Goal: Information Seeking & Learning: Find specific fact

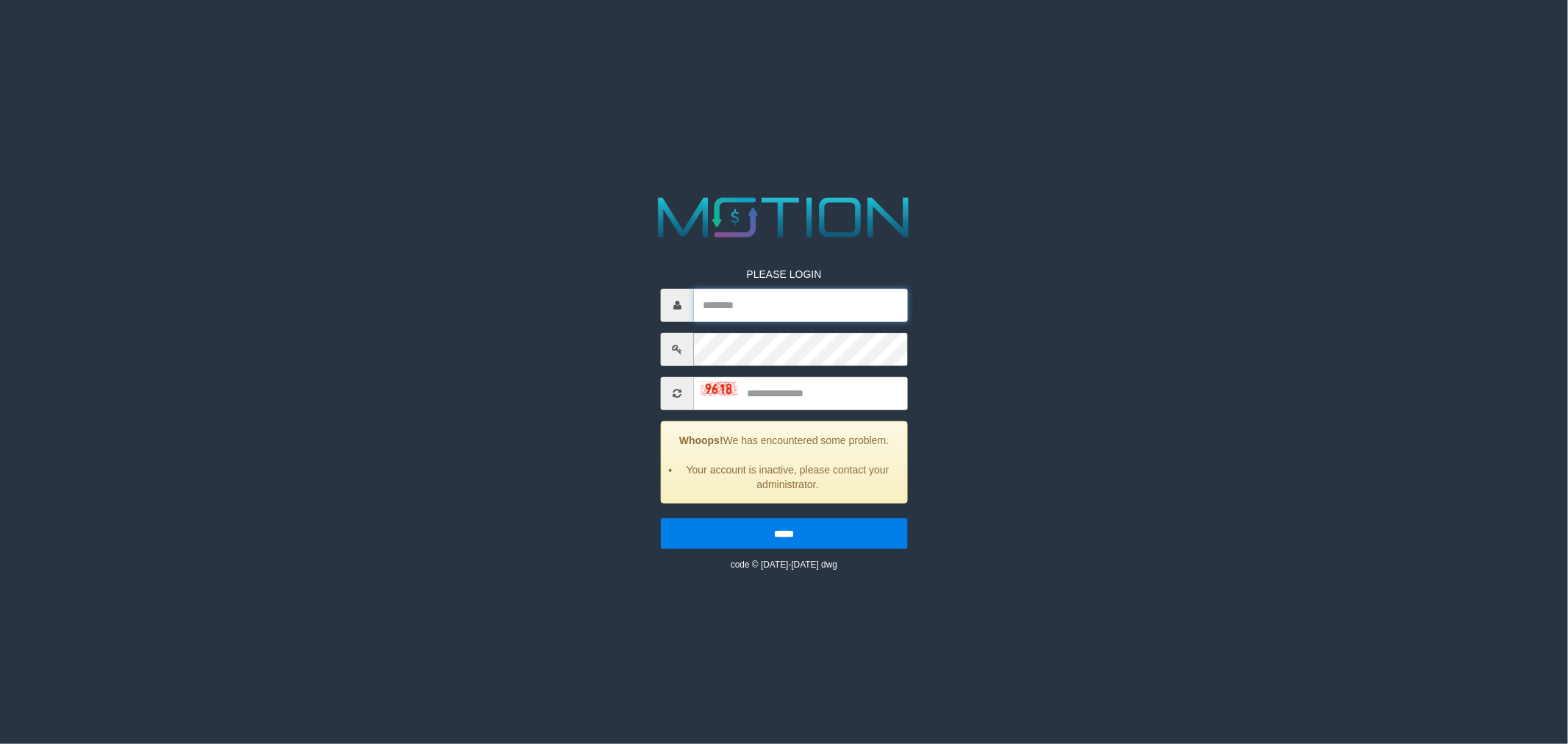
type input "*********"
click at [784, 389] on input "text" at bounding box center [801, 392] width 214 height 33
type input "****"
click at [661, 517] on input "*****" at bounding box center [784, 533] width 247 height 31
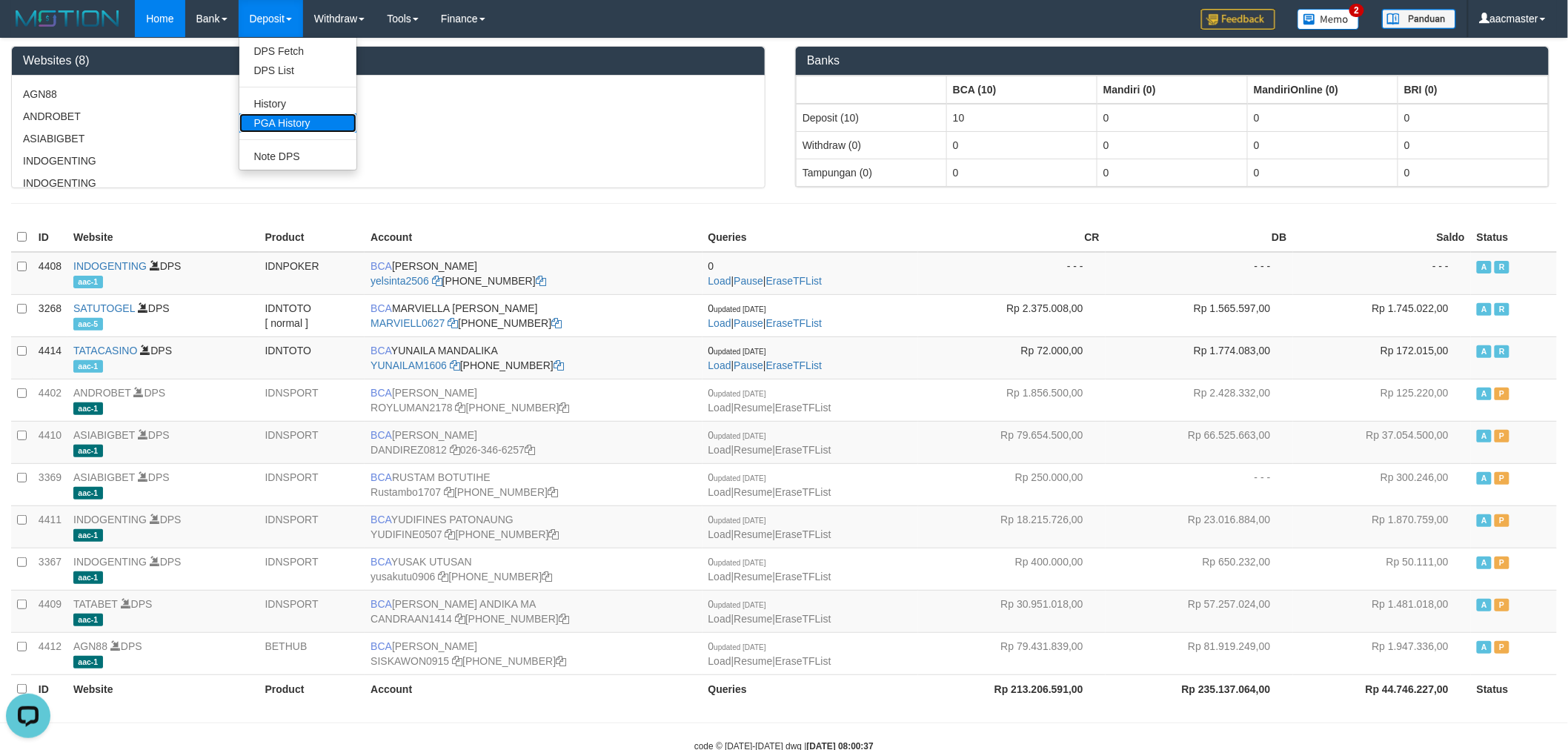
click at [273, 118] on link "PGA History" at bounding box center [298, 122] width 117 height 19
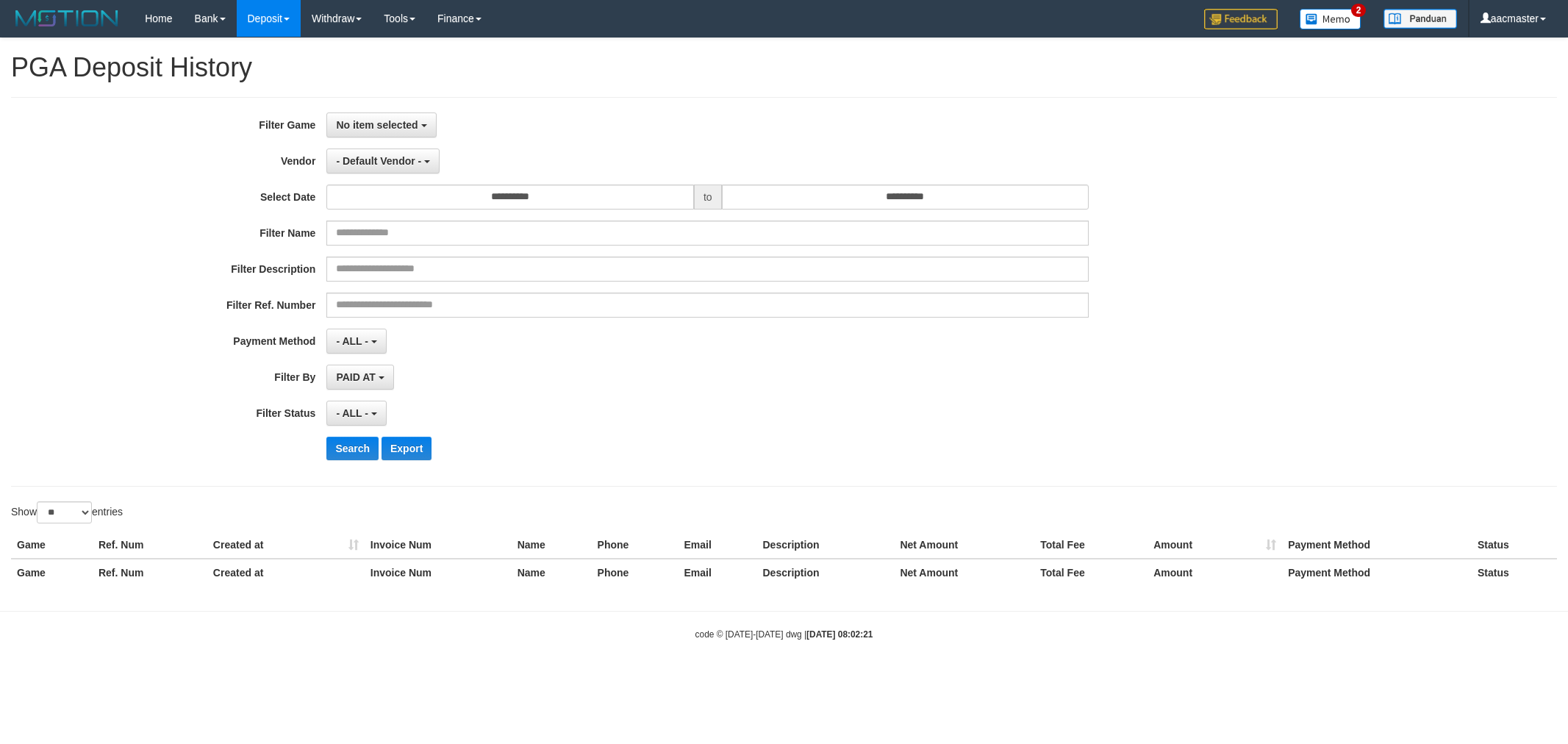
select select
select select "**"
click at [388, 124] on span "No item selected" at bounding box center [377, 125] width 82 height 11
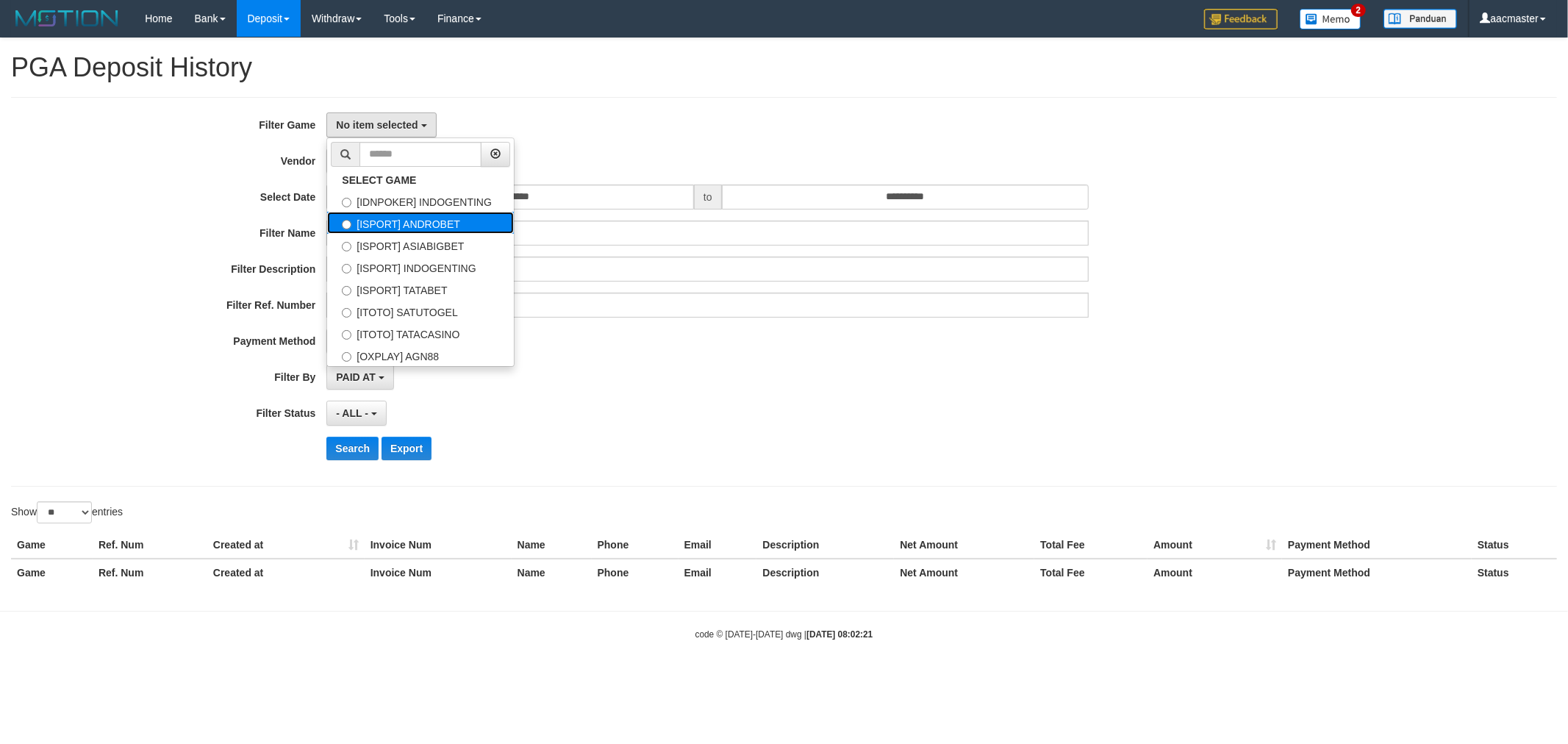
click at [400, 229] on label "[ISPORT] ANDROBET" at bounding box center [420, 222] width 187 height 22
select select "***"
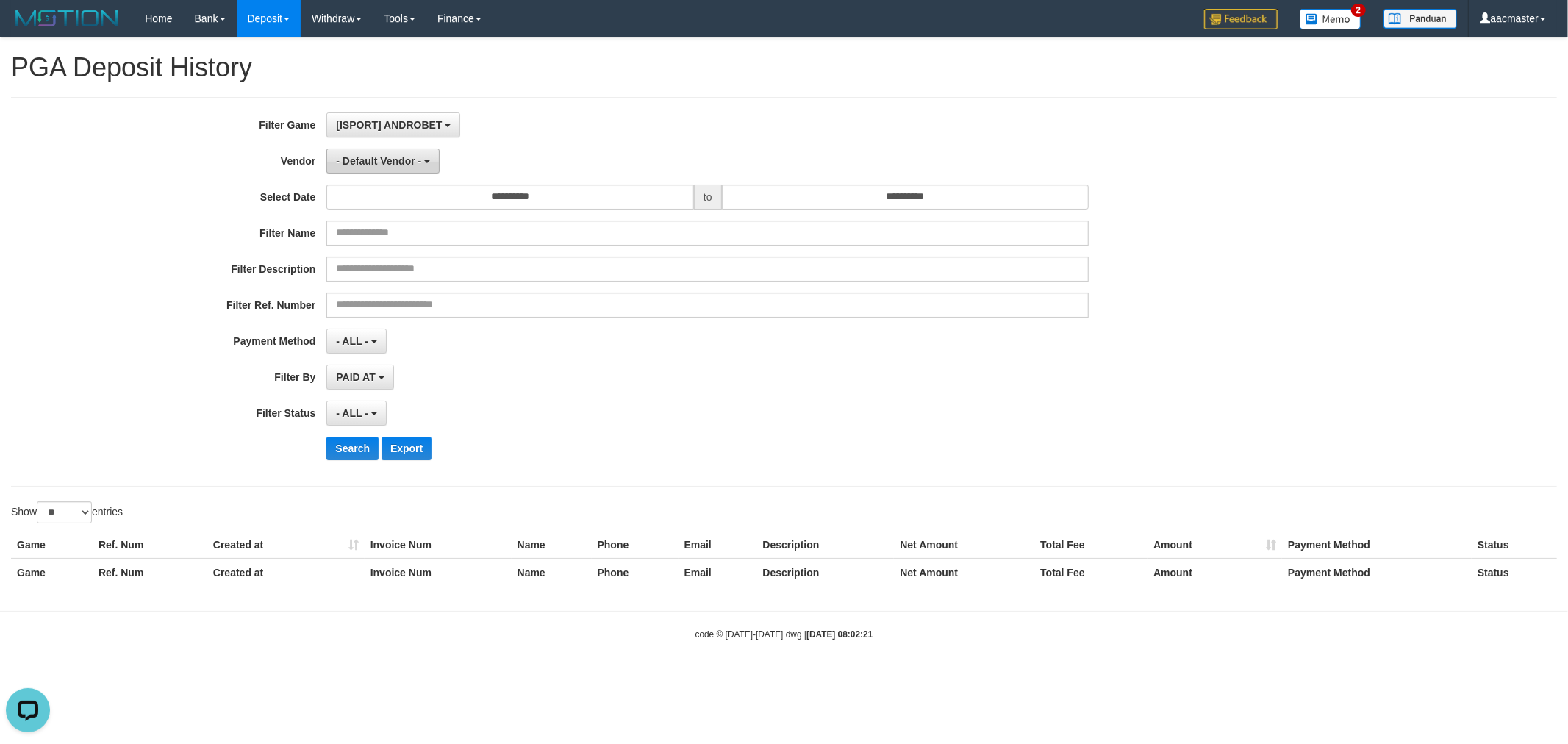
click at [391, 165] on span "- Default Vendor -" at bounding box center [379, 161] width 85 height 11
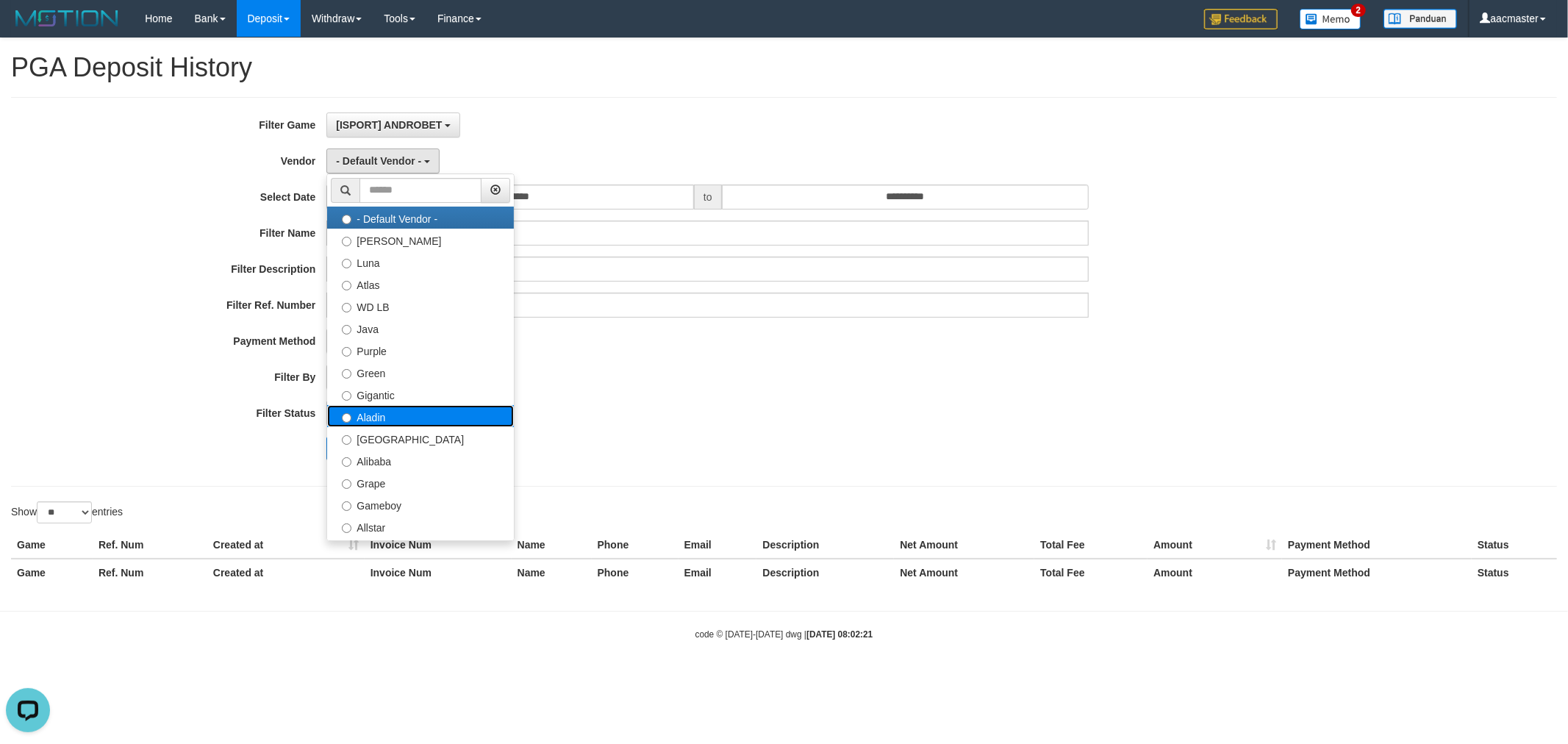
click at [395, 414] on label "Aladin" at bounding box center [420, 415] width 187 height 22
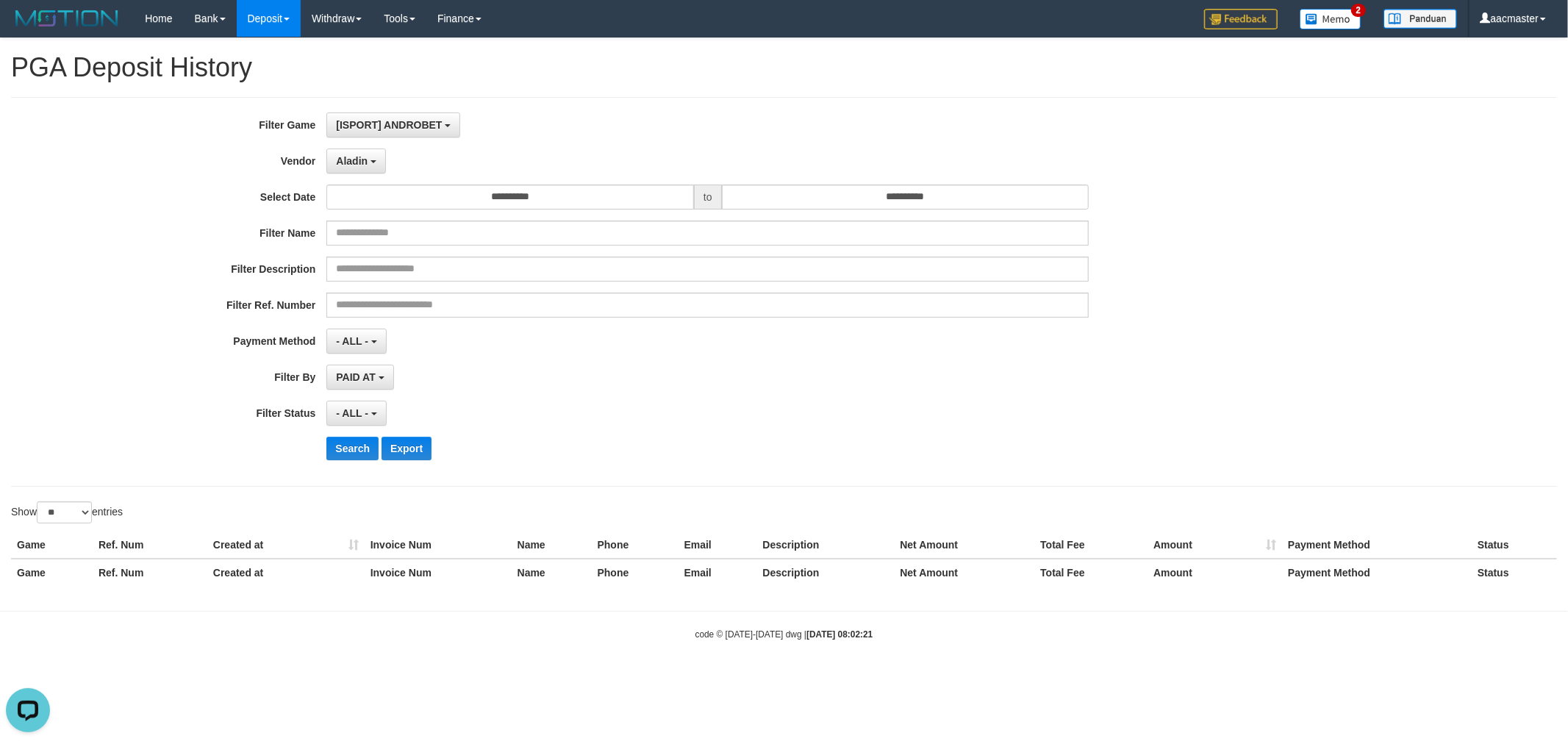
drag, startPoint x: 623, startPoint y: 151, endPoint x: 589, endPoint y: 185, distance: 48.1
click at [623, 152] on div "Aladin - Default Vendor - Lucy Luna Atlas WD LB Java Purple Green Gigantic Alad…" at bounding box center [707, 161] width 762 height 25
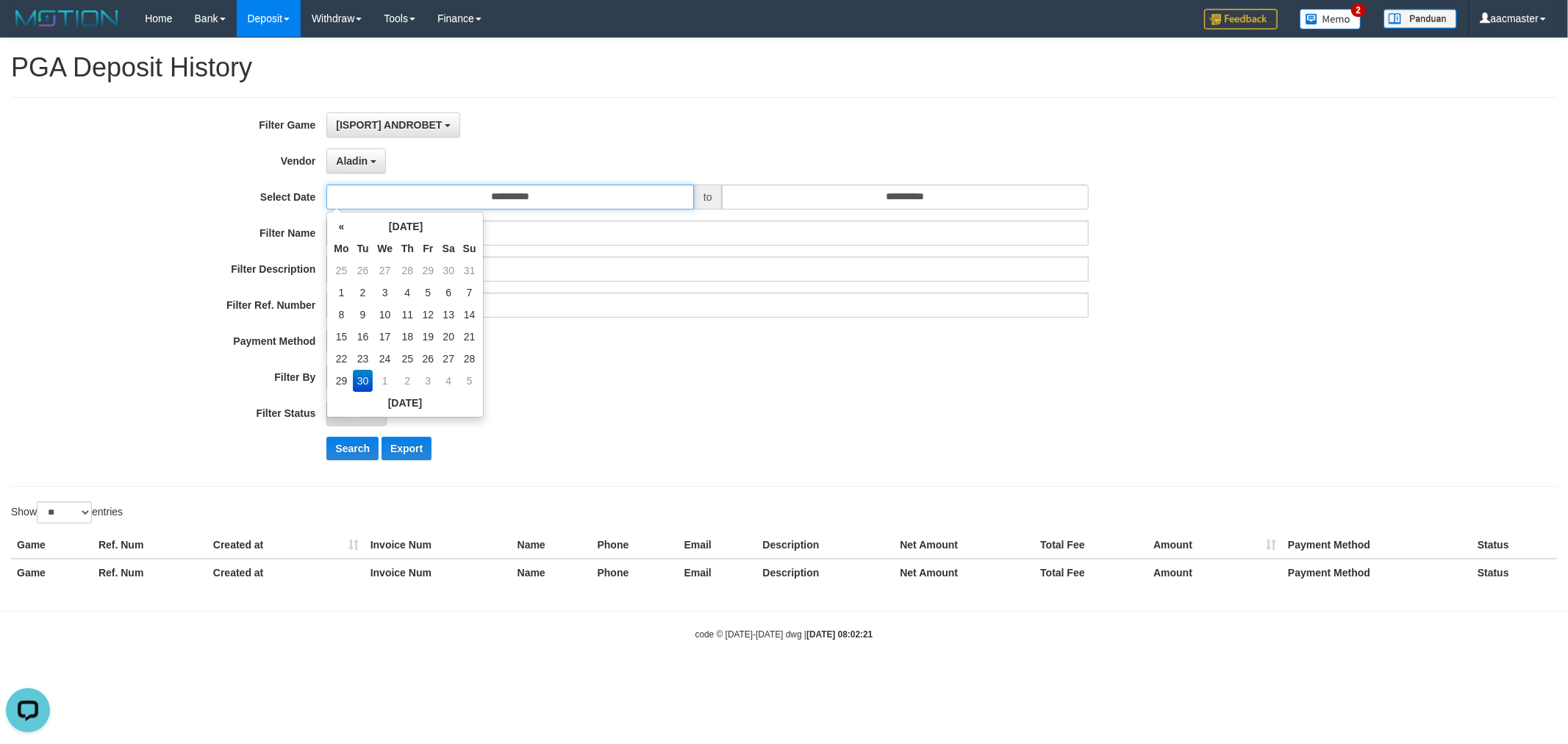
click at [585, 188] on input "**********" at bounding box center [510, 197] width 367 height 25
click at [540, 123] on div "[ISPORT] ANDROBET SELECT GAME [IDNPOKER] INDOGENTING [ISPORT] ANDROBET [ISPORT]…" at bounding box center [707, 125] width 762 height 25
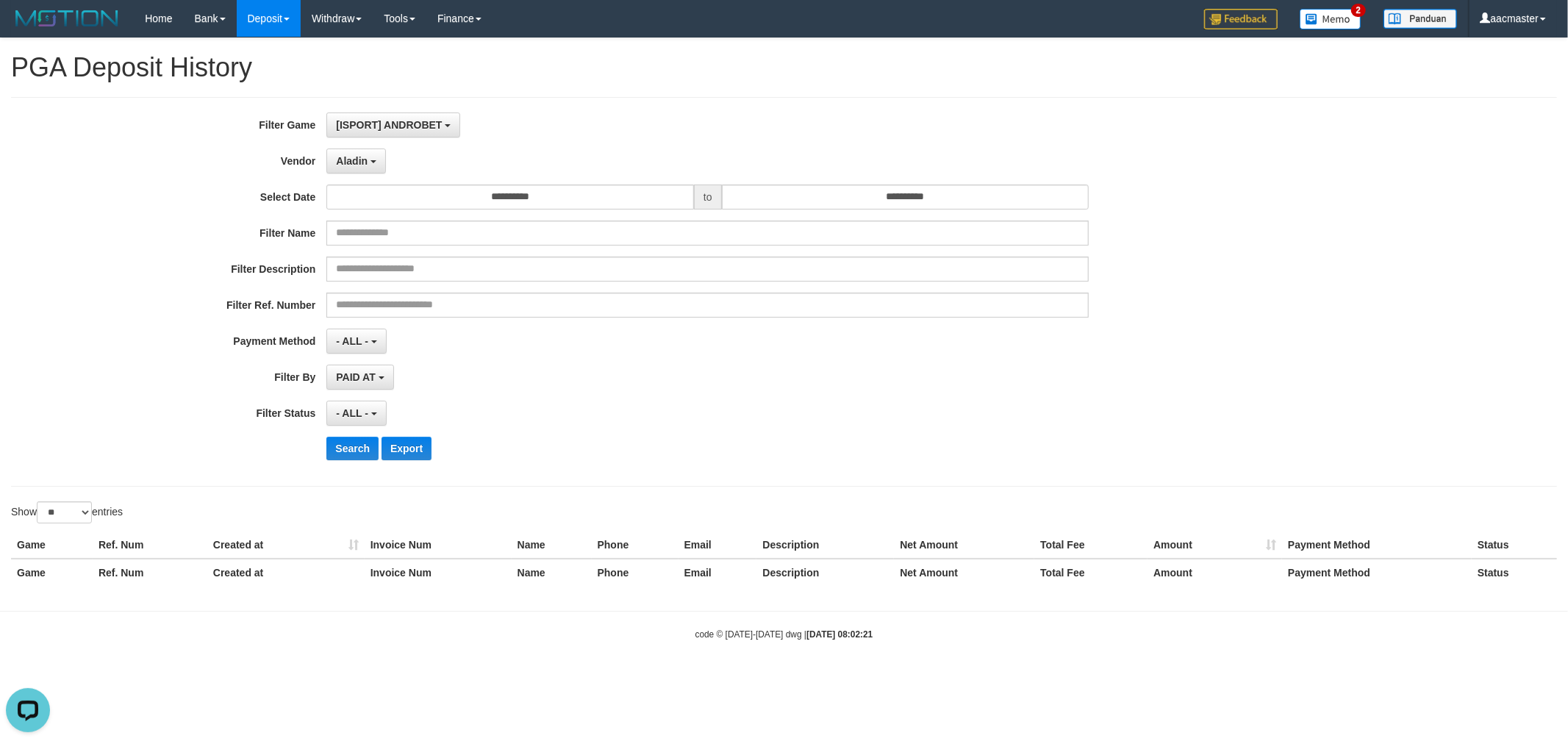
click at [545, 125] on div "[ISPORT] ANDROBET SELECT GAME [IDNPOKER] INDOGENTING [ISPORT] ANDROBET [ISPORT]…" at bounding box center [707, 125] width 762 height 25
click at [423, 117] on button "[ISPORT] ANDROBET" at bounding box center [393, 125] width 134 height 25
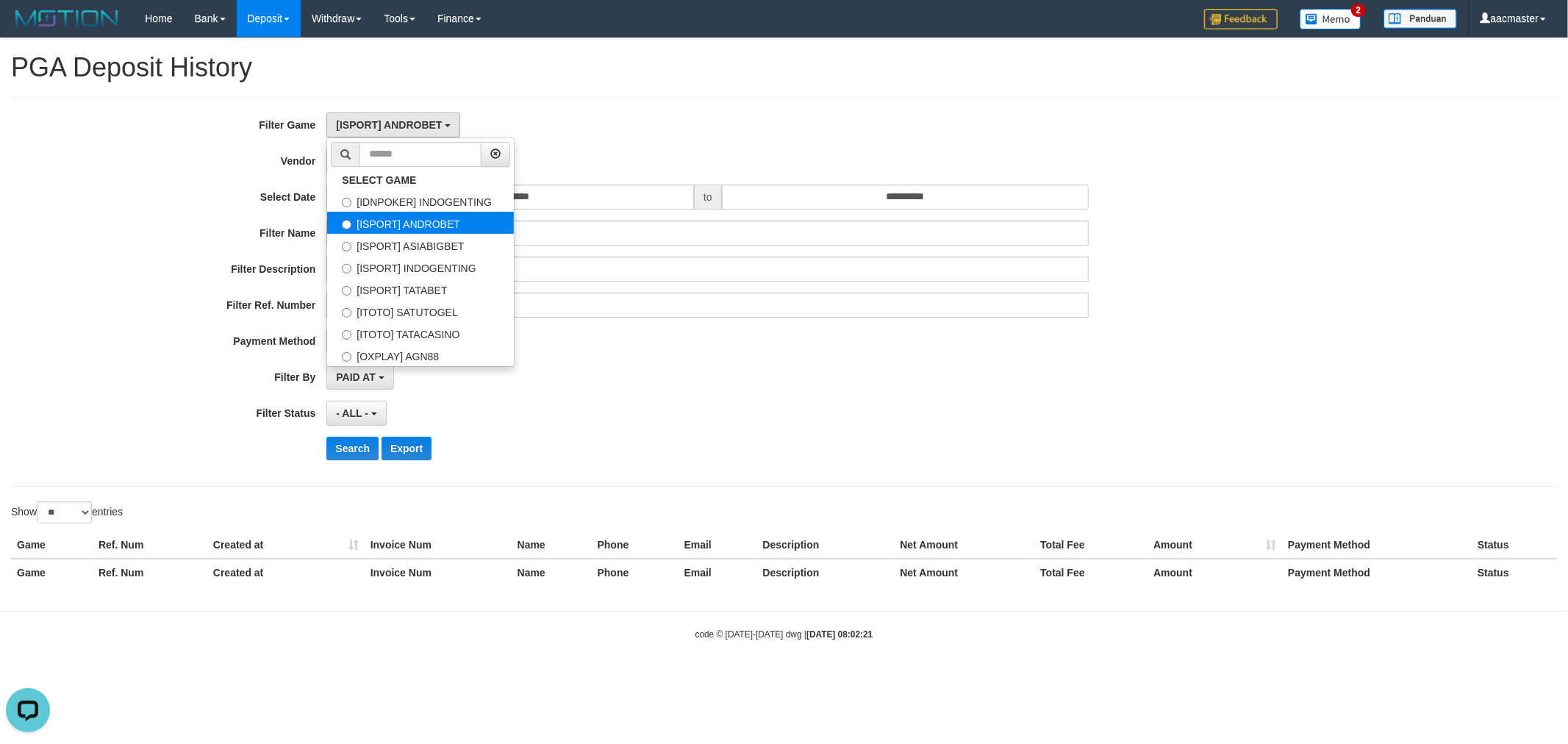
click at [438, 230] on label "[ISPORT] ANDROBET" at bounding box center [420, 222] width 187 height 22
click at [647, 123] on div "[ISPORT] ANDROBET SELECT GAME [IDNPOKER] INDOGENTING [ISPORT] ANDROBET [ISPORT]…" at bounding box center [707, 125] width 762 height 25
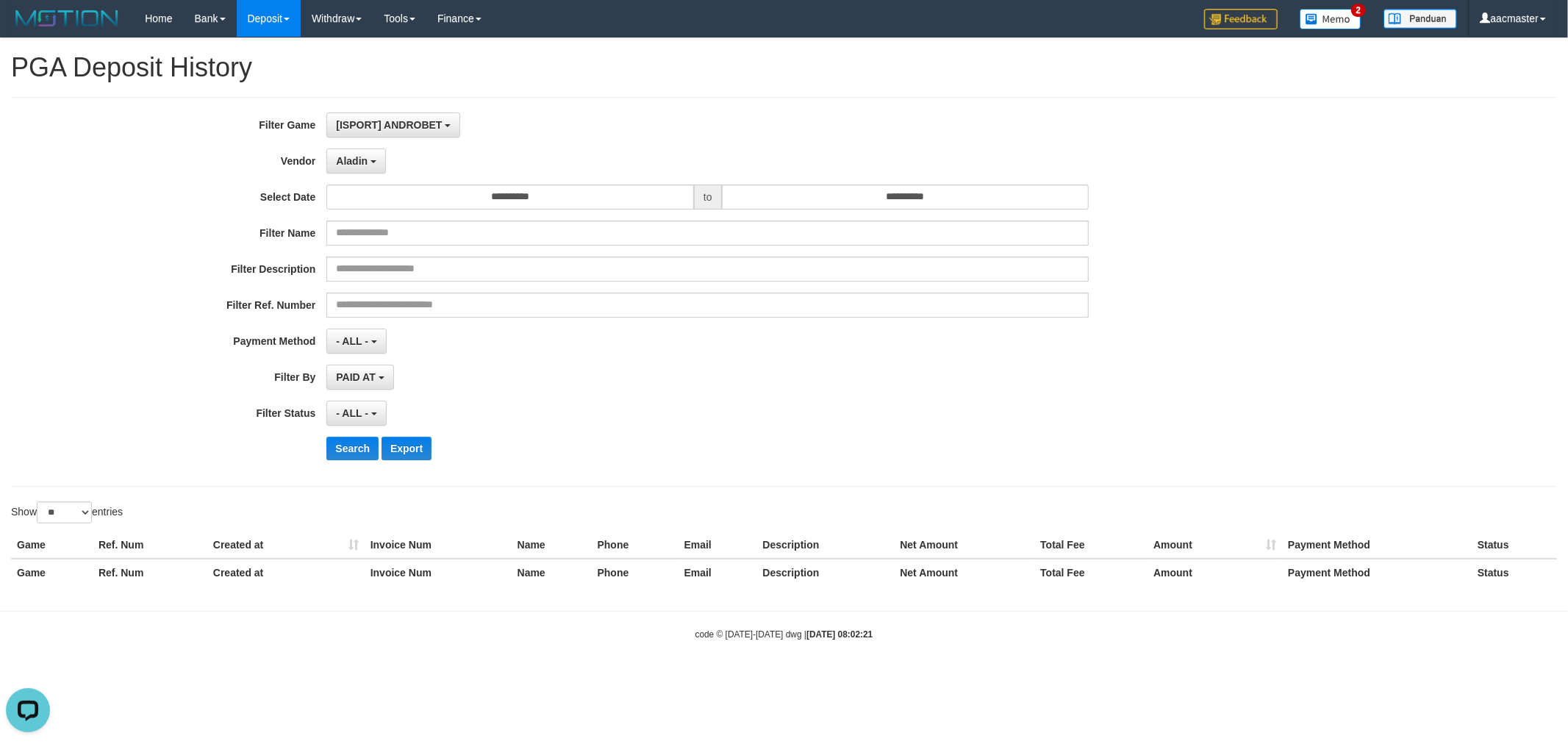
click at [376, 176] on div "**********" at bounding box center [653, 292] width 1307 height 359
click at [362, 165] on span "Aladin" at bounding box center [352, 161] width 32 height 11
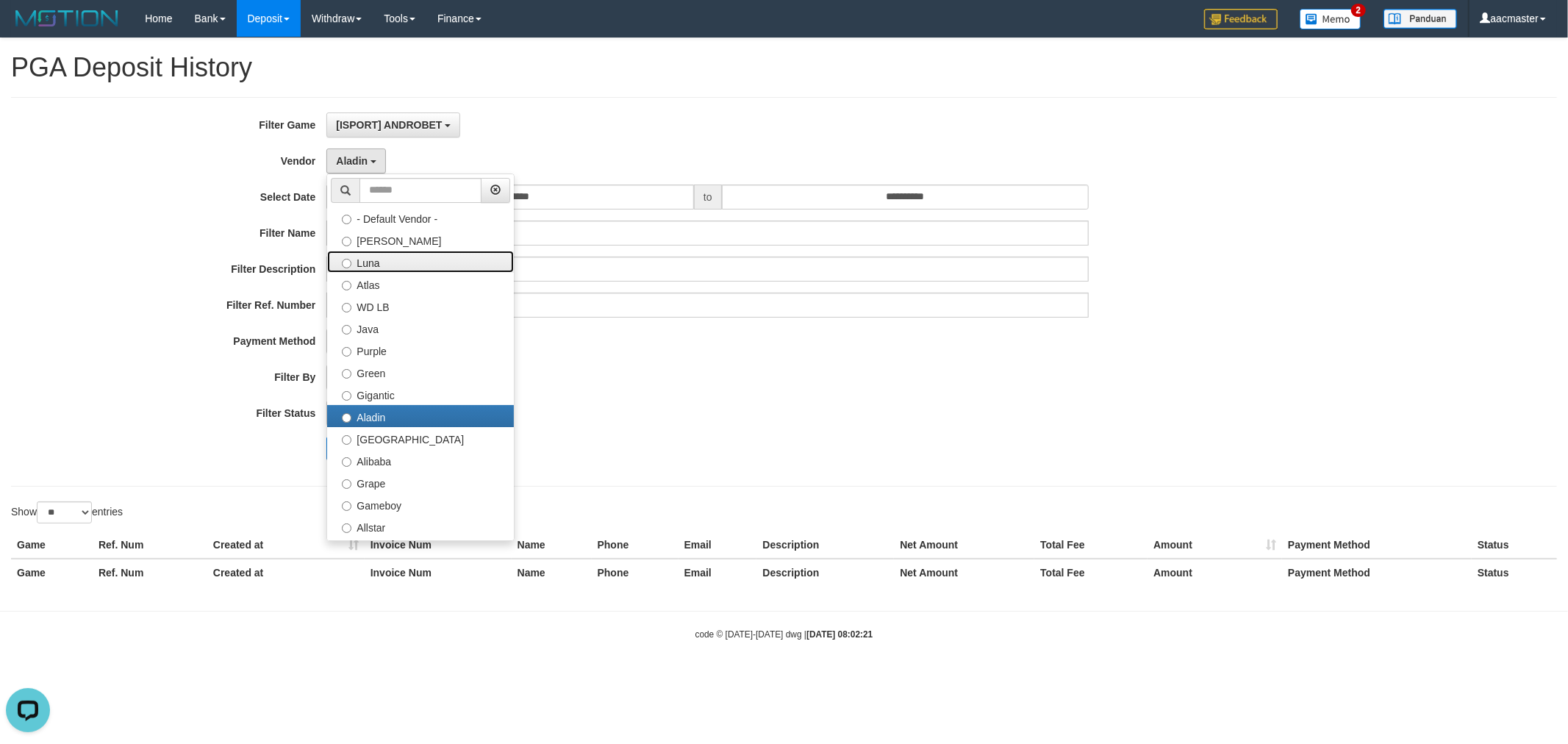
click at [398, 261] on label "Luna" at bounding box center [420, 261] width 187 height 22
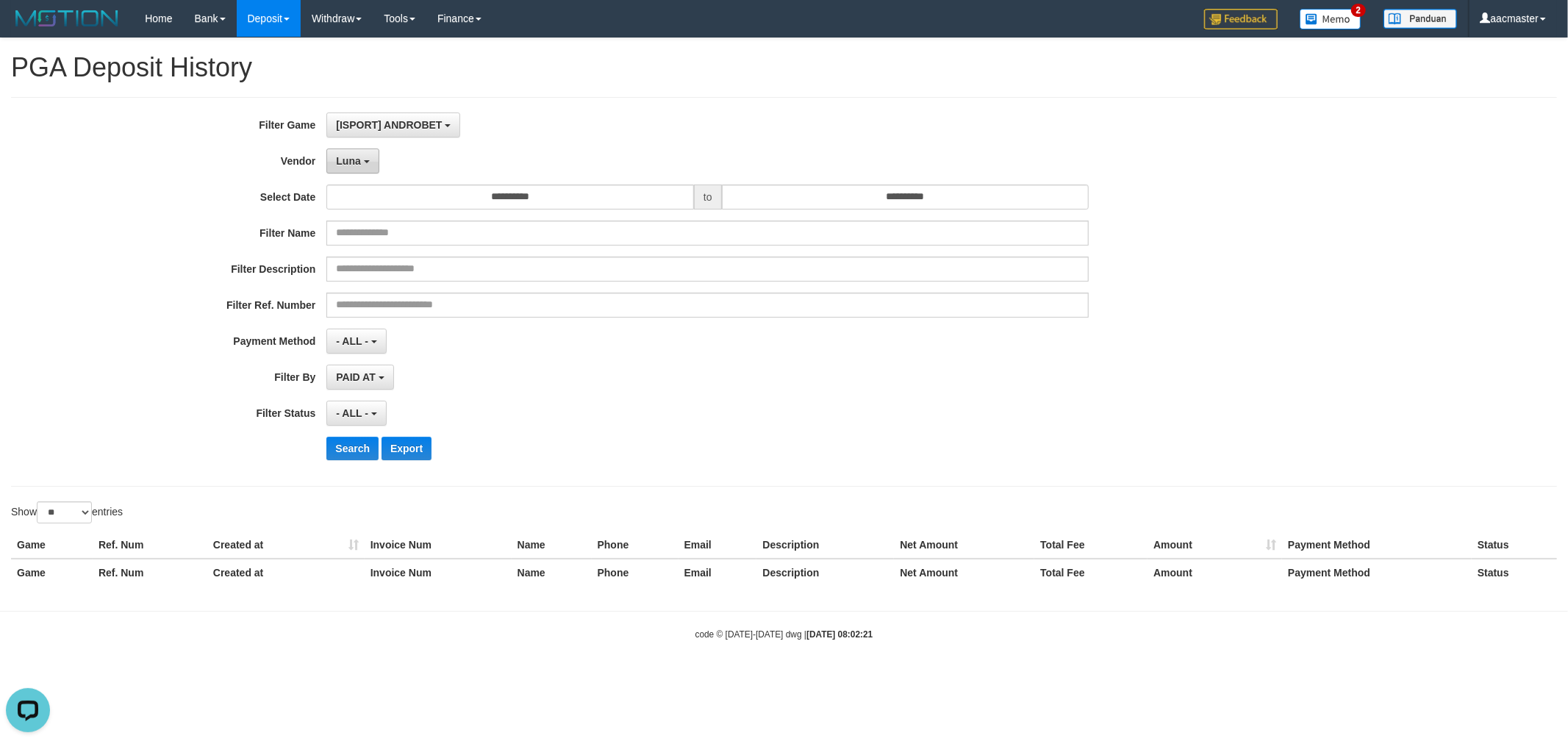
click at [371, 163] on button "Luna" at bounding box center [352, 161] width 52 height 25
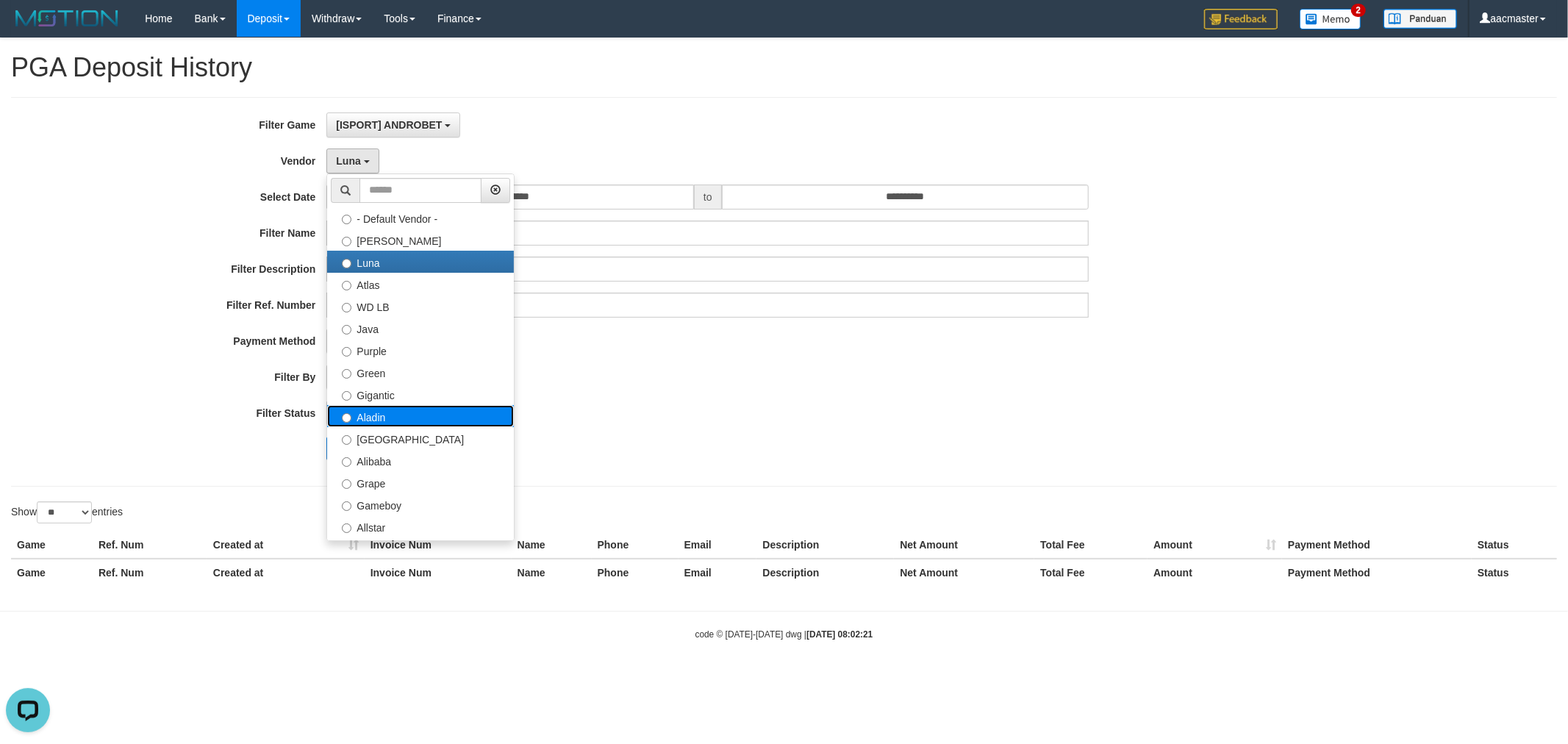
click at [375, 410] on label "Aladin" at bounding box center [420, 415] width 187 height 22
select select "**********"
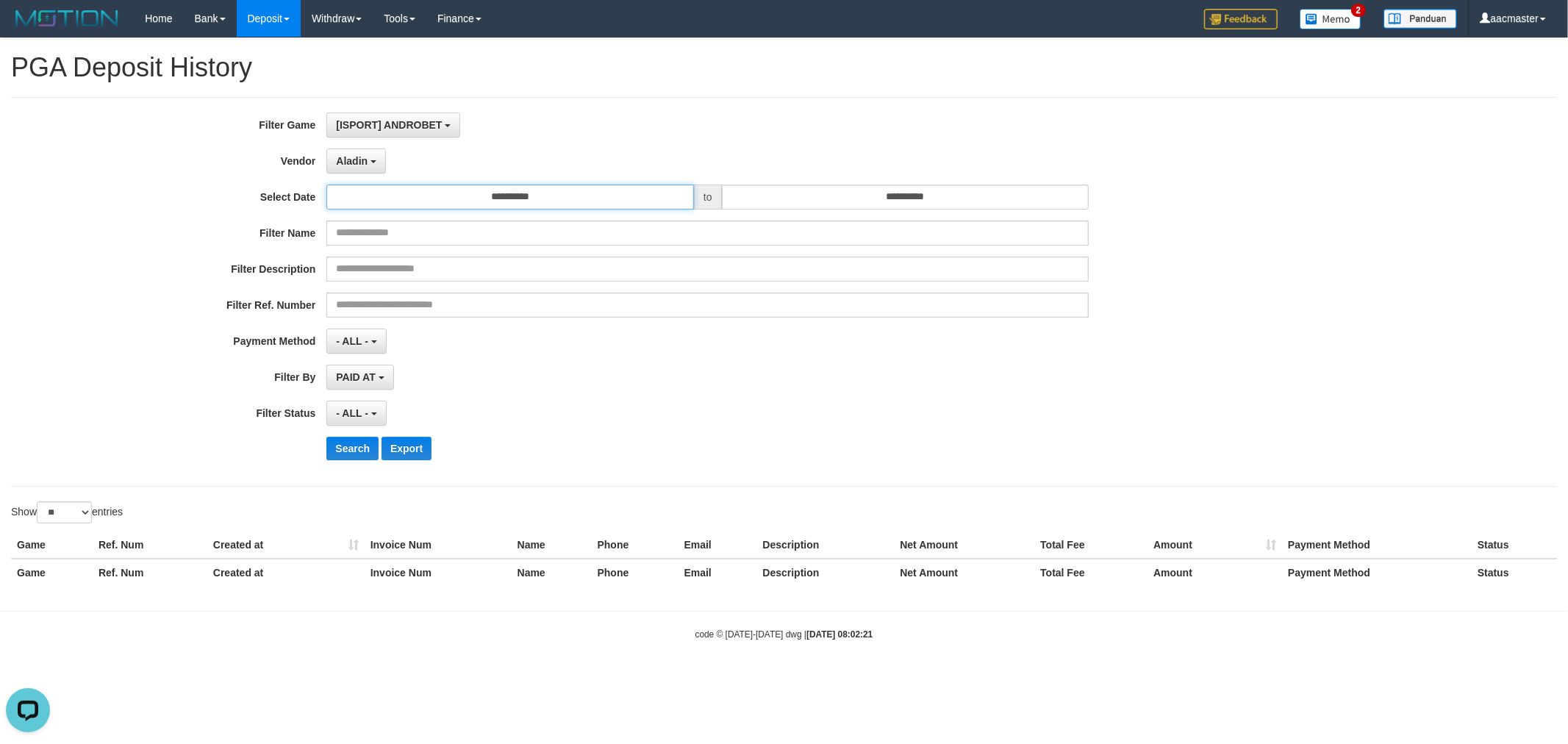
click at [466, 188] on input "**********" at bounding box center [510, 197] width 367 height 25
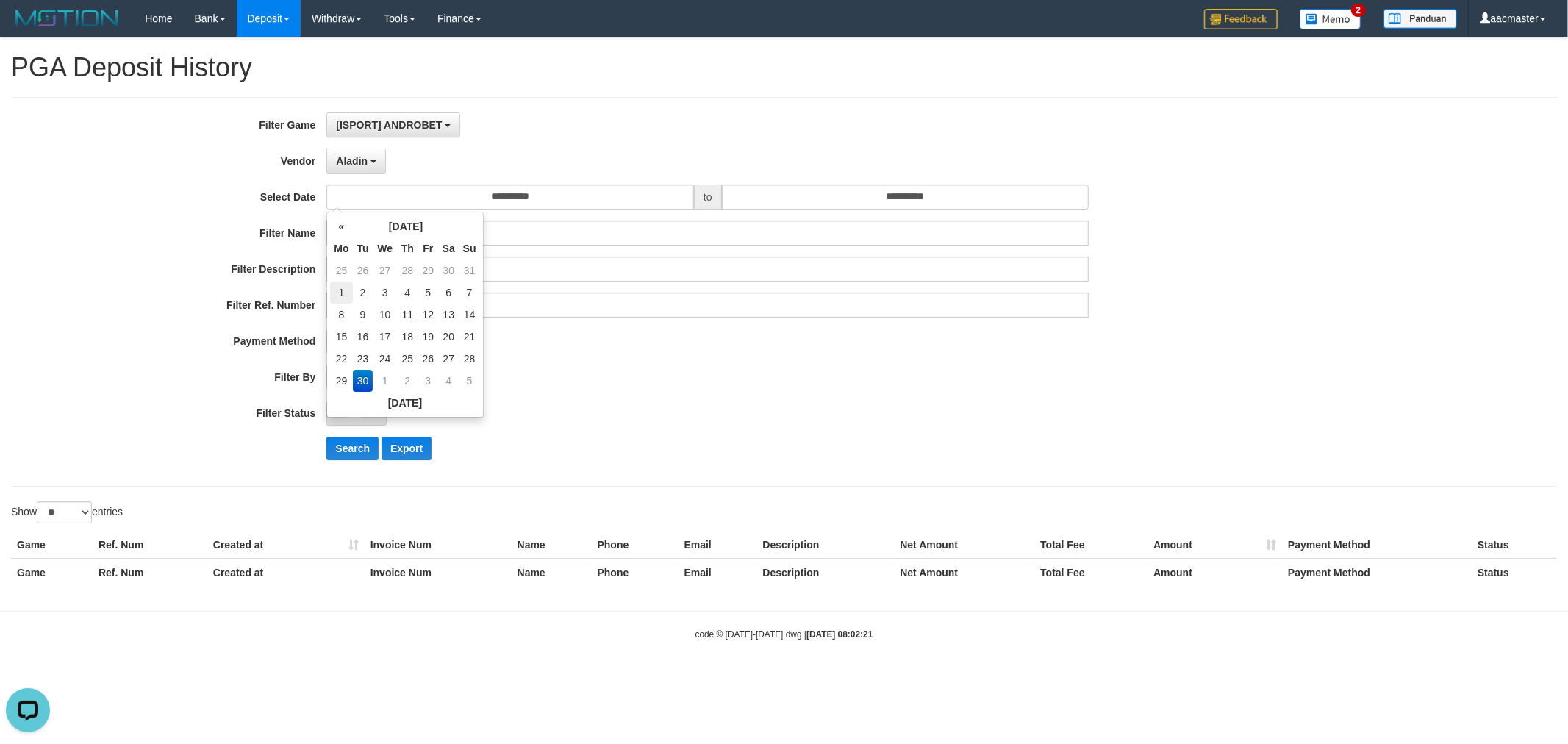
click at [340, 284] on td "1" at bounding box center [341, 292] width 22 height 22
type input "**********"
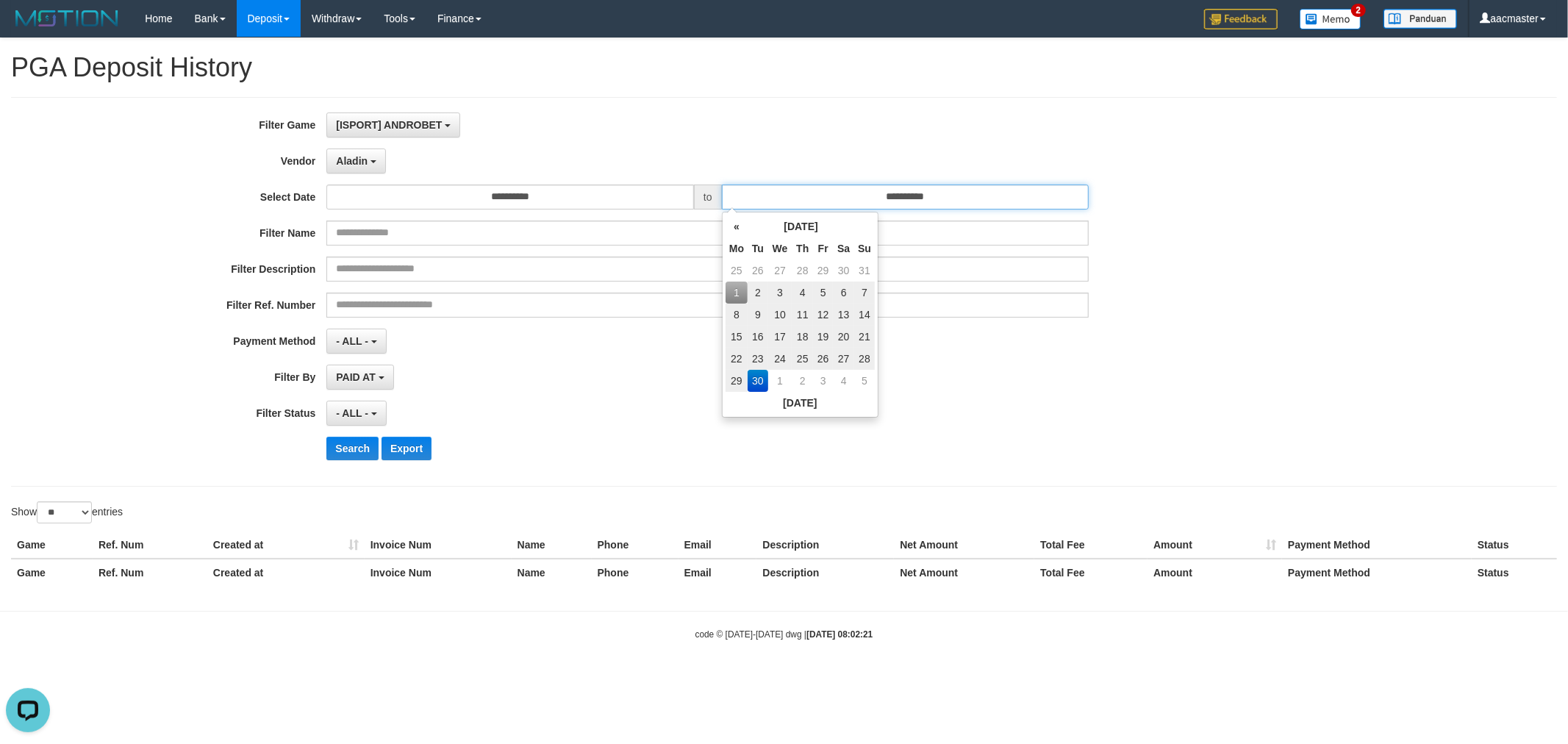
click at [802, 208] on input "**********" at bounding box center [906, 197] width 367 height 25
click at [739, 379] on td "29" at bounding box center [736, 380] width 22 height 22
type input "**********"
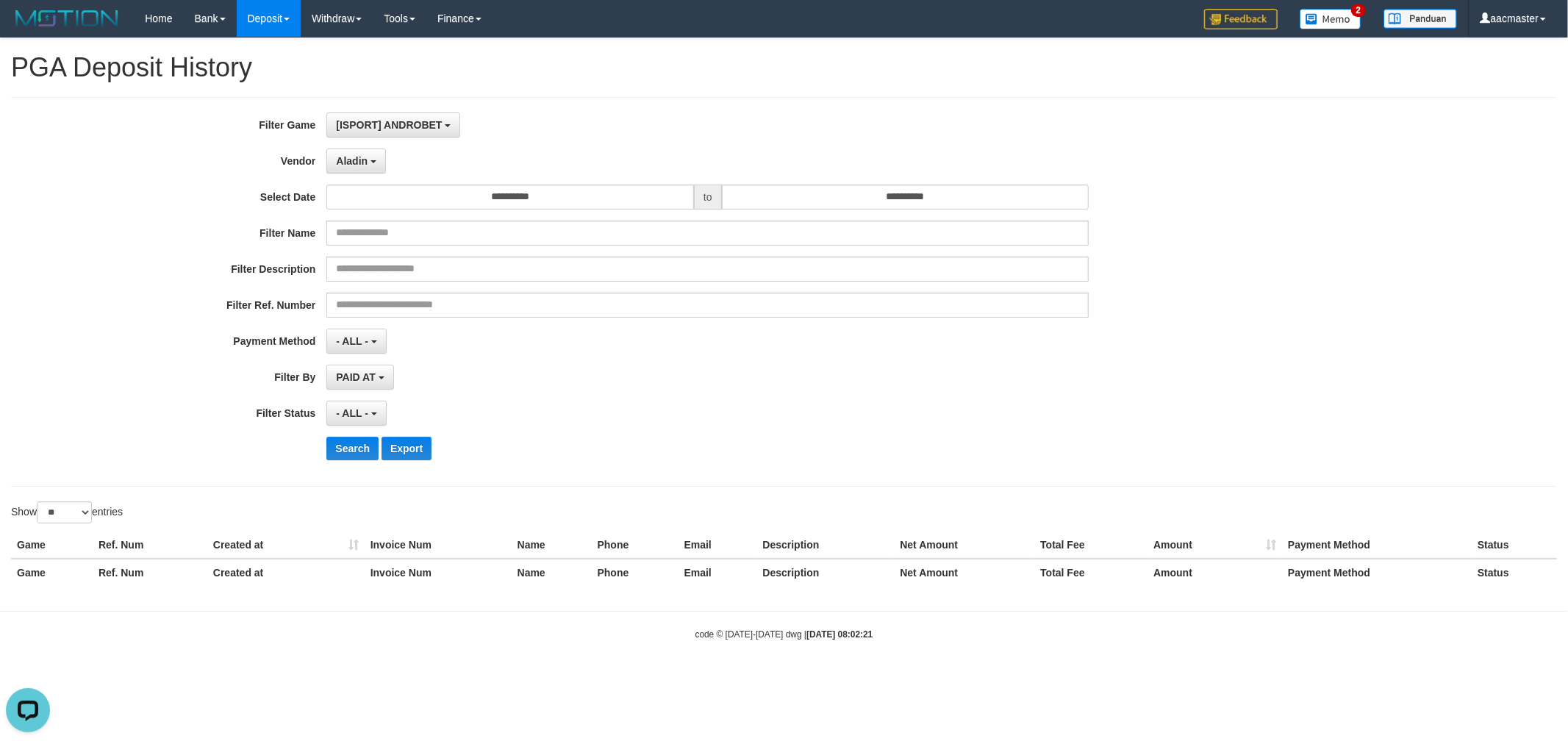
drag, startPoint x: 513, startPoint y: 388, endPoint x: 594, endPoint y: 211, distance: 194.7
click at [512, 387] on div "PAID AT PAID AT CREATED AT" at bounding box center [707, 377] width 762 height 25
click at [583, 193] on input "**********" at bounding box center [510, 197] width 367 height 25
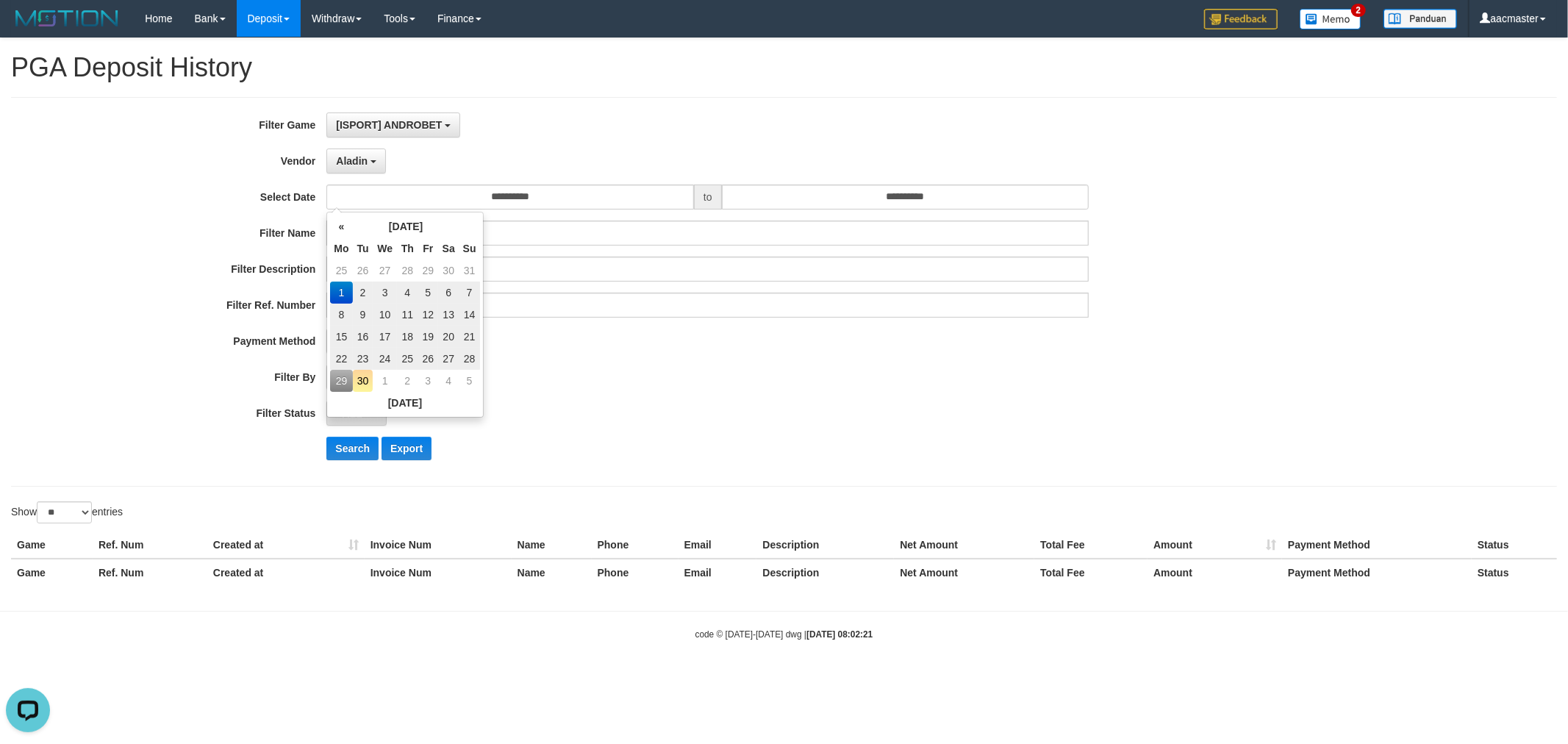
click at [334, 282] on td "1" at bounding box center [341, 292] width 22 height 22
drag, startPoint x: 975, startPoint y: 188, endPoint x: 975, endPoint y: 196, distance: 8.0
click at [975, 188] on input "**********" at bounding box center [906, 197] width 367 height 25
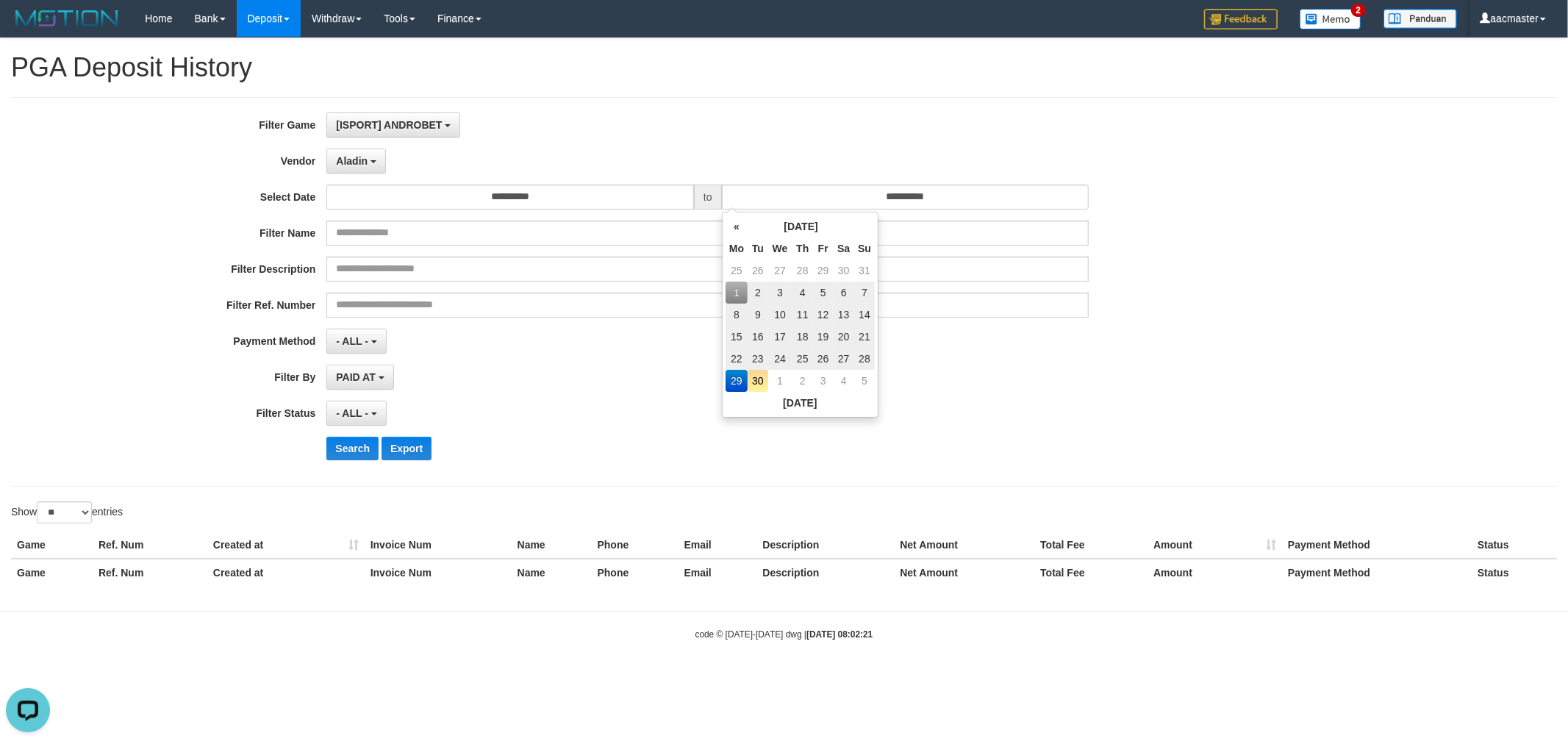
click at [739, 380] on td "29" at bounding box center [736, 380] width 22 height 22
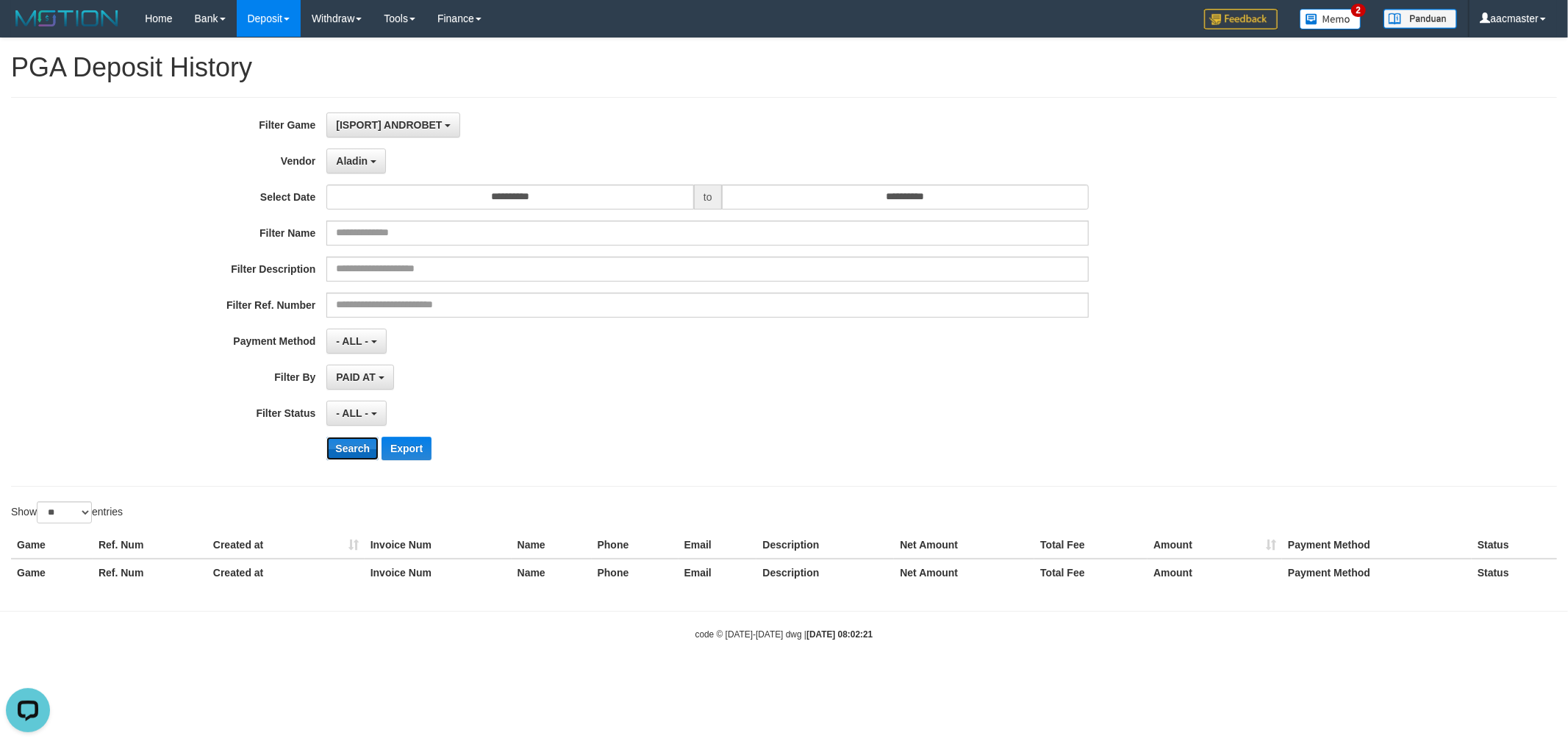
click at [348, 446] on button "Search" at bounding box center [352, 448] width 52 height 24
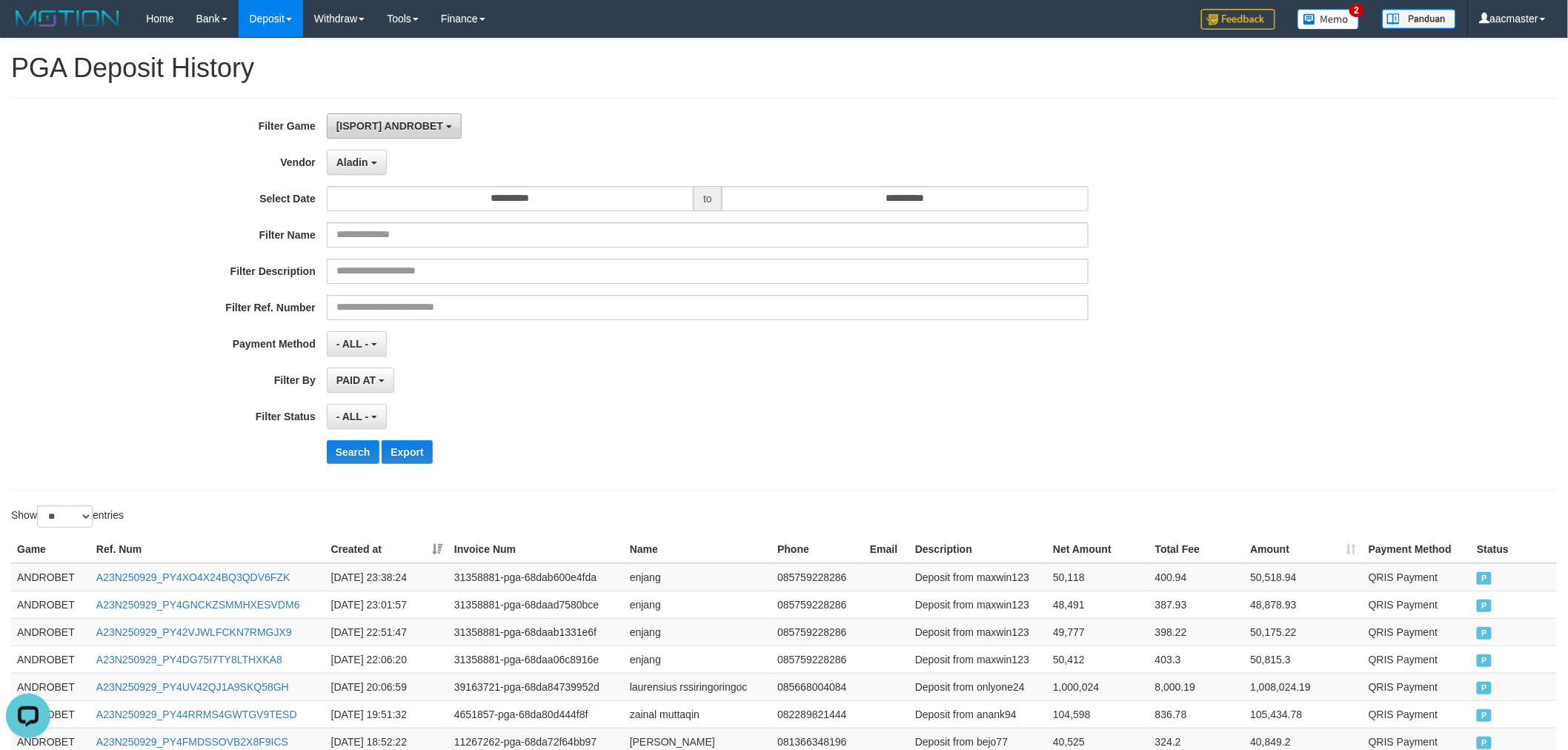
click at [435, 118] on button "[ISPORT] ANDROBET" at bounding box center [393, 126] width 135 height 25
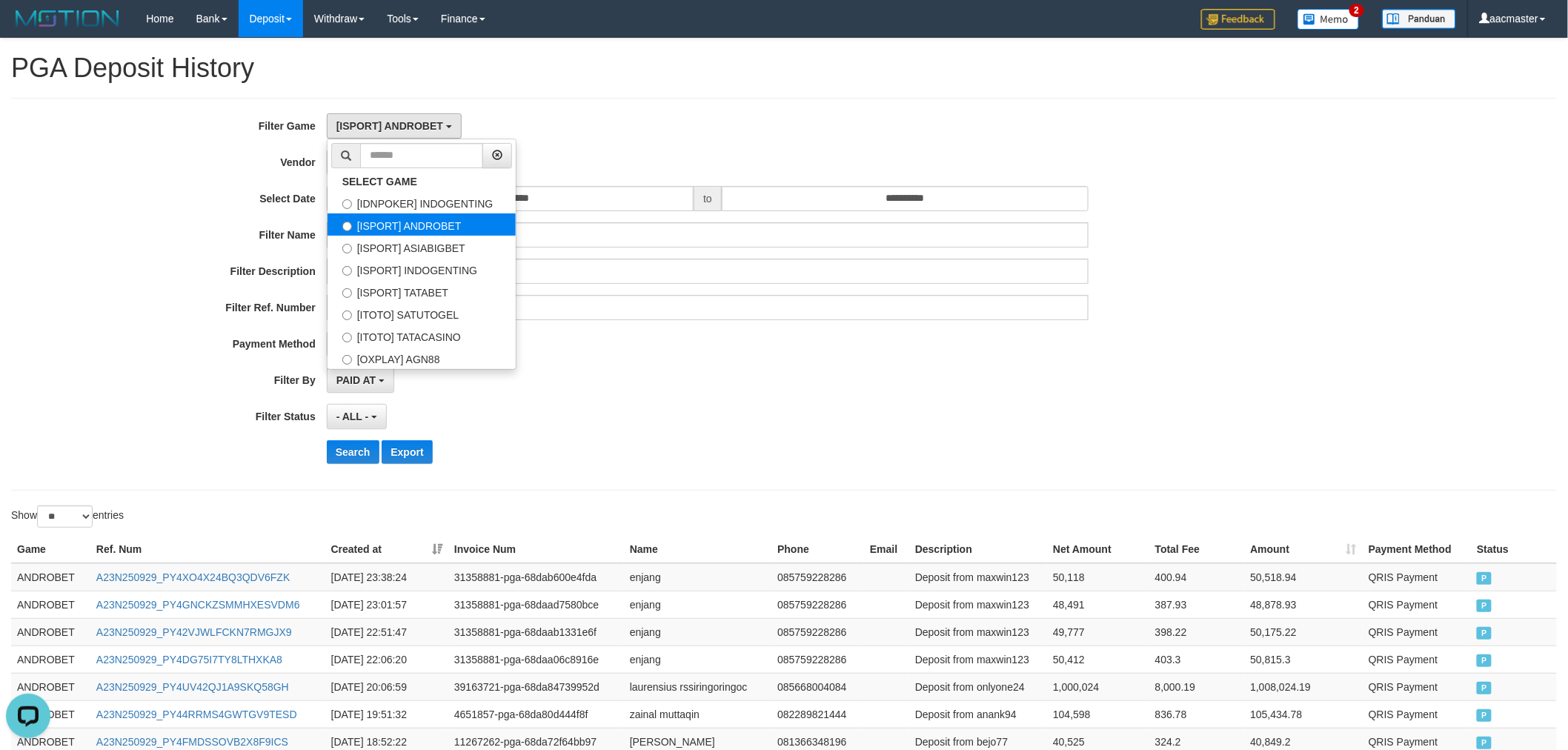
click at [456, 226] on label "[ISPORT] ANDROBET" at bounding box center [421, 224] width 188 height 22
drag, startPoint x: 672, startPoint y: 126, endPoint x: 643, endPoint y: 131, distance: 29.4
click at [671, 128] on div "[ISPORT] ANDROBET SELECT GAME [IDNPOKER] INDOGENTING [ISPORT] ANDROBET [ISPORT]…" at bounding box center [707, 126] width 763 height 25
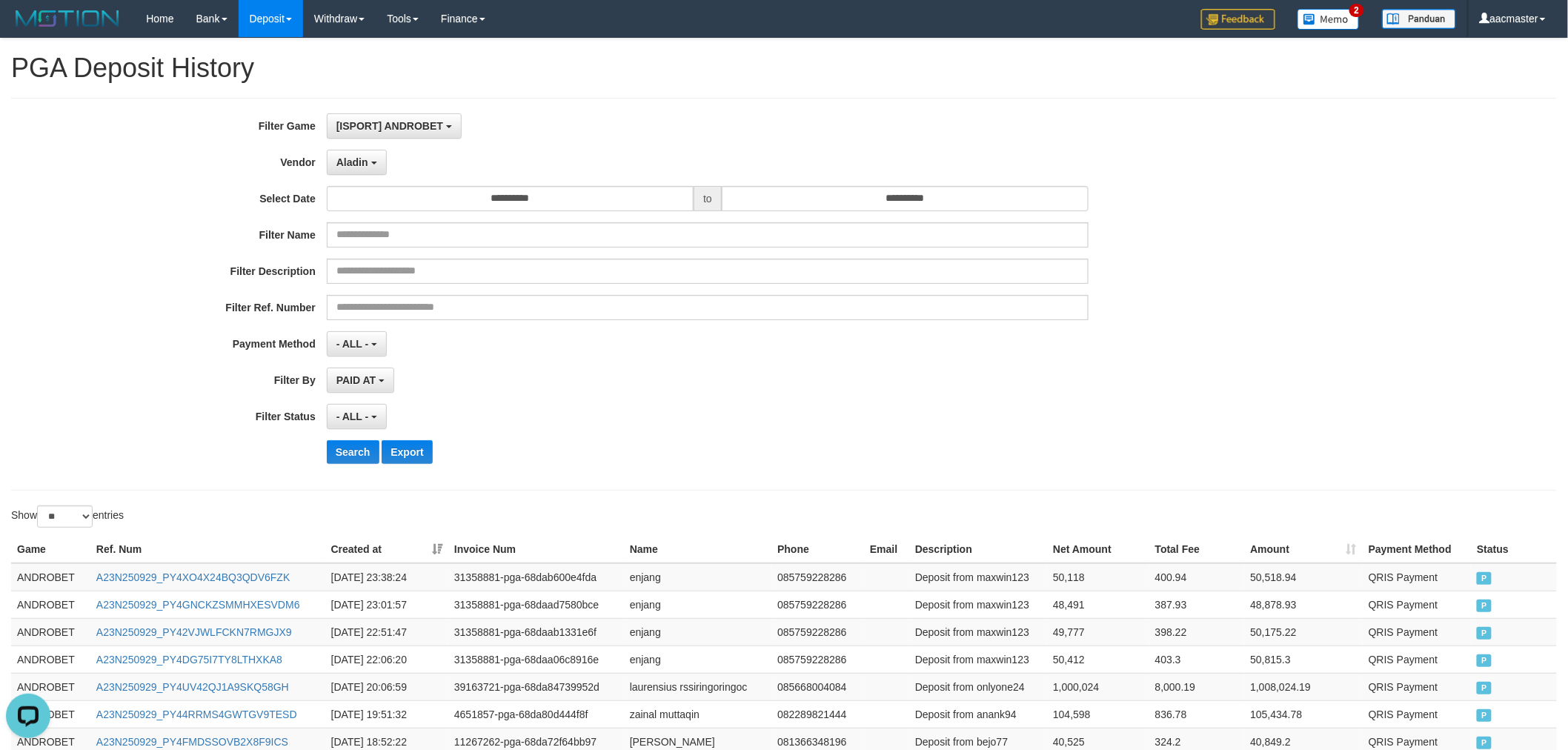
click at [392, 163] on div "Aladin - Default Vendor - Lucy Luna Atlas WD LB Java Purple Green Gigantic Alad…" at bounding box center [707, 162] width 763 height 25
click at [369, 159] on button "Aladin" at bounding box center [356, 162] width 60 height 25
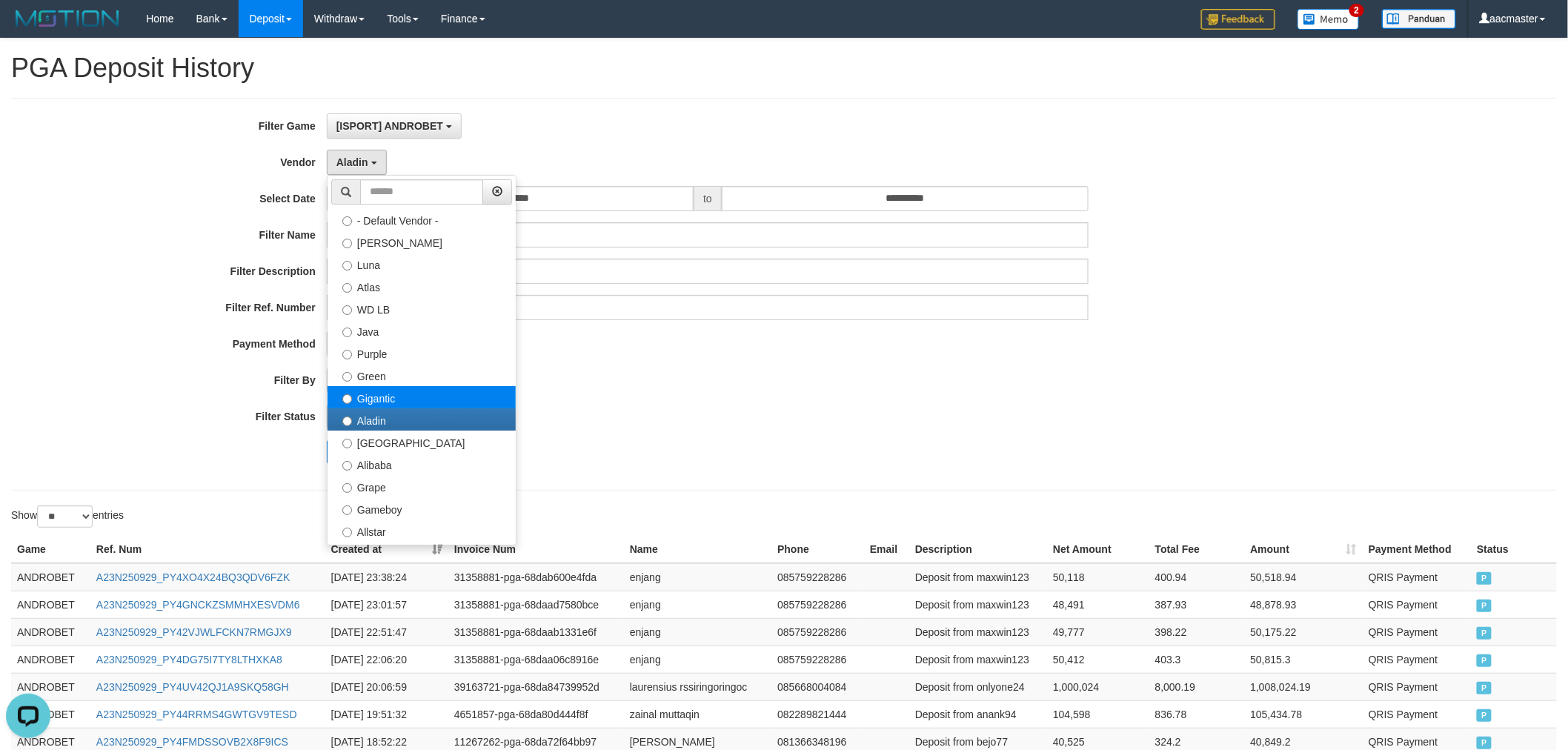
drag, startPoint x: 383, startPoint y: 409, endPoint x: 383, endPoint y: 400, distance: 9.0
click at [383, 409] on label "Aladin" at bounding box center [421, 419] width 188 height 22
drag, startPoint x: 708, startPoint y: 134, endPoint x: 562, endPoint y: 225, distance: 172.0
click at [711, 134] on div "[ISPORT] ANDROBET SELECT GAME [IDNPOKER] INDOGENTING [ISPORT] ANDROBET [ISPORT]…" at bounding box center [707, 126] width 763 height 25
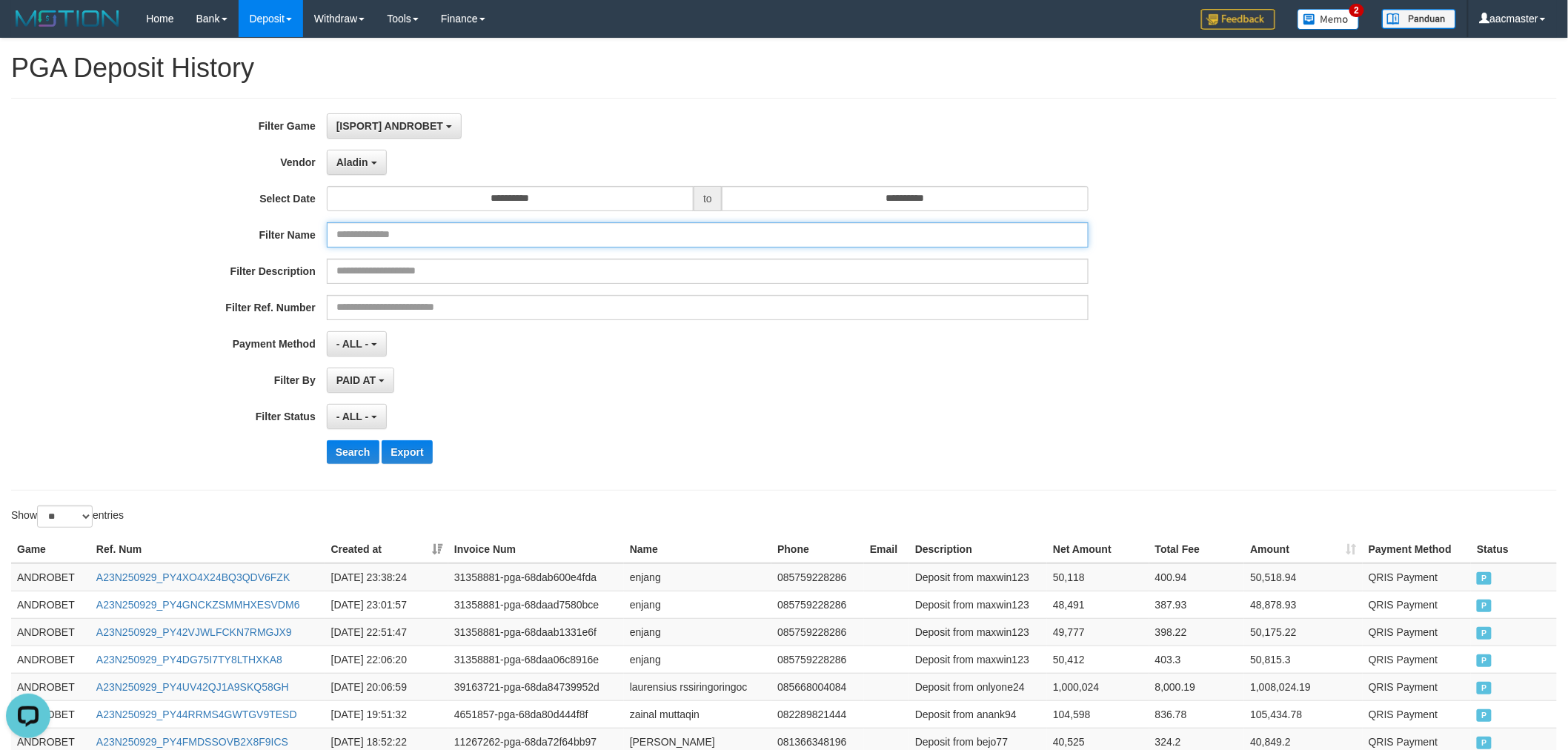
click at [517, 224] on input "text" at bounding box center [707, 235] width 763 height 25
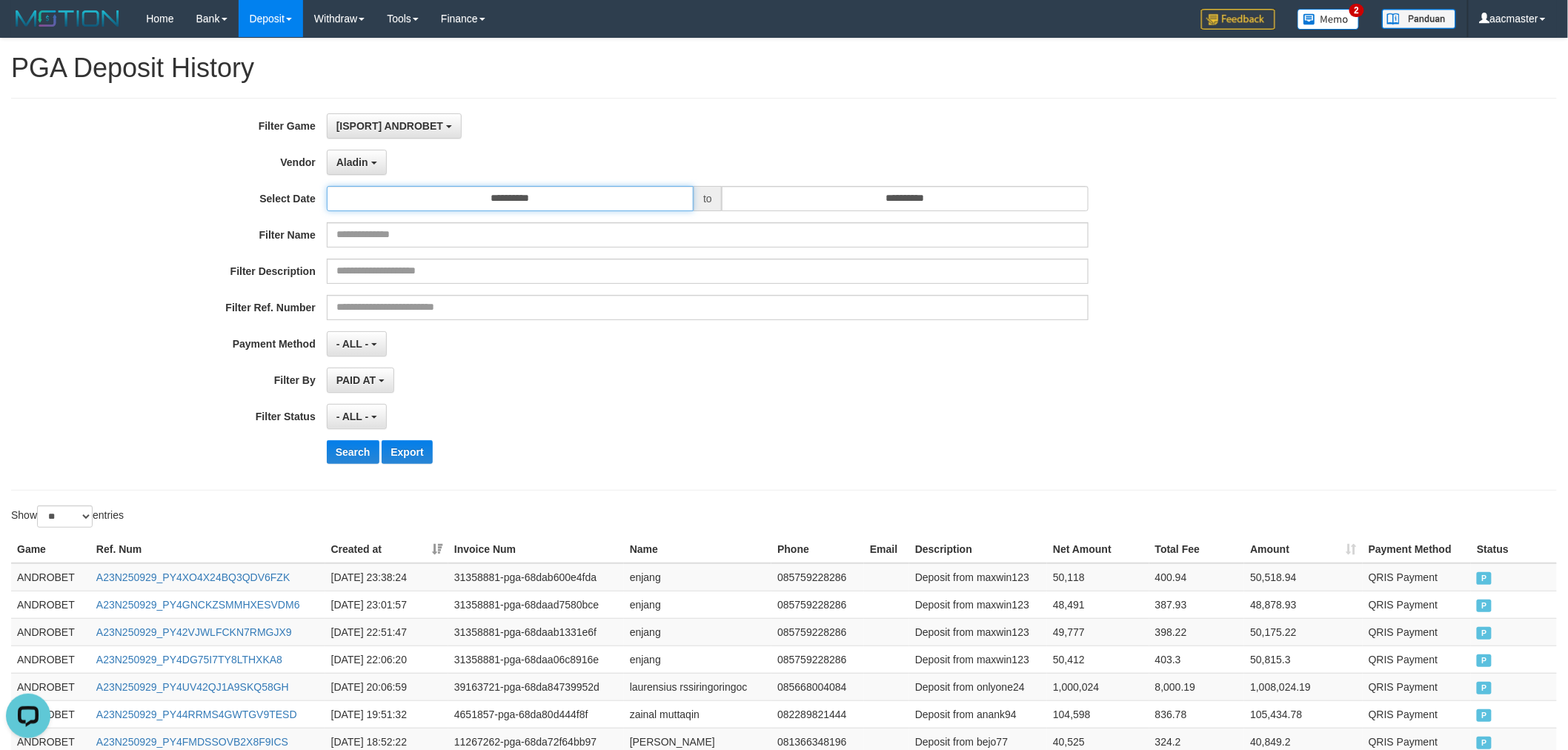
click at [504, 189] on input "**********" at bounding box center [510, 198] width 367 height 25
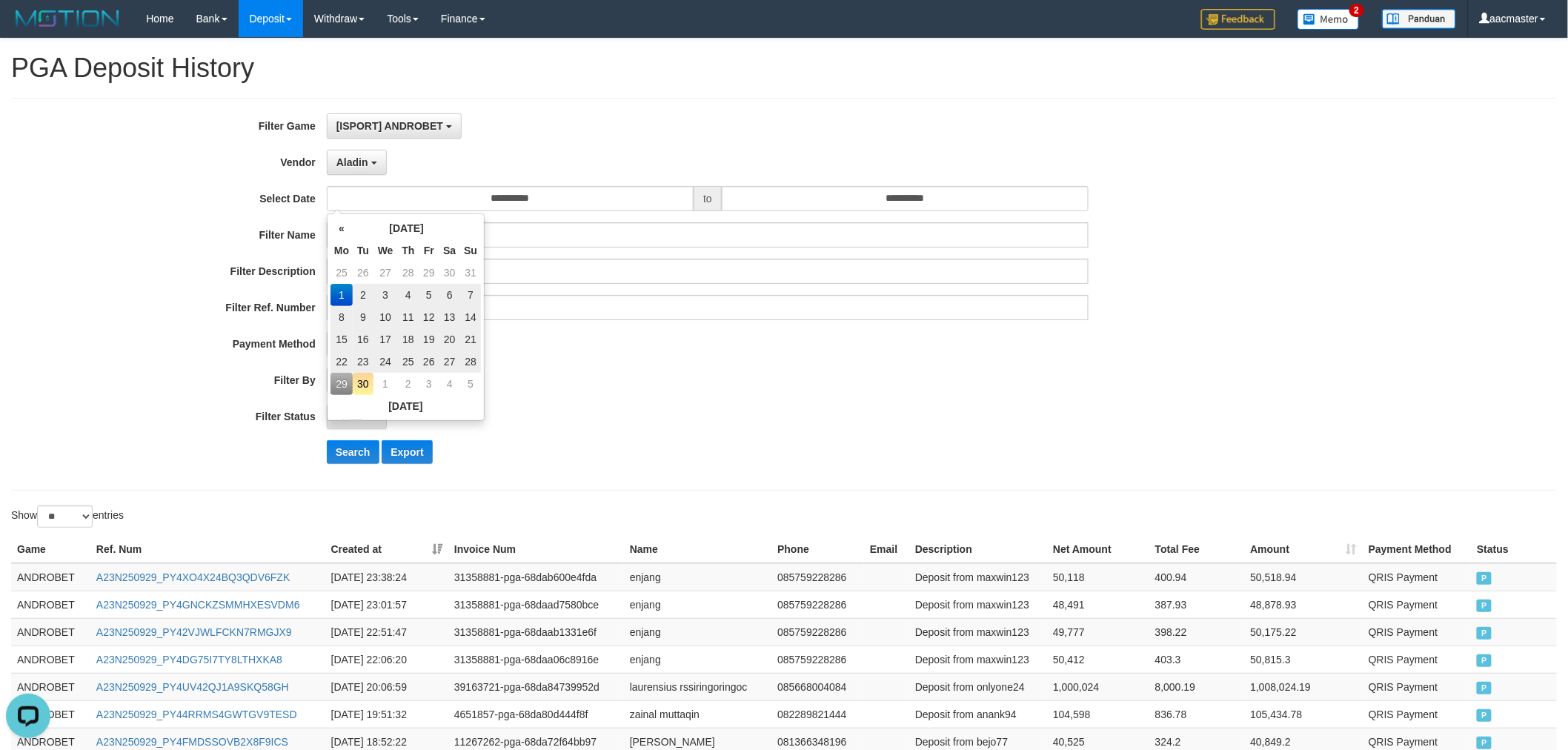
click at [344, 292] on td "1" at bounding box center [341, 294] width 22 height 22
click at [880, 197] on input "**********" at bounding box center [905, 198] width 367 height 25
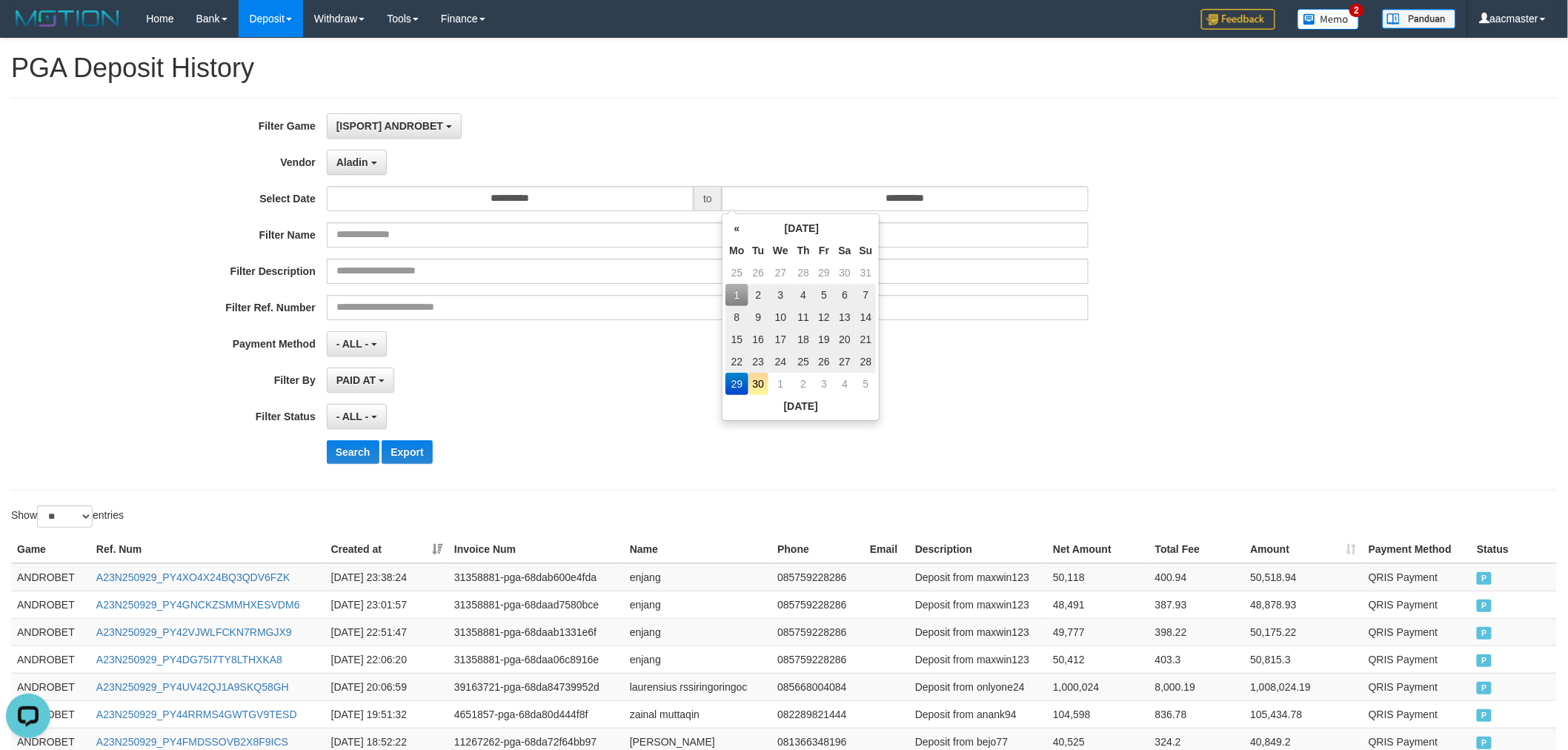
click at [742, 382] on td "29" at bounding box center [736, 383] width 22 height 22
click at [356, 444] on button "Search" at bounding box center [353, 452] width 53 height 24
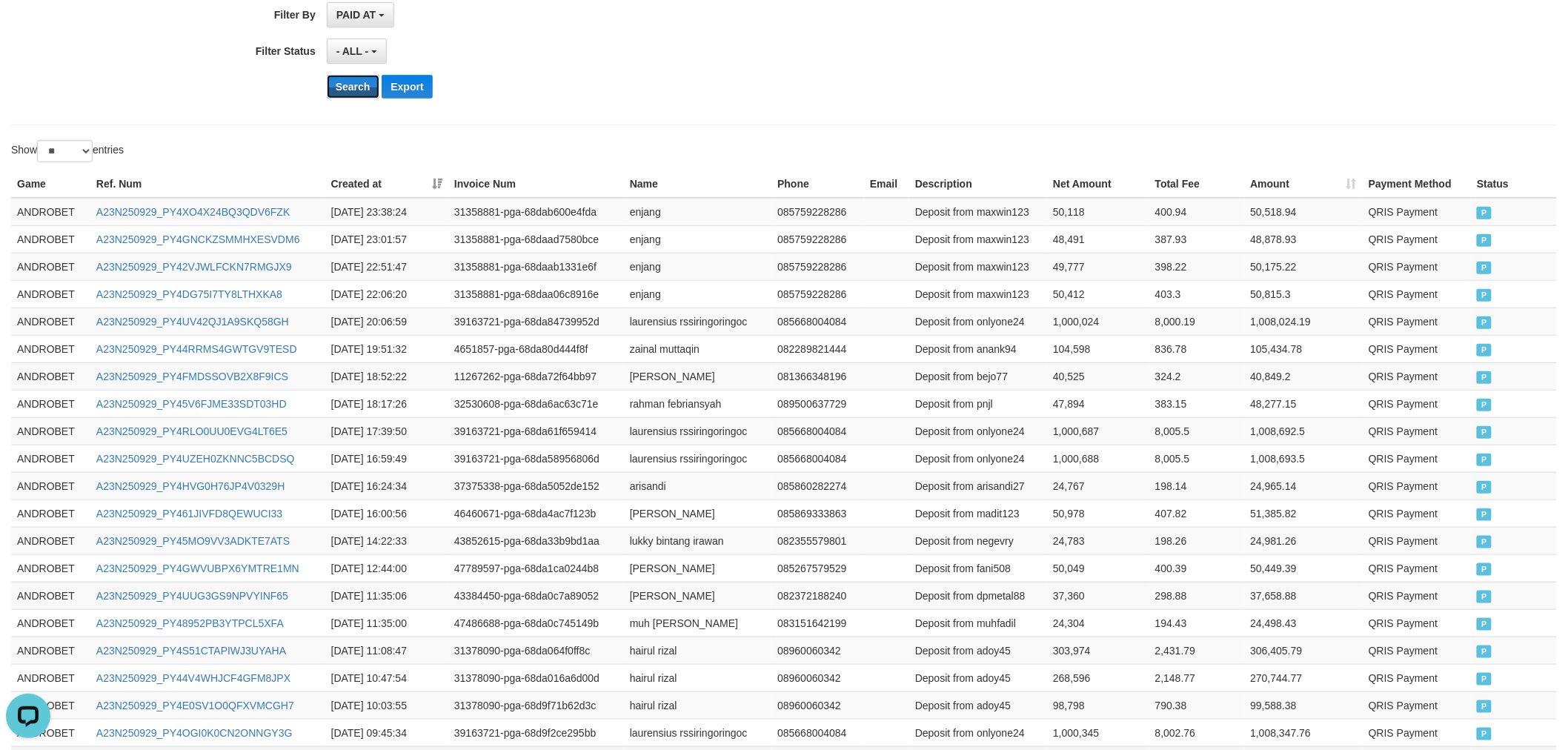
scroll to position [647, 0]
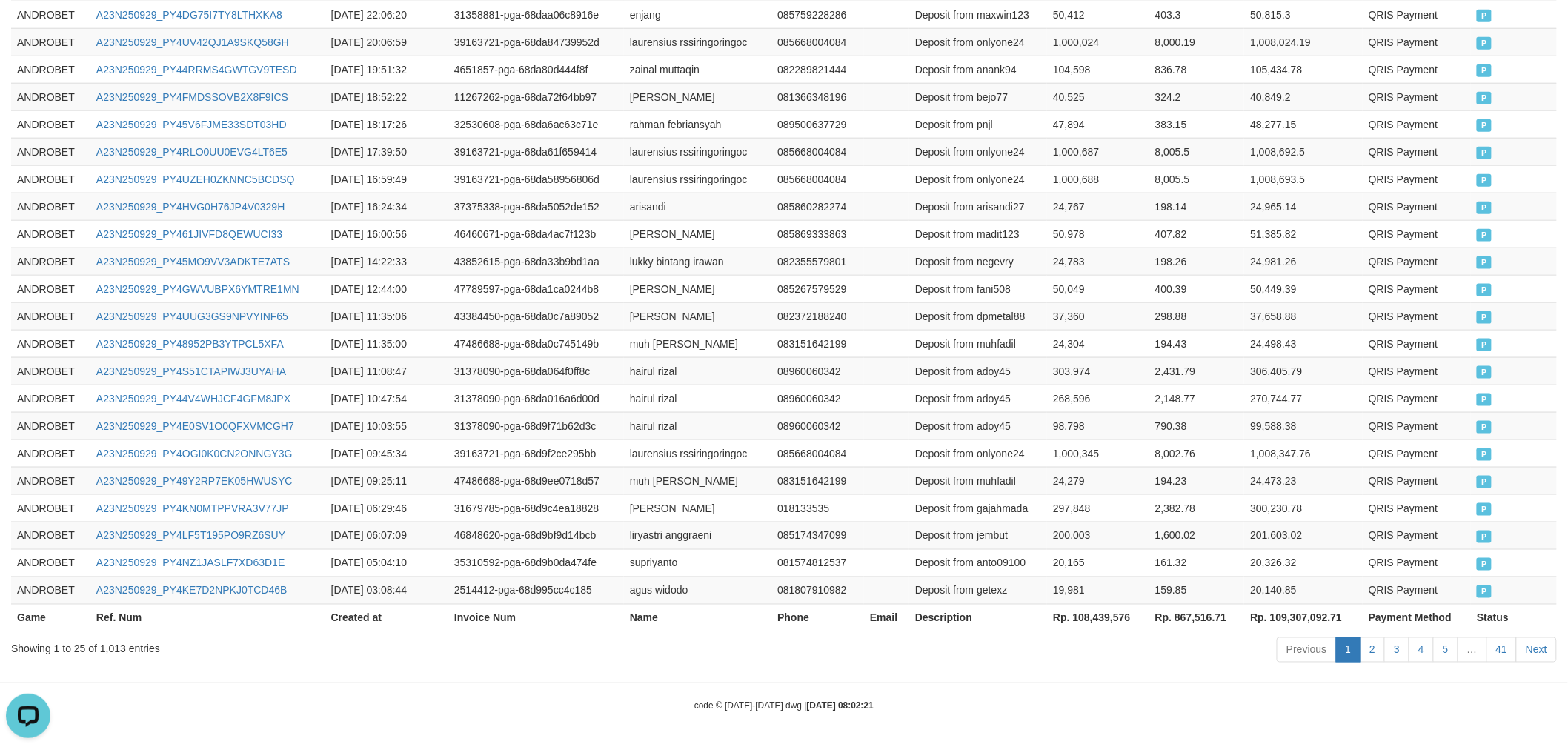
click at [1100, 616] on th "Rp. 108,439,576" at bounding box center [1098, 617] width 102 height 27
copy th "108,439,576"
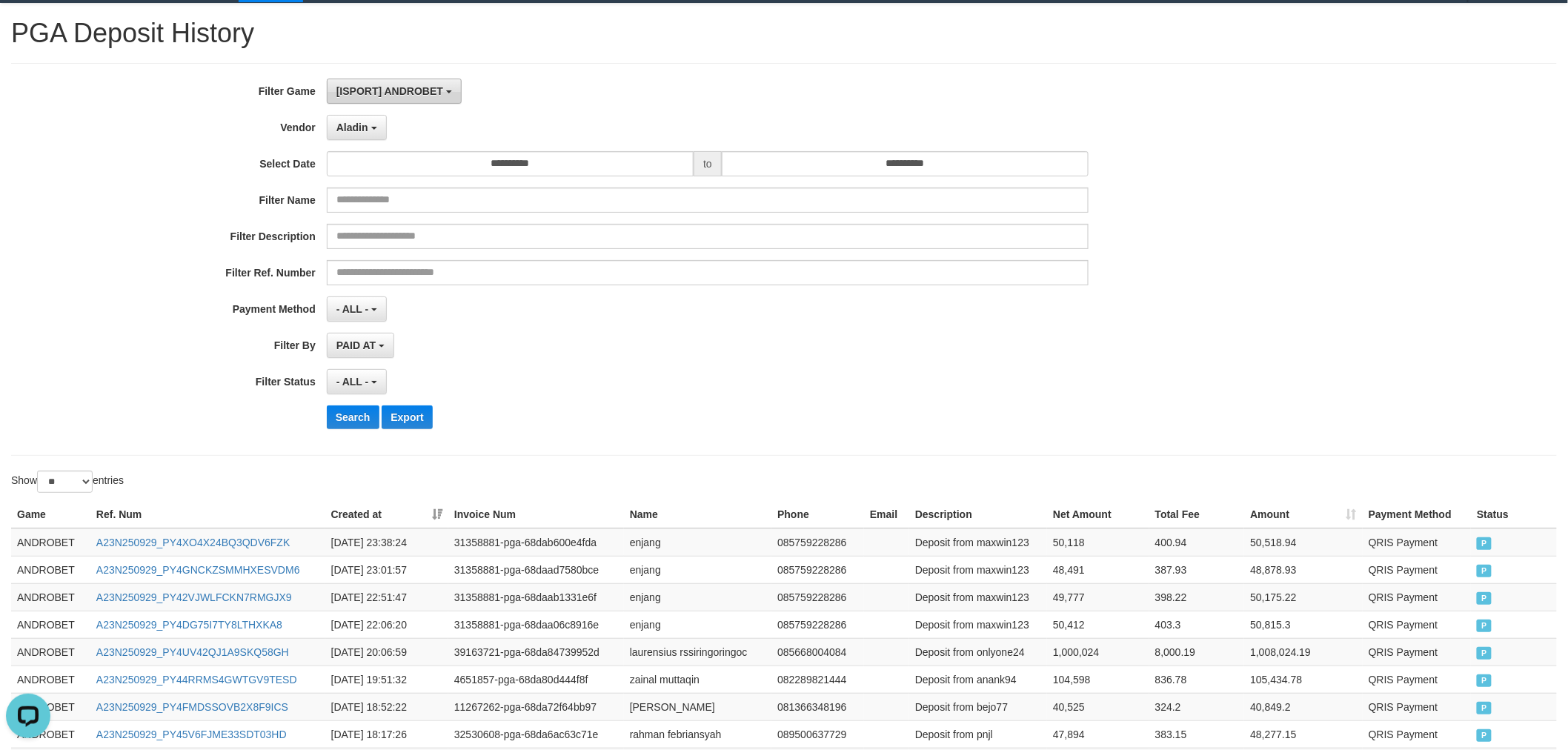
scroll to position [0, 0]
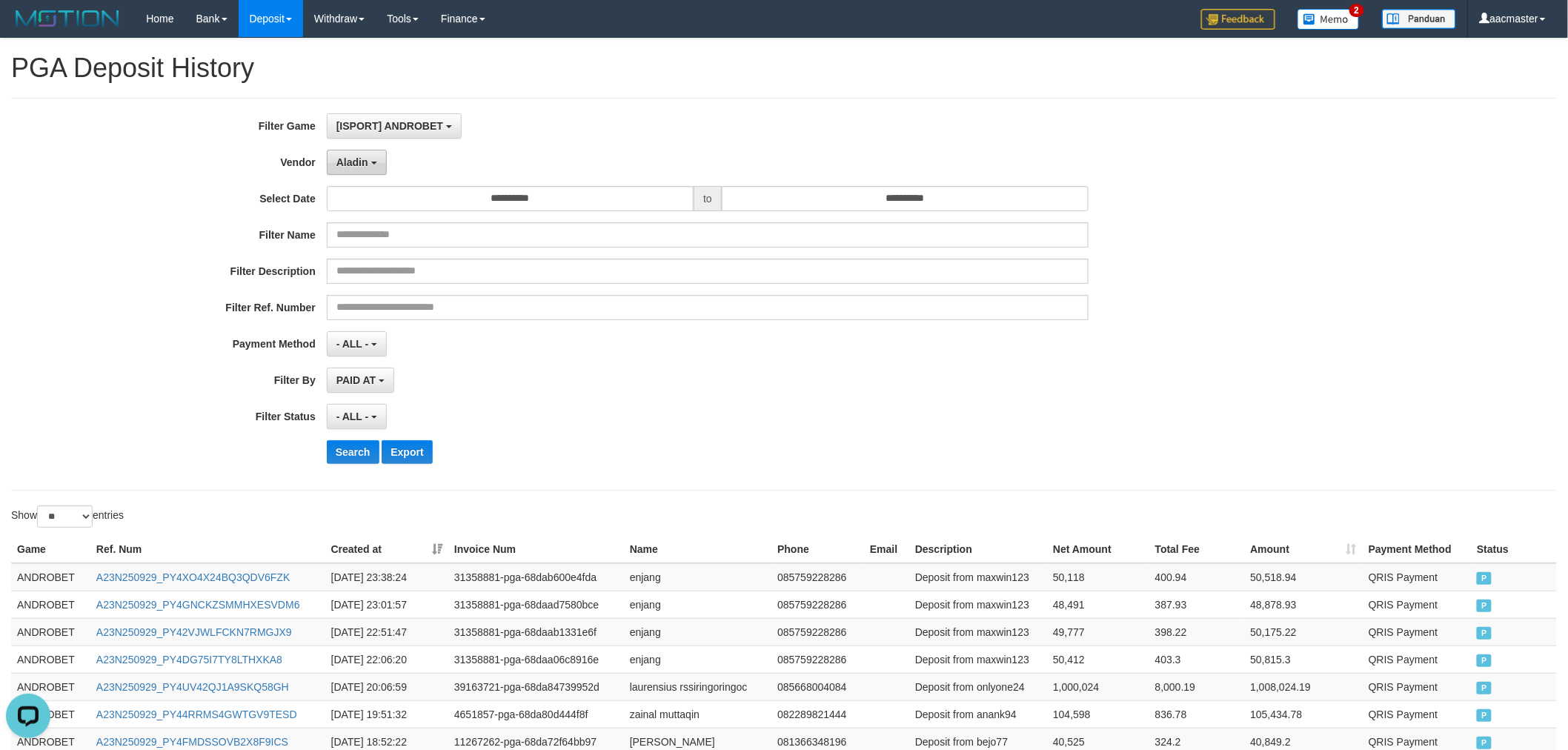
click at [373, 164] on button "Aladin" at bounding box center [356, 162] width 60 height 25
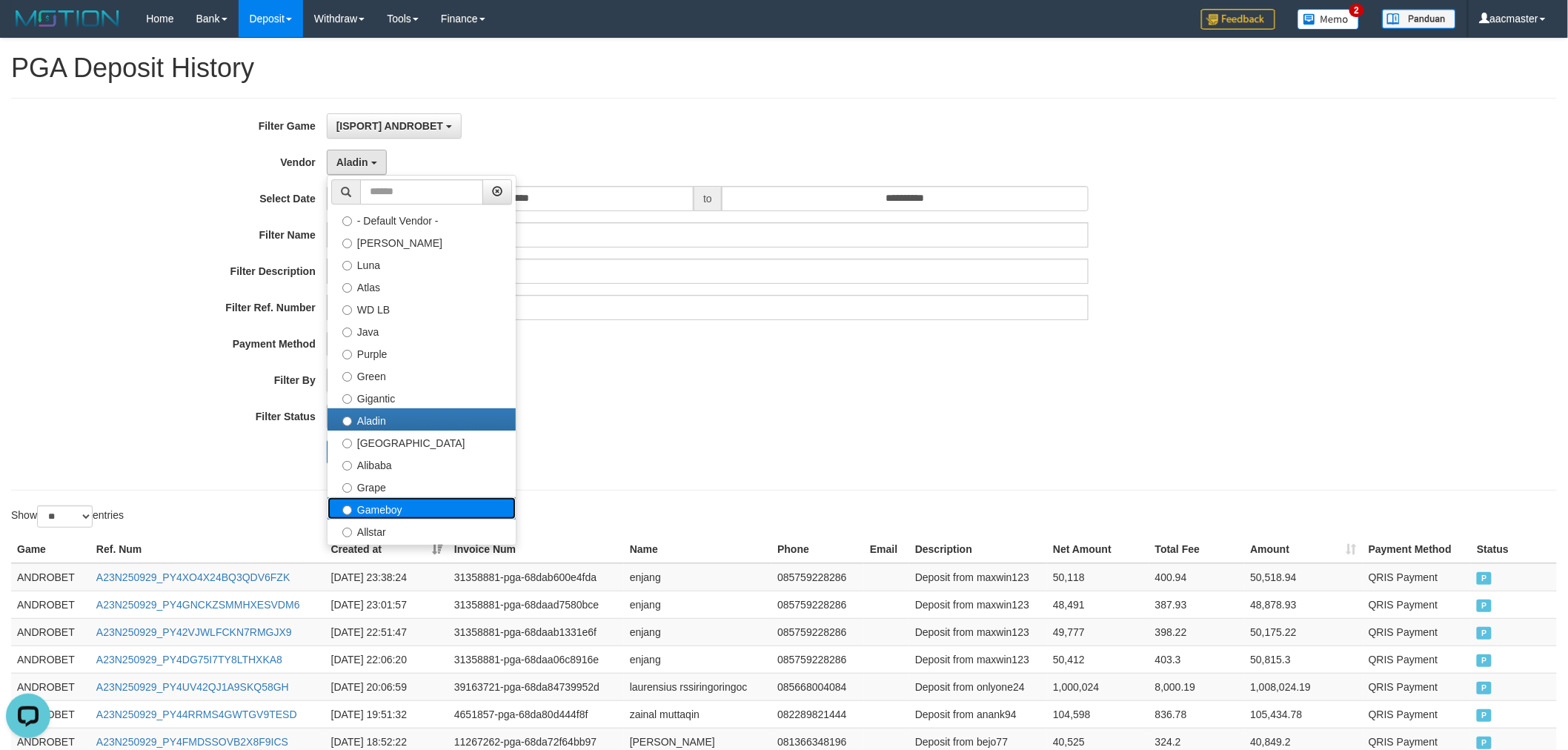
click at [433, 501] on label "Gameboy" at bounding box center [421, 508] width 188 height 22
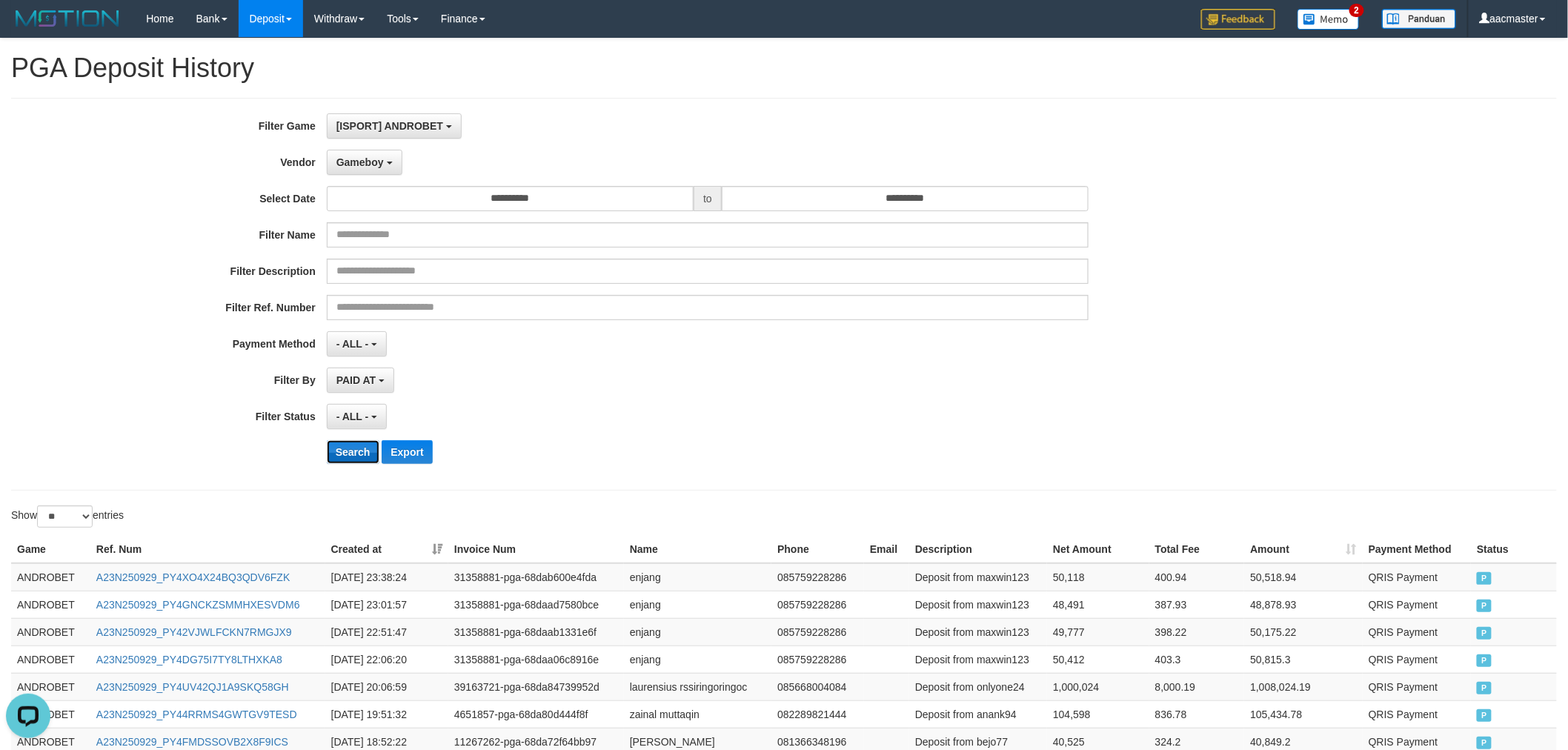
click at [363, 450] on button "Search" at bounding box center [353, 452] width 53 height 24
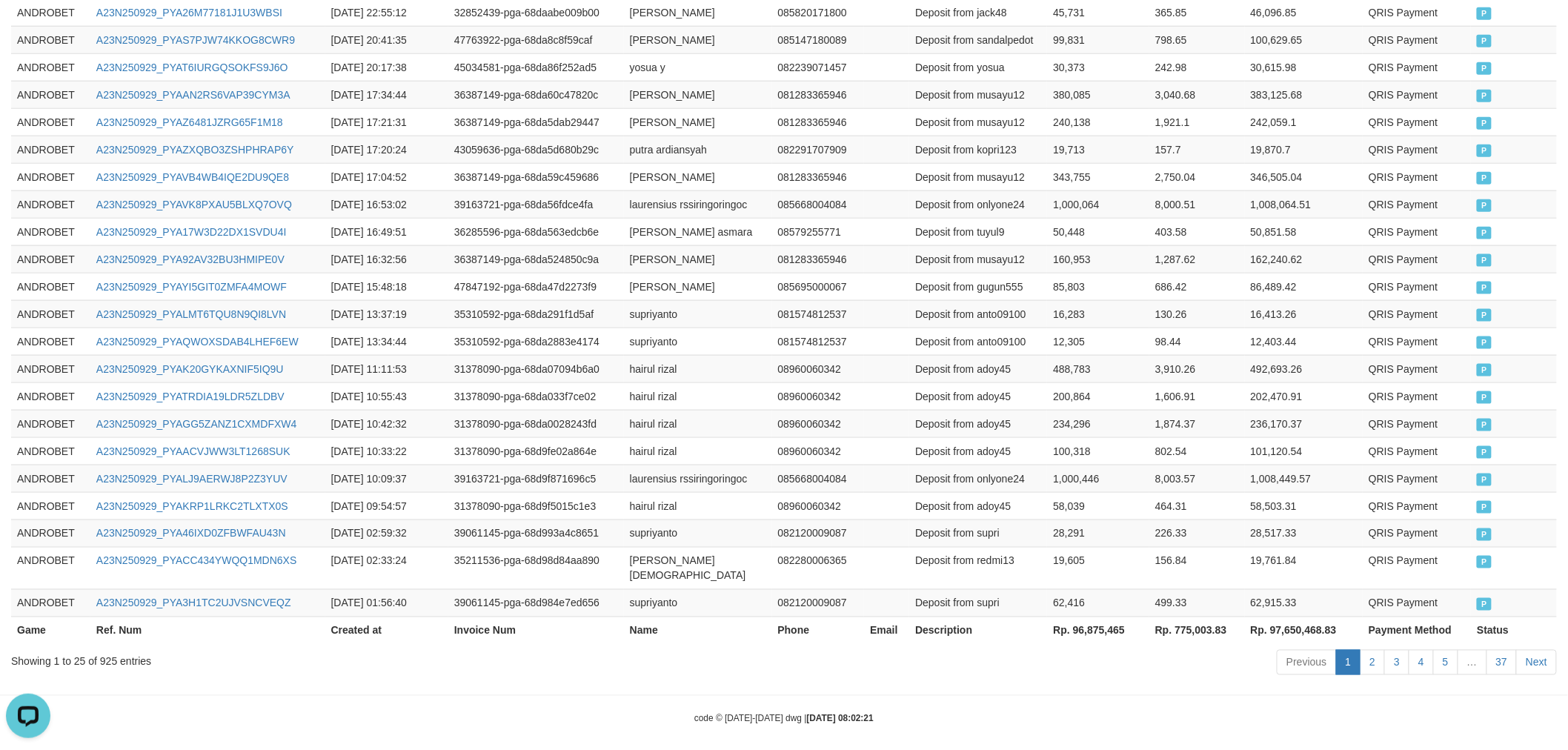
click at [1100, 622] on th "Rp. 96,875,465" at bounding box center [1098, 629] width 102 height 27
copy th "96,875,465"
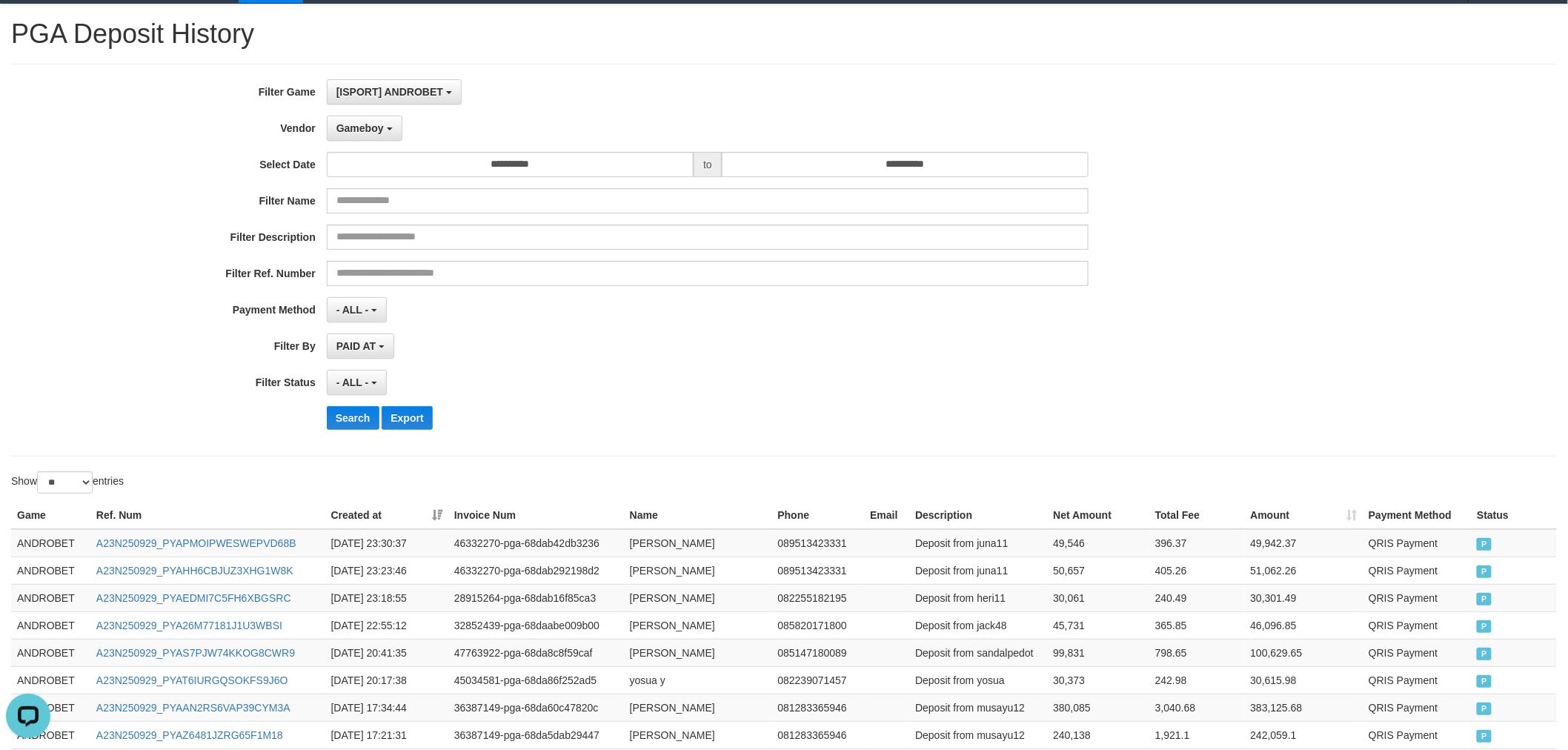
scroll to position [0, 0]
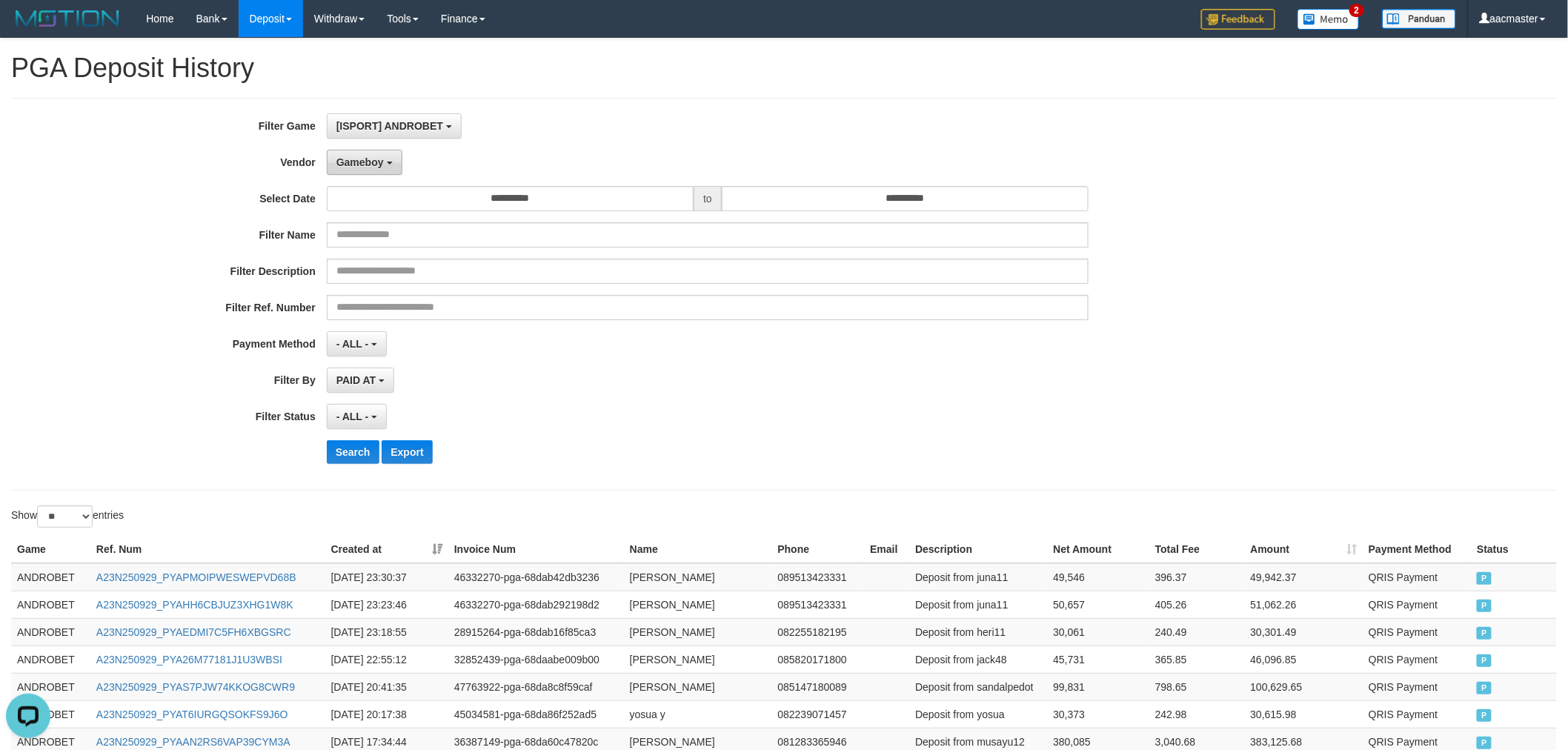
click at [359, 156] on span "Gameboy" at bounding box center [359, 162] width 47 height 12
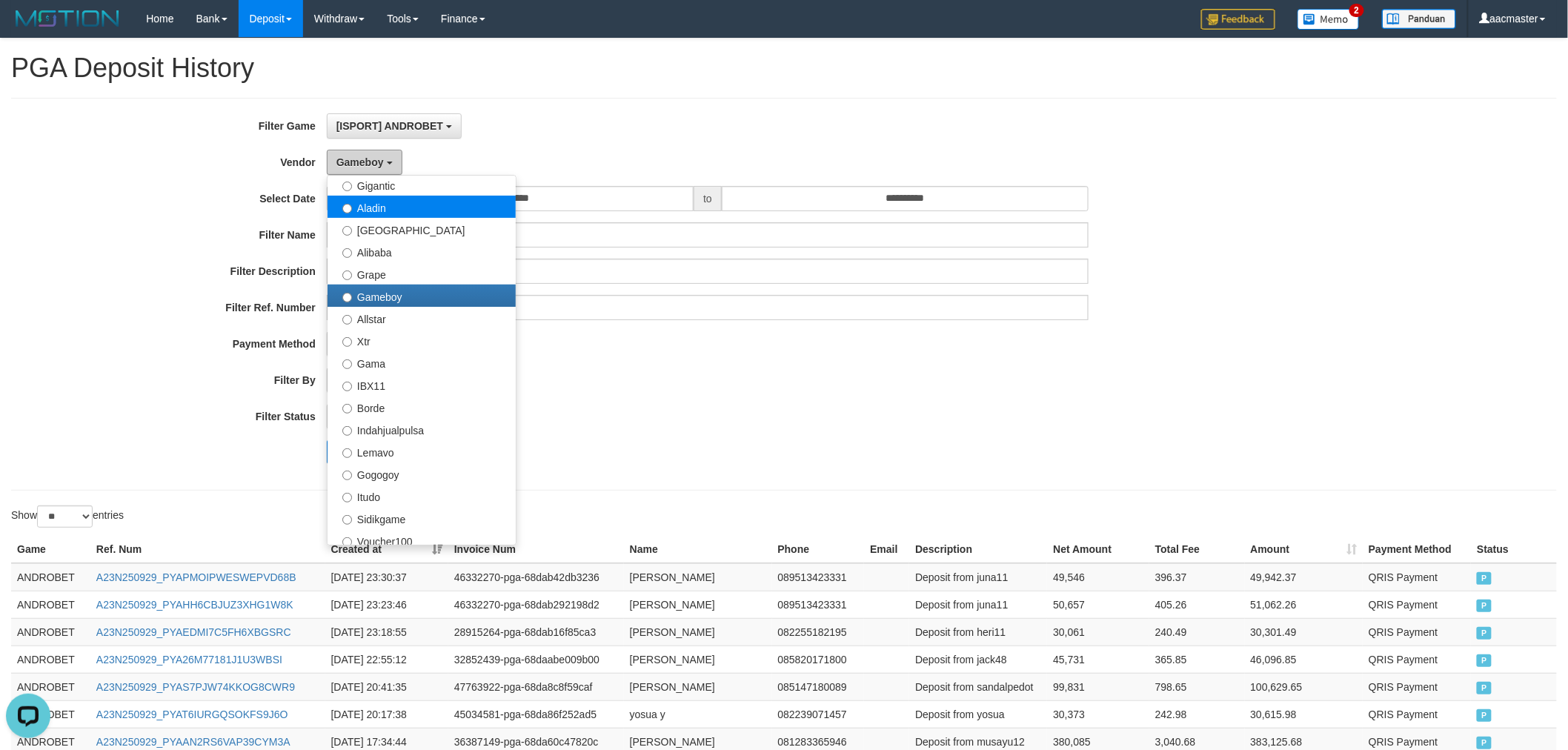
scroll to position [219, 0]
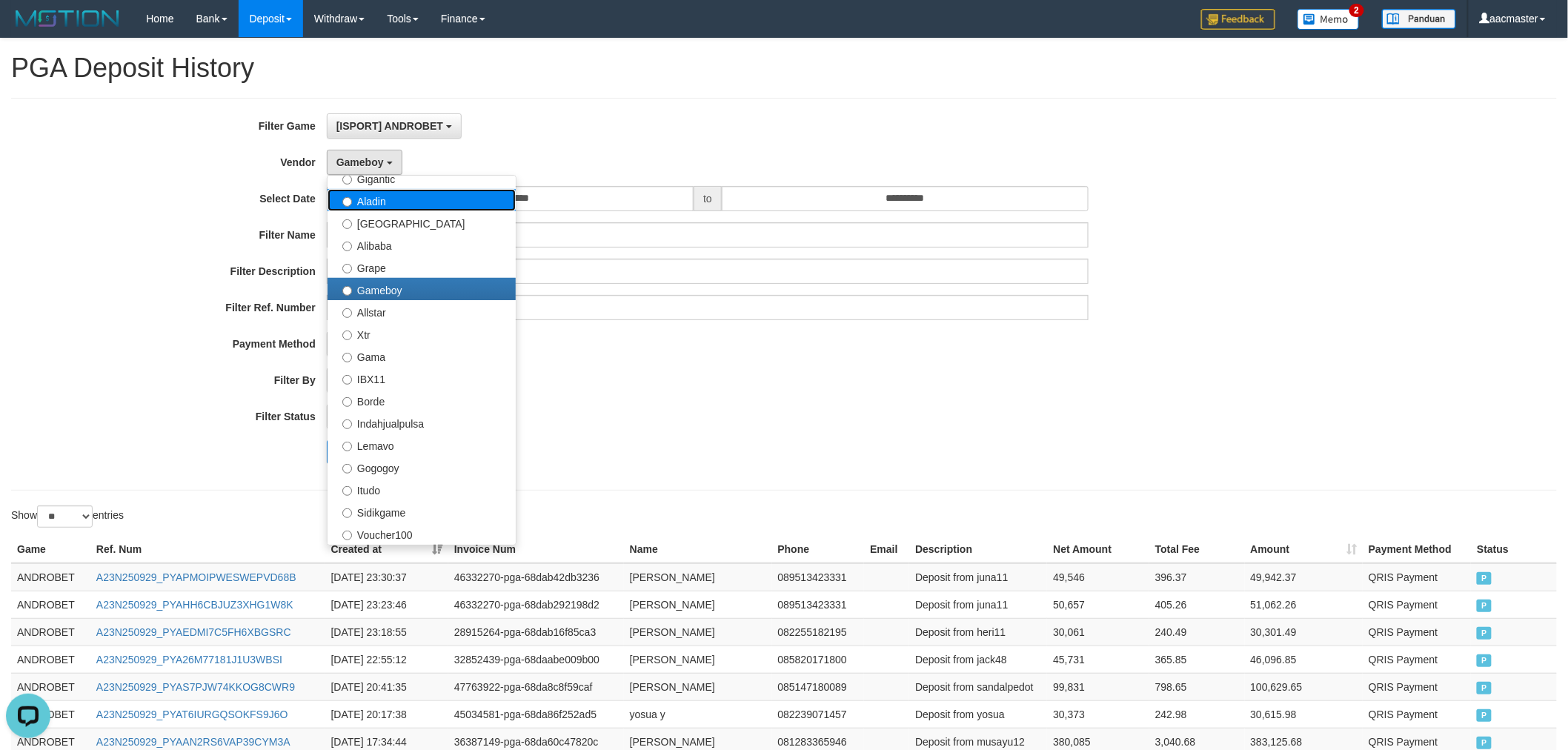
click at [411, 206] on label "Aladin" at bounding box center [421, 200] width 188 height 22
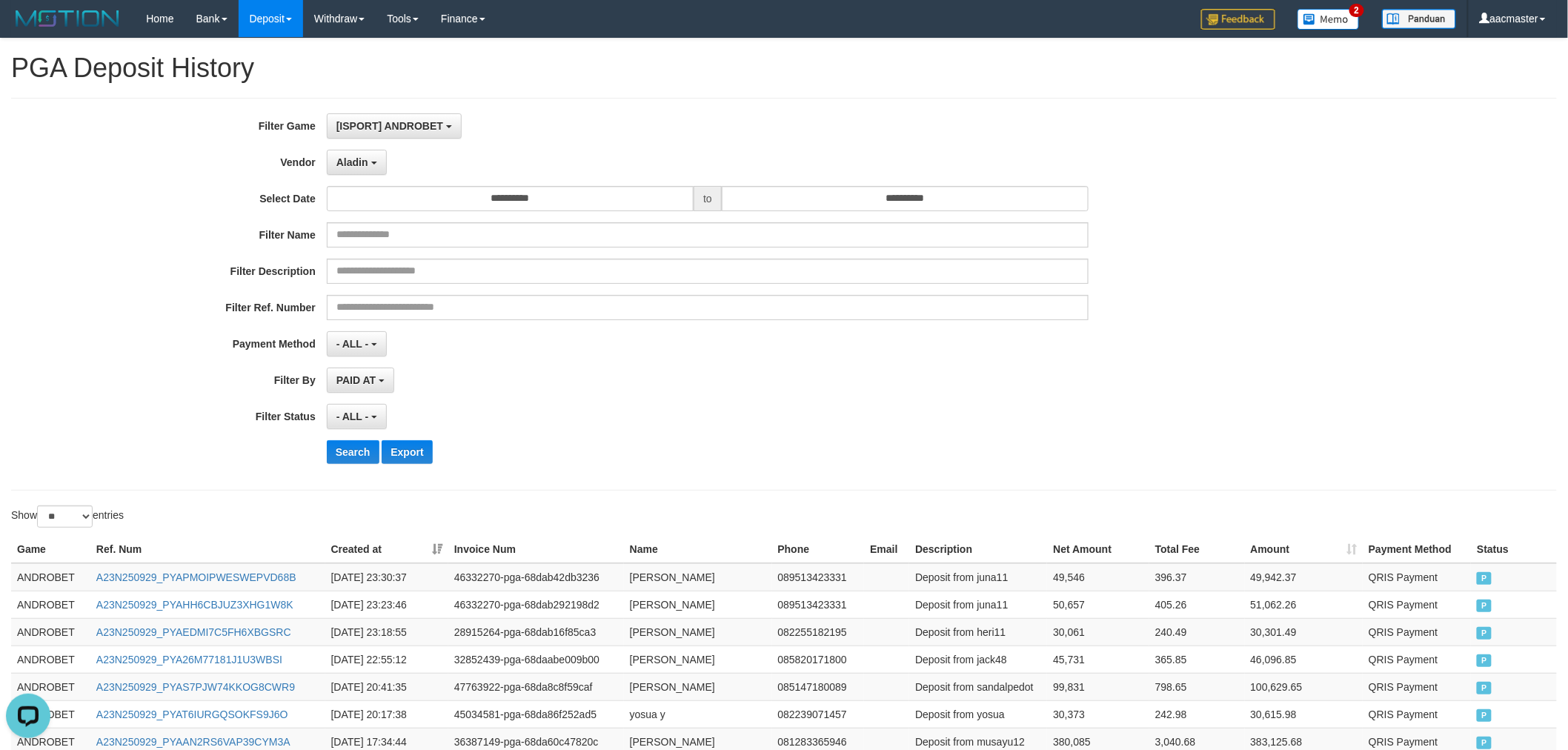
click at [347, 465] on div "**********" at bounding box center [653, 294] width 1306 height 362
click at [349, 463] on button "Search" at bounding box center [353, 452] width 53 height 24
click at [349, 463] on button "Search" at bounding box center [353, 452] width 53 height 24
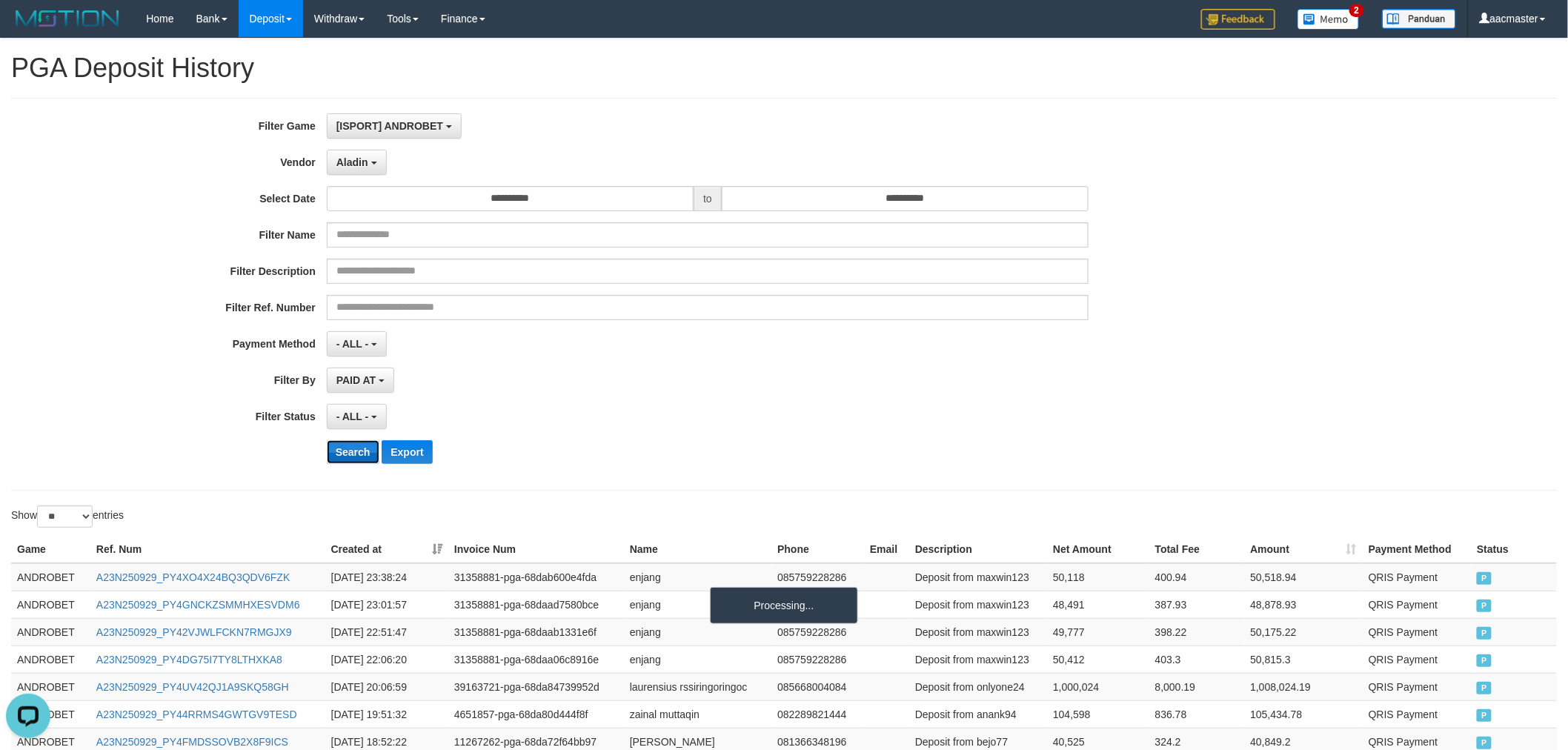
click at [351, 463] on button "Search" at bounding box center [353, 452] width 53 height 24
click at [354, 463] on button "Search" at bounding box center [353, 452] width 53 height 24
click at [354, 462] on button "Search" at bounding box center [353, 452] width 53 height 24
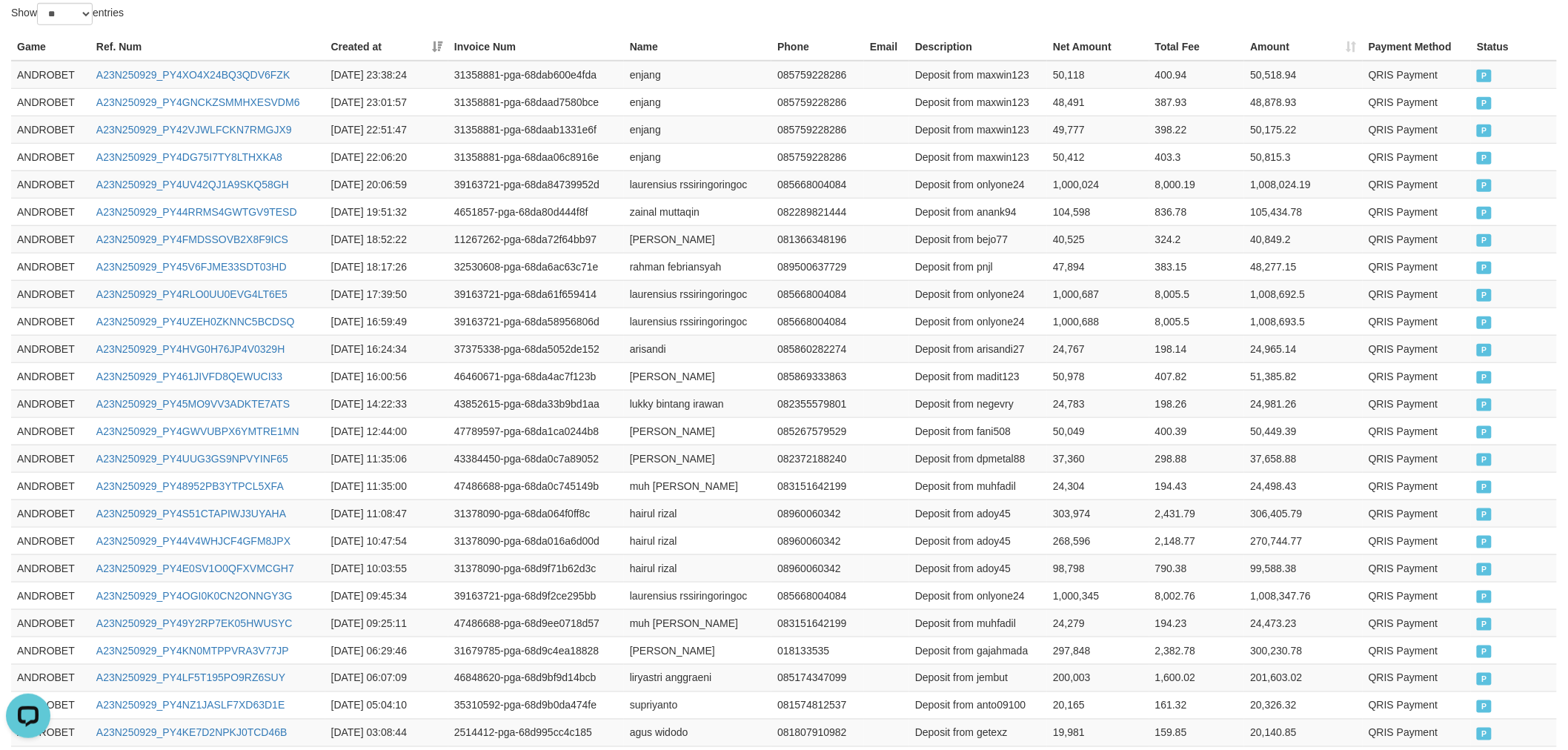
scroll to position [647, 0]
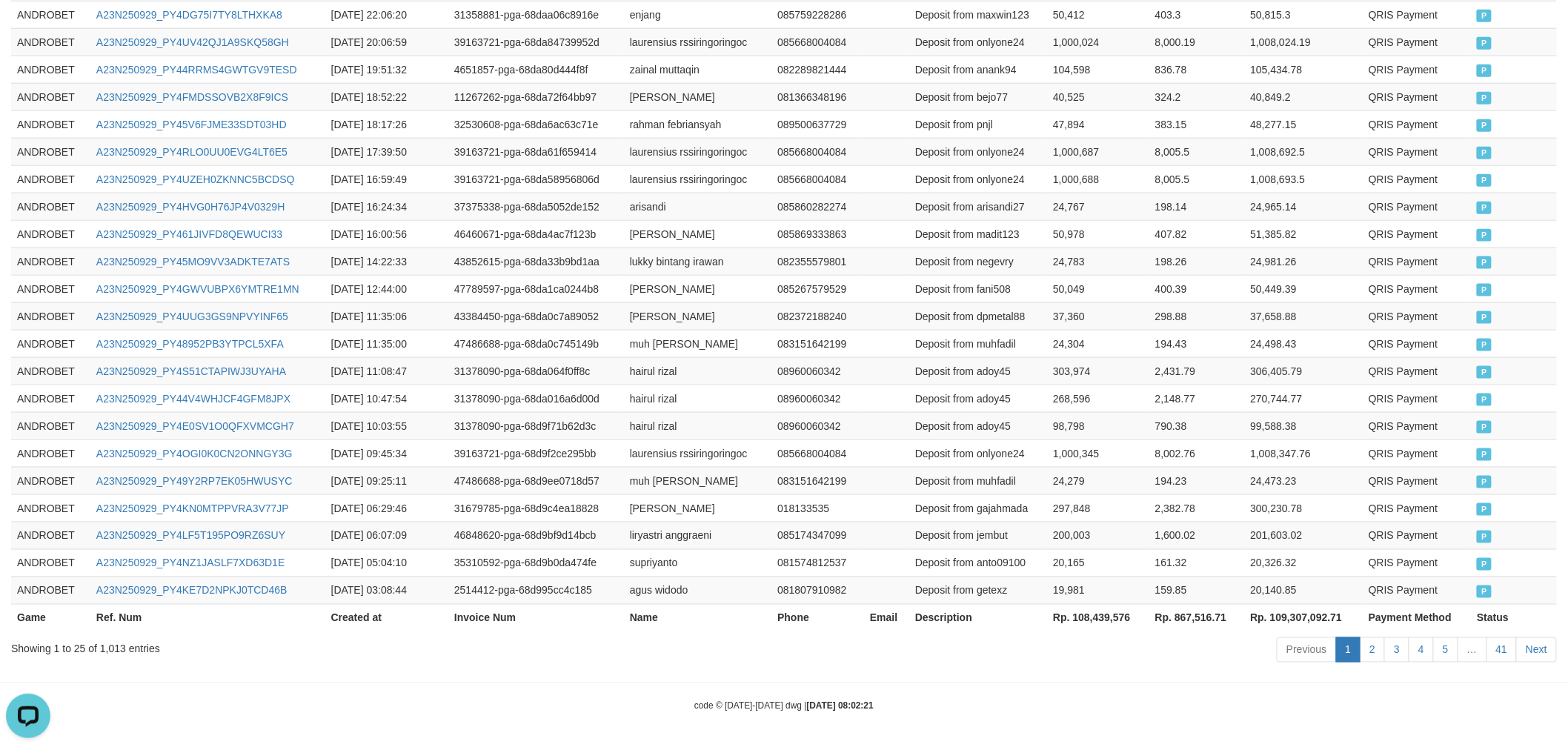
click at [1069, 614] on th "Rp. 108,439,576" at bounding box center [1098, 617] width 102 height 27
click at [1080, 615] on th "Rp. 108,439,576" at bounding box center [1098, 617] width 102 height 27
copy th "108,439,576"
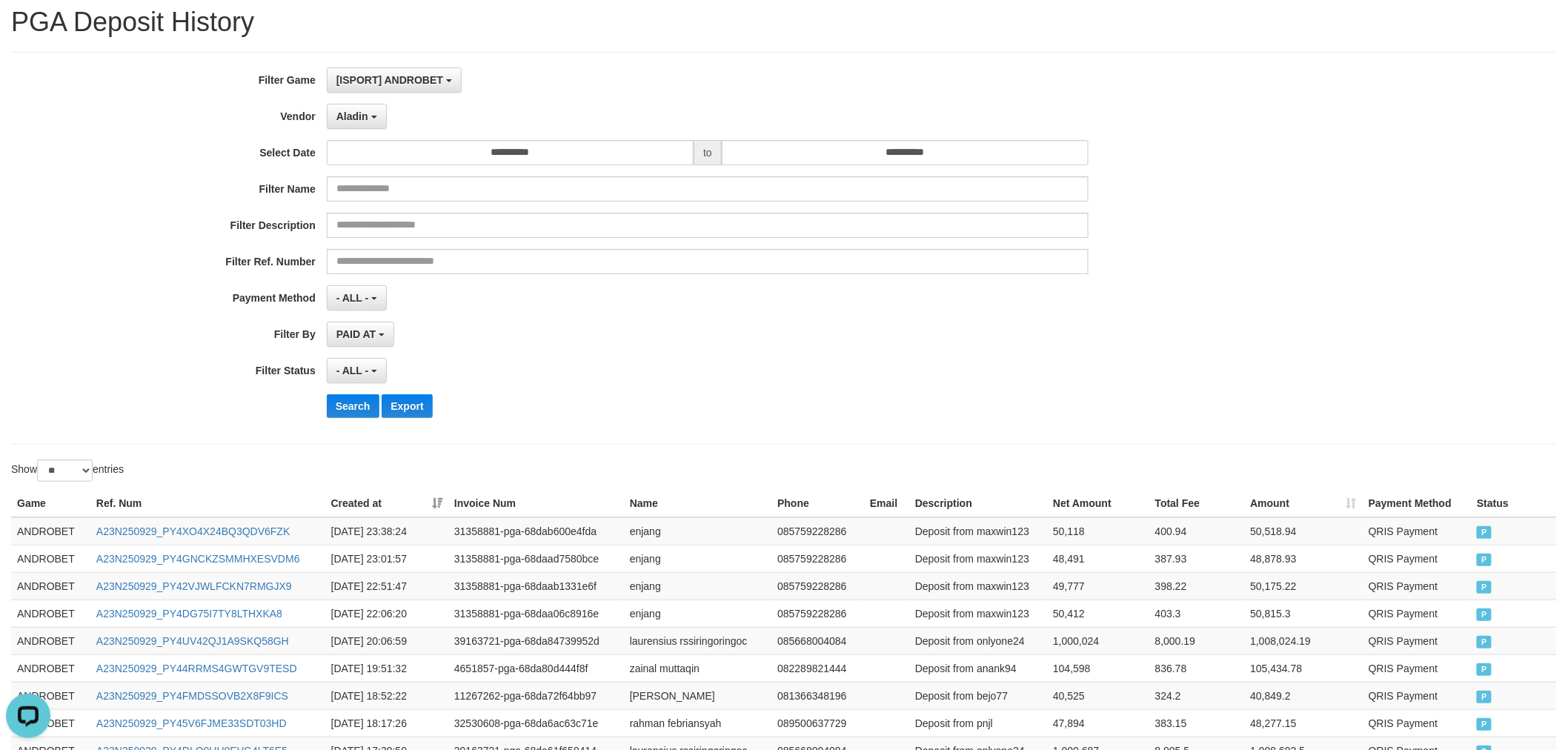
scroll to position [0, 0]
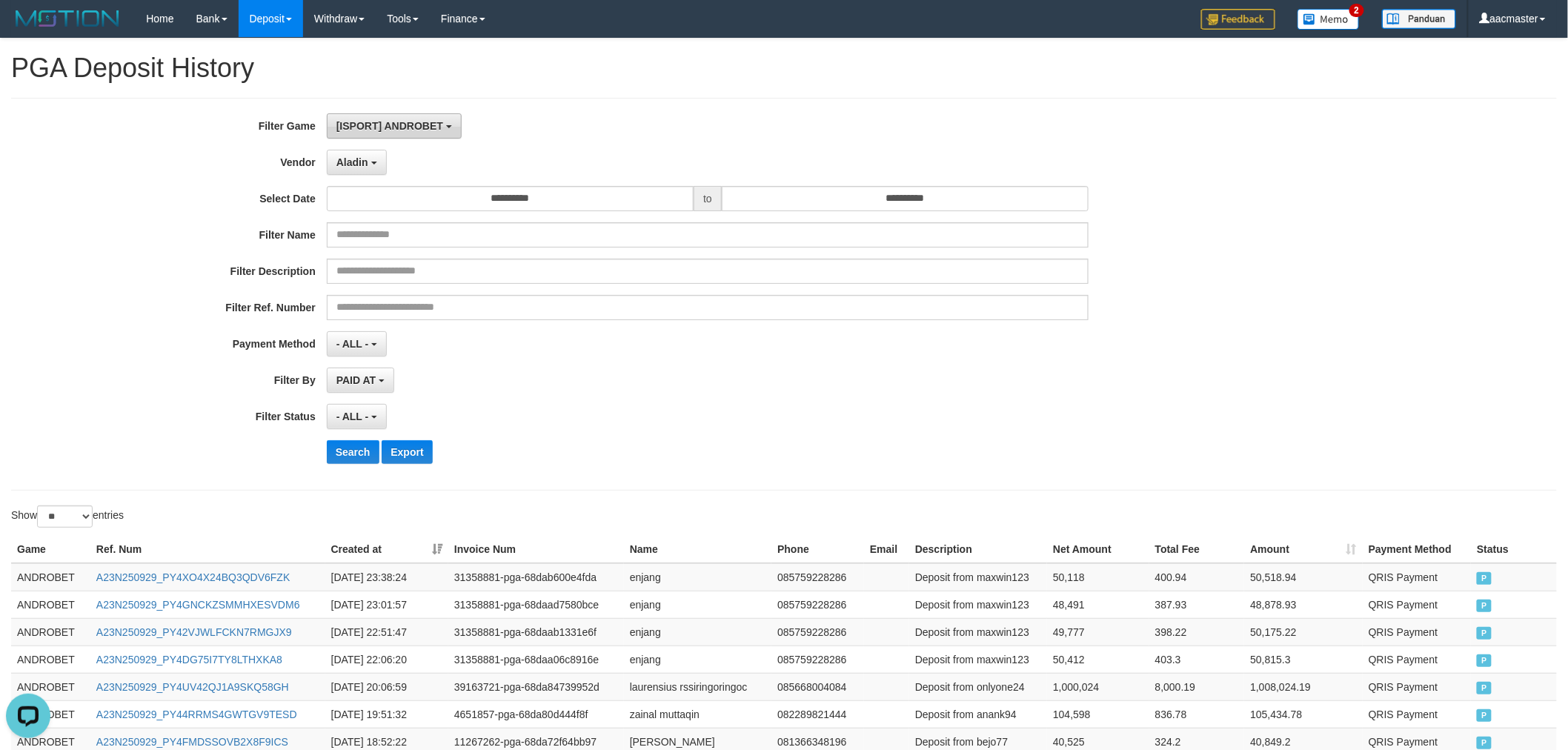
click at [379, 138] on button "[ISPORT] ANDROBET" at bounding box center [393, 126] width 135 height 25
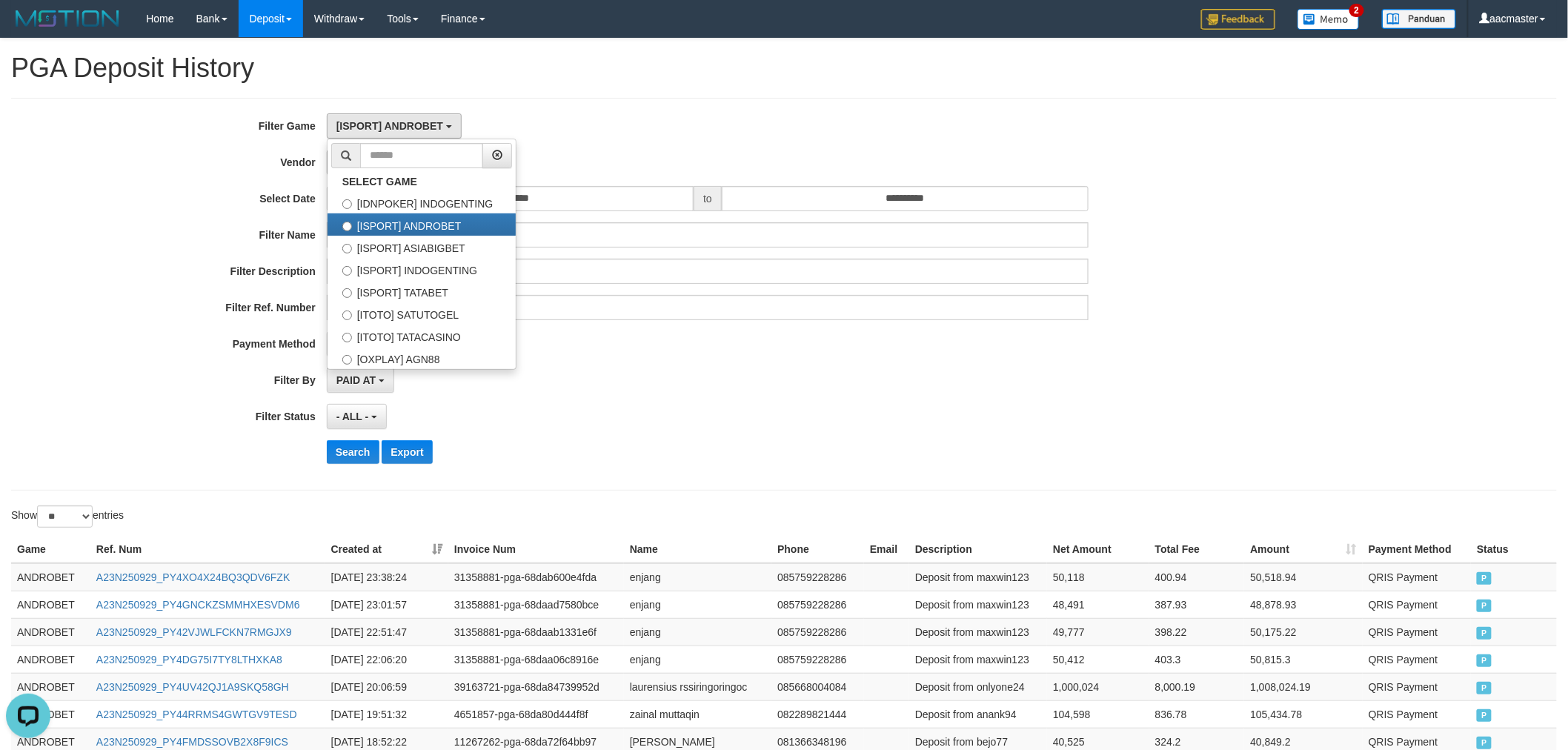
drag, startPoint x: 254, startPoint y: 164, endPoint x: 350, endPoint y: 165, distance: 96.0
click at [258, 164] on label "Vendor" at bounding box center [163, 159] width 326 height 20
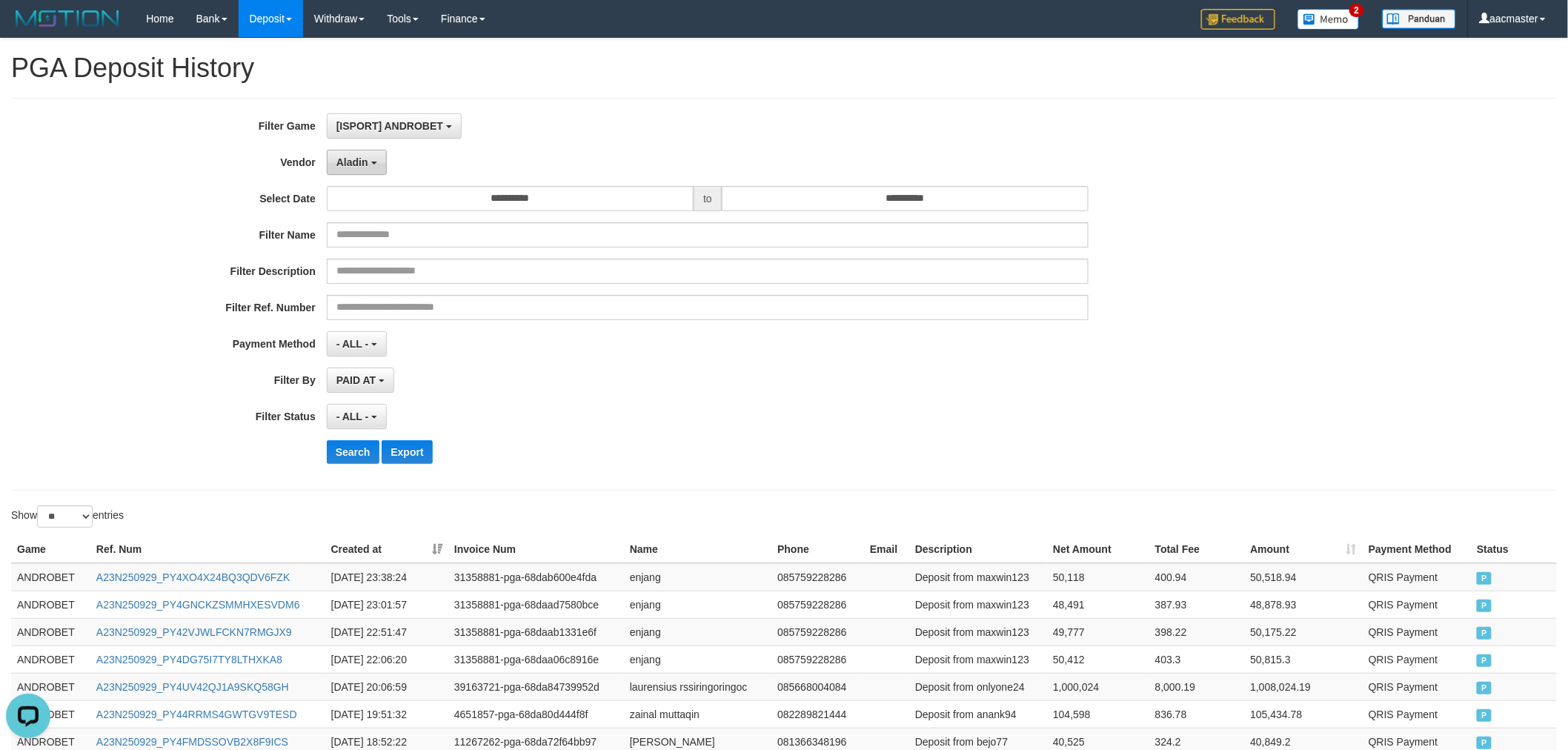
click at [350, 165] on span "Aladin" at bounding box center [352, 162] width 32 height 12
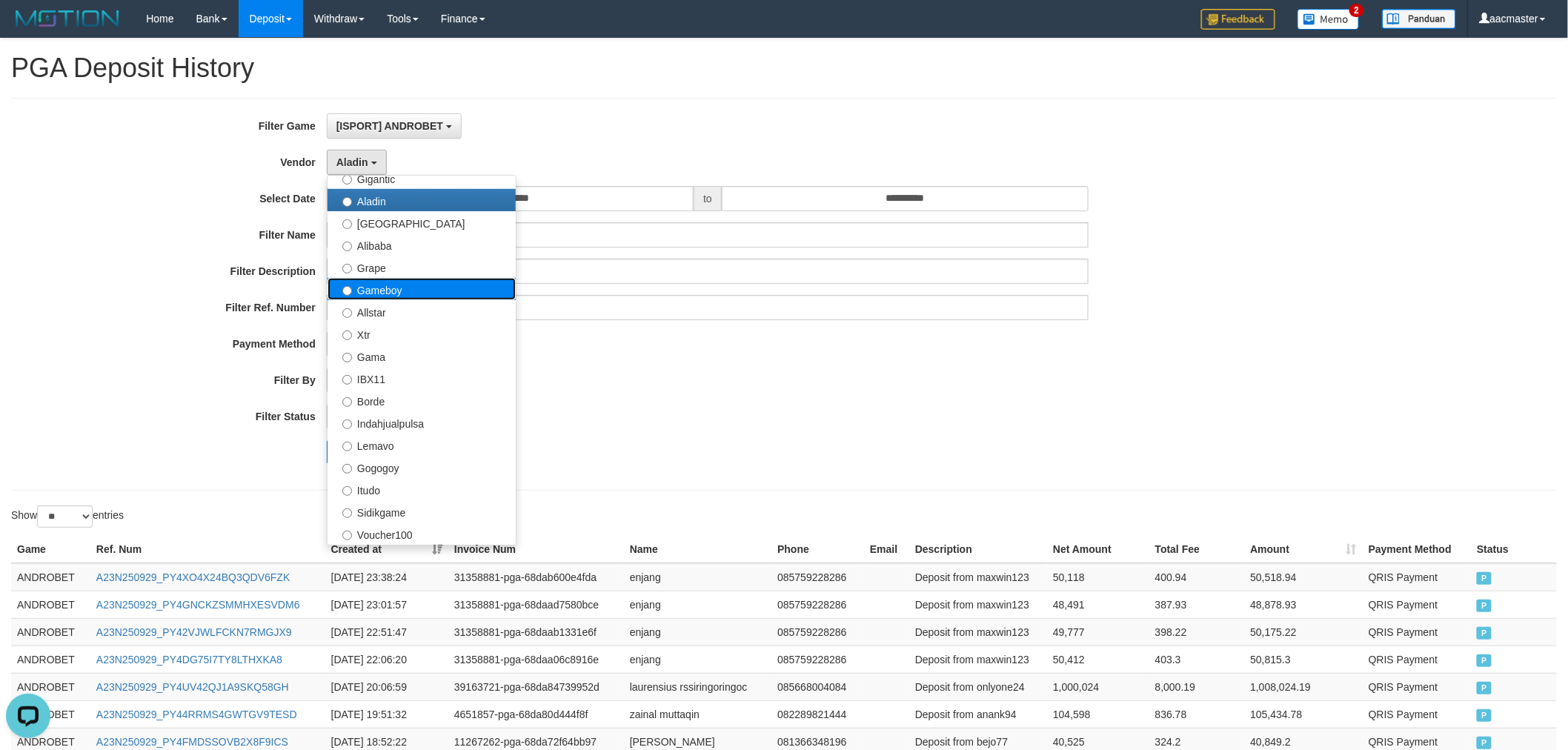
click at [406, 294] on label "Gameboy" at bounding box center [421, 288] width 188 height 22
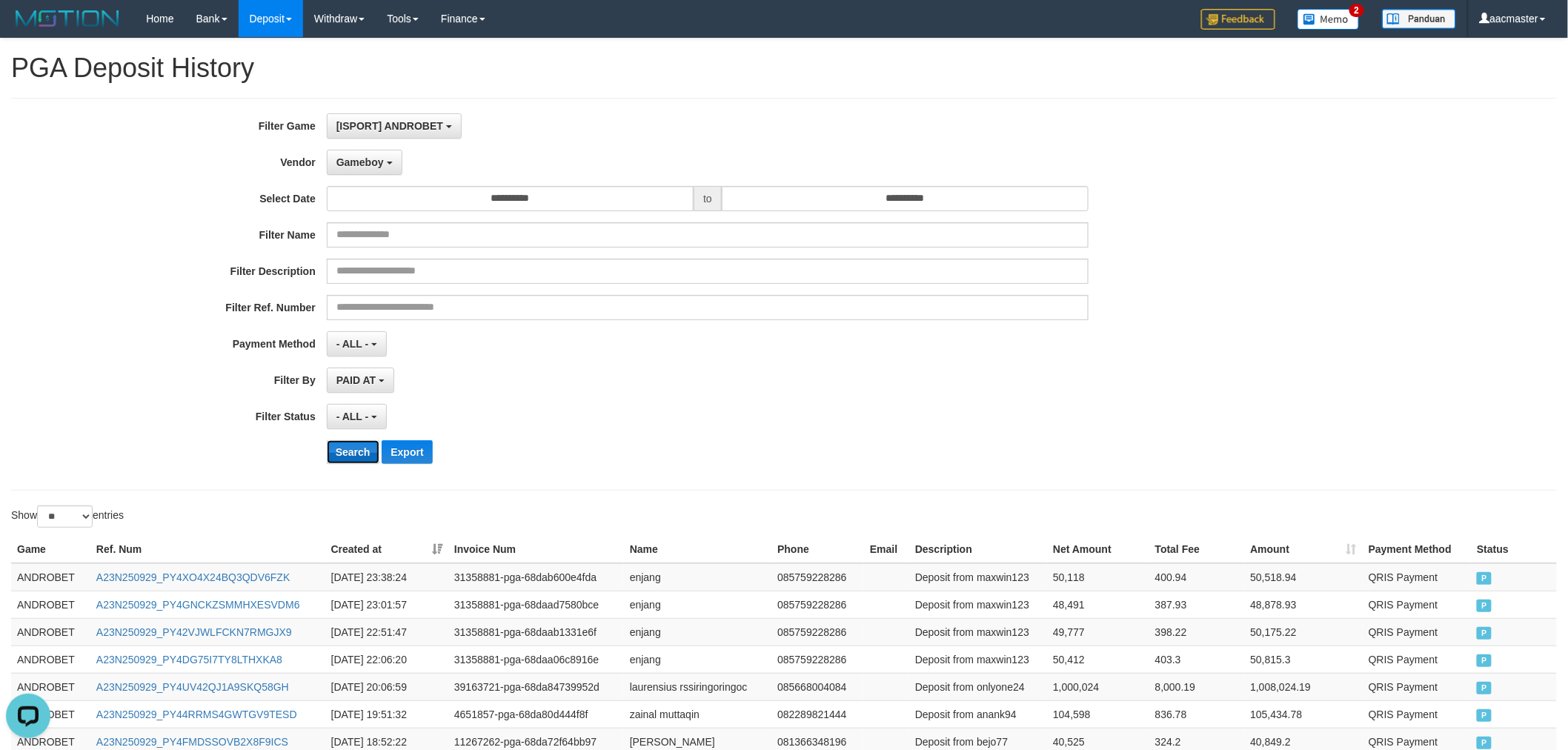
click at [347, 449] on button "Search" at bounding box center [353, 452] width 53 height 24
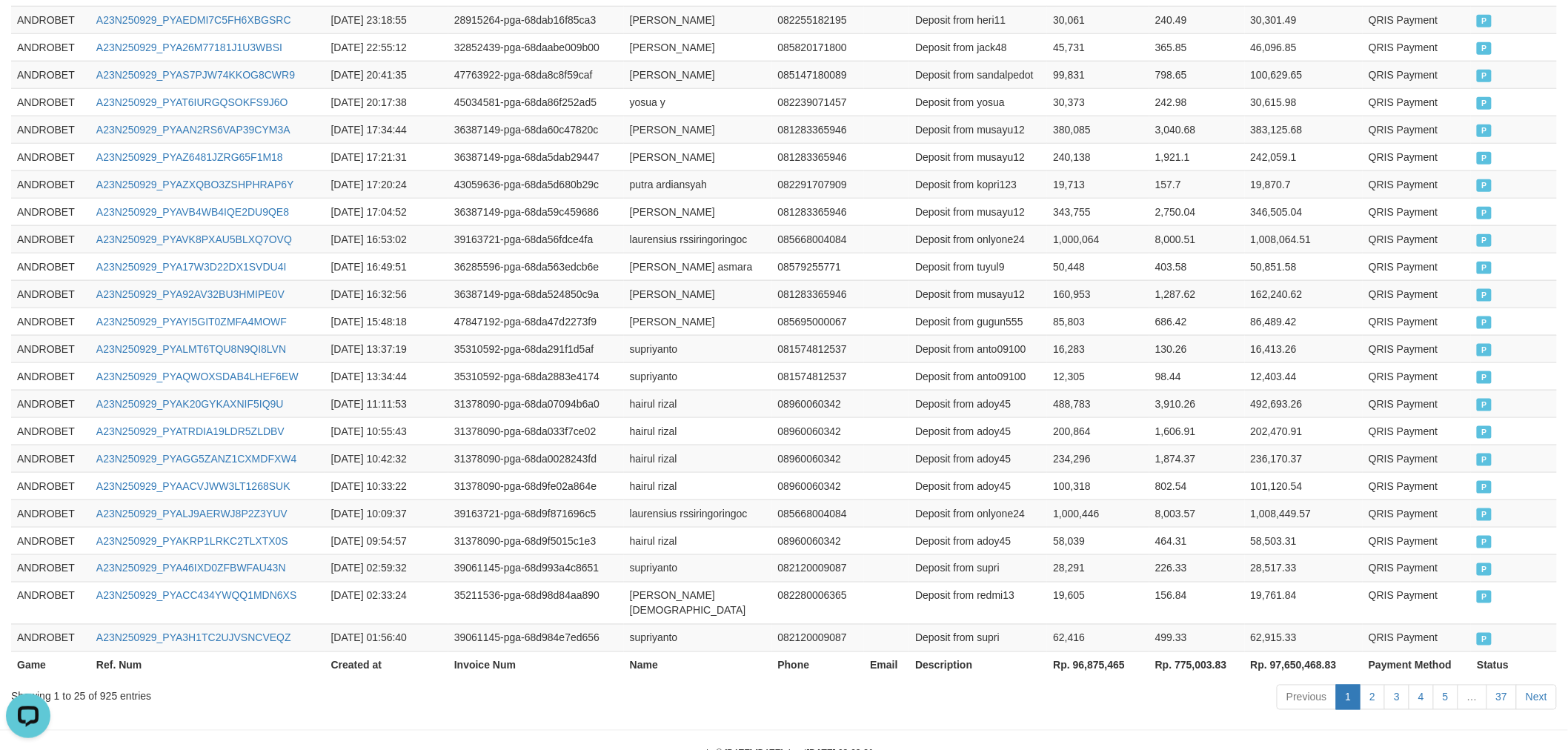
scroll to position [647, 0]
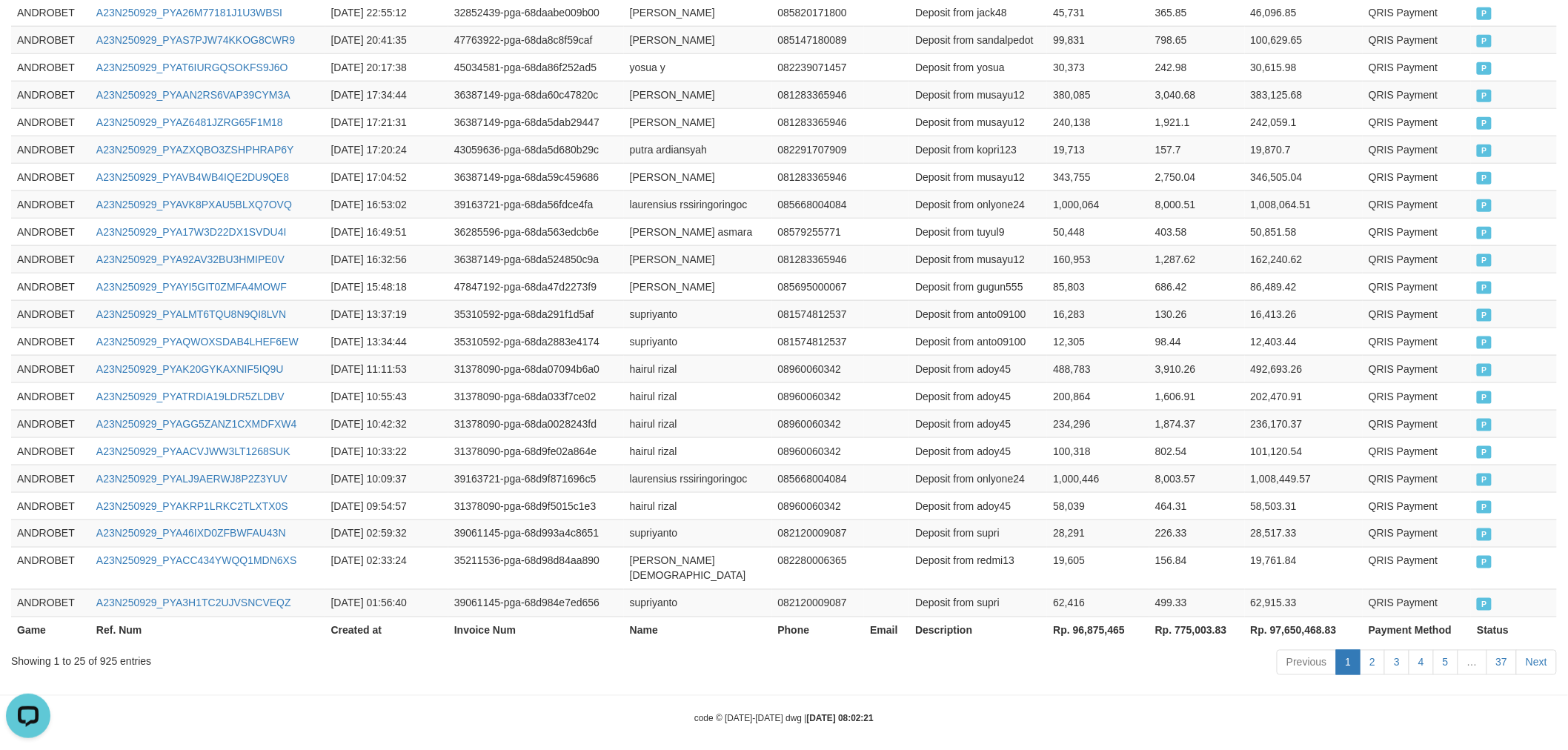
click at [1092, 619] on th "Rp. 96,875,465" at bounding box center [1098, 629] width 102 height 27
copy th "96,875,465"
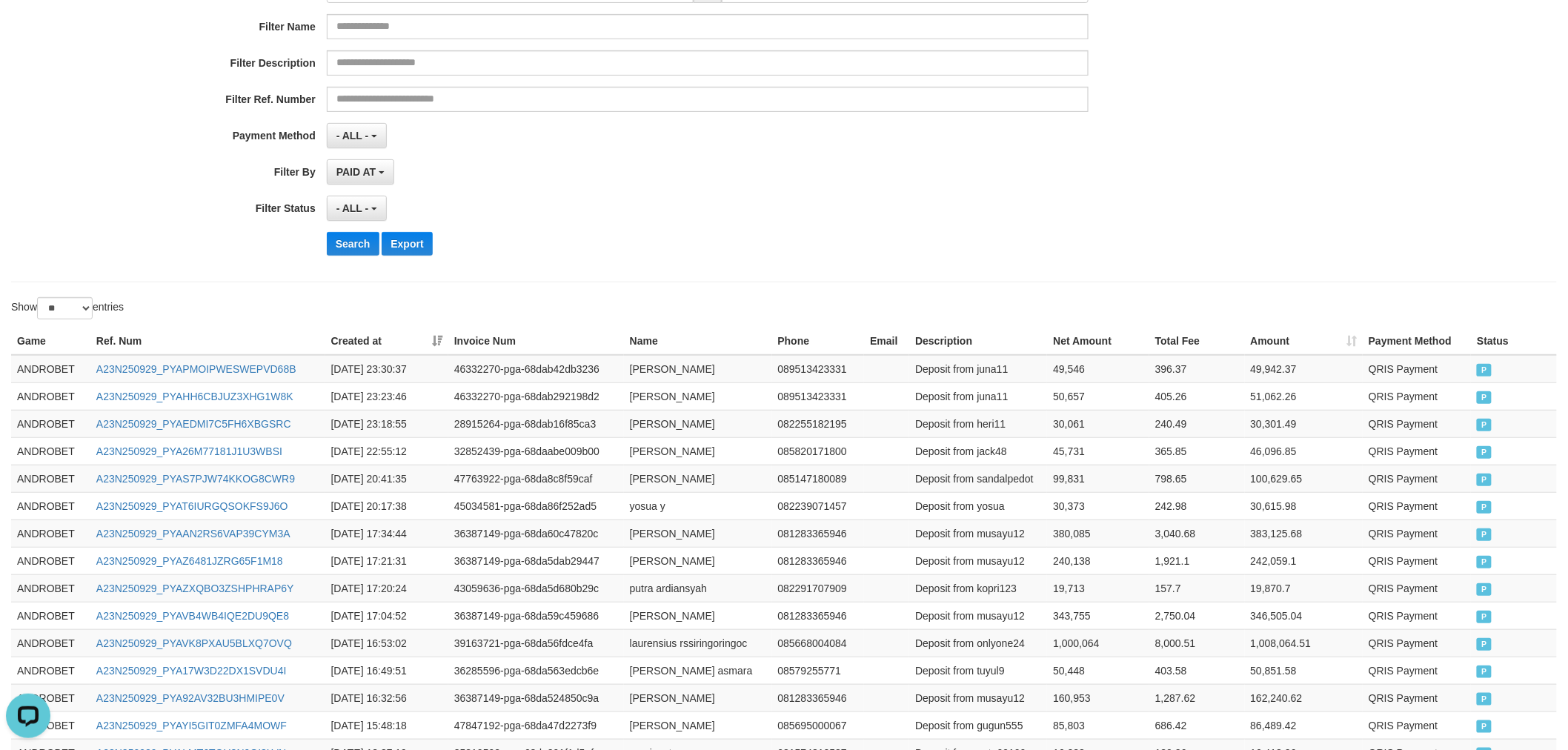
scroll to position [97, 0]
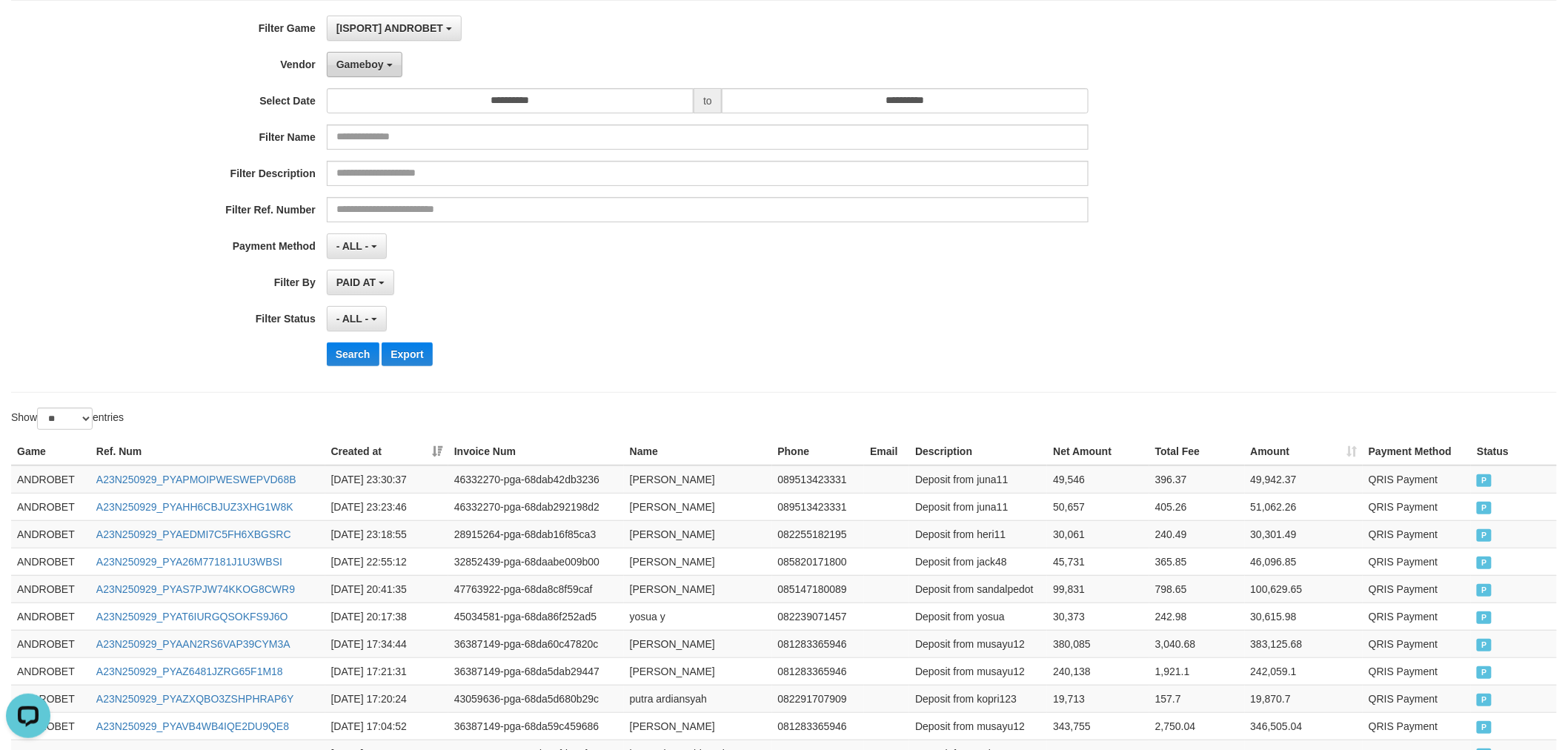
click at [369, 54] on button "Gameboy" at bounding box center [363, 64] width 75 height 25
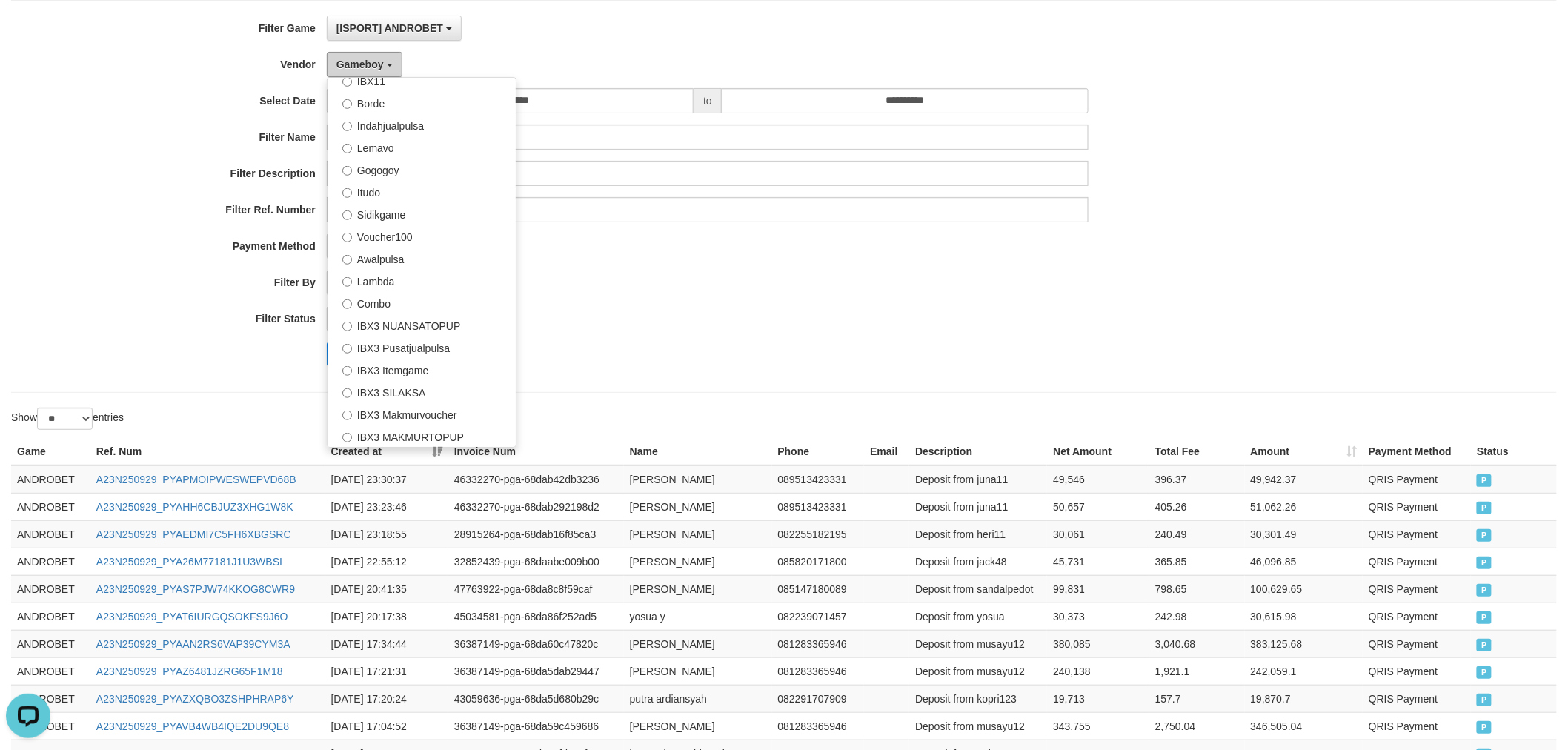
scroll to position [529, 0]
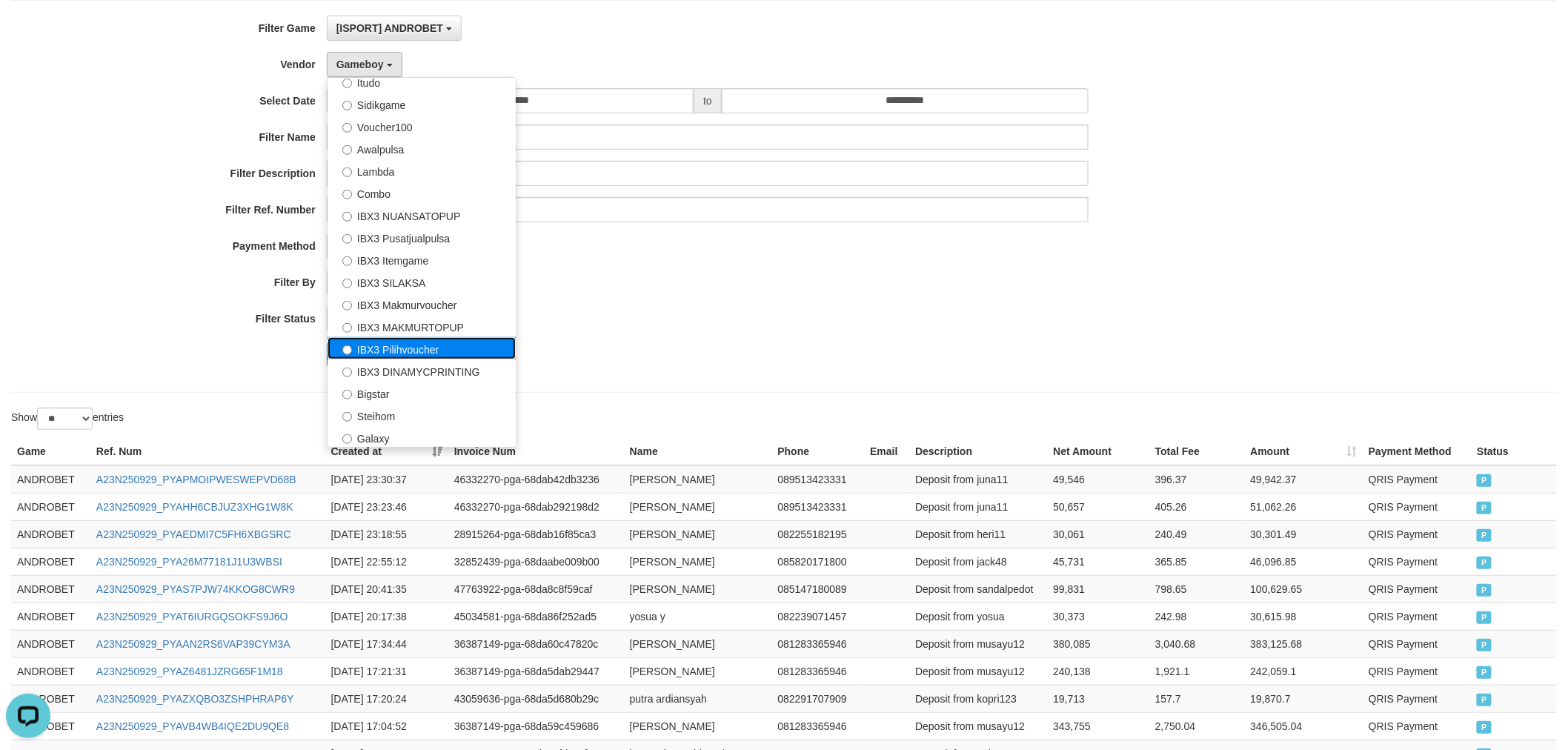
click at [422, 352] on label "IBX3 Pilihvoucher" at bounding box center [421, 348] width 188 height 22
select select "**********"
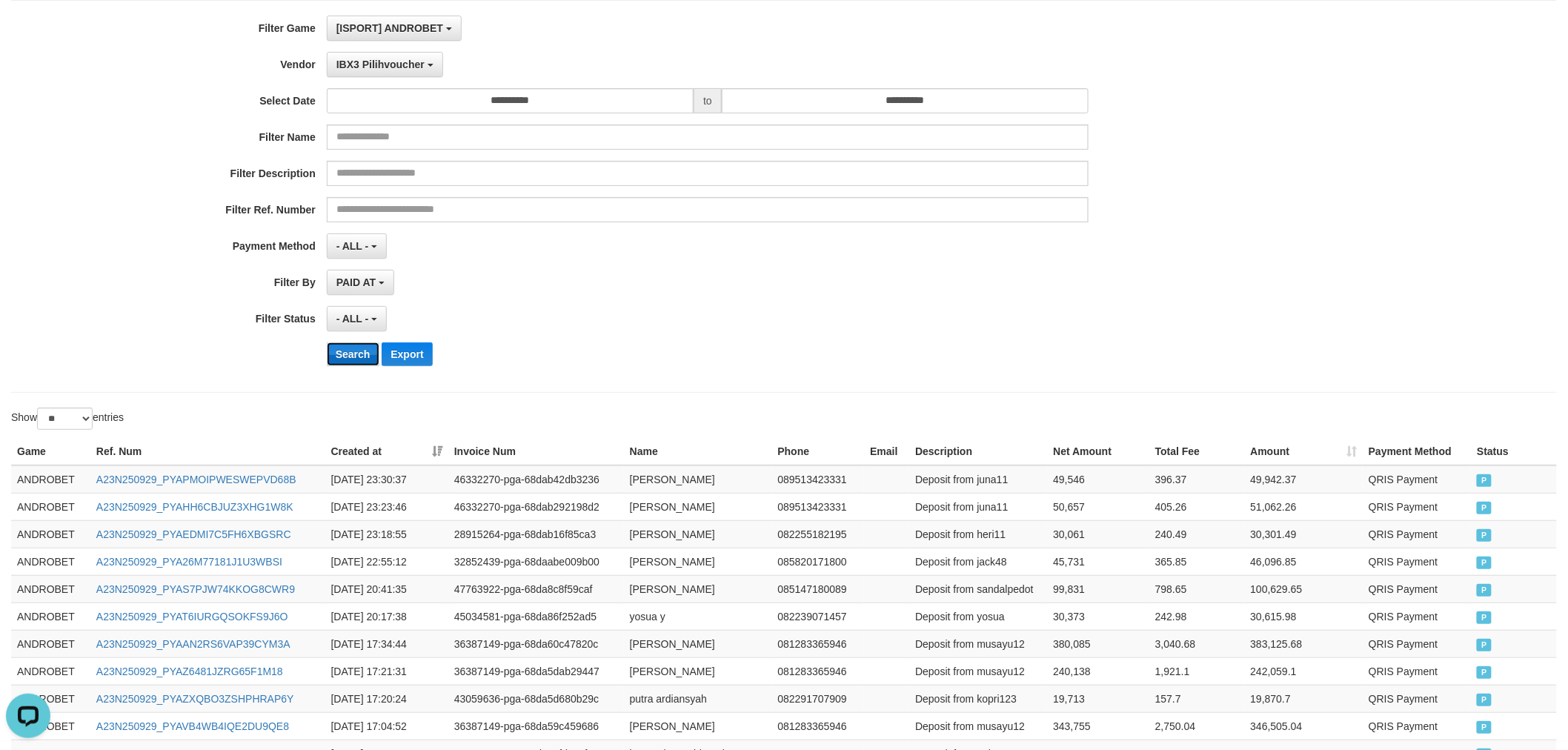
click at [364, 358] on button "Search" at bounding box center [353, 354] width 53 height 24
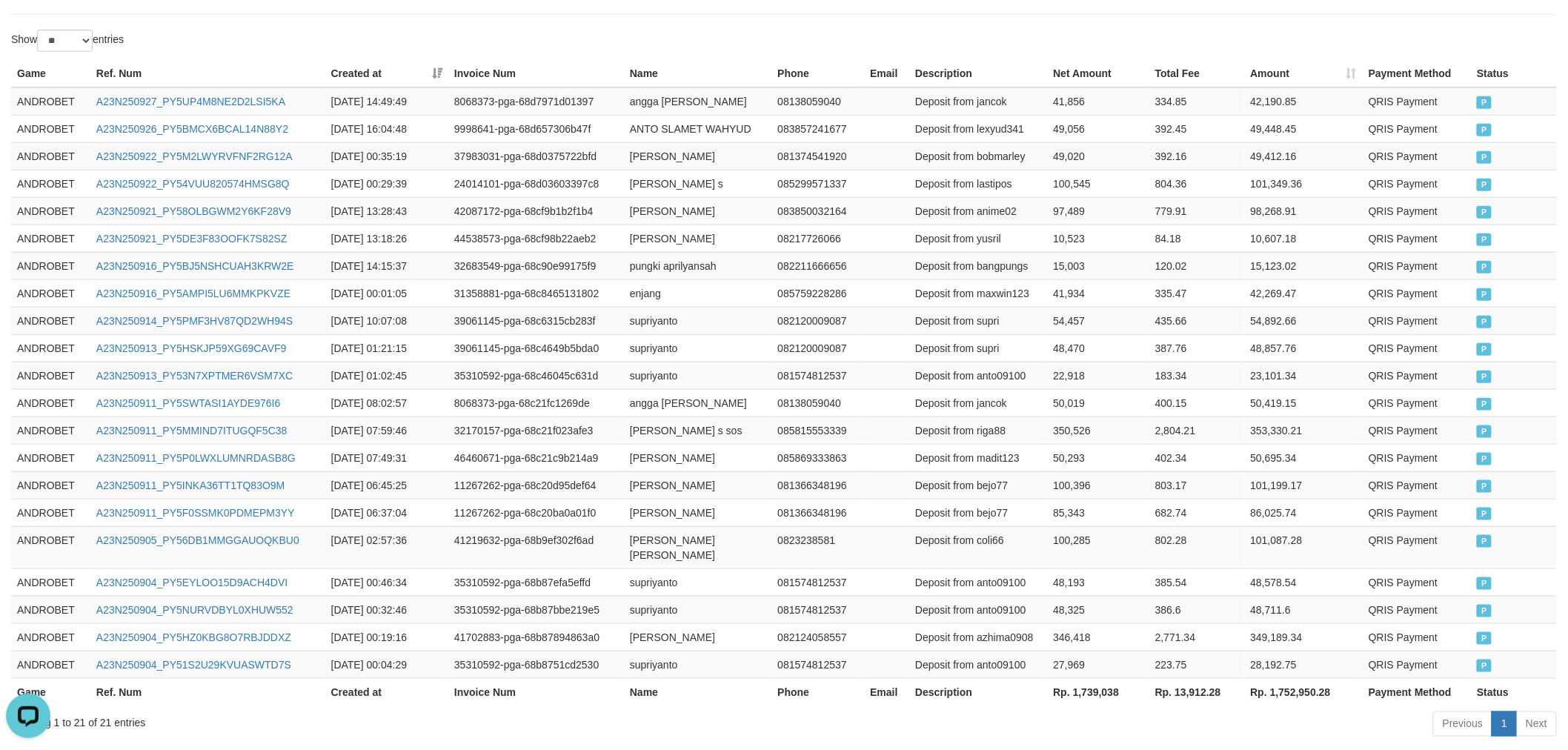
scroll to position [537, 0]
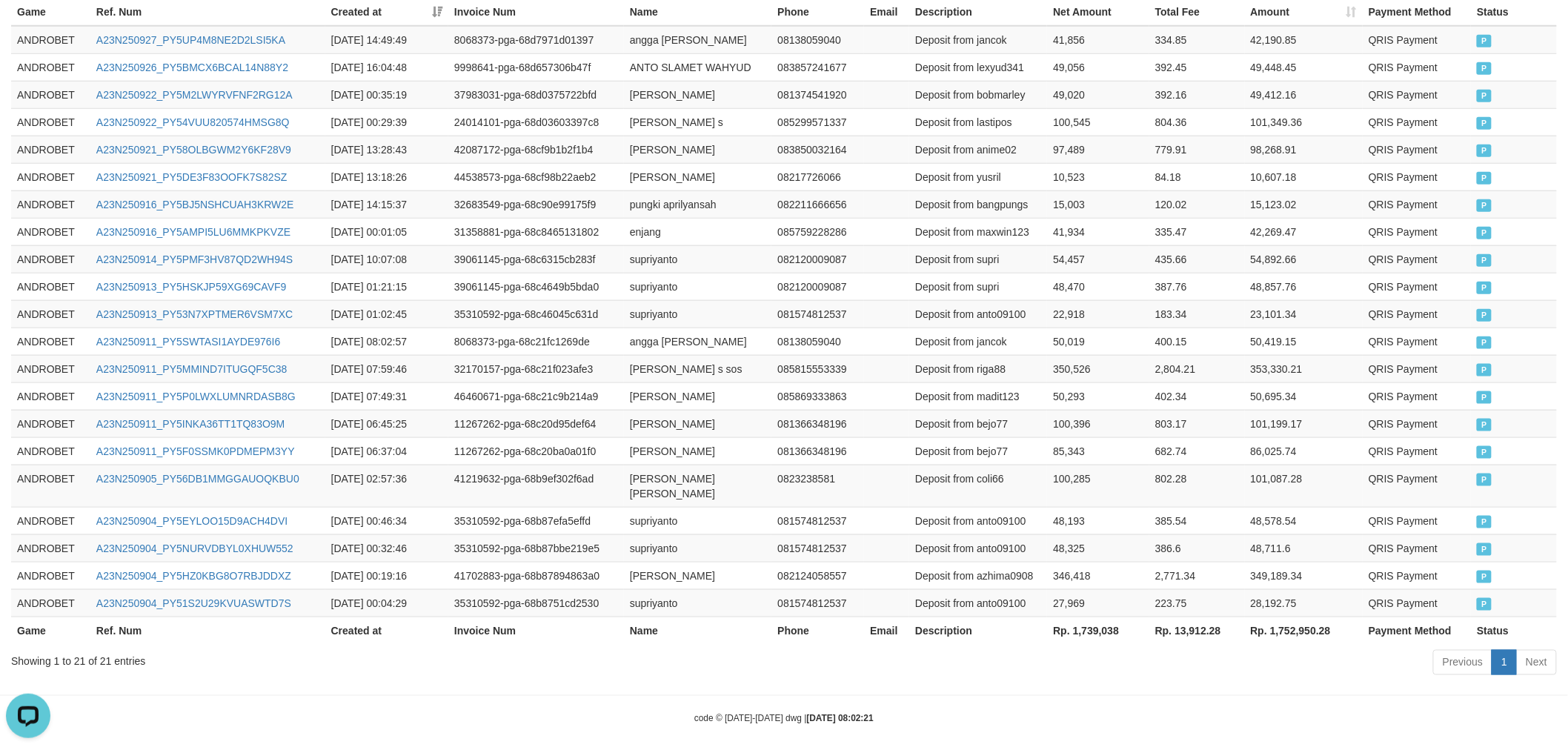
click at [1100, 619] on th "Rp. 1,739,038" at bounding box center [1098, 629] width 102 height 27
copy th "1,739,038"
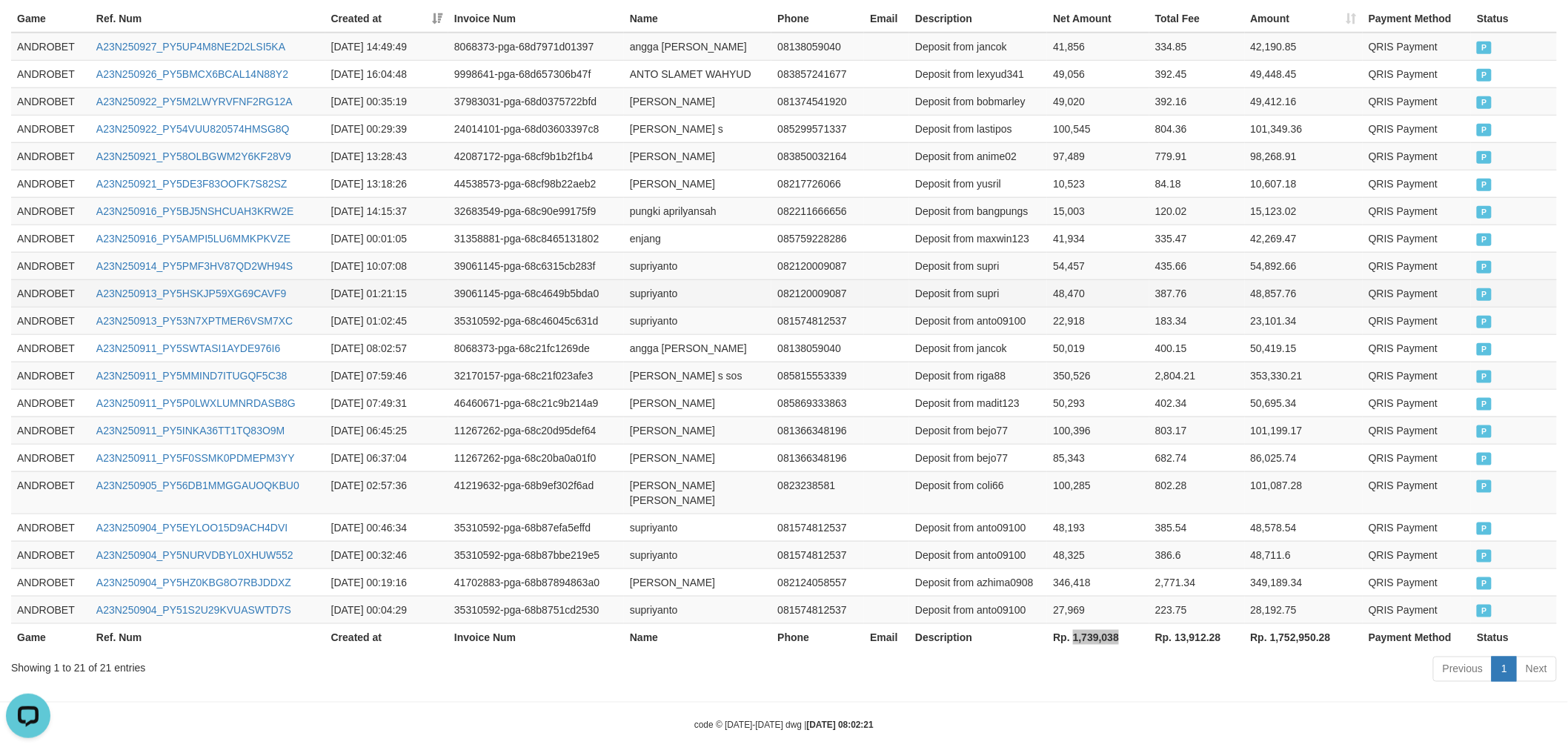
scroll to position [0, 0]
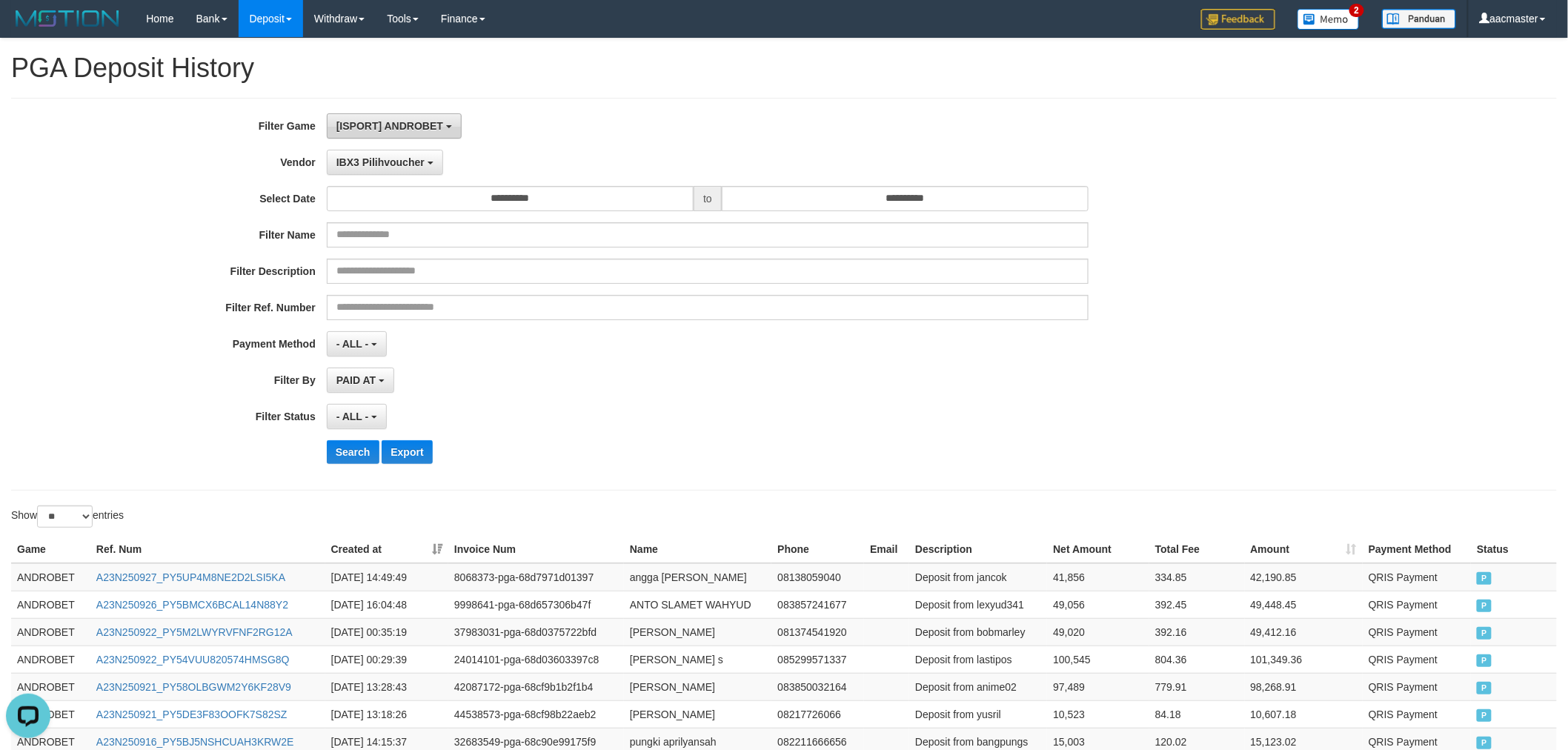
click at [405, 132] on button "[ISPORT] ANDROBET" at bounding box center [393, 126] width 135 height 25
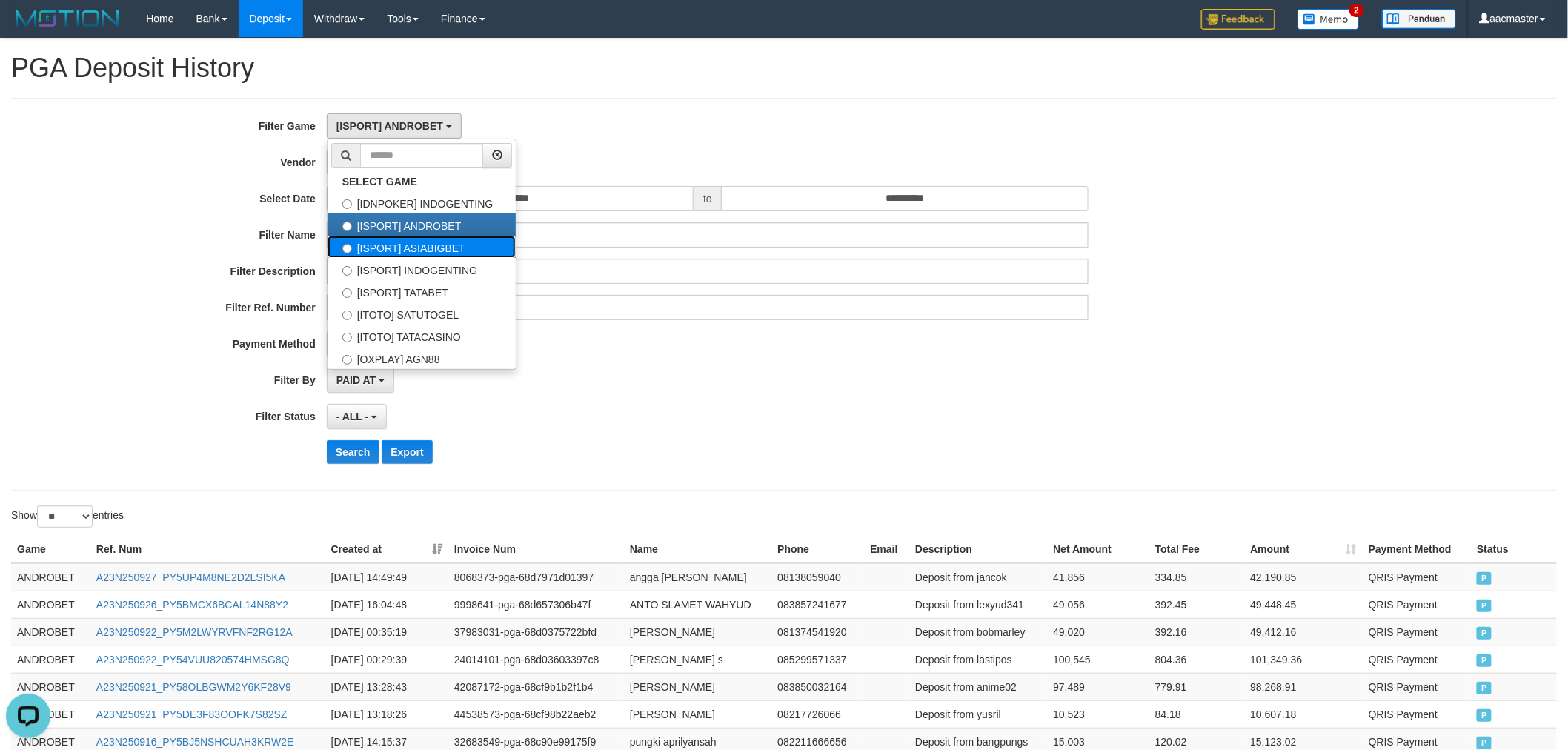
click at [401, 243] on label "[ISPORT] ASIABIGBET" at bounding box center [421, 246] width 188 height 22
select select "***"
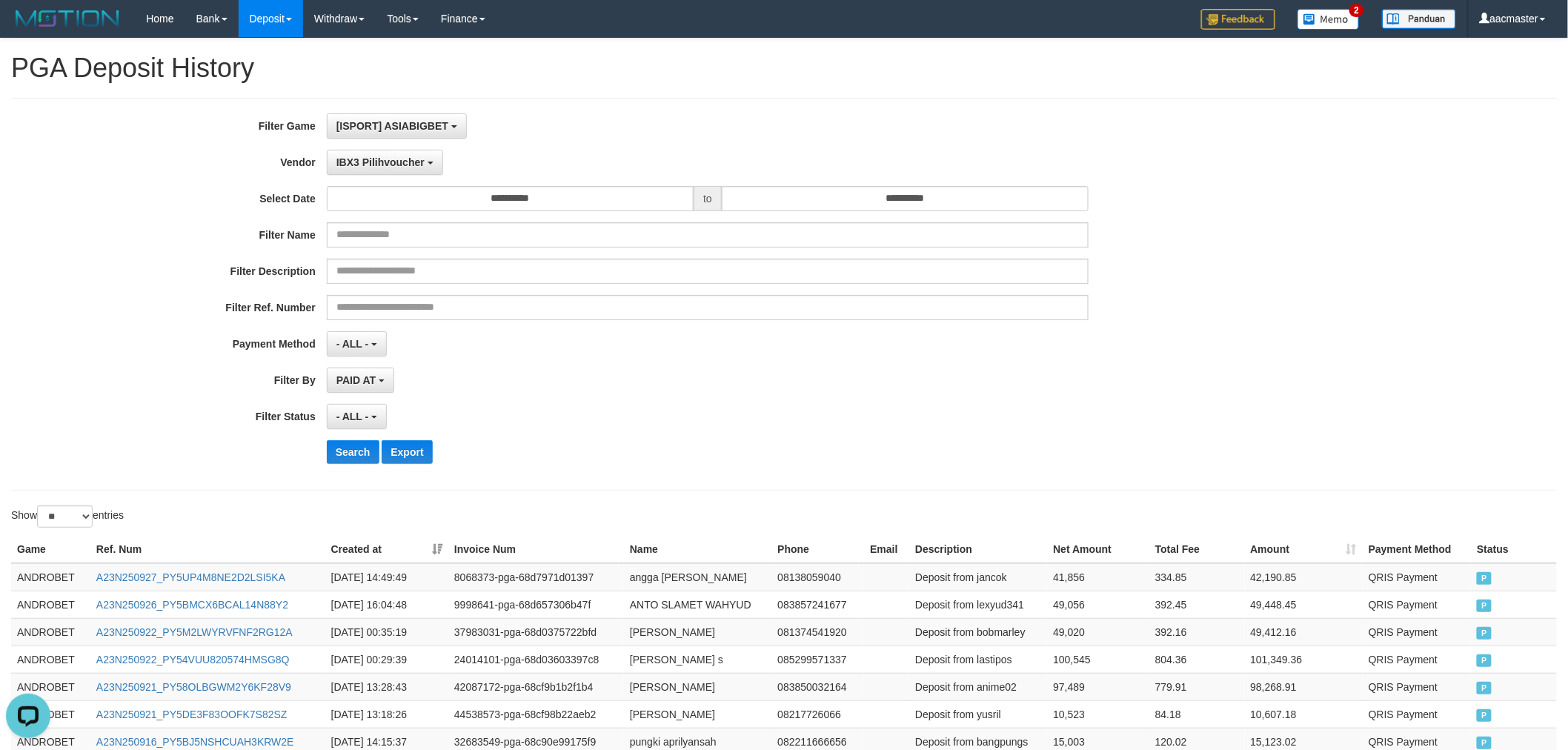
scroll to position [38, 0]
click at [355, 441] on button "Search" at bounding box center [353, 452] width 53 height 24
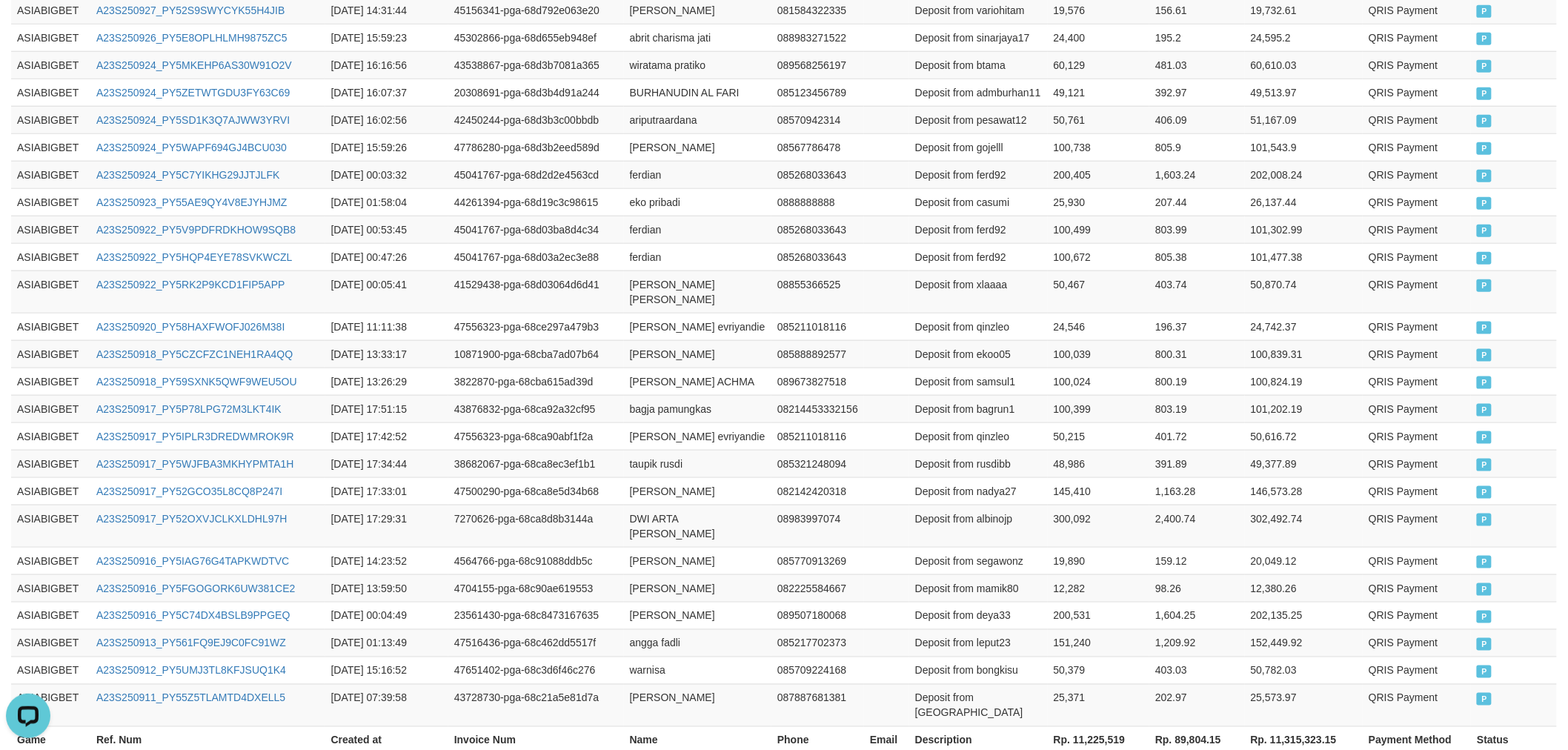
scroll to position [647, 0]
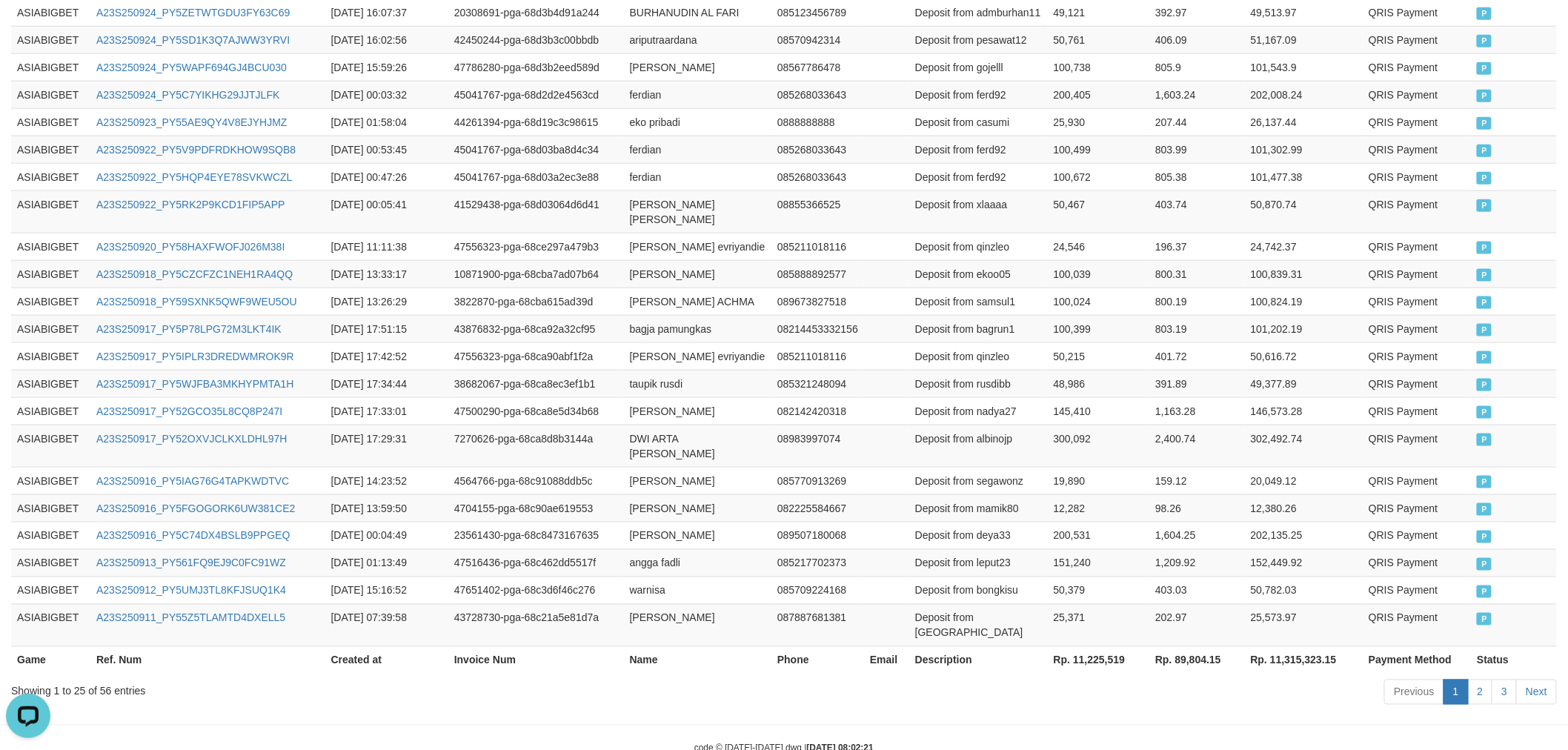
click at [1090, 646] on th "Rp. 11,225,519" at bounding box center [1098, 659] width 102 height 27
copy th "11,225,519"
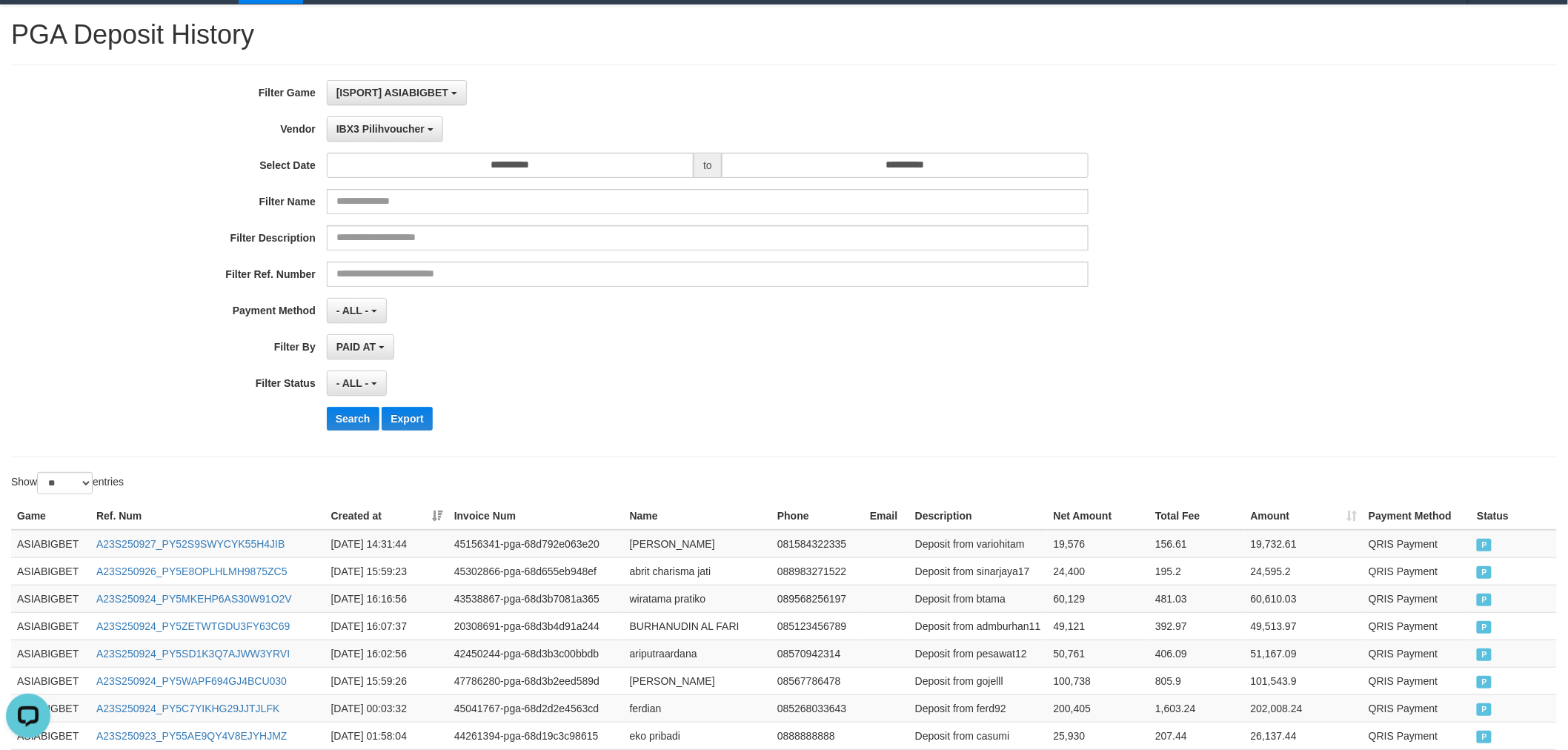
scroll to position [0, 0]
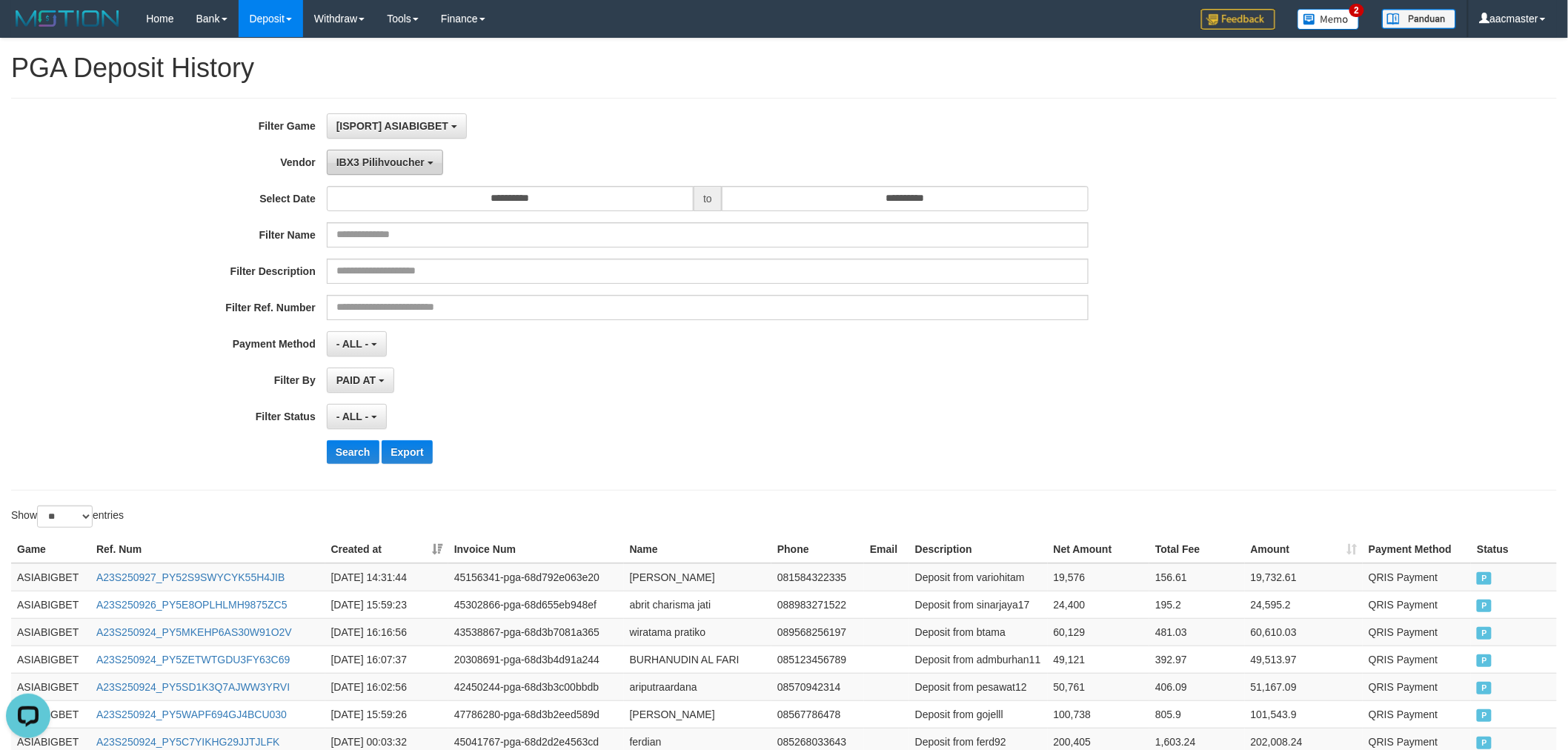
click at [367, 170] on button "IBX3 Pilihvoucher" at bounding box center [384, 162] width 116 height 25
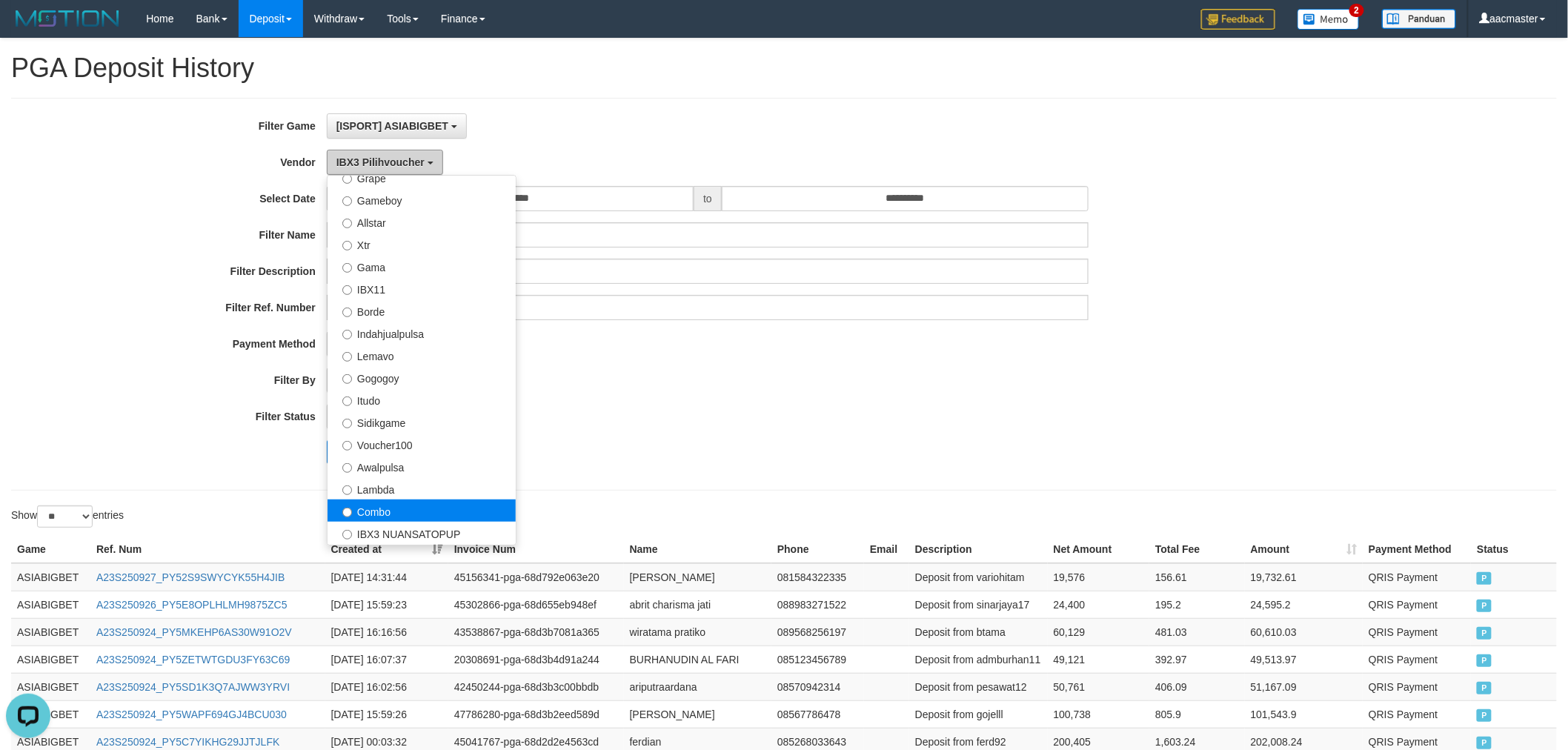
scroll to position [200, 0]
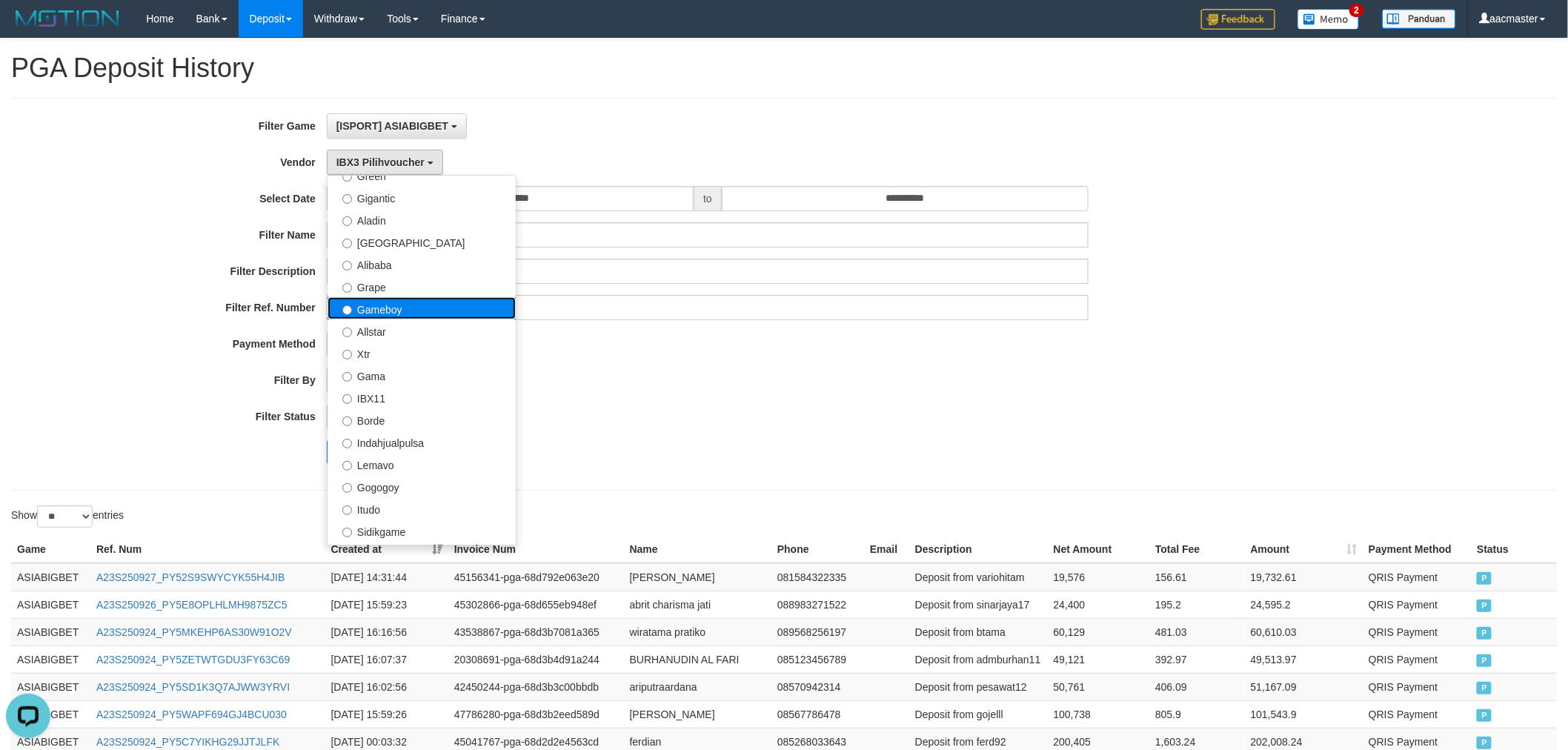
click at [420, 298] on label "Gameboy" at bounding box center [421, 308] width 188 height 22
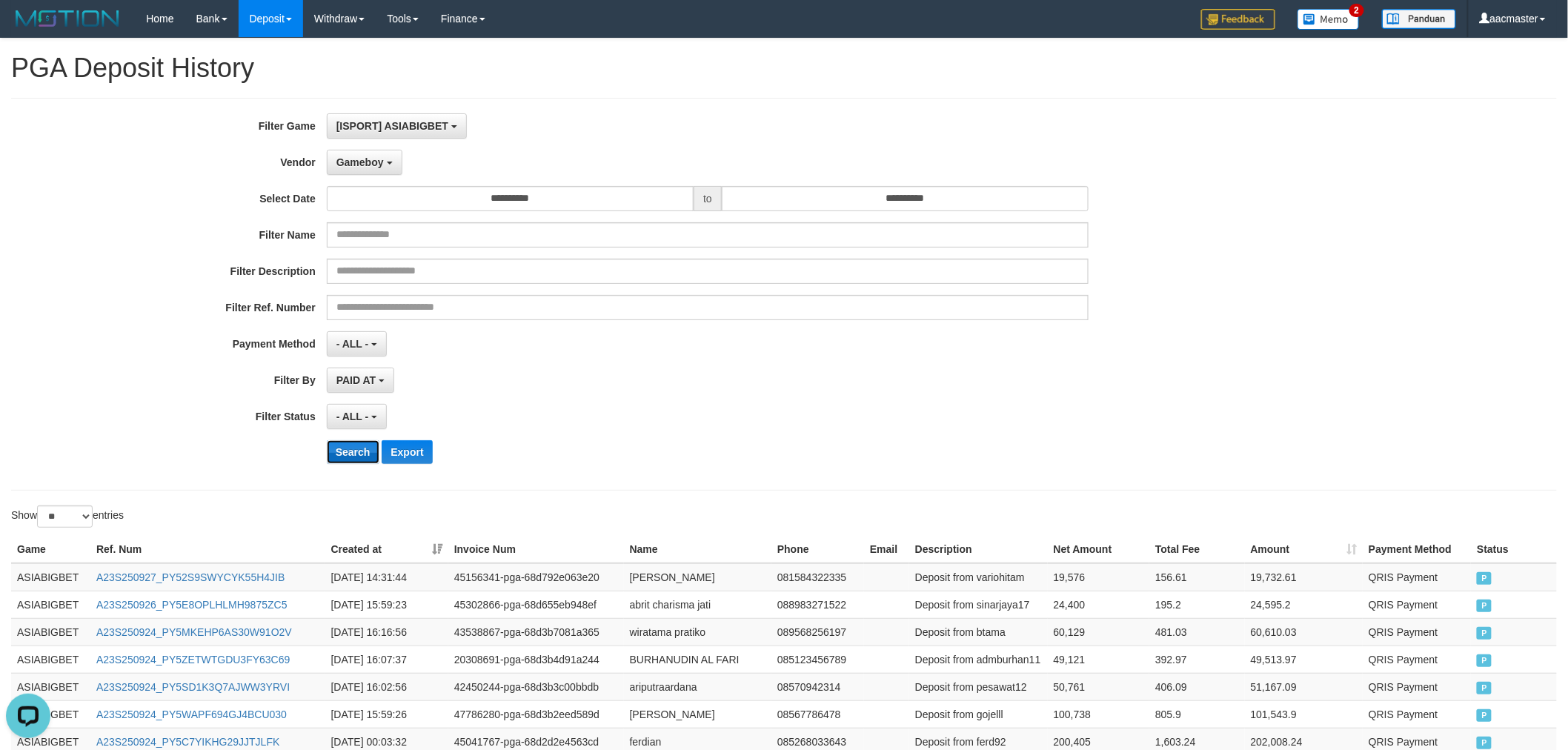
click at [359, 454] on button "Search" at bounding box center [353, 452] width 53 height 24
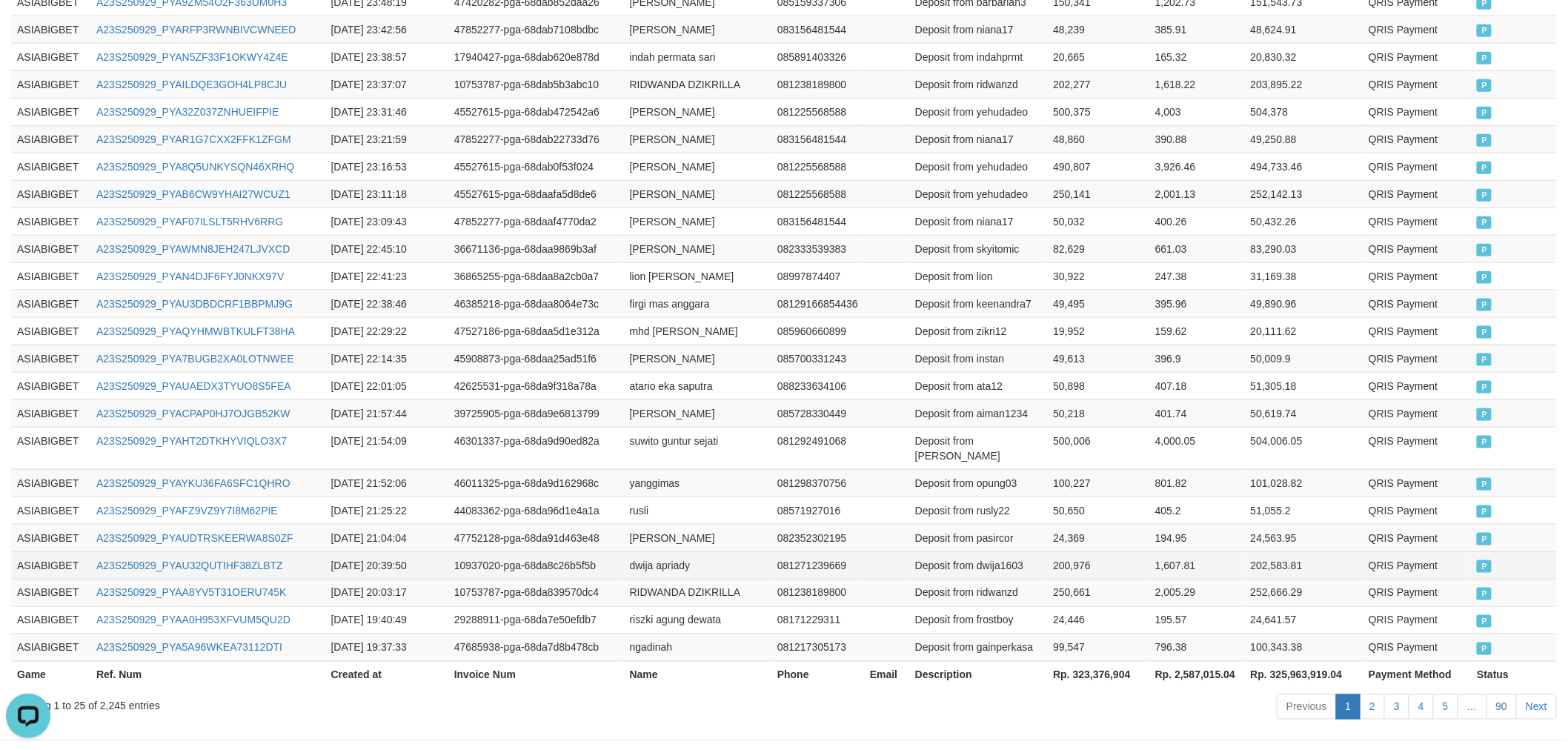
scroll to position [647, 0]
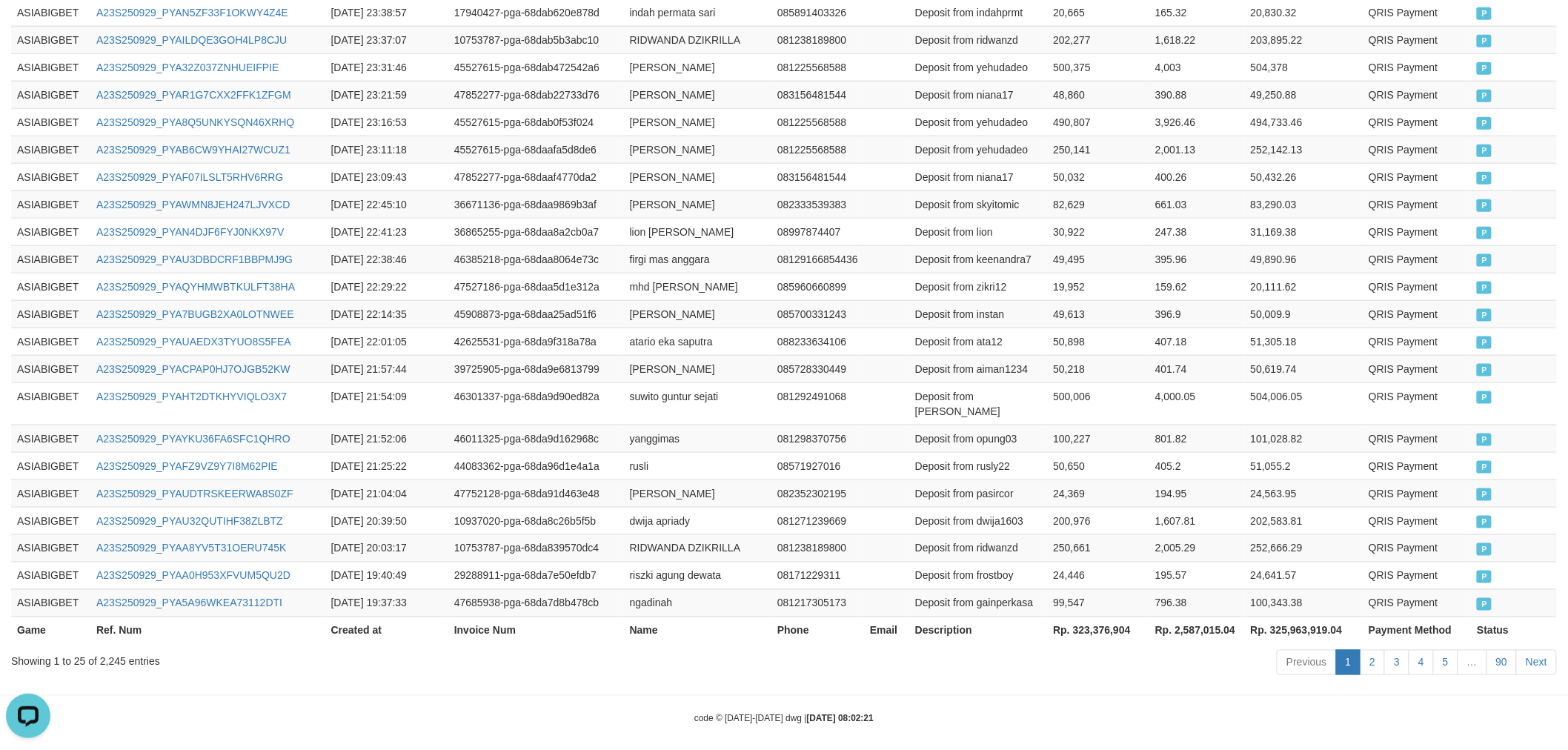
click at [1092, 620] on th "Rp. 323,376,904" at bounding box center [1098, 629] width 102 height 27
copy th "323,376,904"
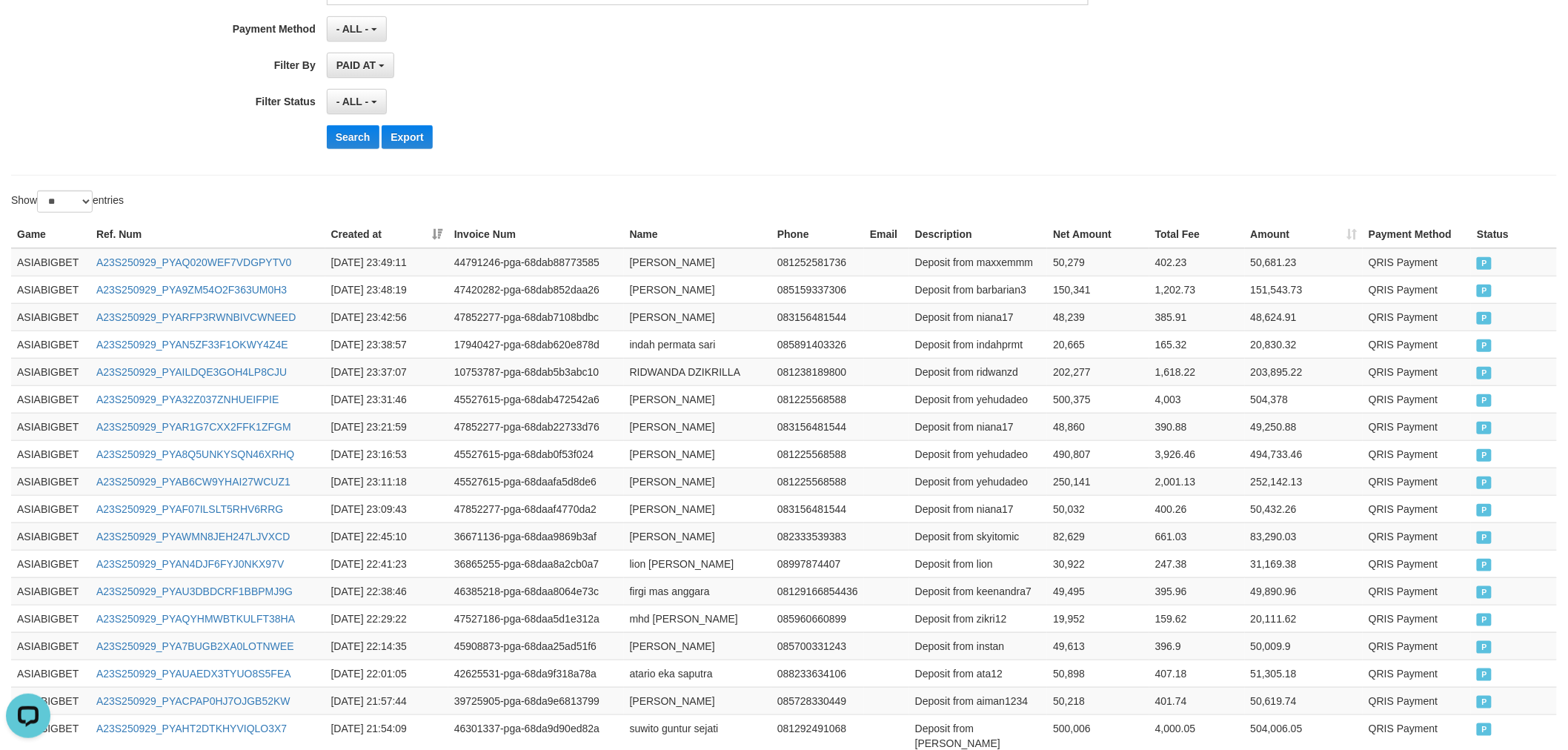
scroll to position [0, 0]
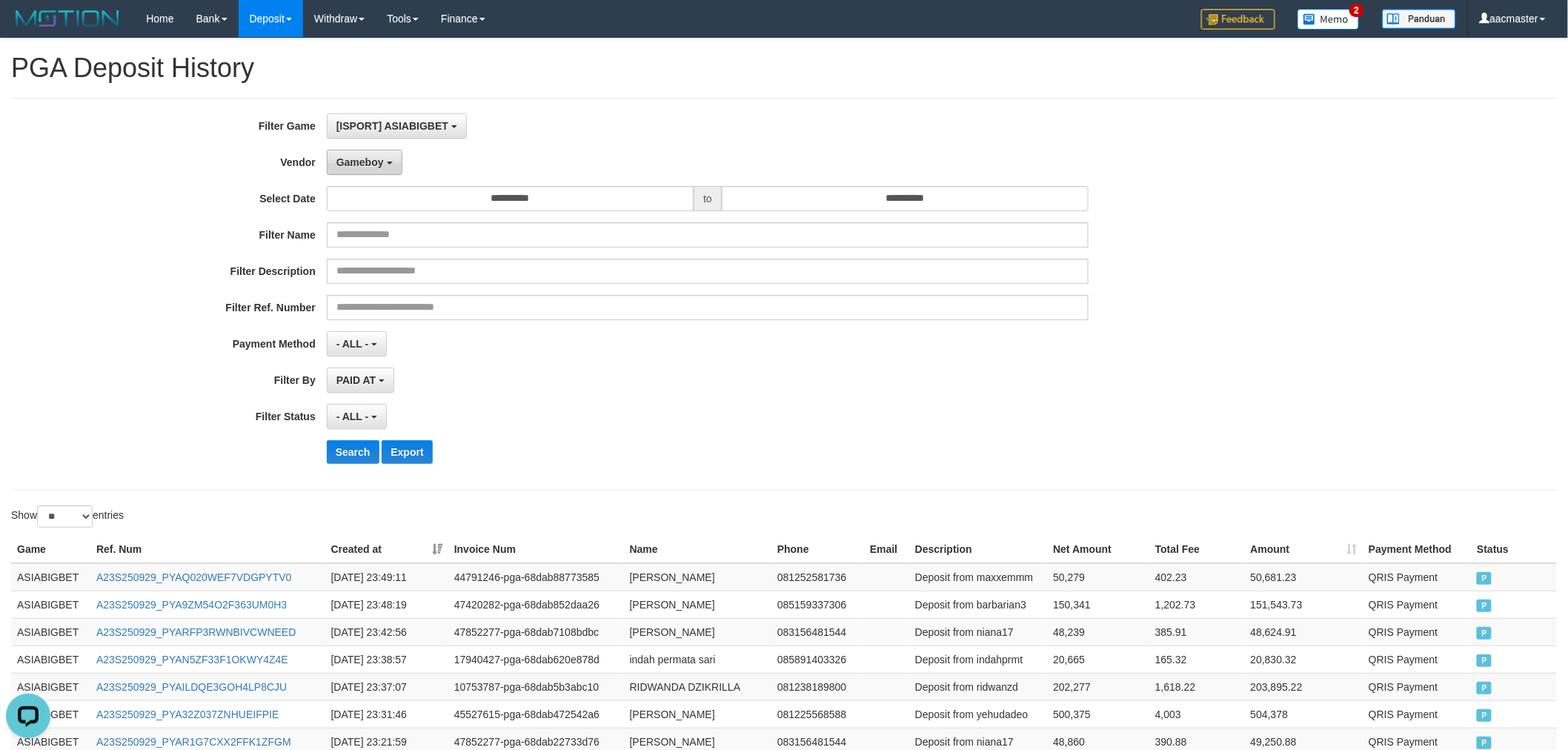
click at [355, 154] on button "Gameboy" at bounding box center [363, 162] width 75 height 25
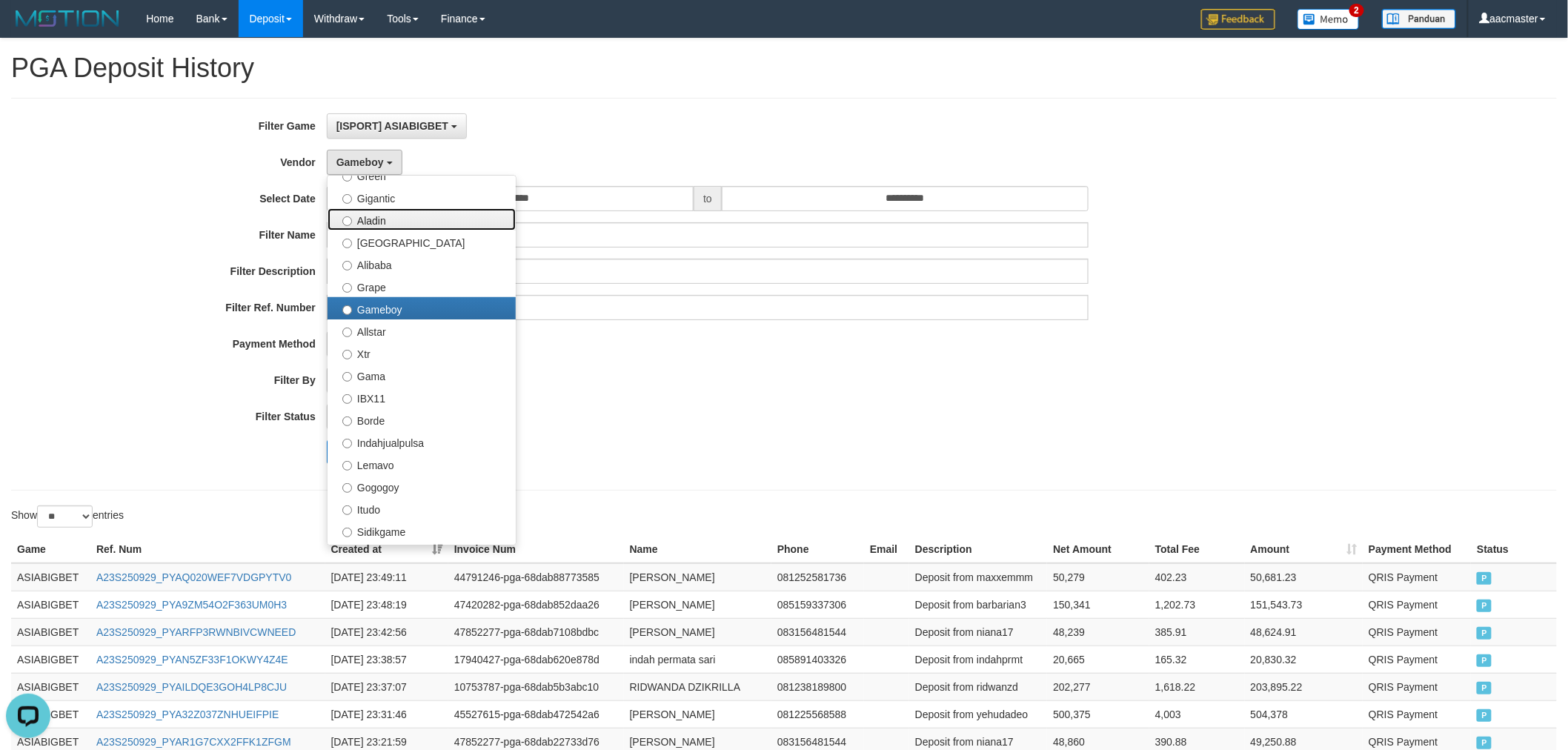
click at [382, 225] on label "Aladin" at bounding box center [421, 219] width 188 height 22
select select "**********"
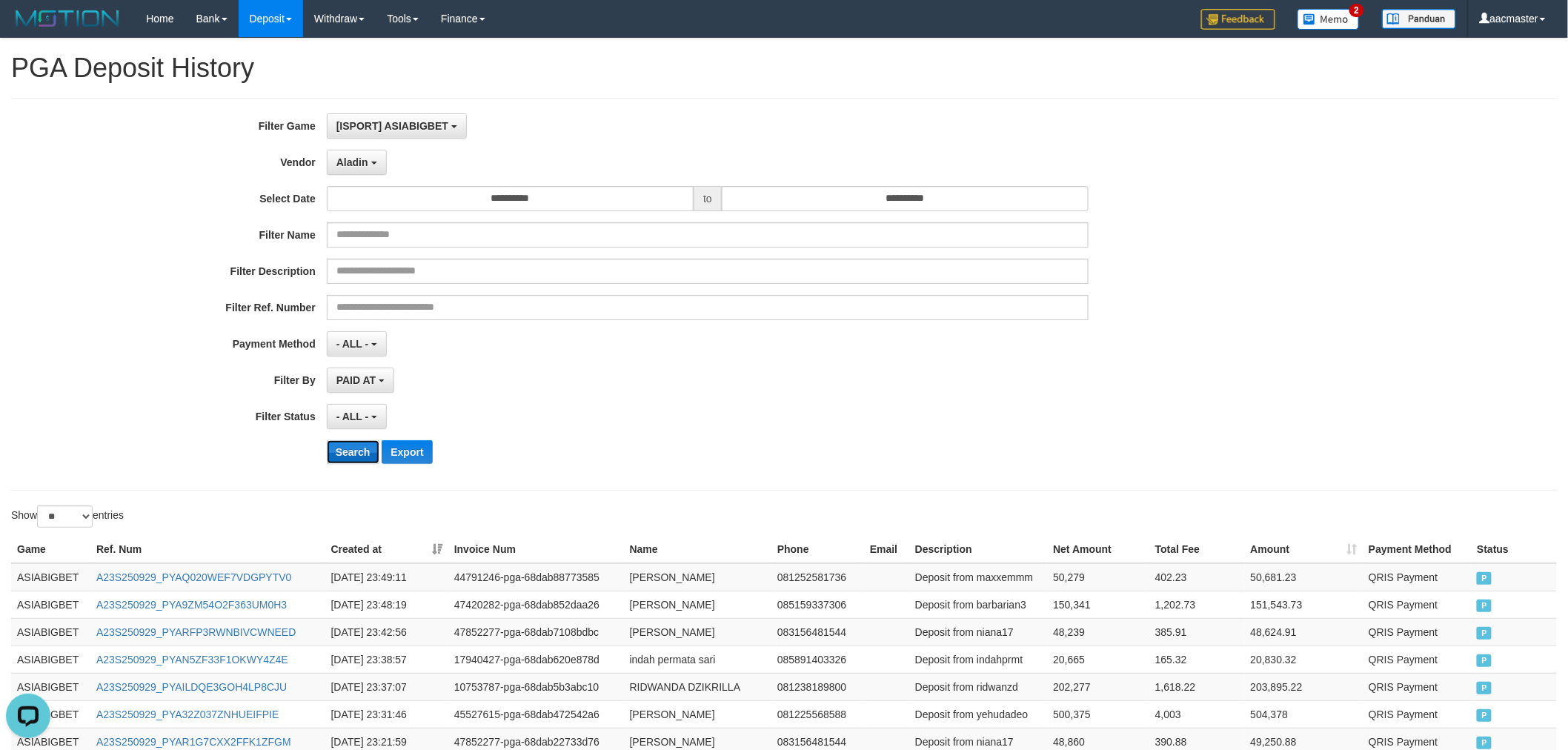
click at [337, 442] on button "Search" at bounding box center [353, 452] width 53 height 24
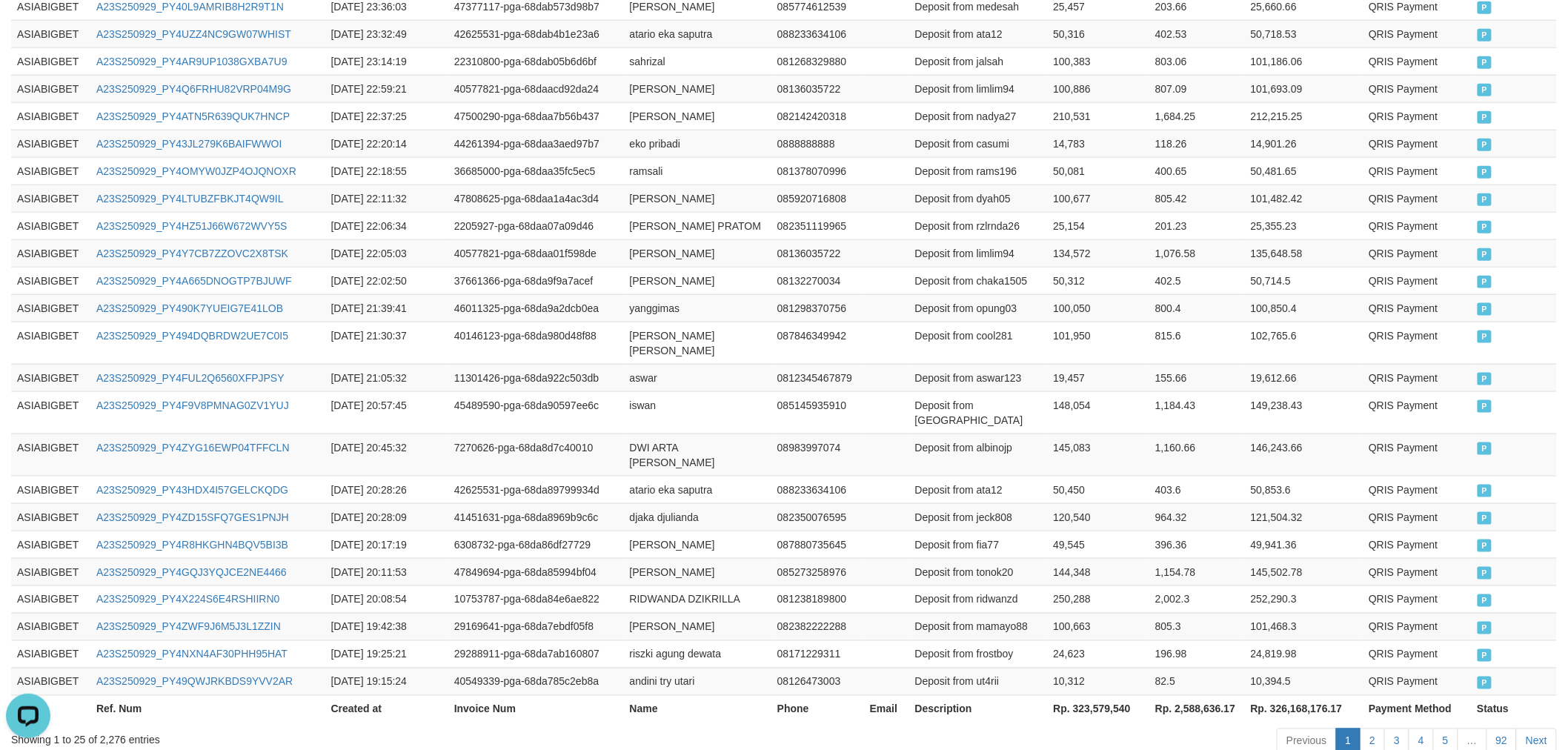
scroll to position [647, 0]
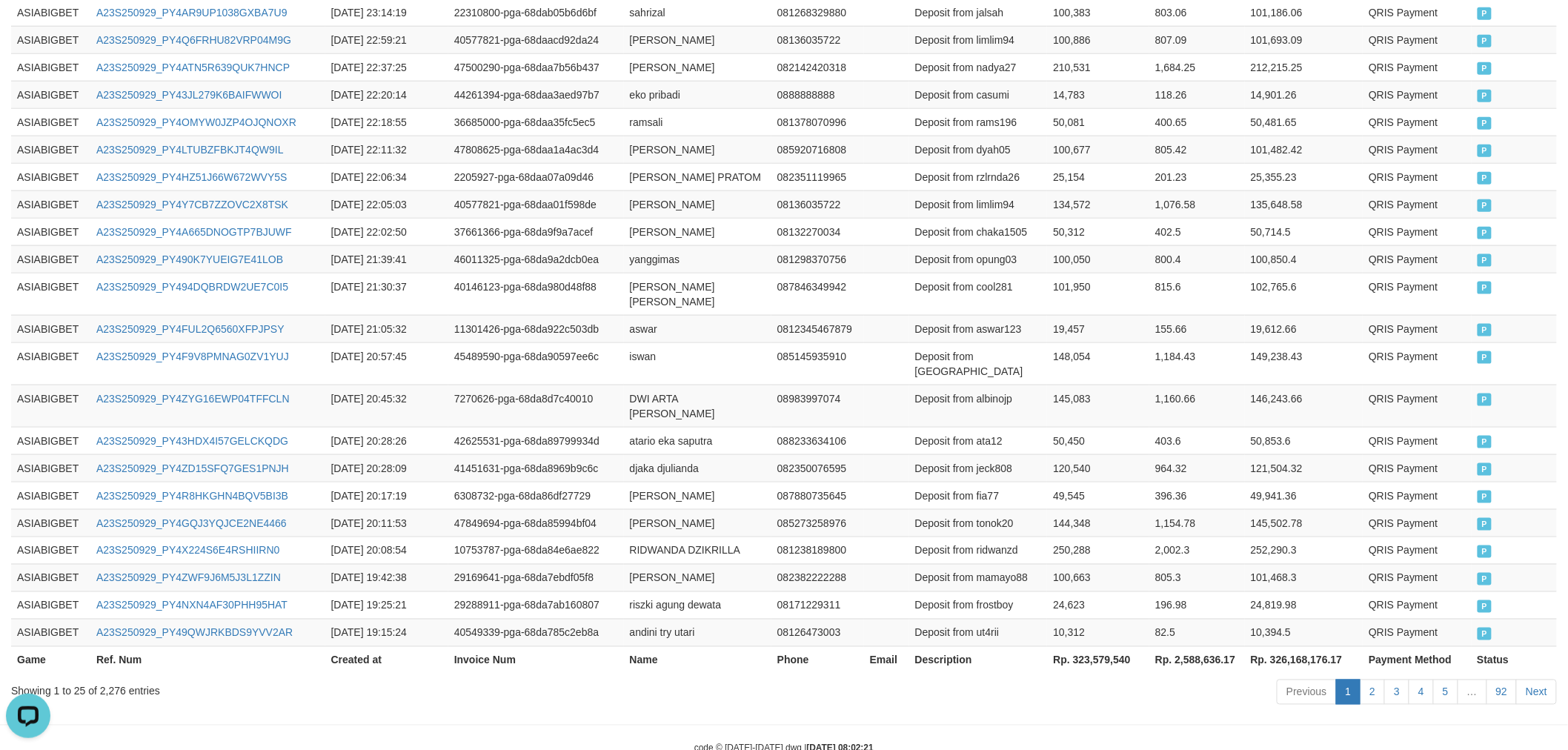
click at [1096, 646] on th "Rp. 323,579,540" at bounding box center [1098, 659] width 102 height 27
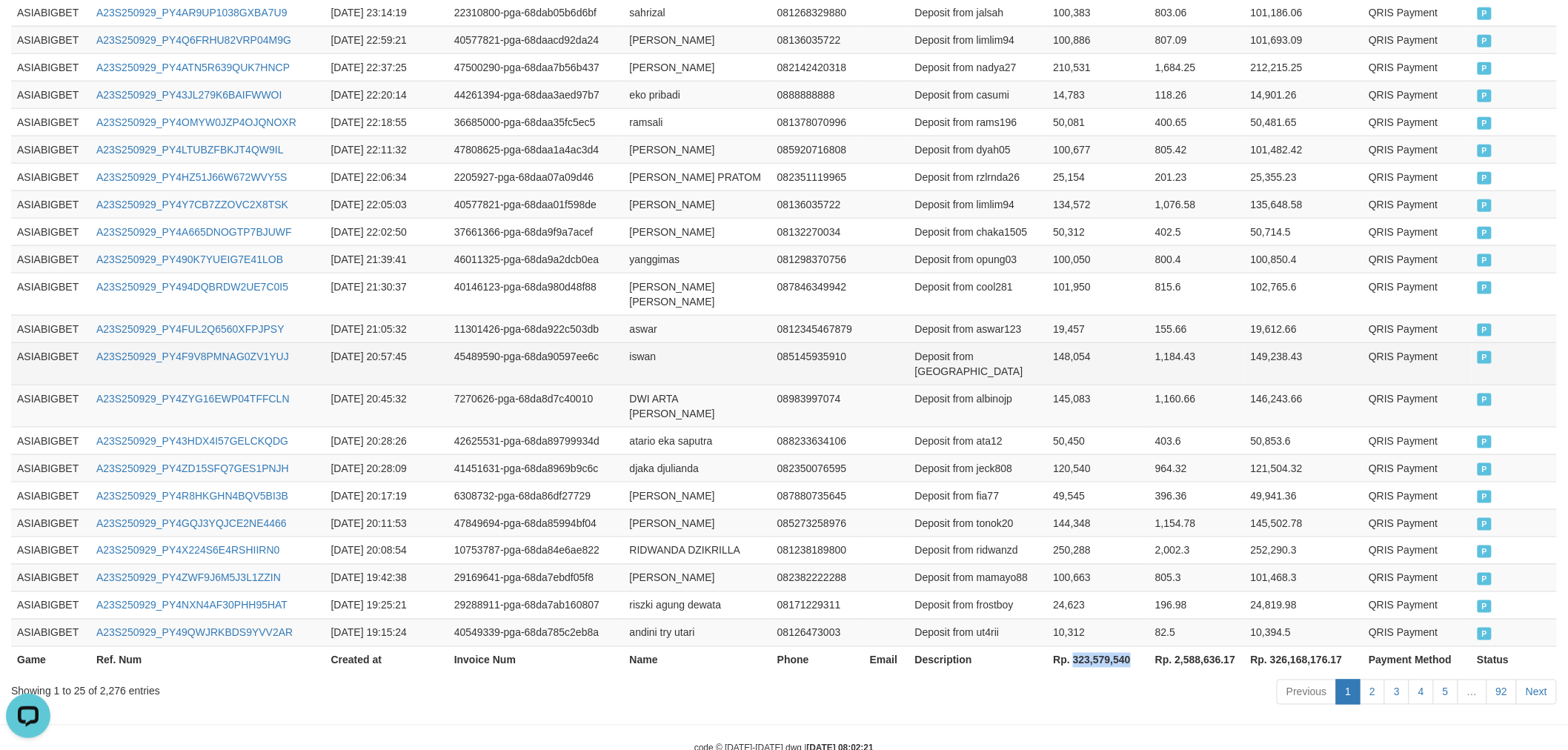
copy th "323,579,540"
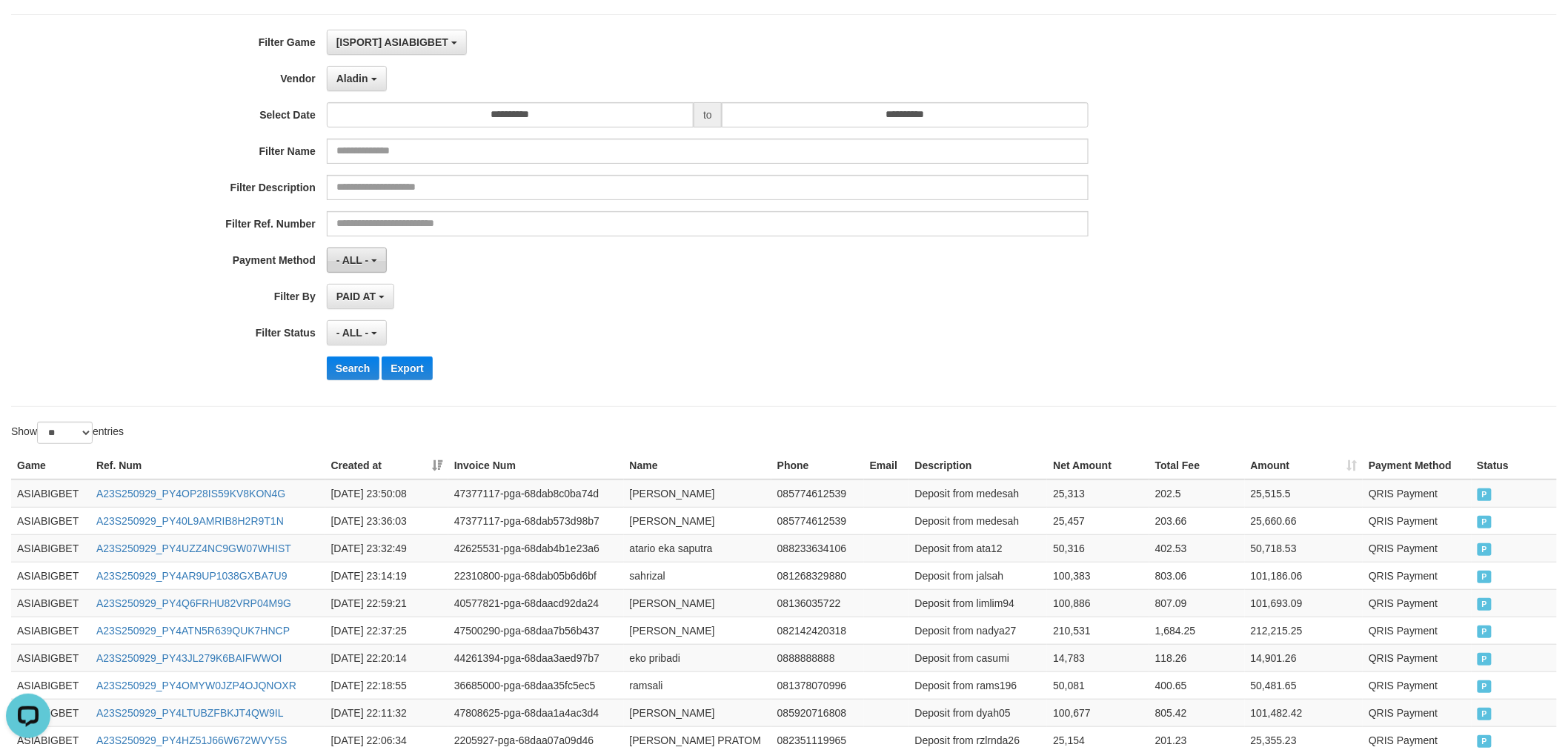
scroll to position [0, 0]
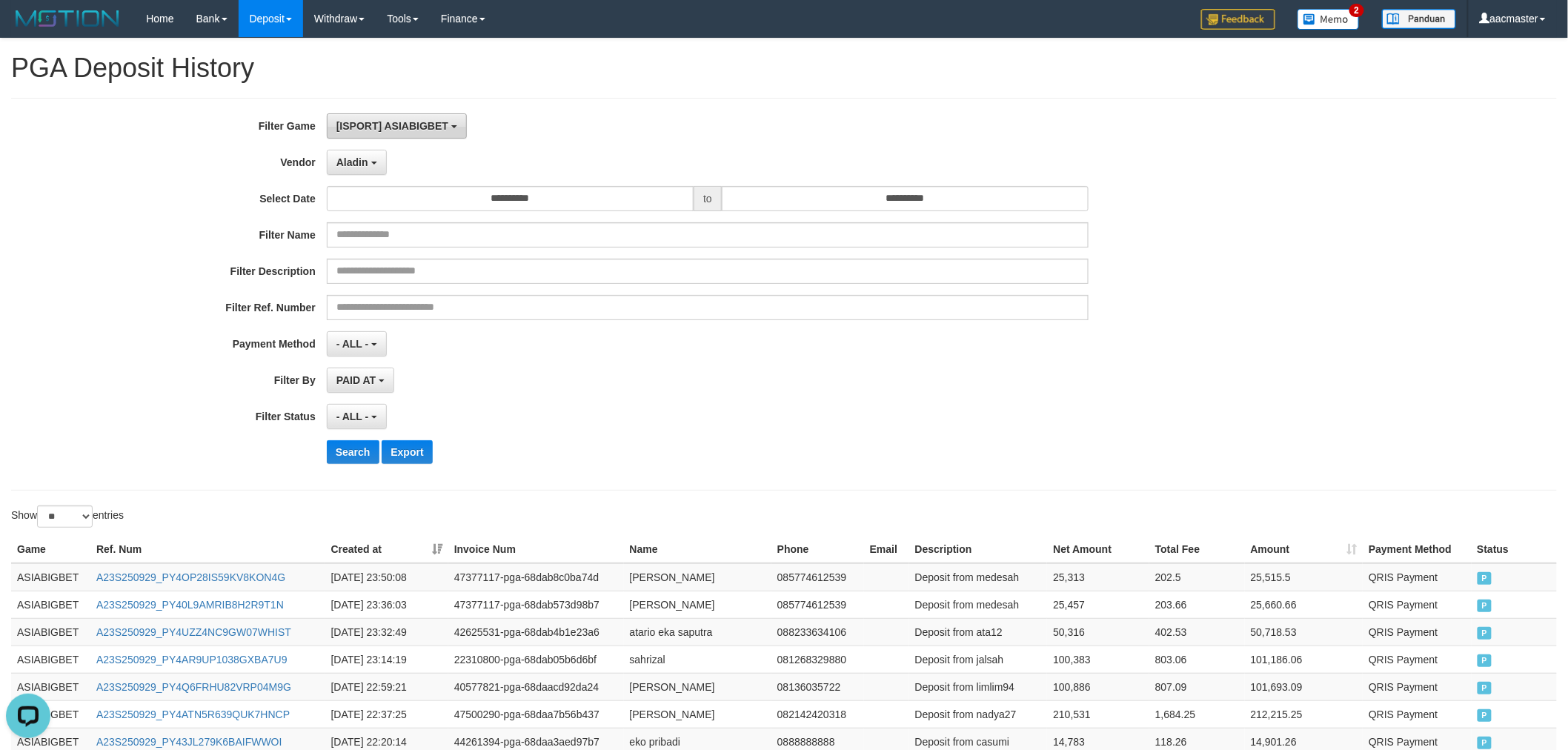
drag, startPoint x: 397, startPoint y: 142, endPoint x: 402, endPoint y: 132, distance: 11.2
click at [397, 142] on div "**********" at bounding box center [653, 294] width 1306 height 362
click at [403, 129] on span "[ISPORT] ASIABIGBET" at bounding box center [392, 126] width 112 height 12
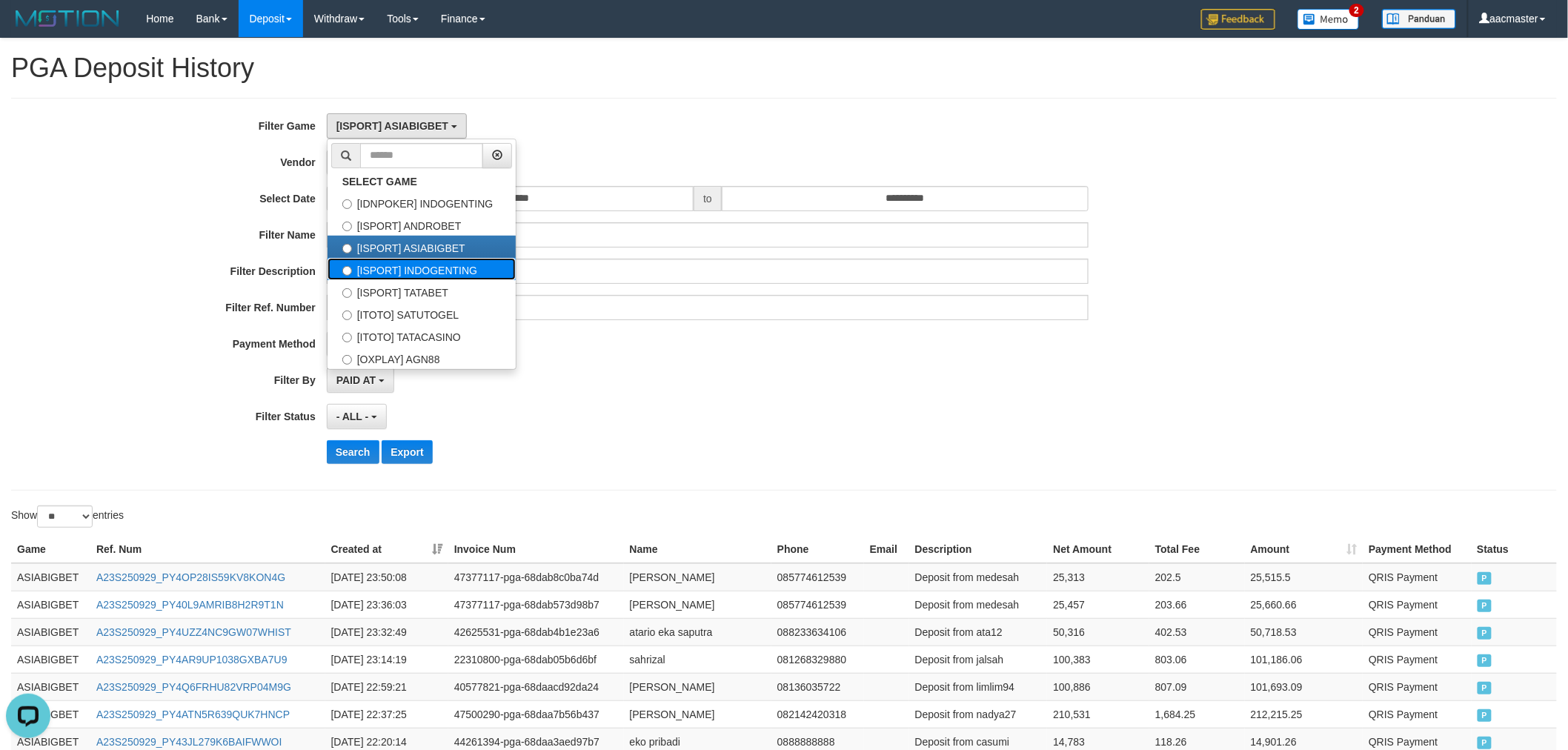
click at [440, 260] on label "[ISPORT] INDOGENTING" at bounding box center [421, 268] width 188 height 22
select select "***"
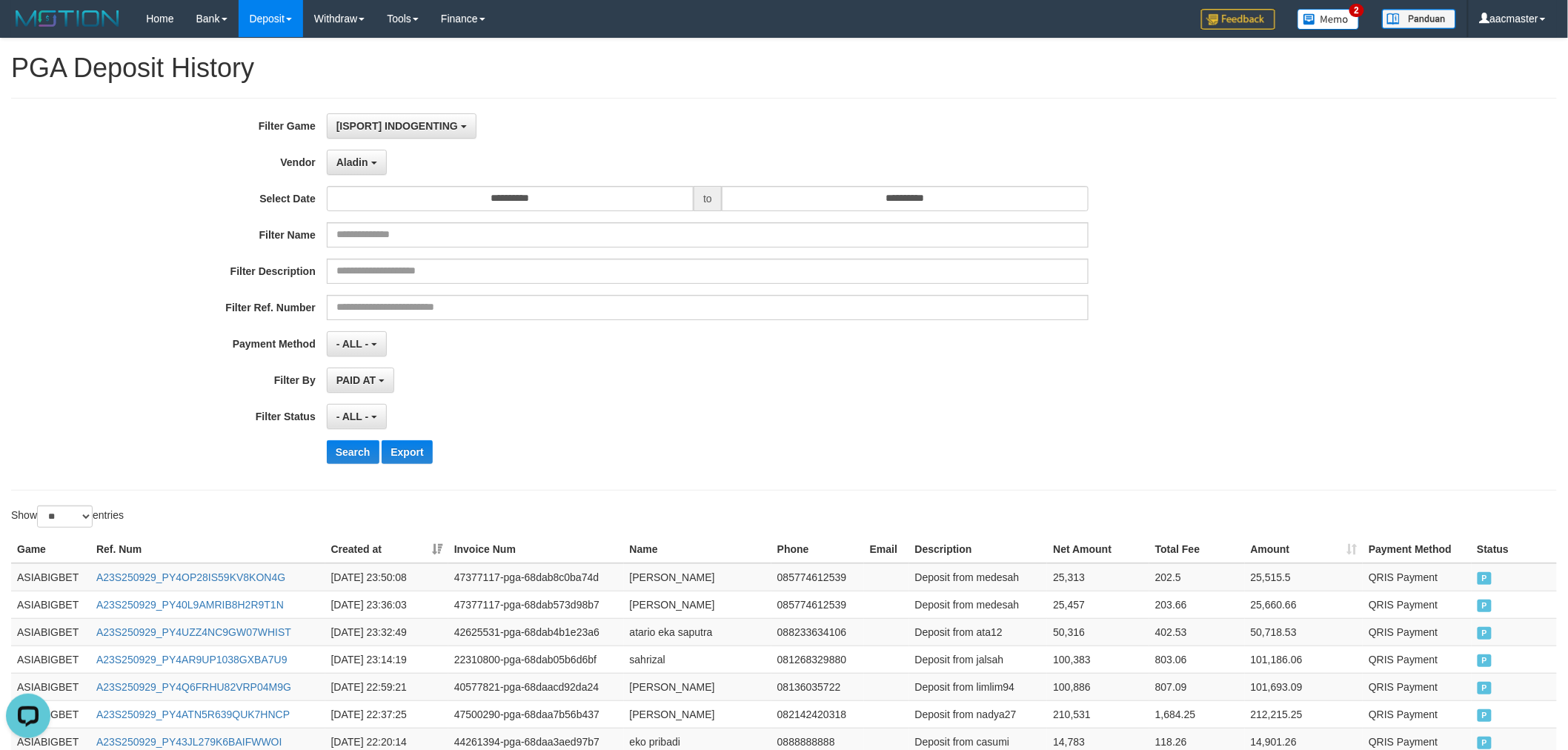
scroll to position [50, 0]
click at [368, 449] on button "Search" at bounding box center [353, 452] width 53 height 24
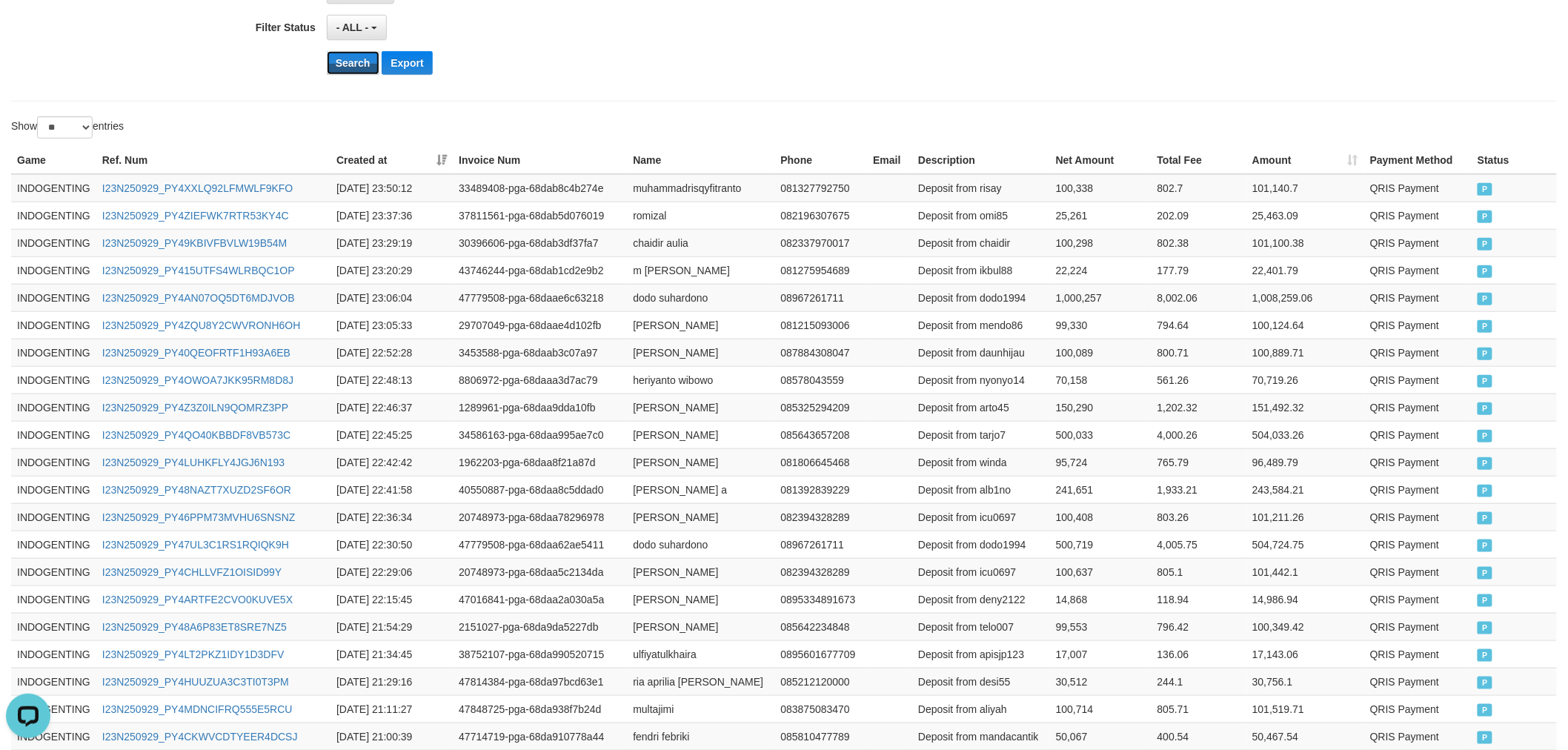
scroll to position [647, 0]
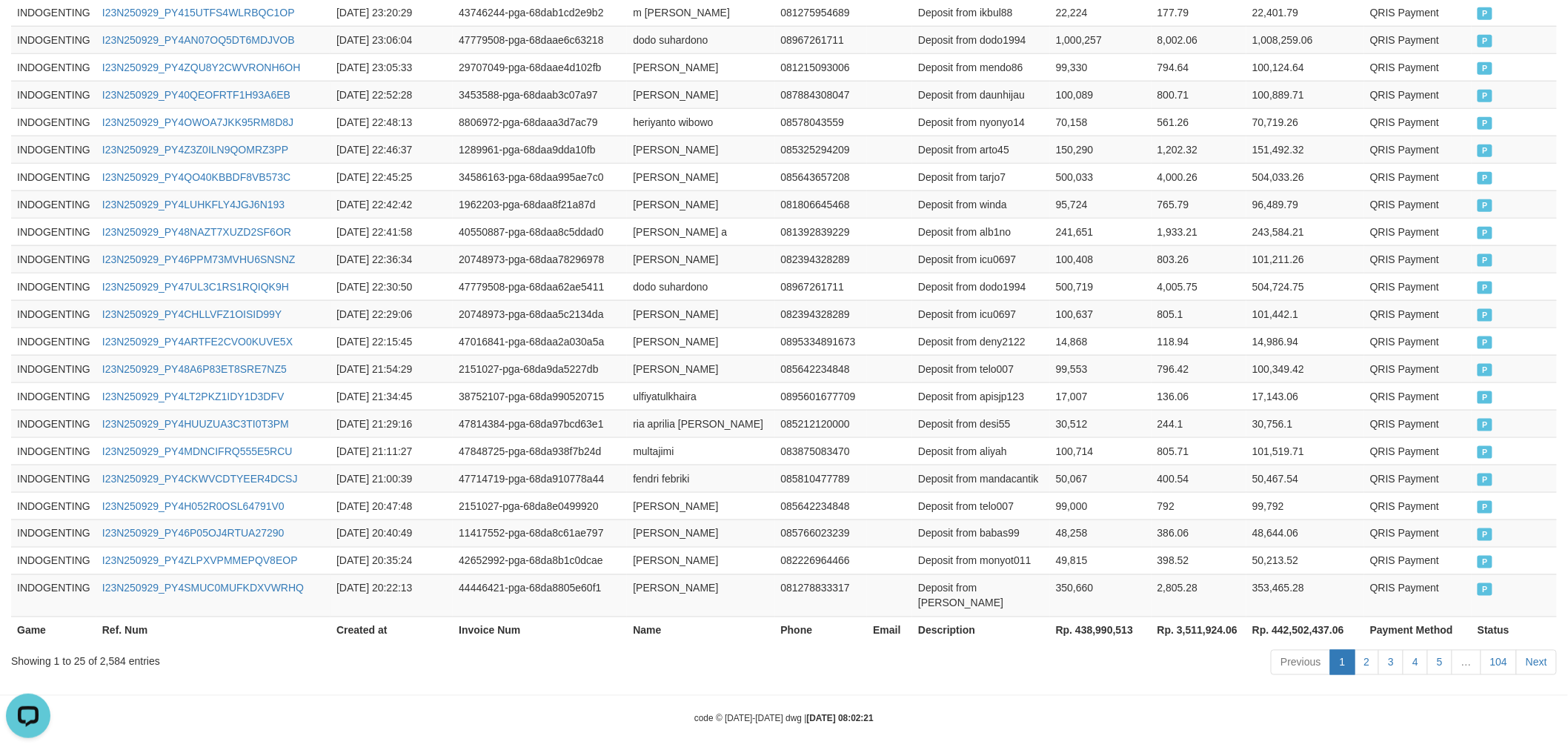
click at [1096, 616] on th "Rp. 438,990,513" at bounding box center [1100, 629] width 102 height 27
copy th "438,990,513"
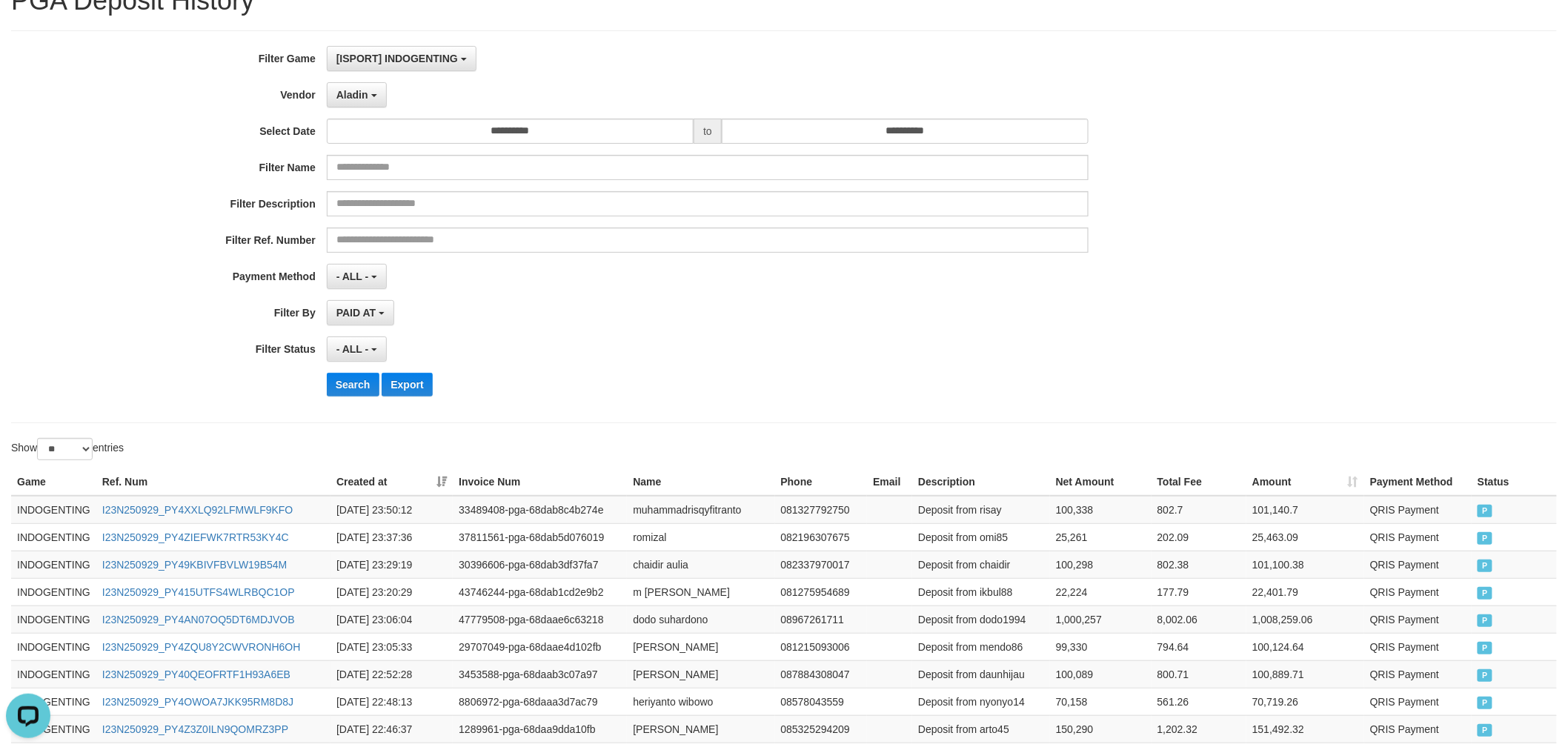
scroll to position [0, 0]
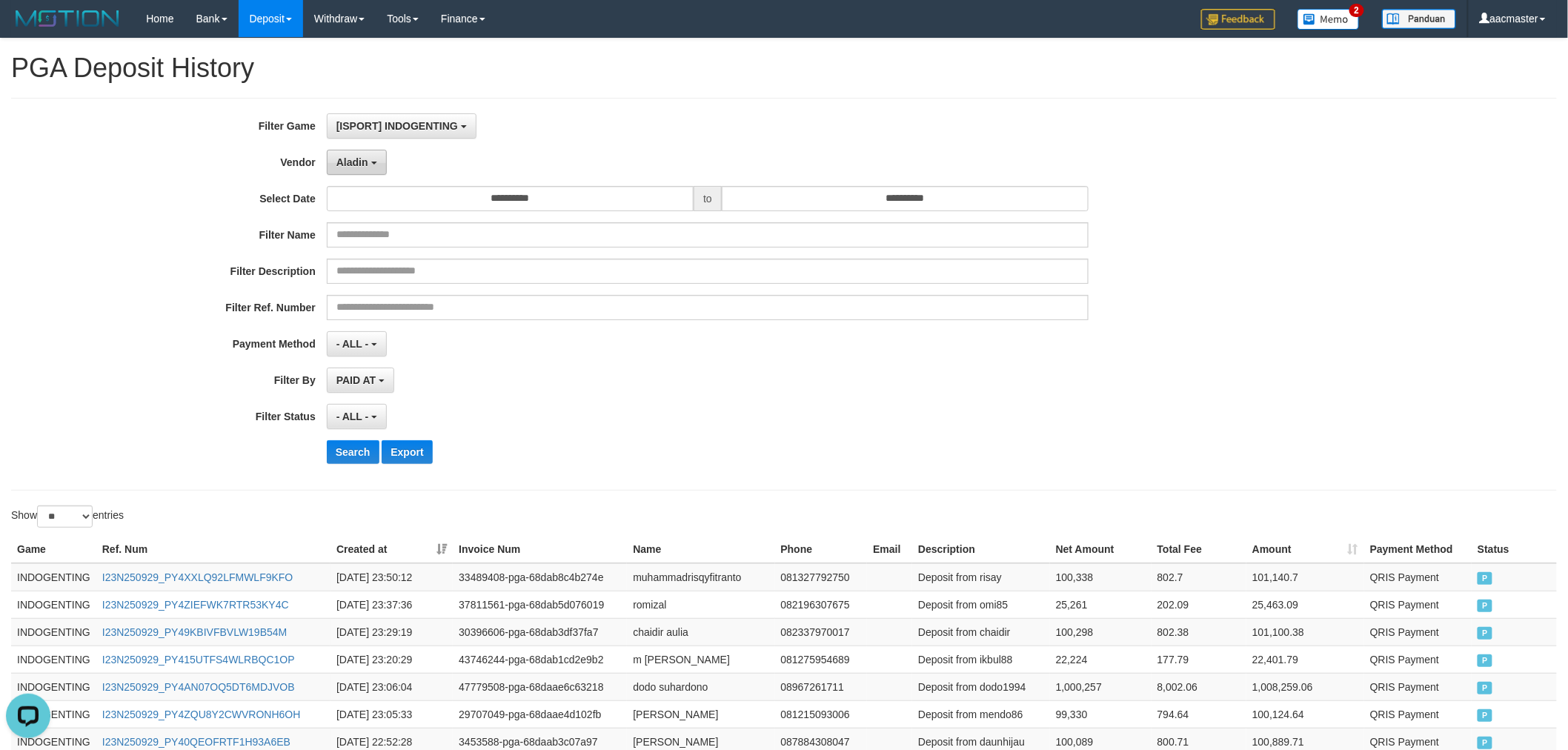
click at [368, 156] on button "Aladin" at bounding box center [356, 162] width 60 height 25
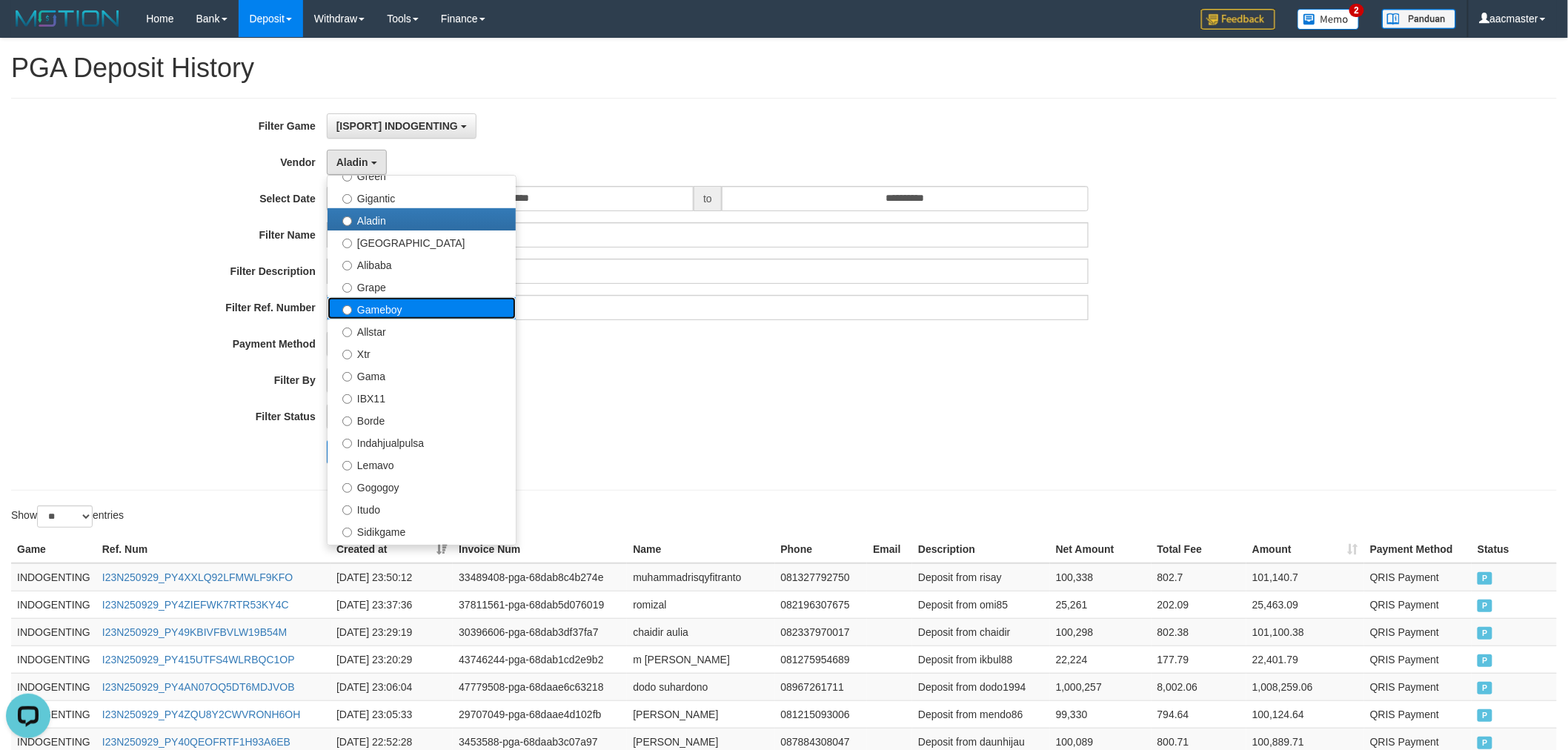
click at [400, 300] on label "Gameboy" at bounding box center [421, 308] width 188 height 22
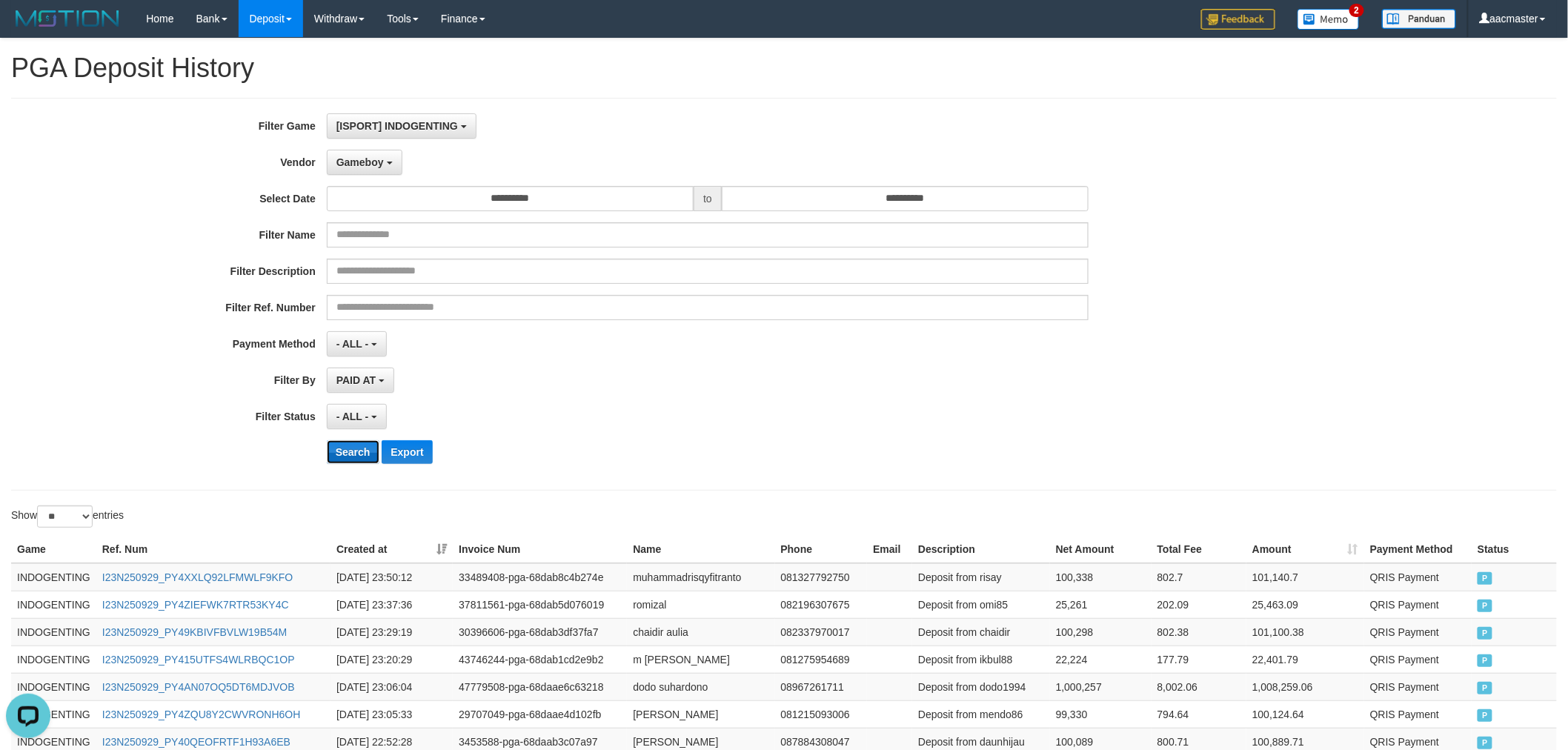
click at [356, 449] on button "Search" at bounding box center [353, 452] width 53 height 24
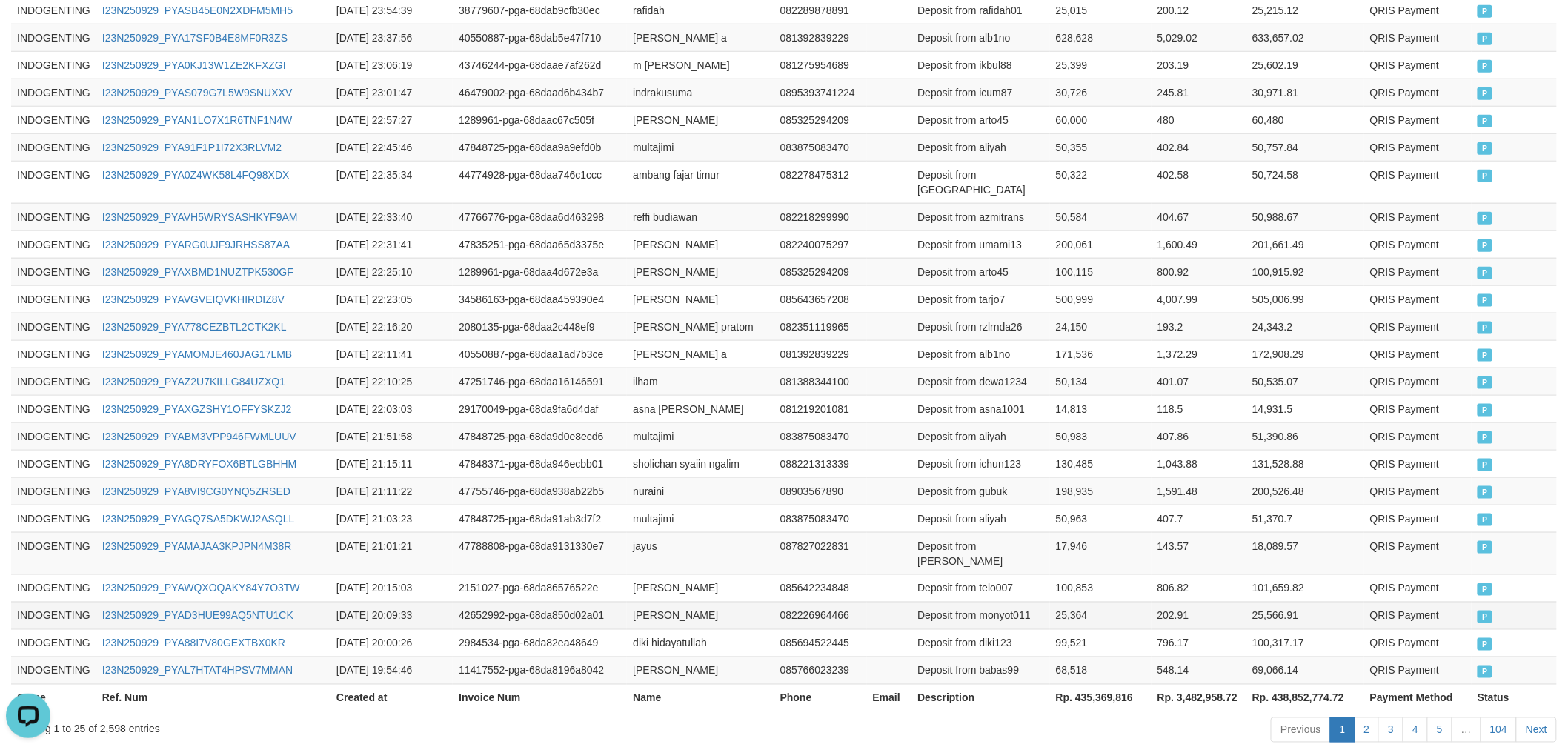
scroll to position [647, 0]
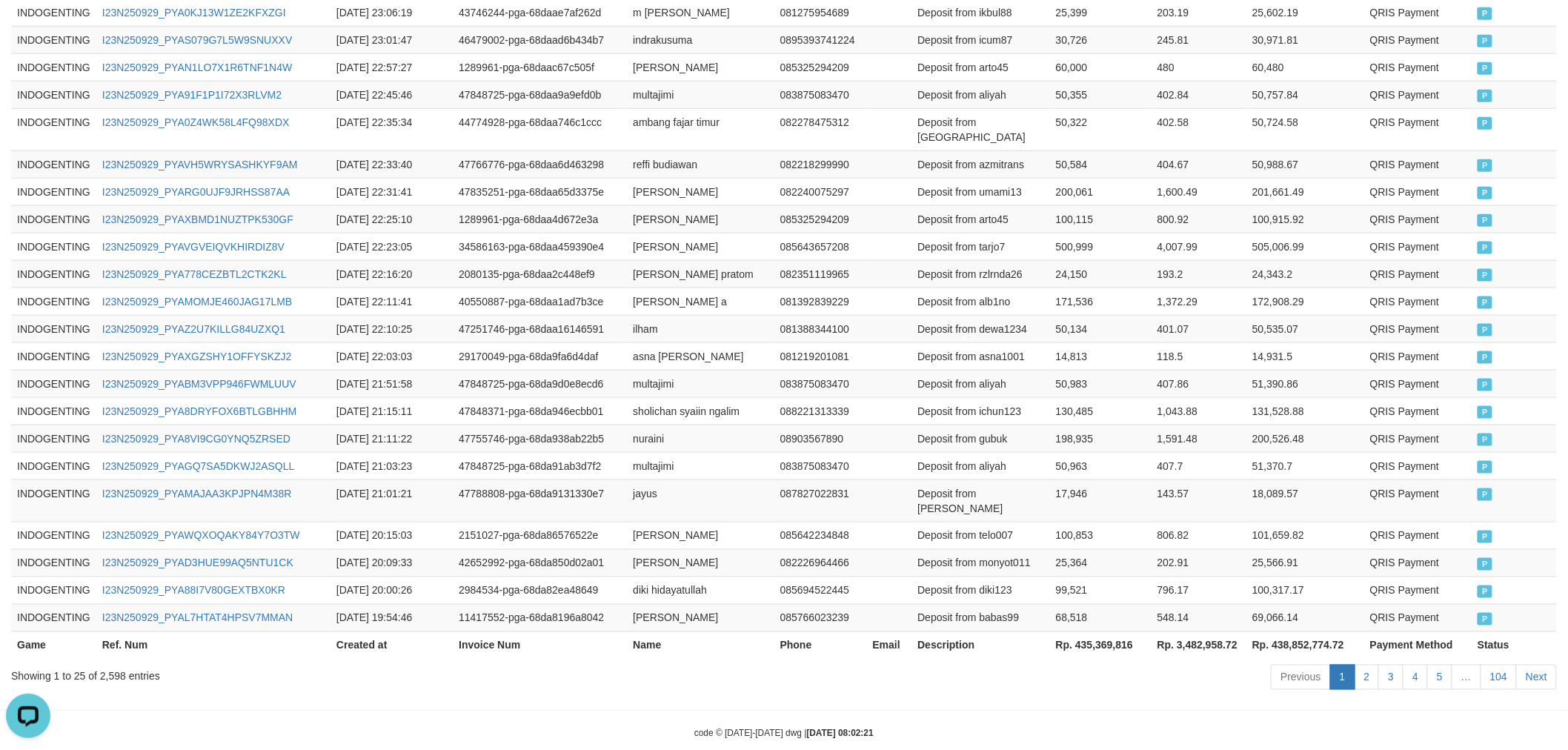
click at [1109, 631] on th "Rp. 435,369,816" at bounding box center [1100, 644] width 102 height 27
copy th "435,369,816"
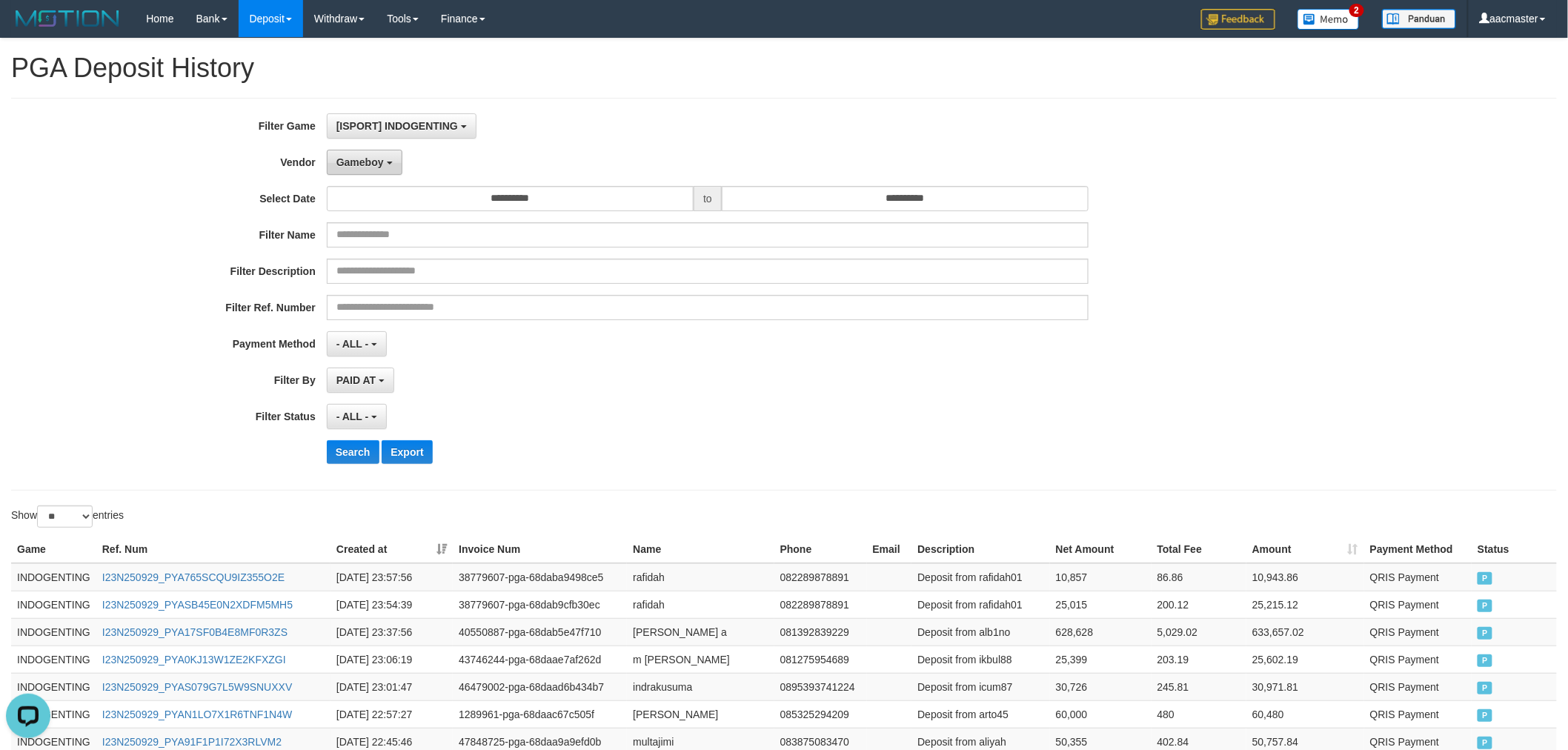
click at [363, 163] on span "Gameboy" at bounding box center [359, 162] width 47 height 12
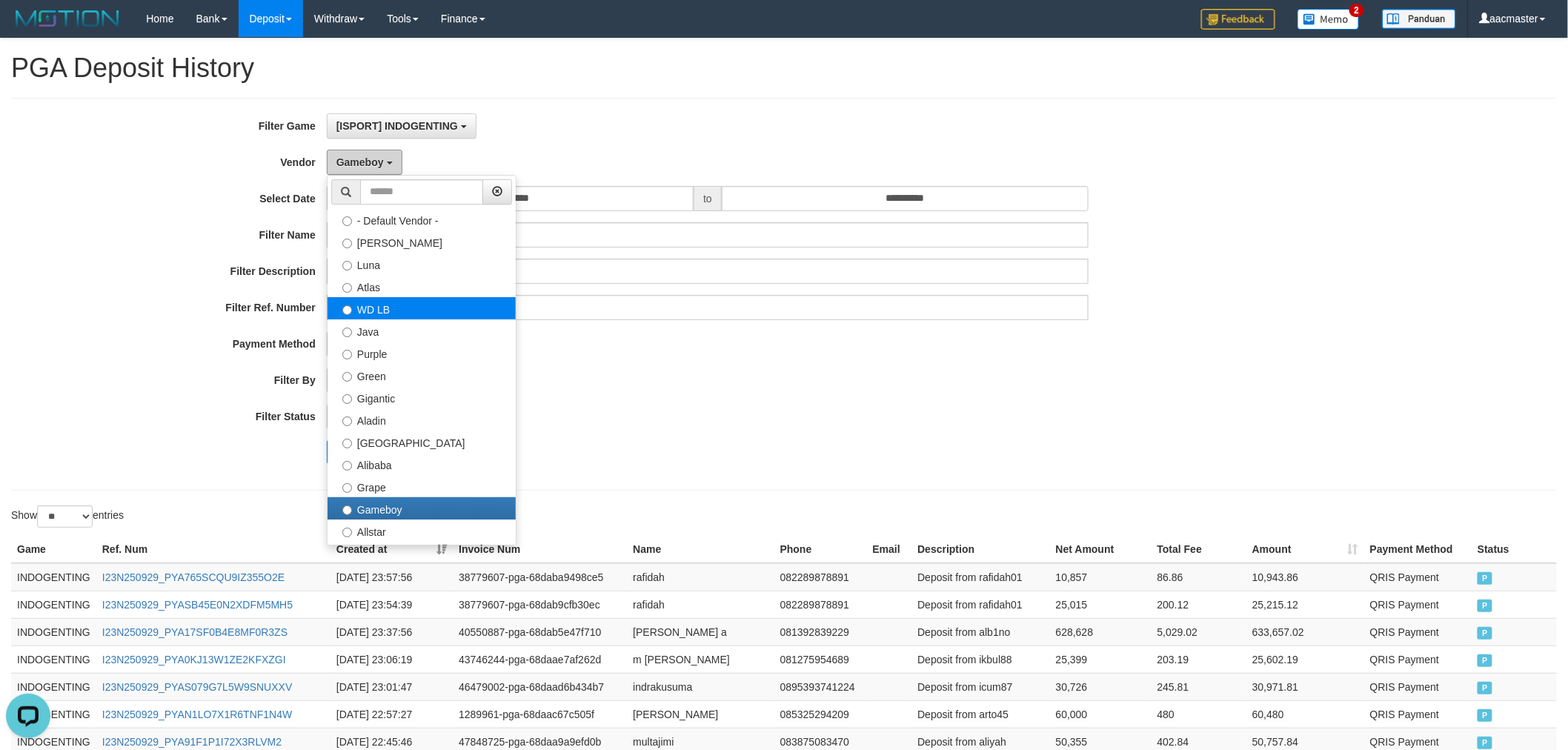
scroll to position [109, 0]
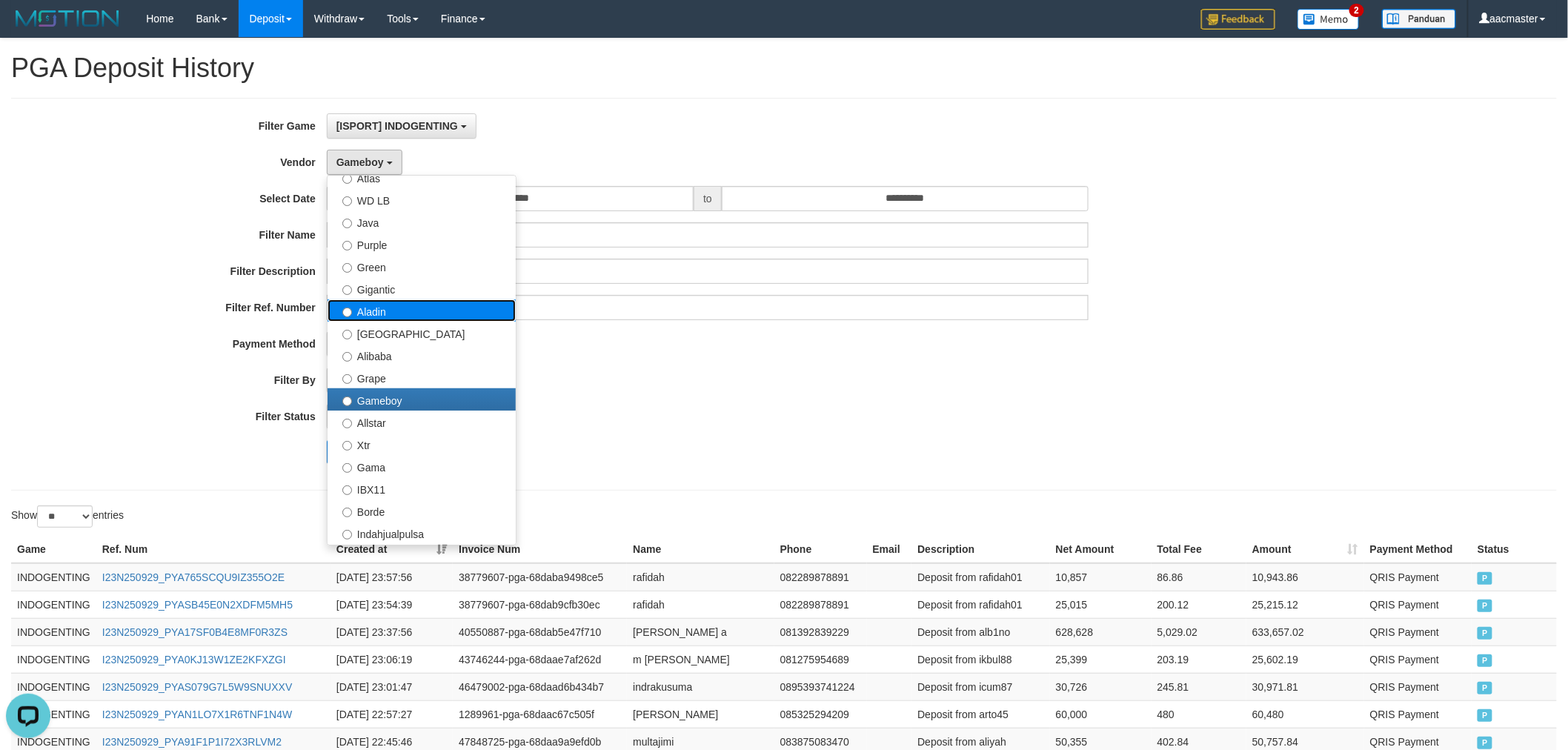
click at [396, 305] on label "Aladin" at bounding box center [421, 310] width 188 height 22
select select "**********"
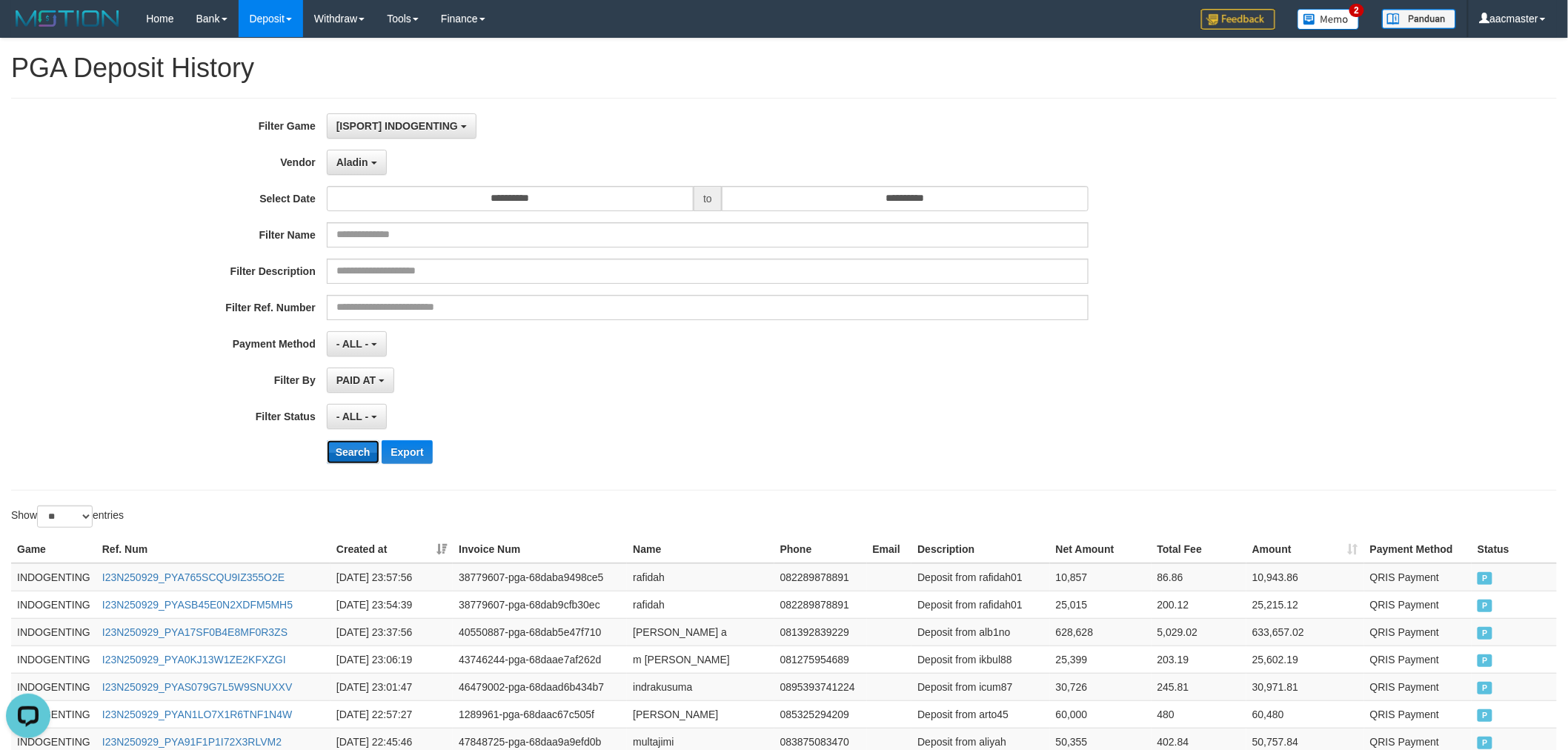
click at [348, 453] on button "Search" at bounding box center [353, 452] width 53 height 24
click at [430, 116] on button "[ISPORT] INDOGENTING" at bounding box center [401, 126] width 150 height 25
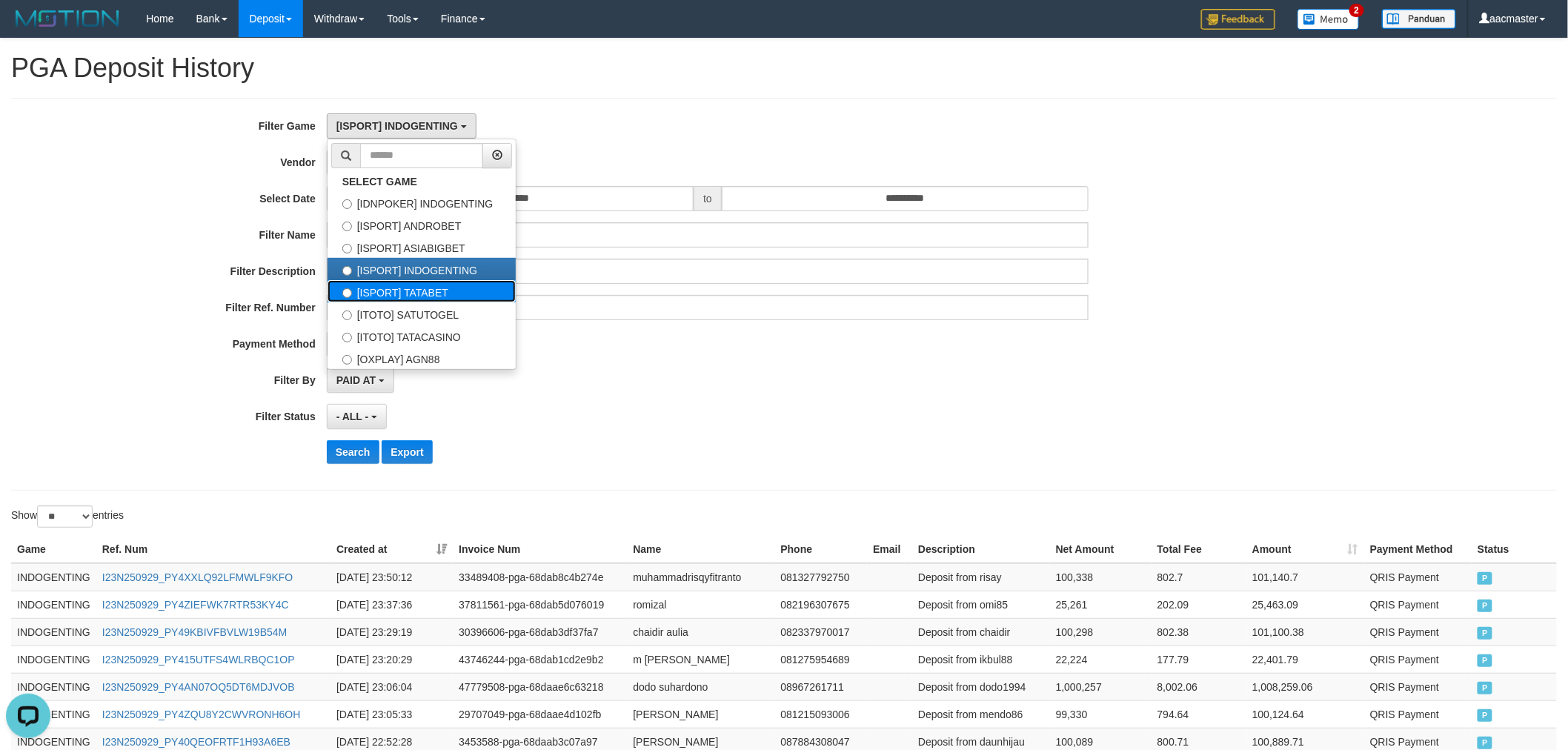
click at [419, 292] on label "[ISPORT] TATABET" at bounding box center [421, 291] width 188 height 22
select select "***"
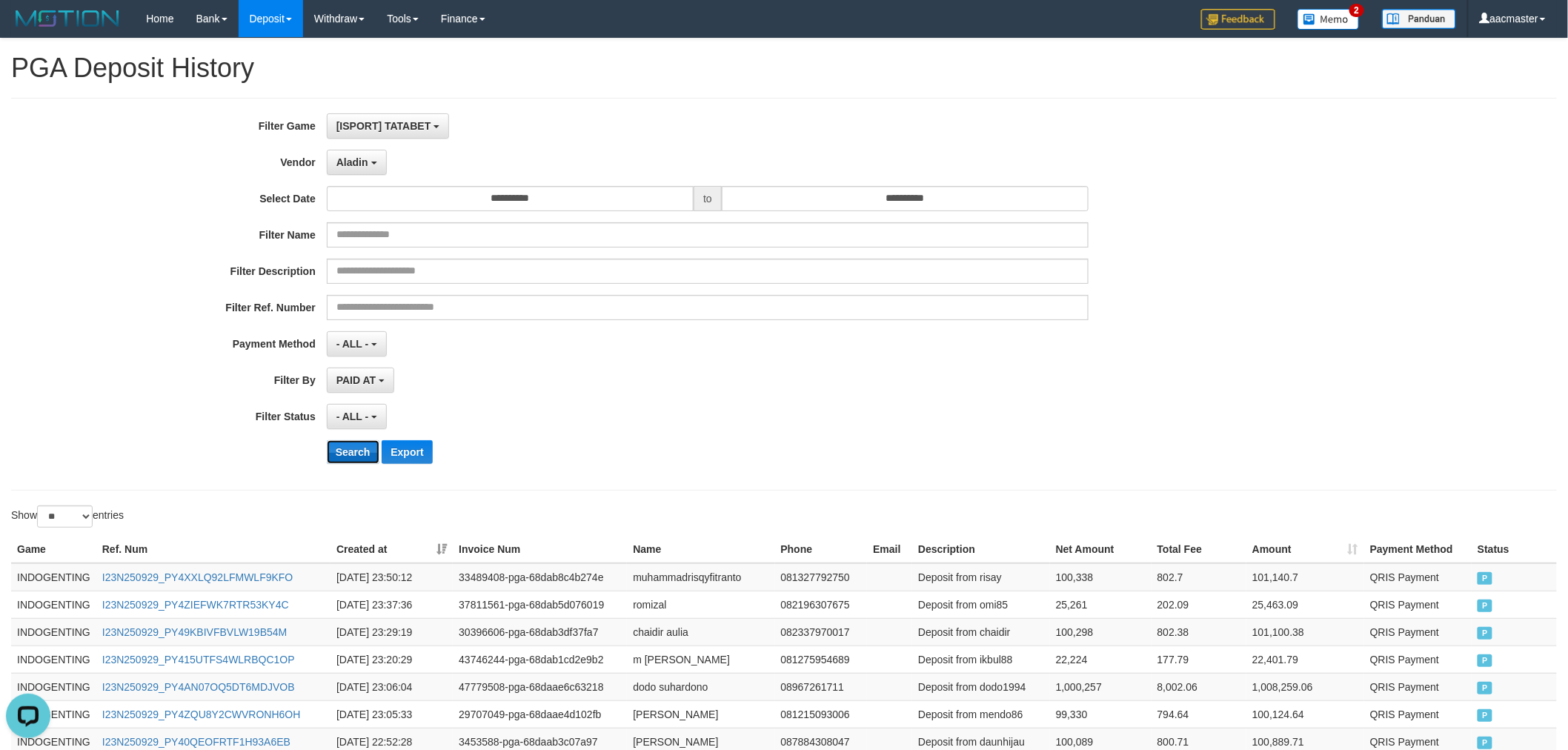
click at [353, 456] on button "Search" at bounding box center [353, 452] width 53 height 24
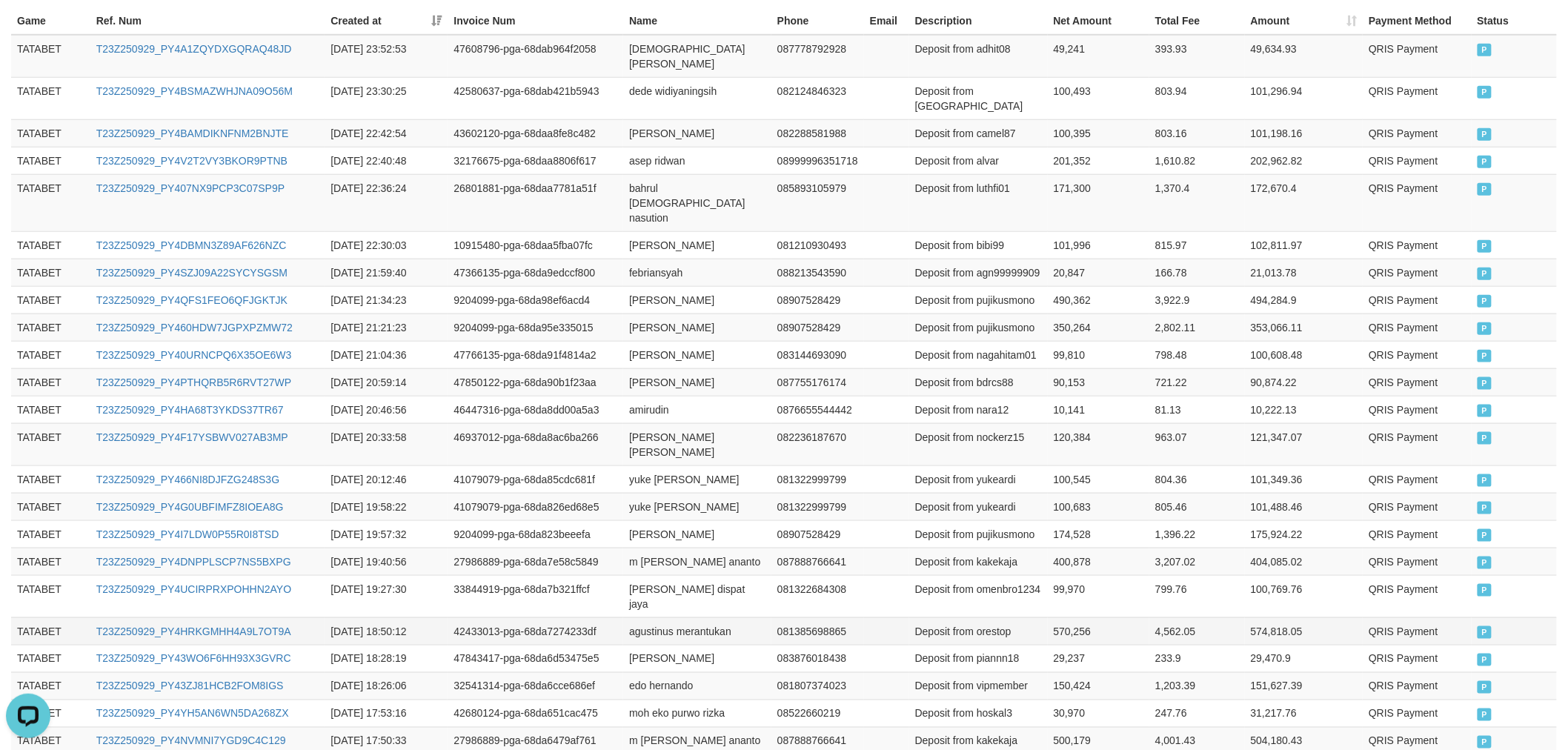
scroll to position [662, 0]
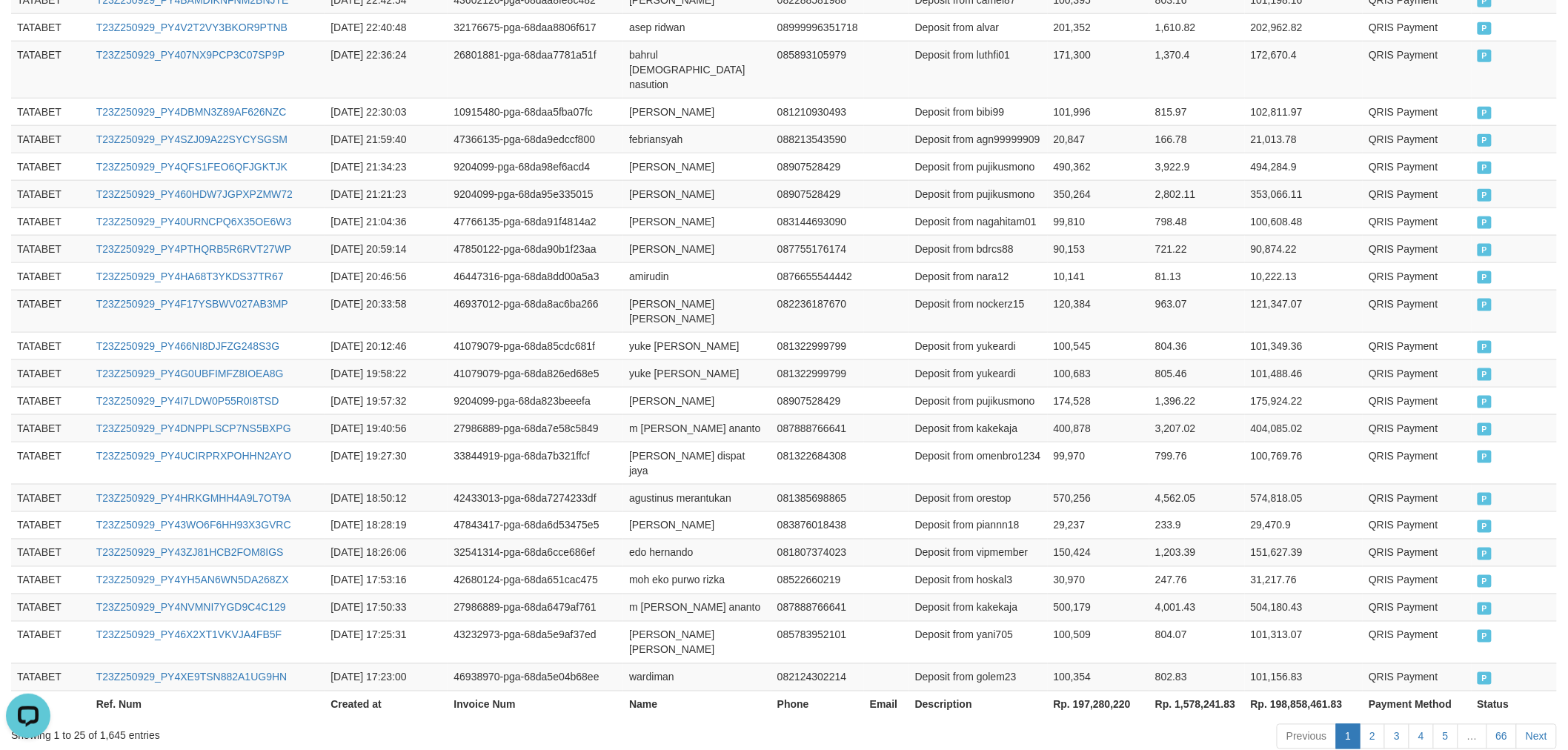
click at [1123, 691] on th "Rp. 197,280,220" at bounding box center [1099, 704] width 102 height 27
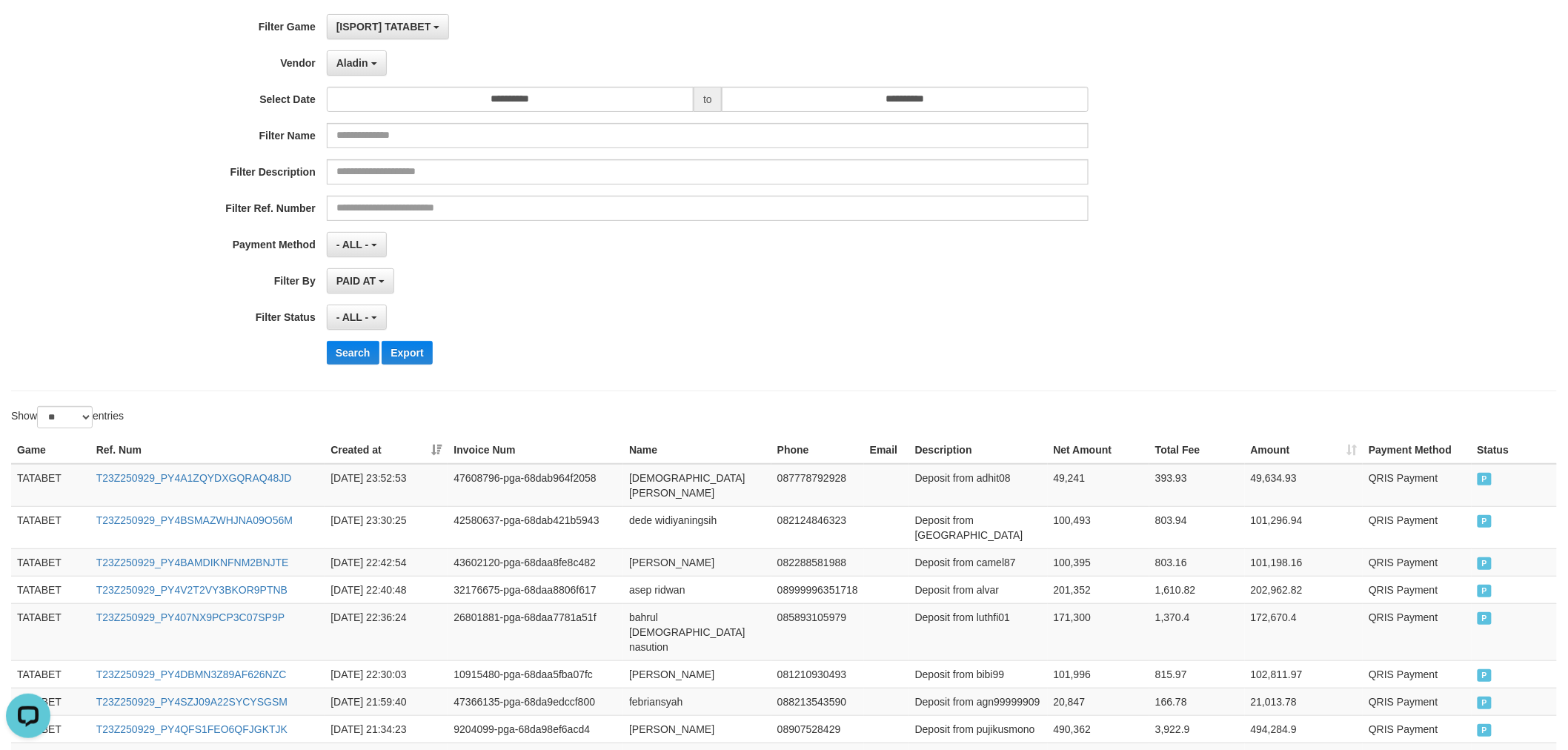
scroll to position [0, 0]
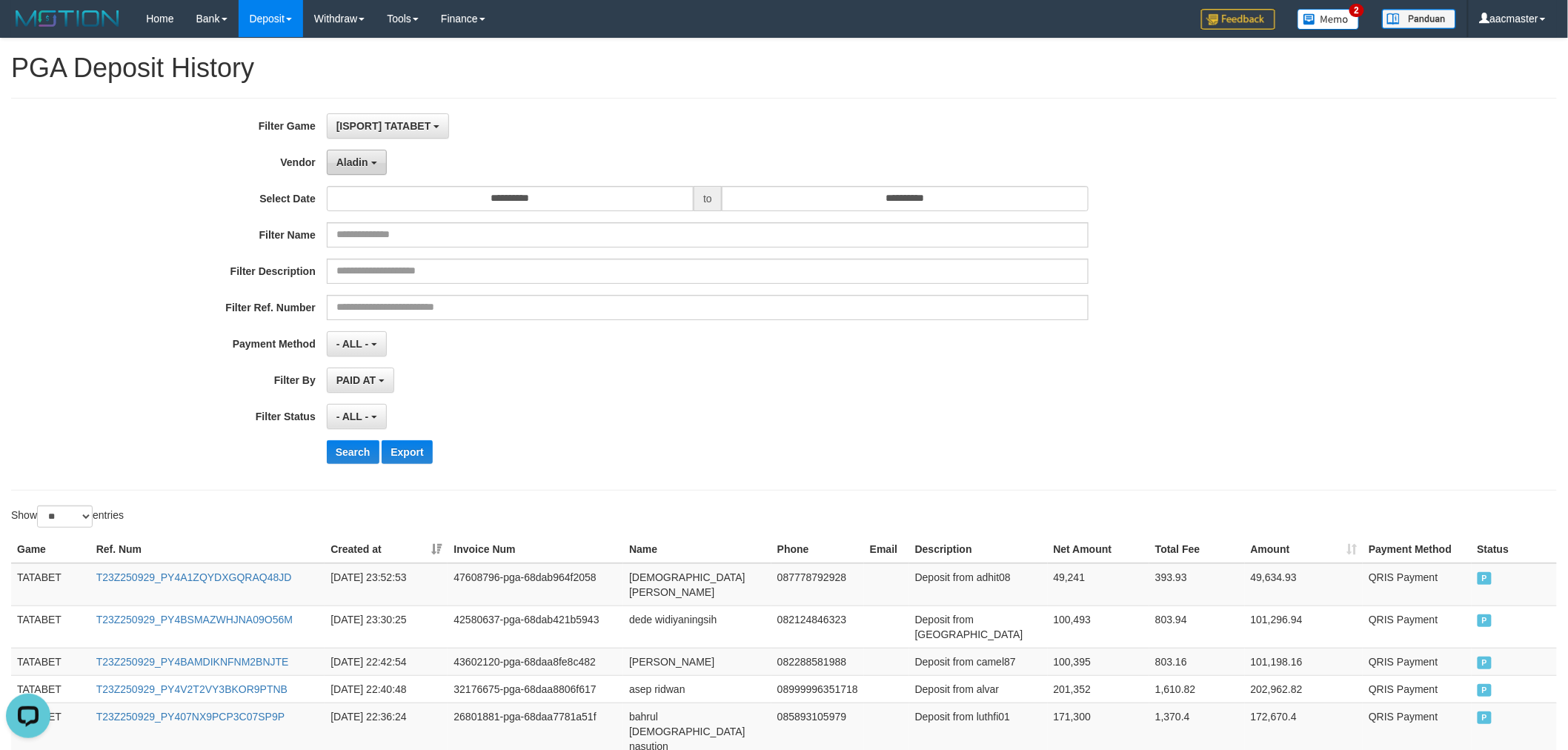
click at [377, 173] on button "Aladin" at bounding box center [356, 162] width 60 height 25
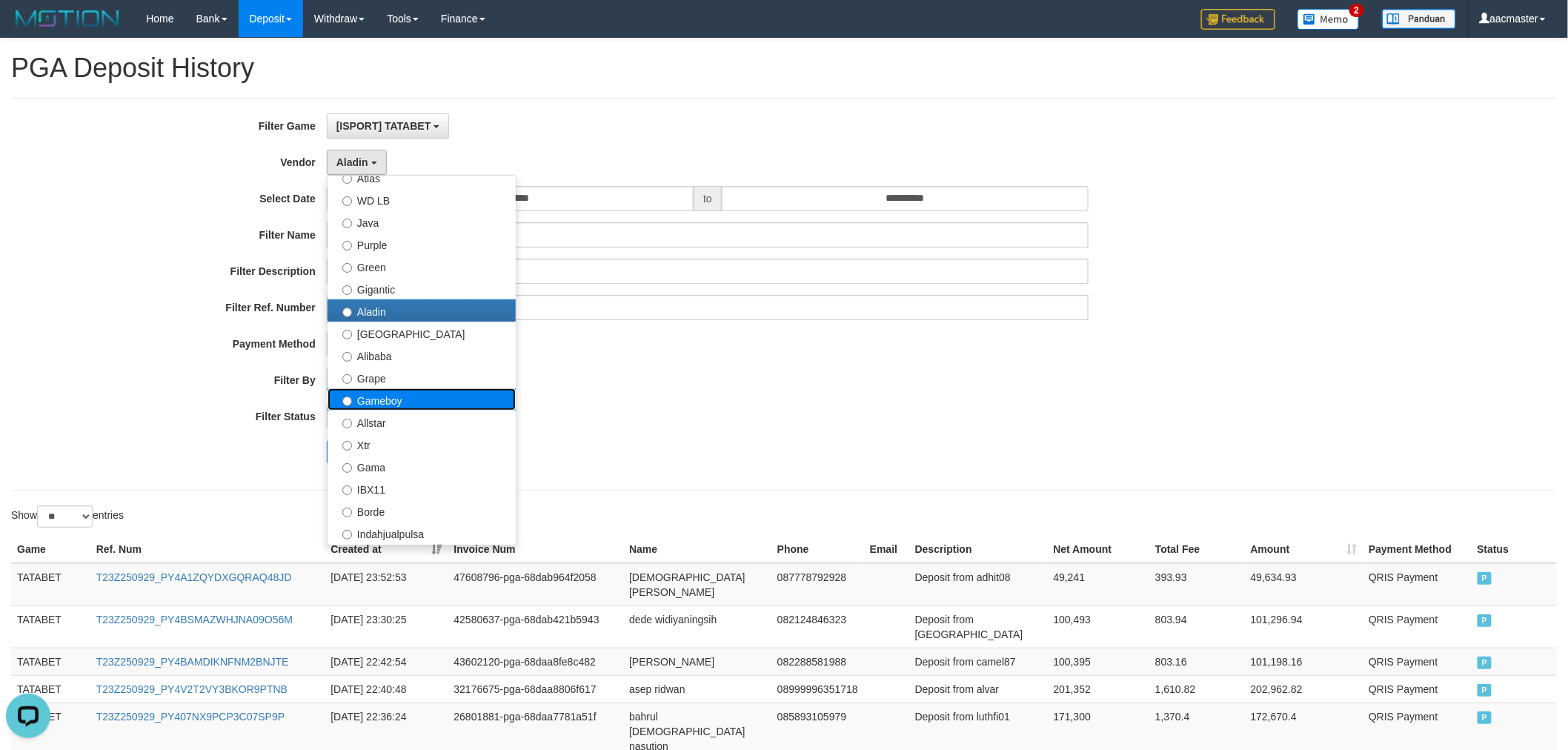
click at [387, 388] on label "Gameboy" at bounding box center [421, 399] width 188 height 22
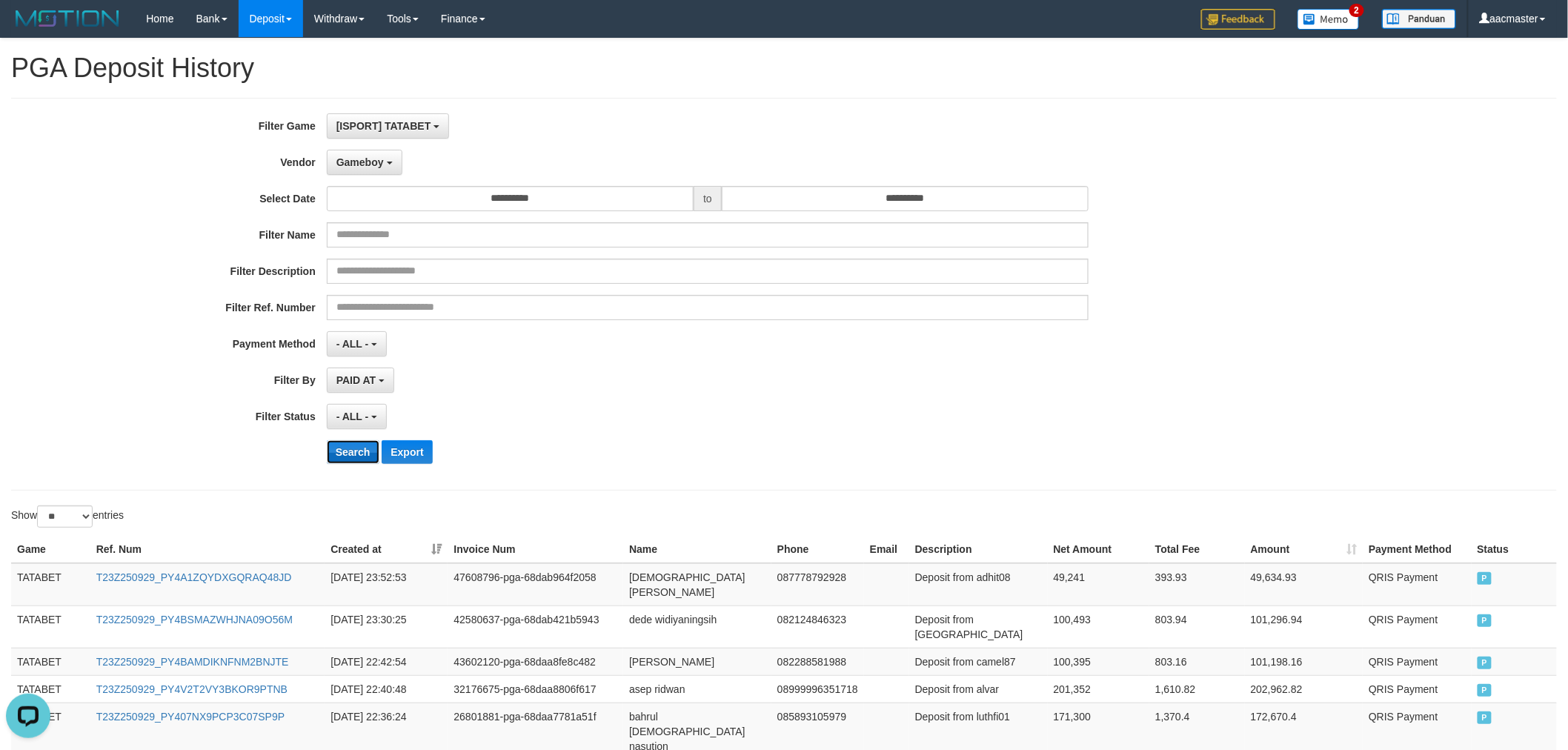
click at [344, 445] on button "Search" at bounding box center [353, 452] width 53 height 24
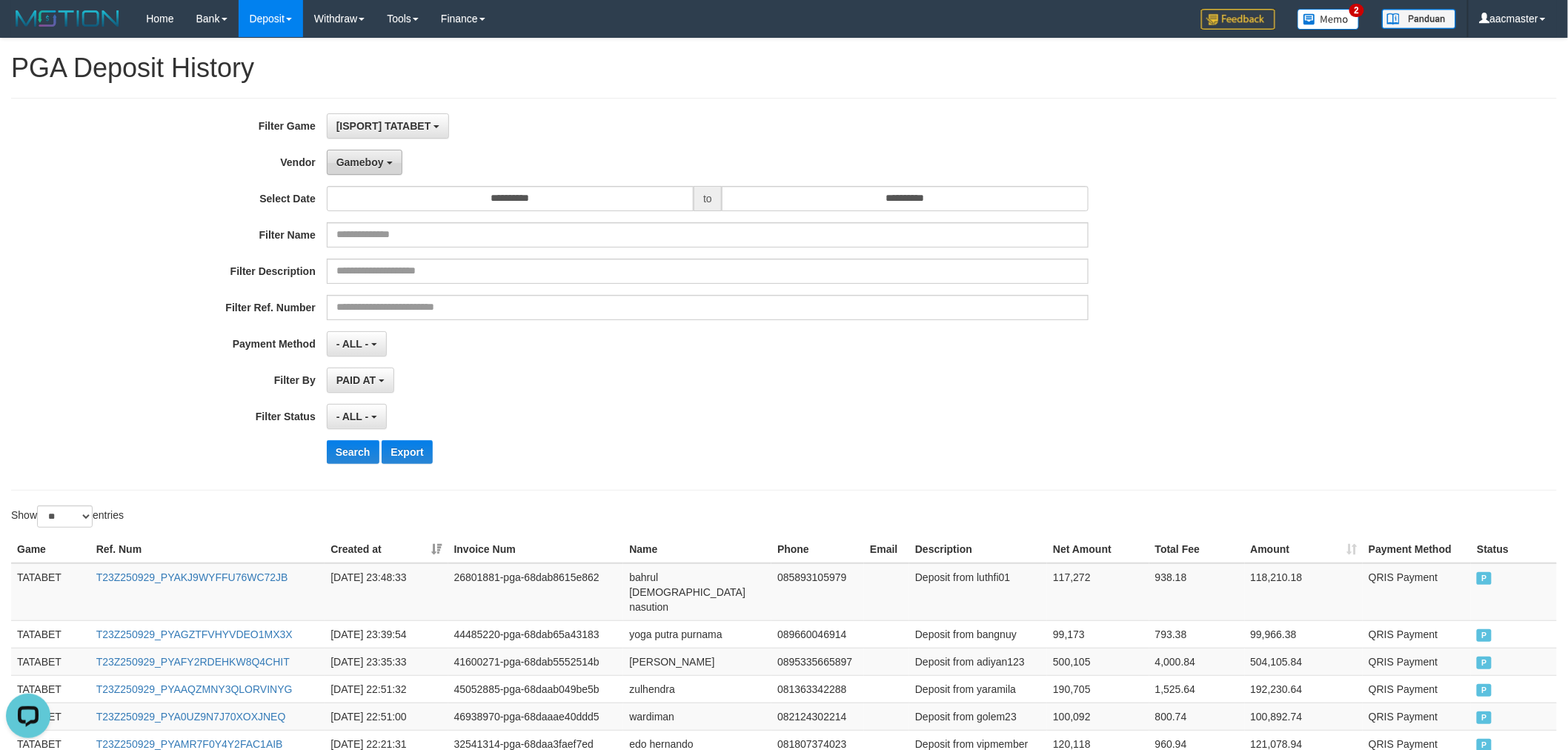
click at [360, 156] on span "Gameboy" at bounding box center [359, 162] width 47 height 12
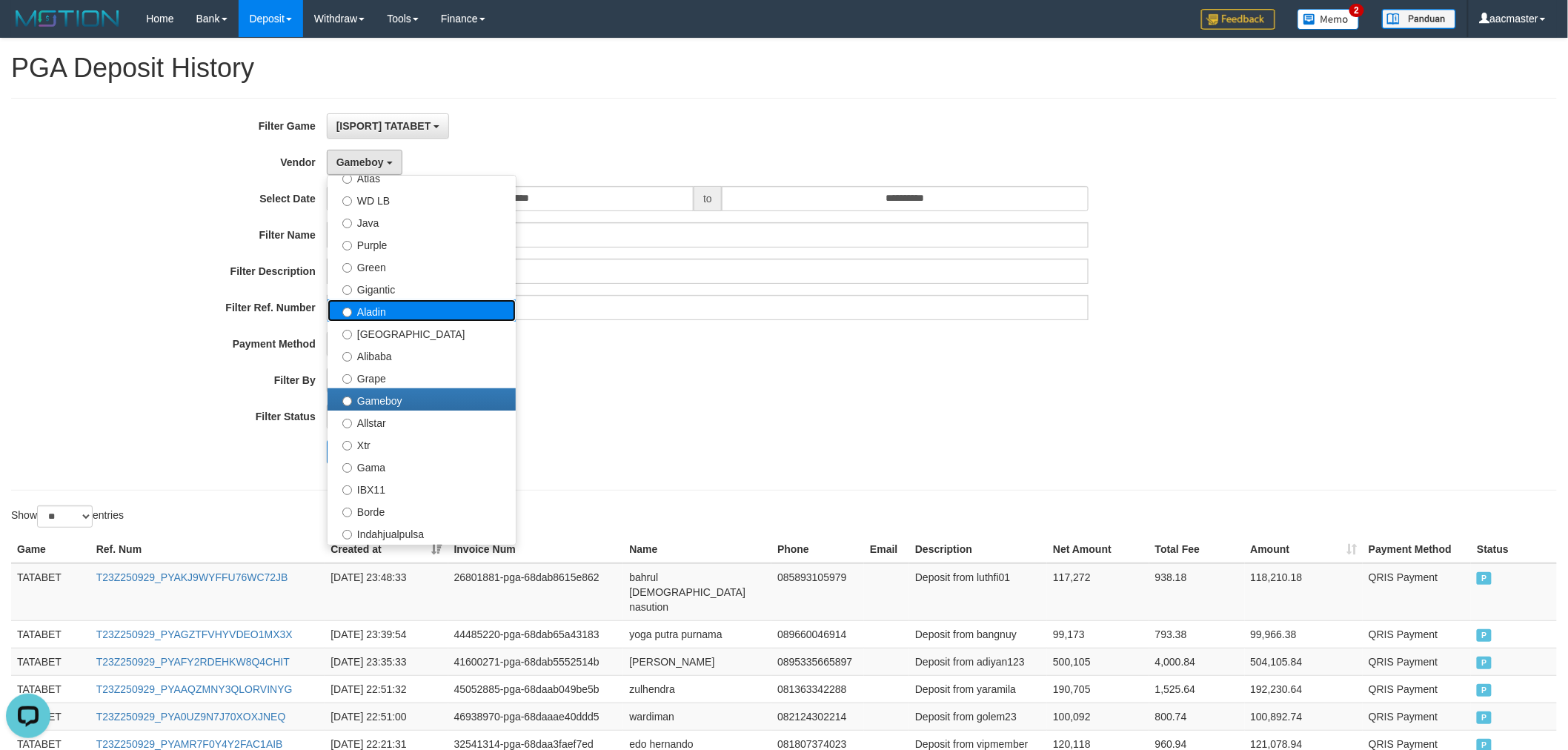
click at [386, 308] on label "Aladin" at bounding box center [421, 310] width 188 height 22
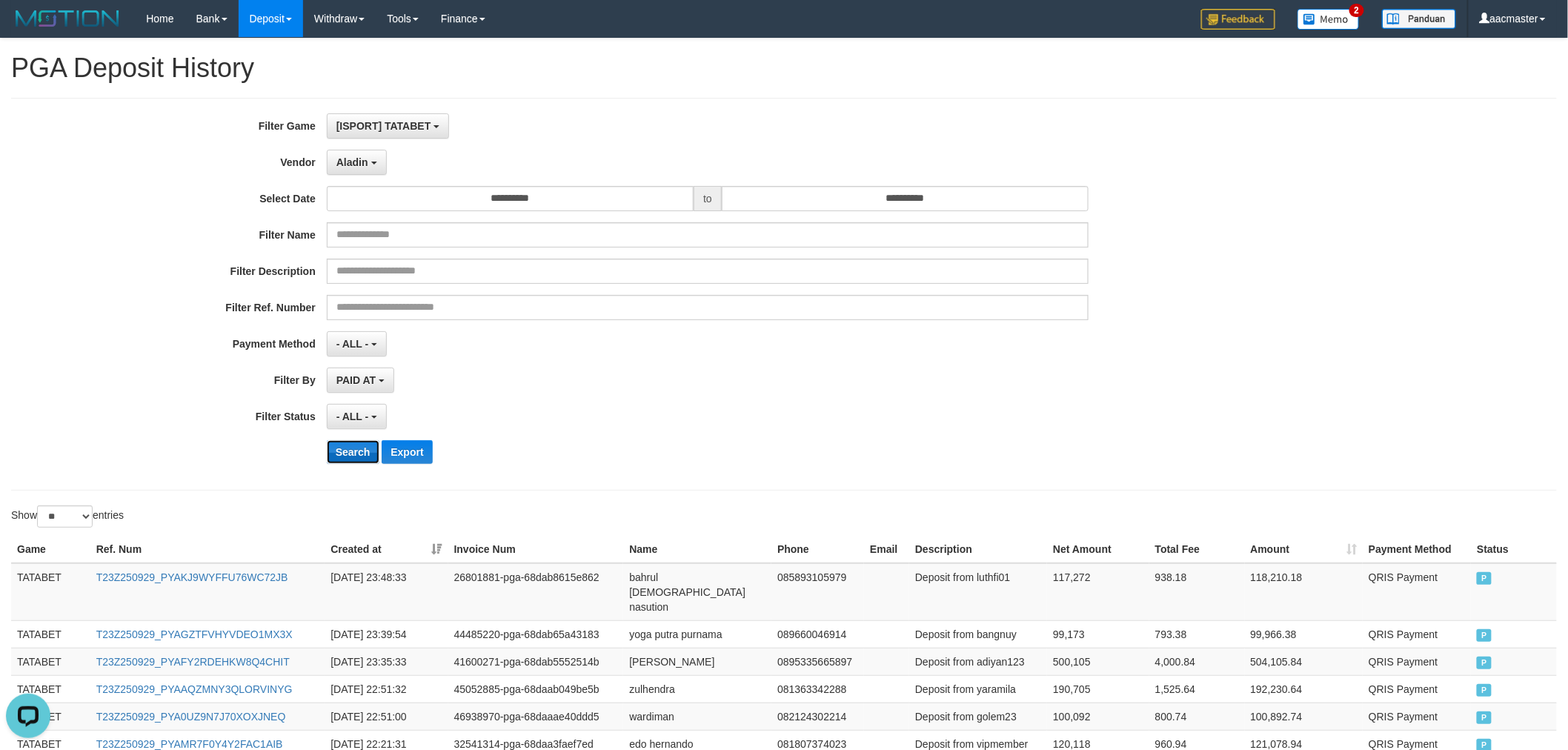
click at [365, 460] on button "Search" at bounding box center [353, 452] width 53 height 24
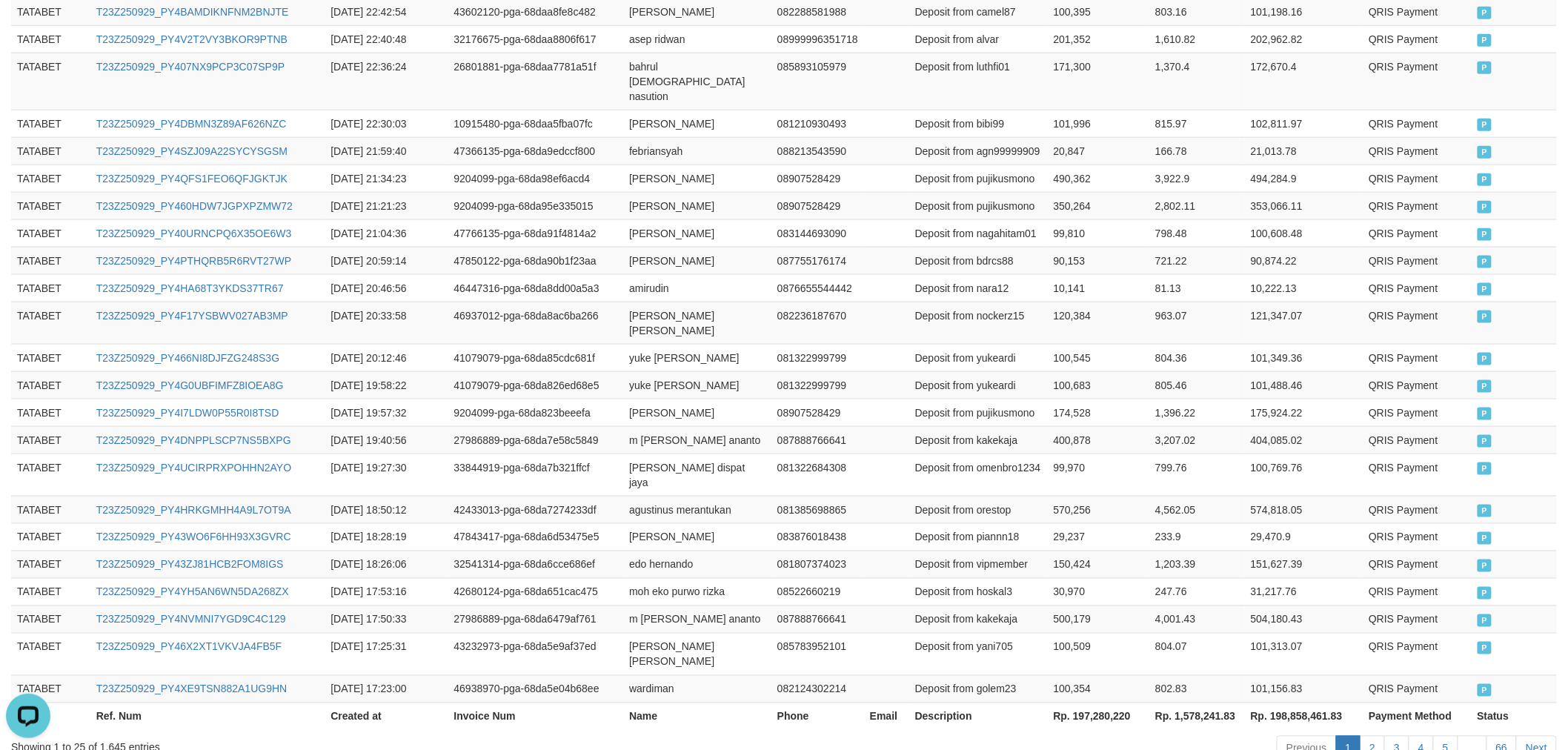
scroll to position [662, 0]
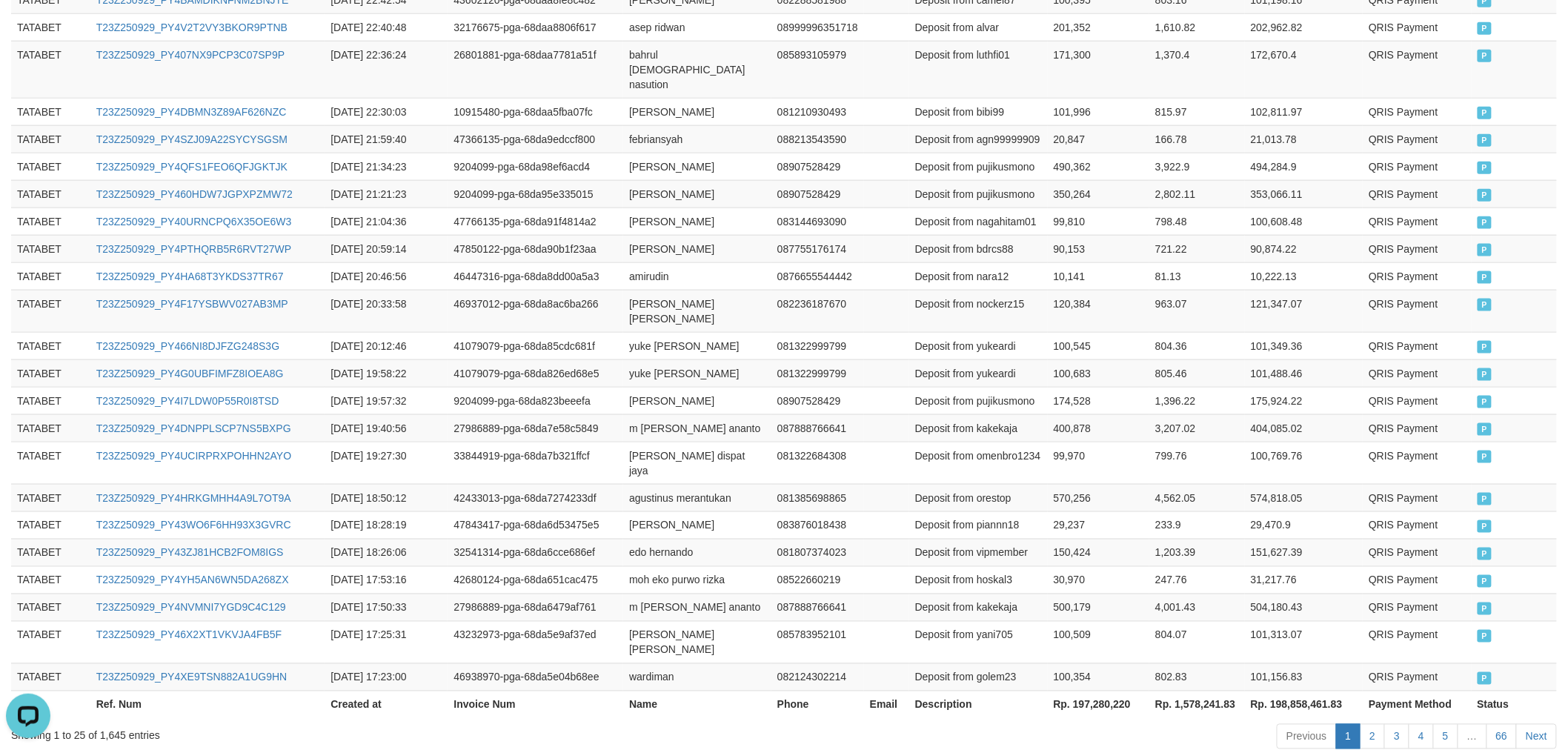
click at [1106, 691] on th "Rp. 197,280,220" at bounding box center [1099, 704] width 102 height 27
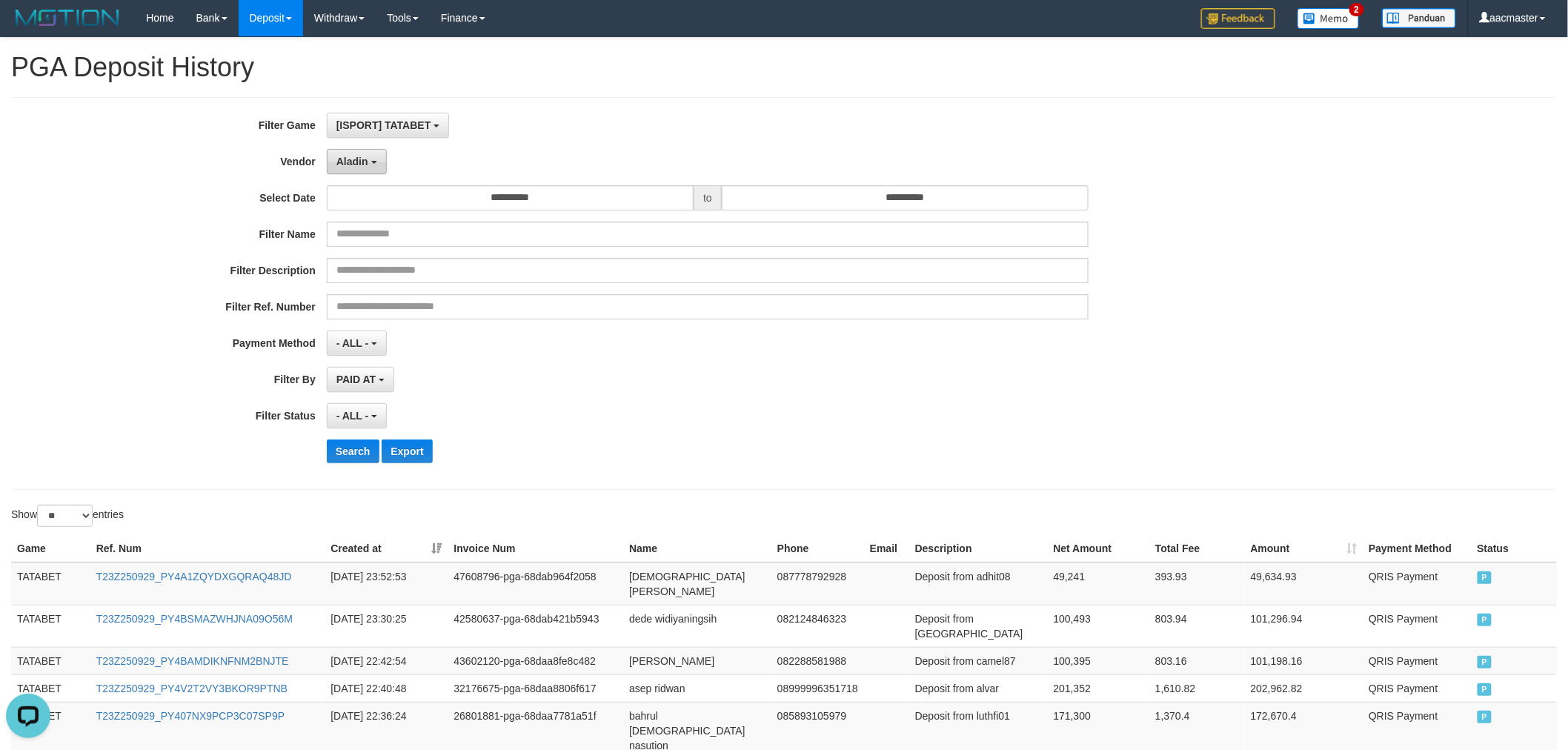
scroll to position [0, 0]
click at [356, 160] on span "Aladin" at bounding box center [352, 162] width 32 height 12
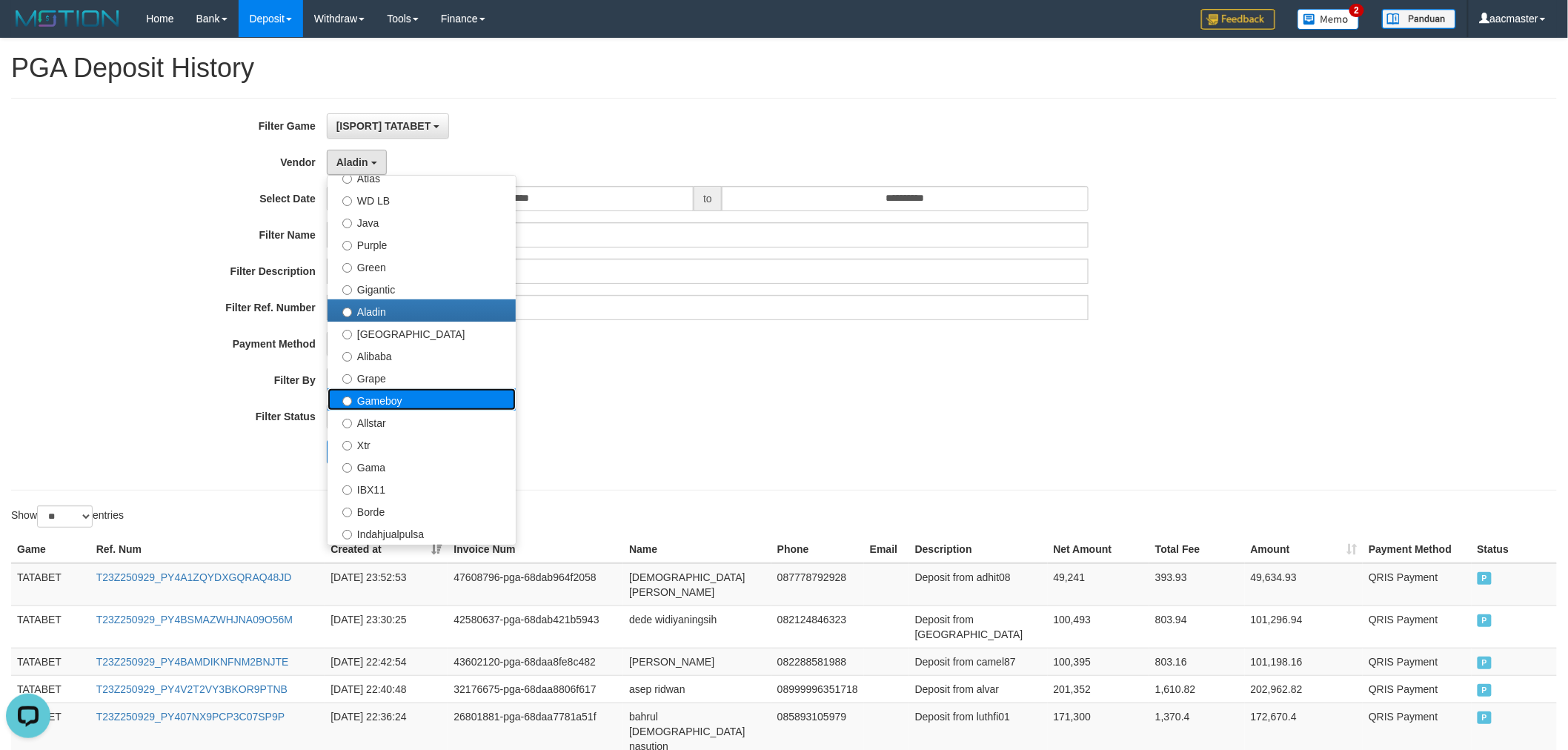
click at [422, 407] on label "Gameboy" at bounding box center [421, 399] width 188 height 22
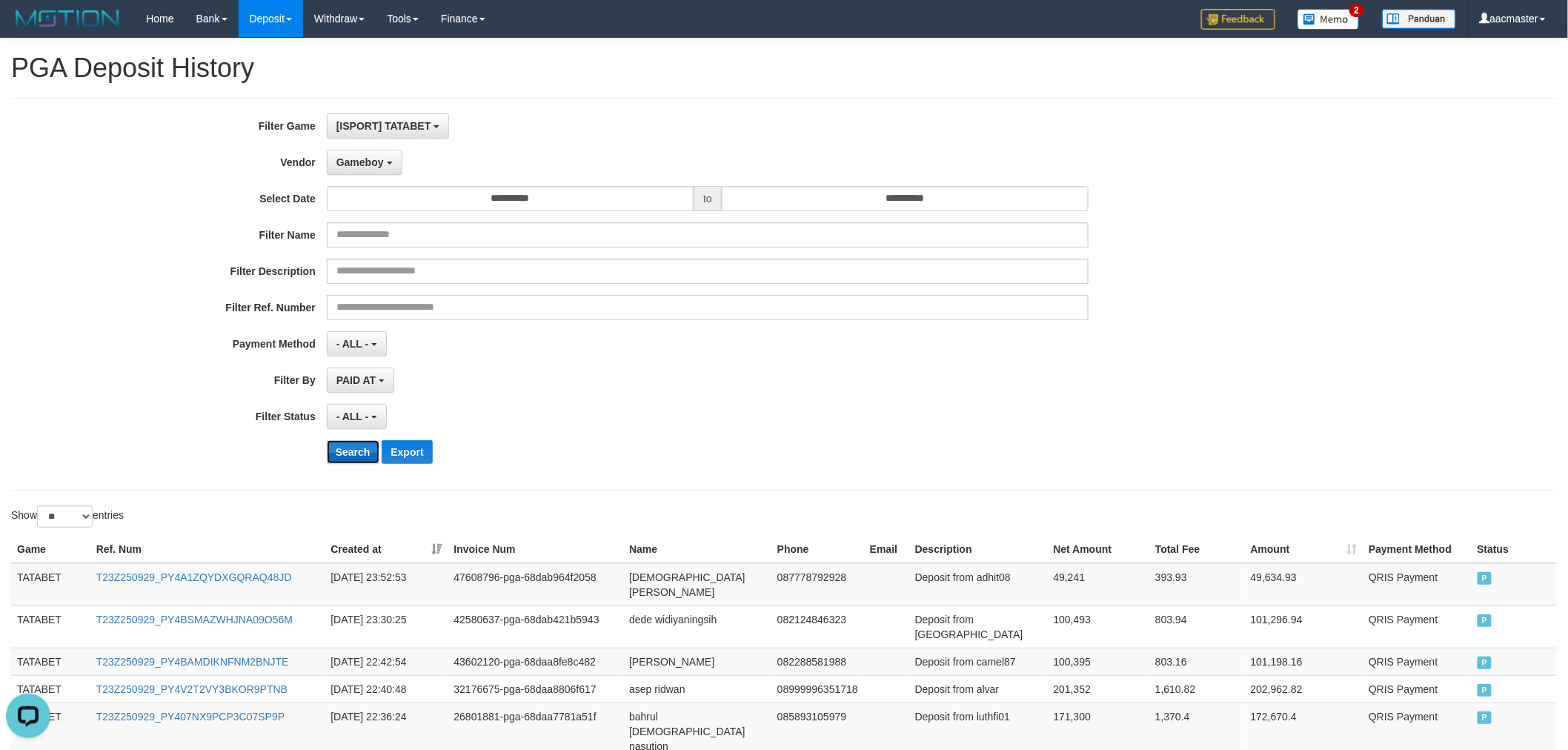
click at [360, 444] on button "Search" at bounding box center [353, 452] width 53 height 24
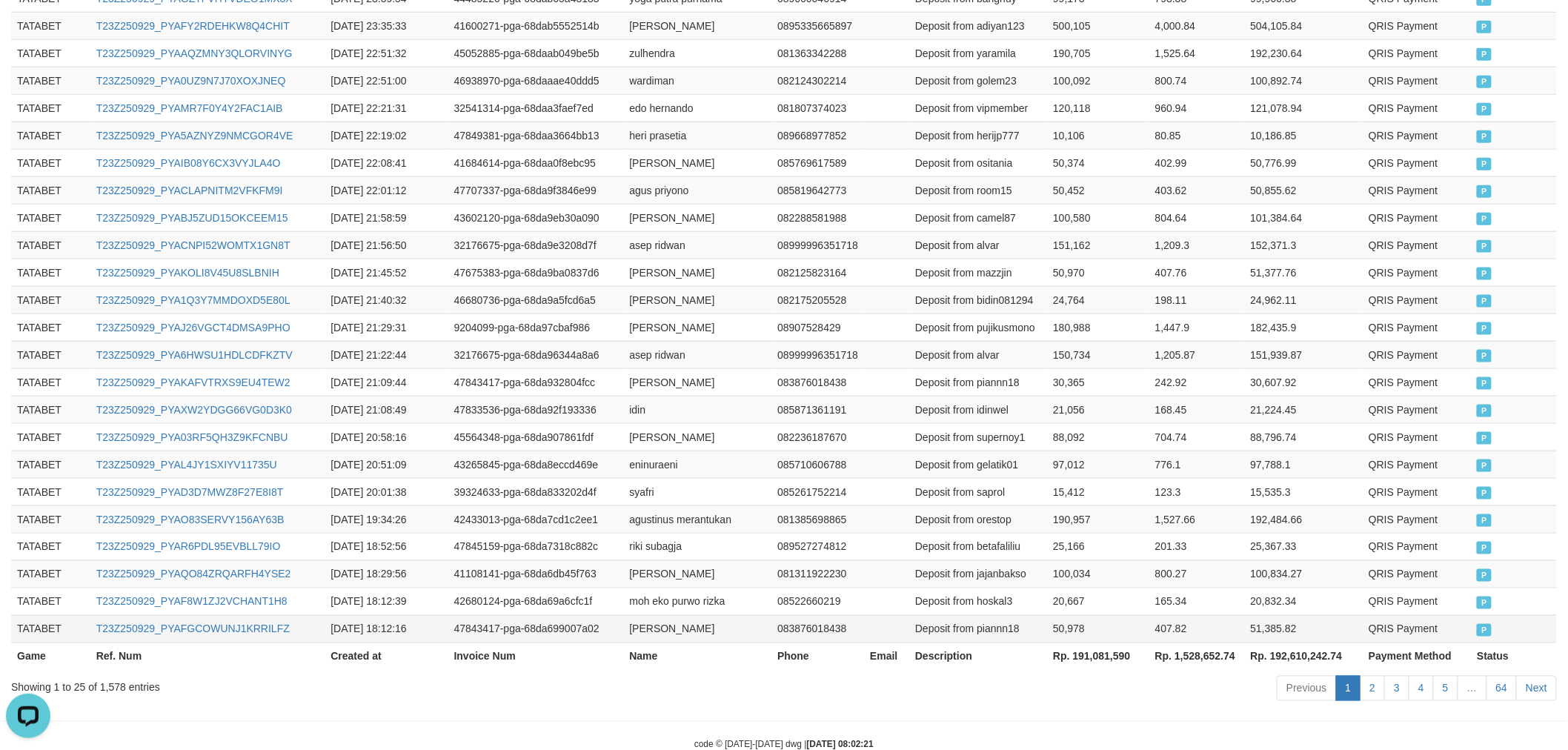
scroll to position [647, 0]
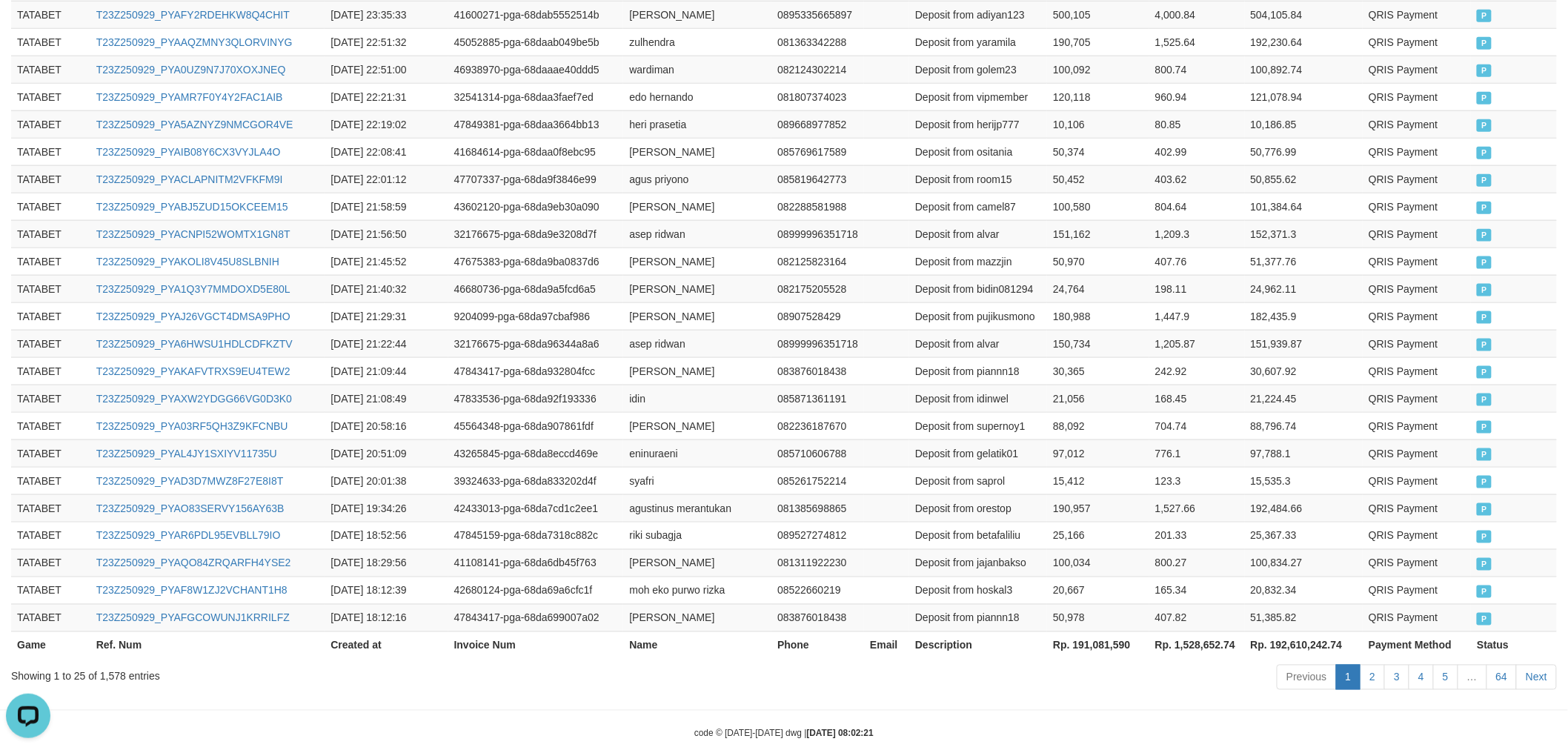
click at [1106, 631] on th "Rp. 191,081,590" at bounding box center [1098, 644] width 102 height 27
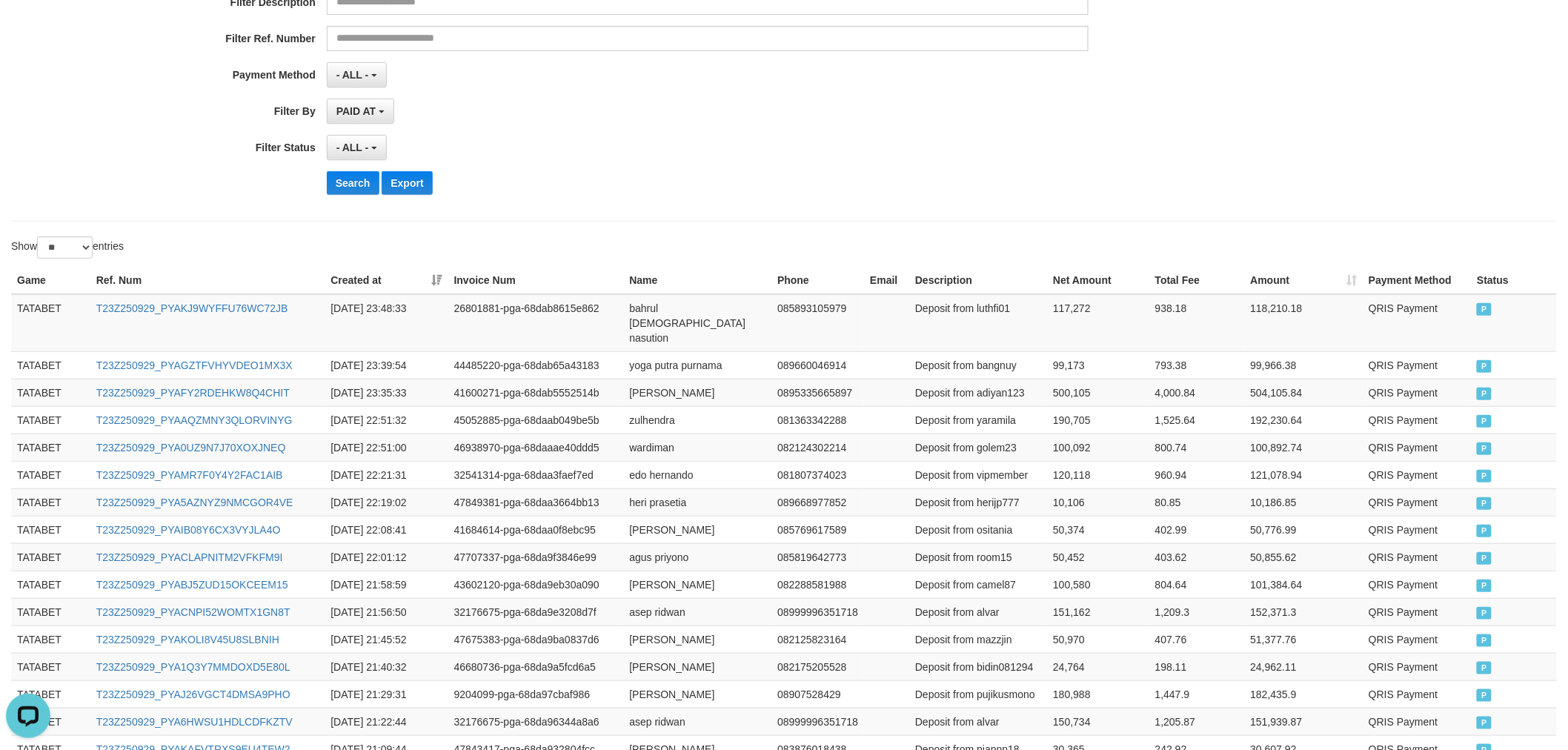
scroll to position [0, 0]
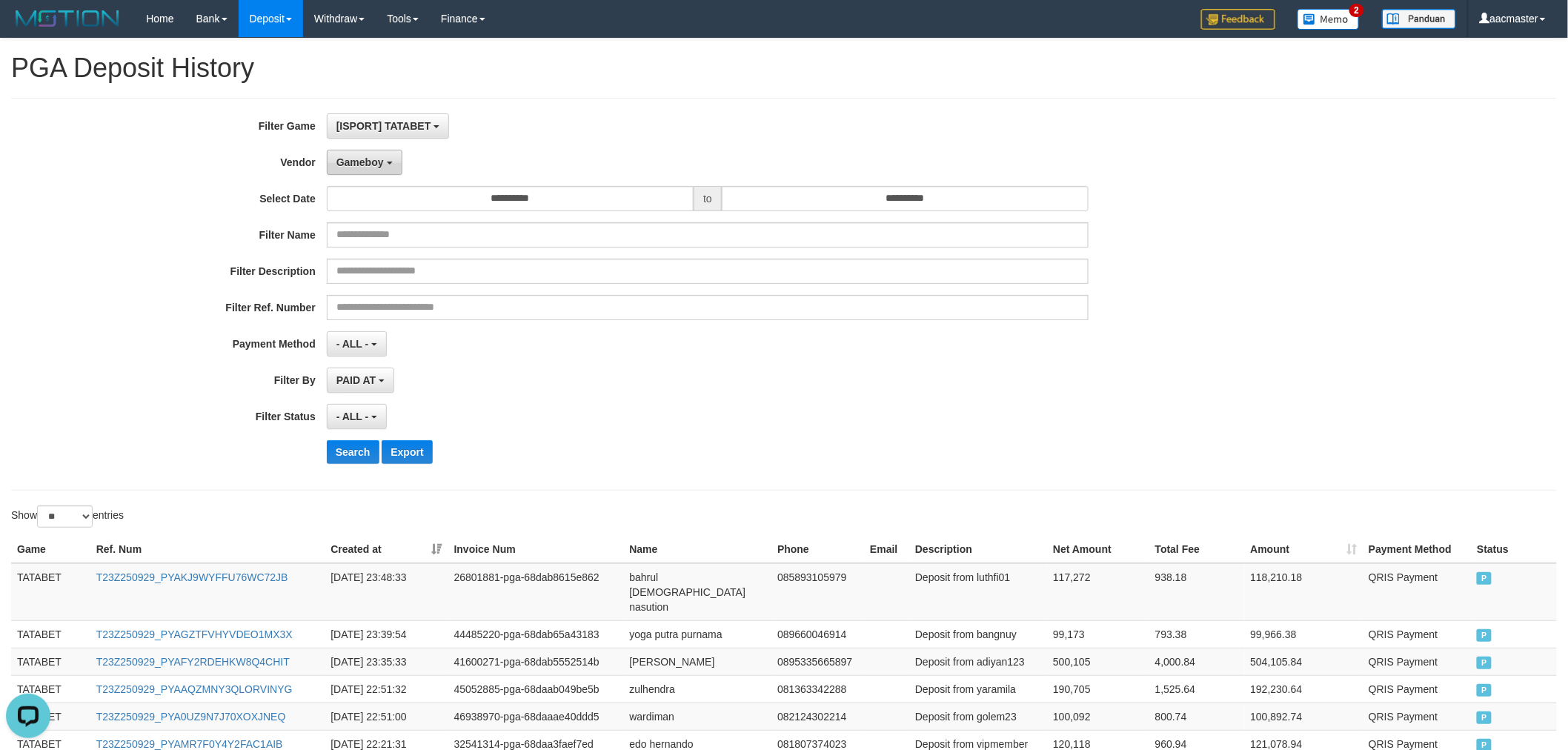
click at [350, 161] on span "Gameboy" at bounding box center [359, 162] width 47 height 12
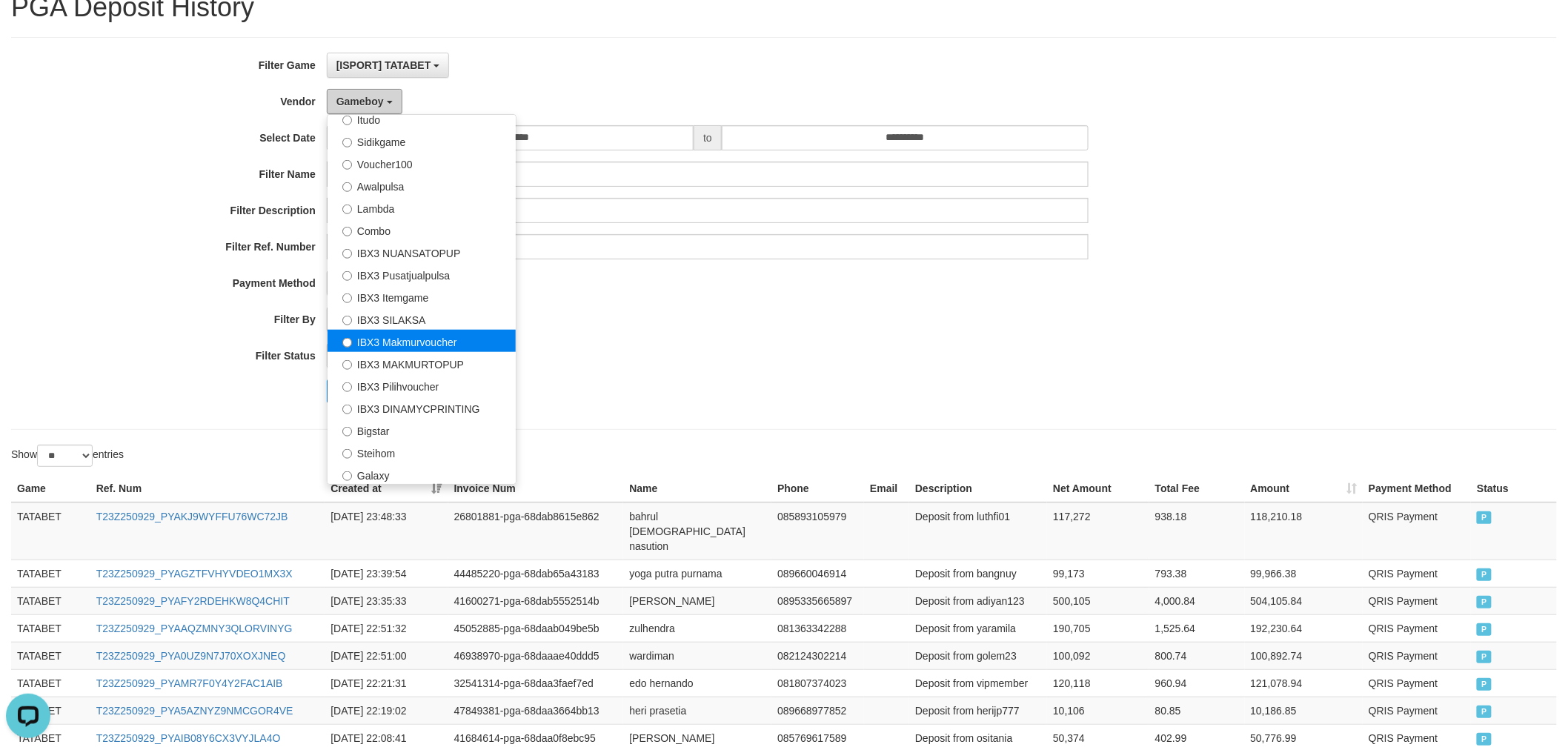
scroll to position [109, 0]
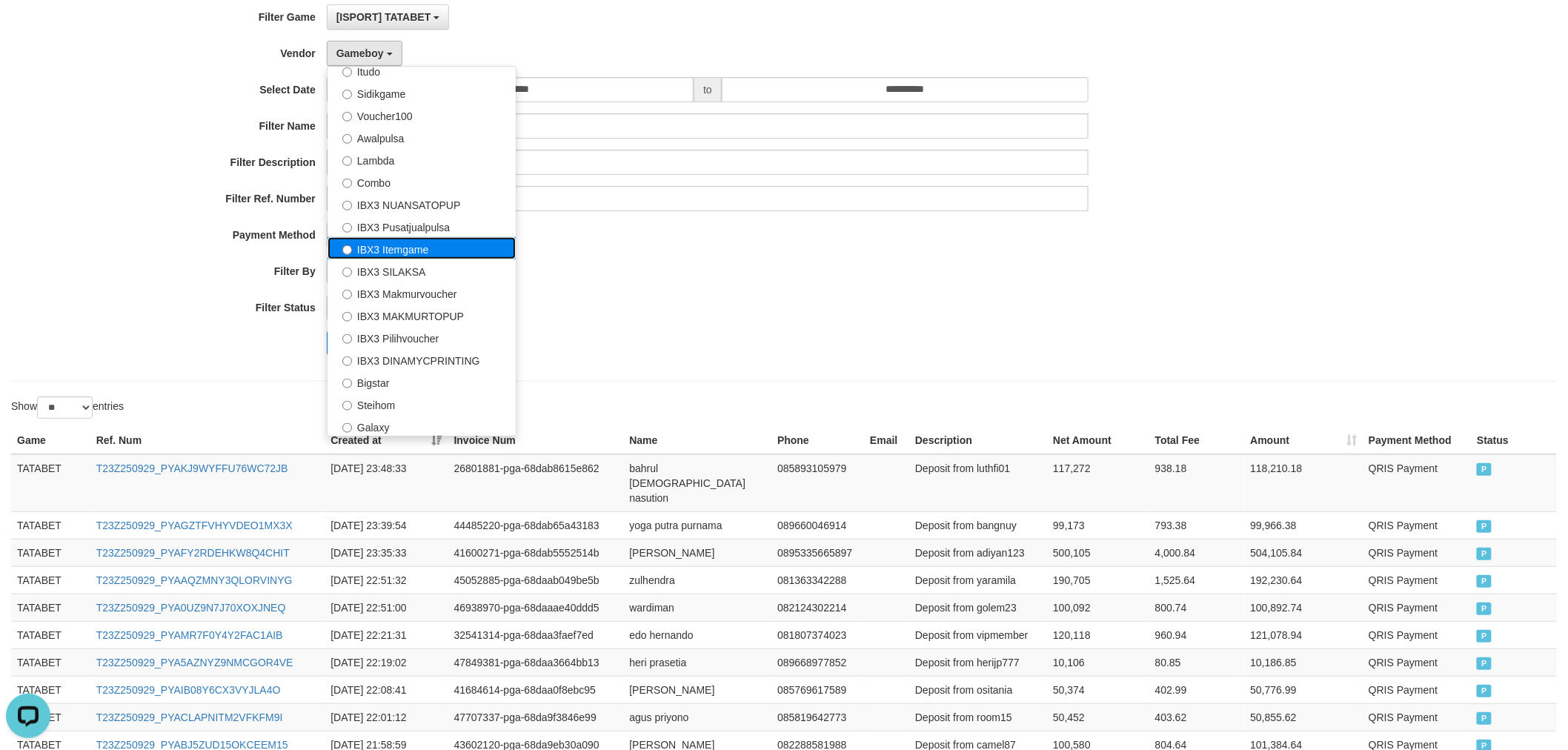
click at [396, 242] on label "IBX3 Itemgame" at bounding box center [421, 248] width 188 height 22
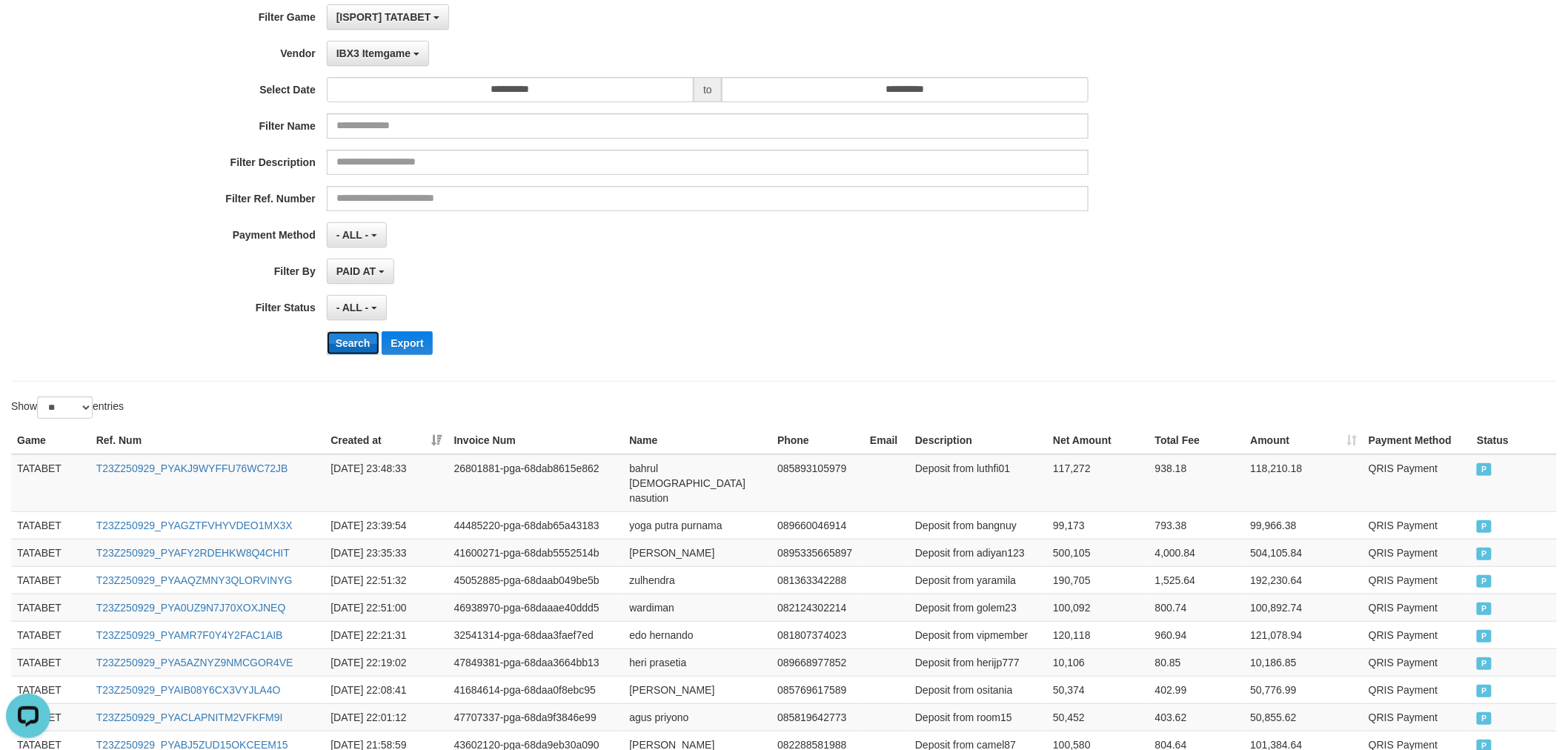
click at [356, 332] on button "Search" at bounding box center [353, 343] width 53 height 24
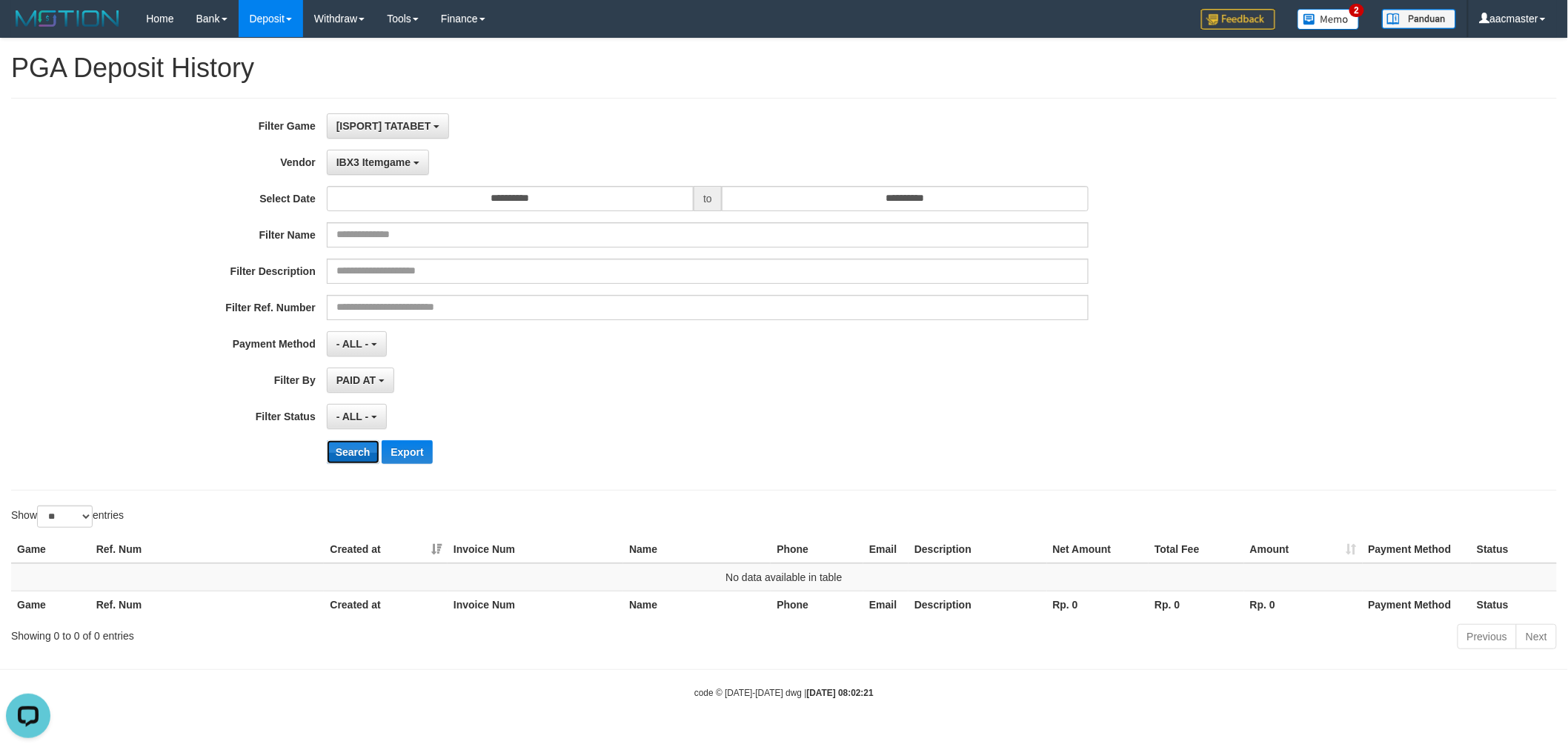
scroll to position [0, 0]
click at [359, 156] on span "IBX3 Itemgame" at bounding box center [376, 162] width 74 height 12
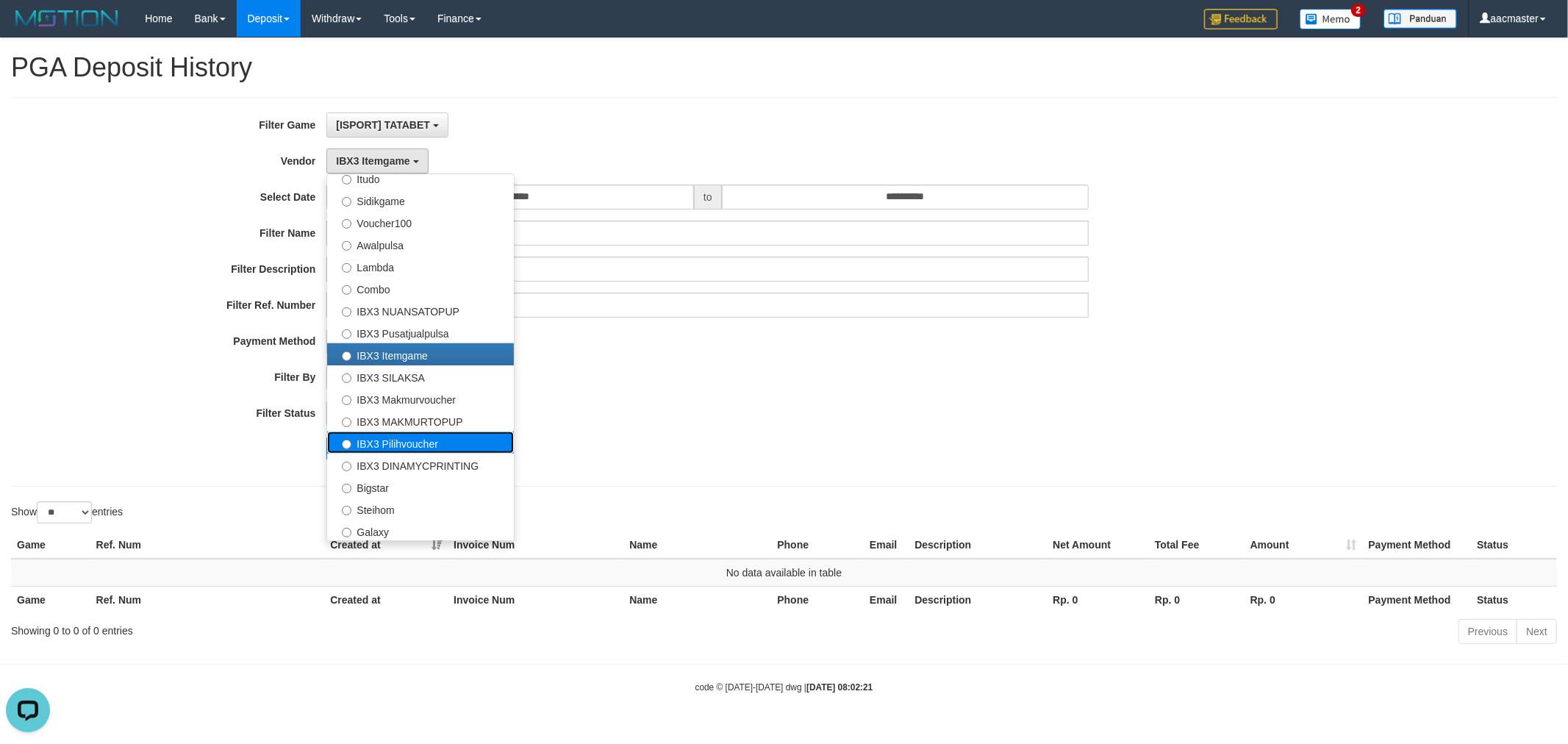
click at [439, 445] on label "IBX3 Pilihvoucher" at bounding box center [420, 442] width 187 height 22
select select "**********"
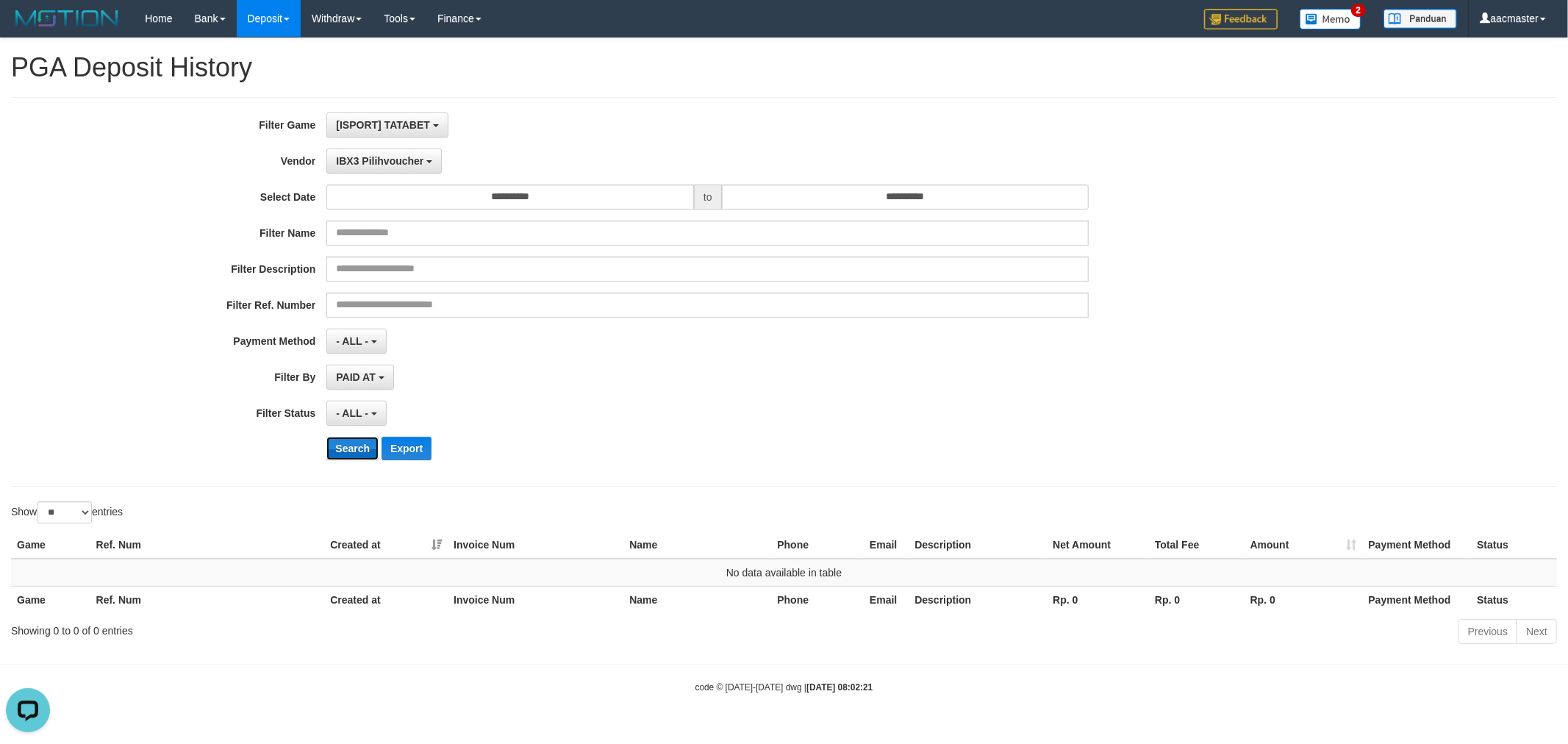
click at [369, 439] on button "Search" at bounding box center [352, 448] width 52 height 24
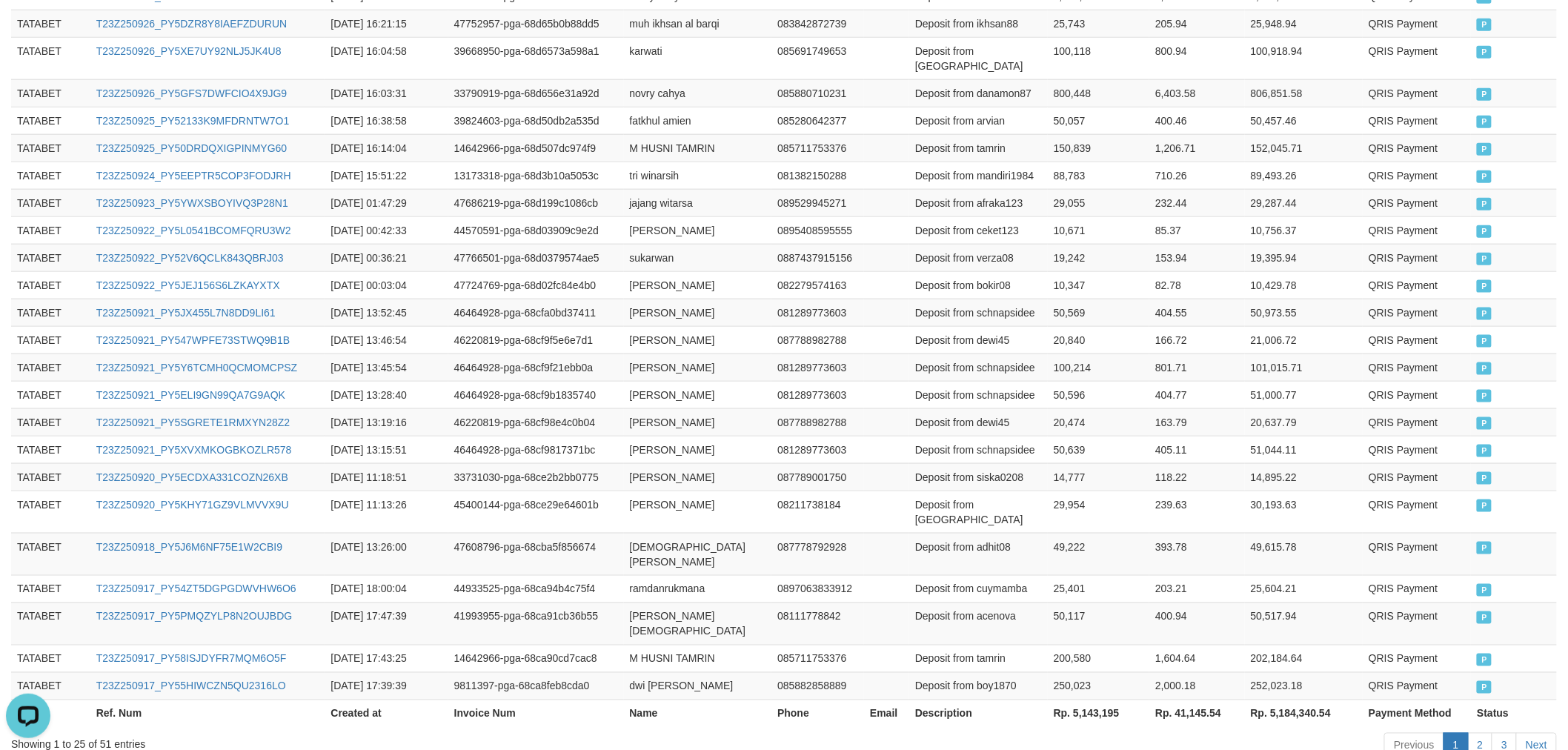
scroll to position [662, 0]
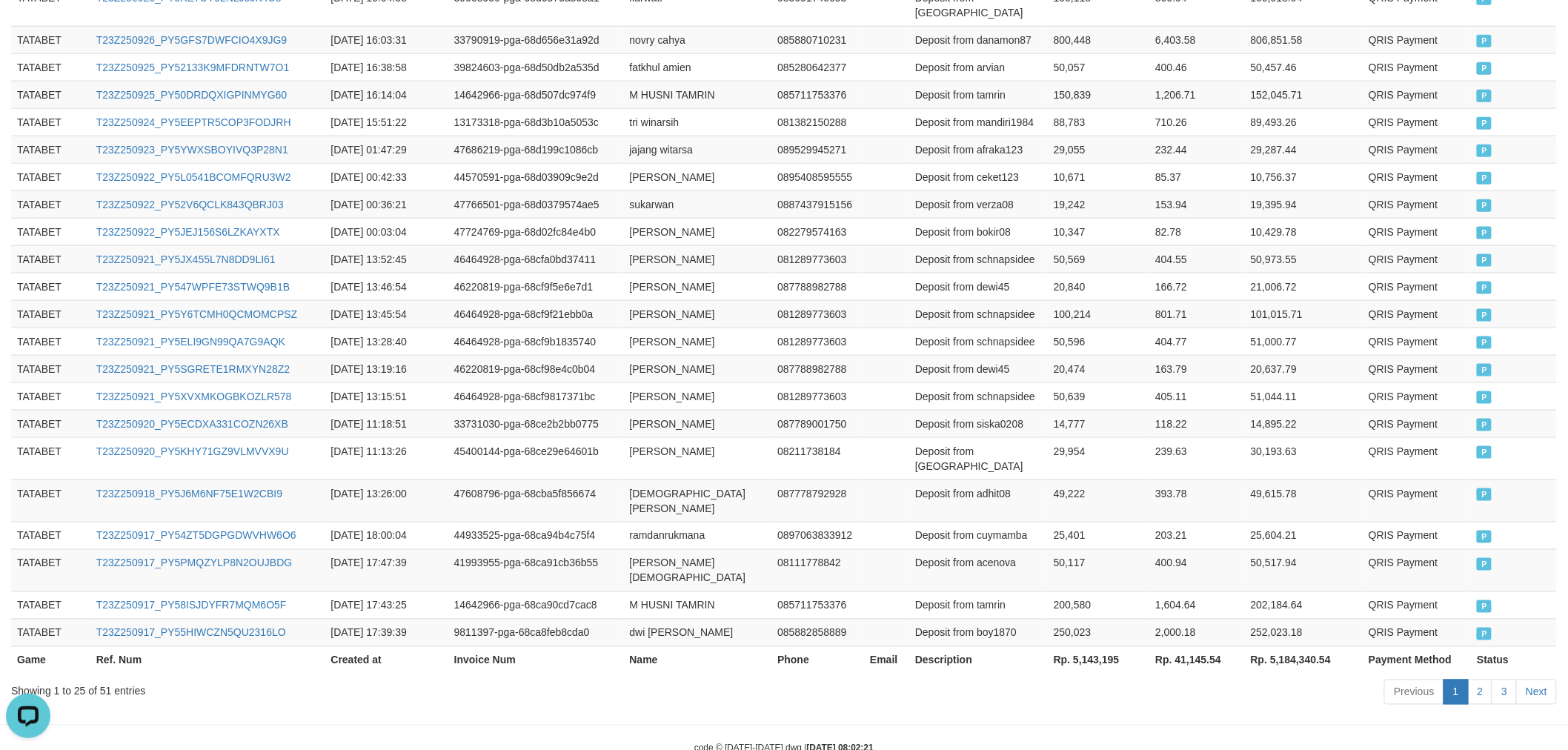
click at [1085, 646] on th "Rp. 5,143,195" at bounding box center [1098, 659] width 102 height 27
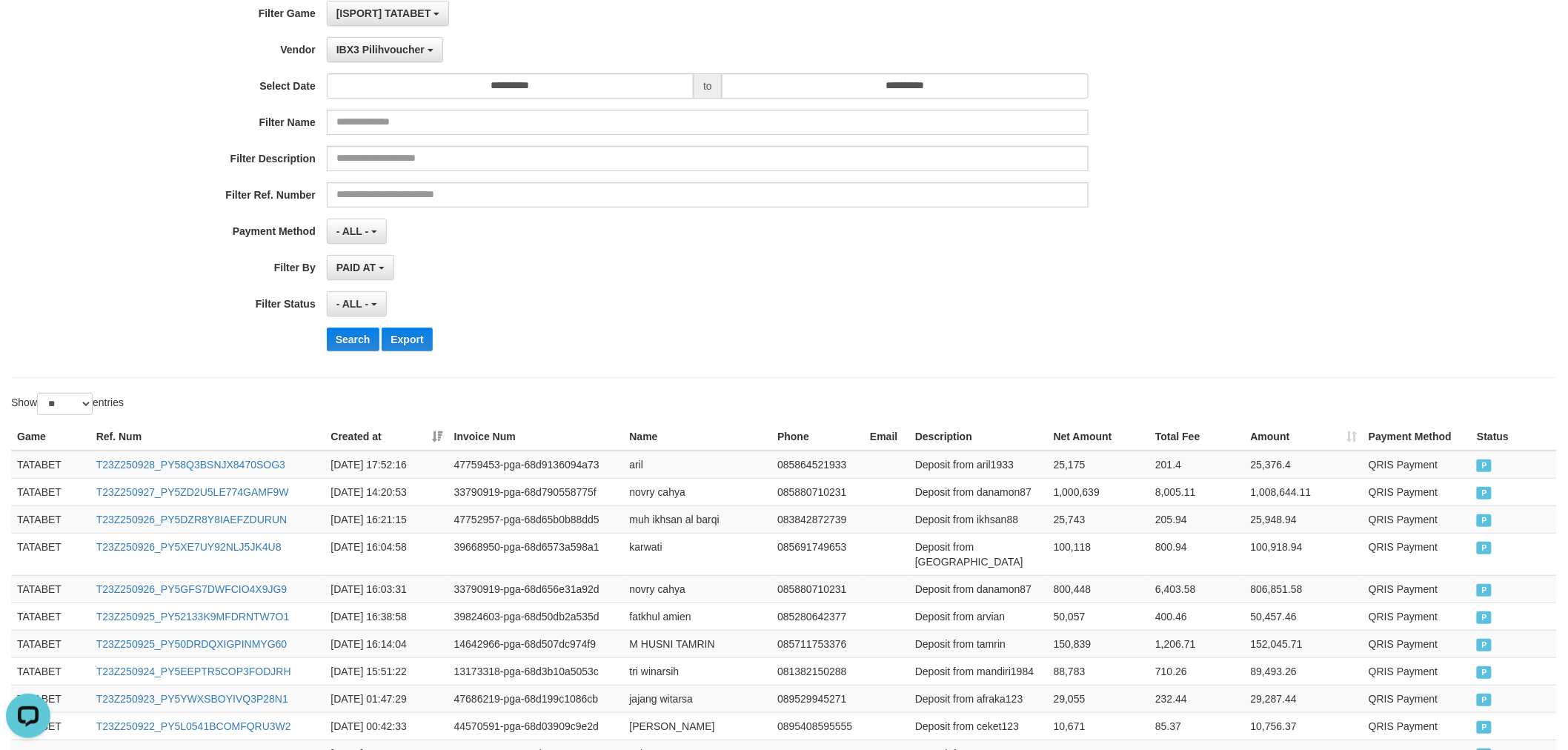
scroll to position [0, 0]
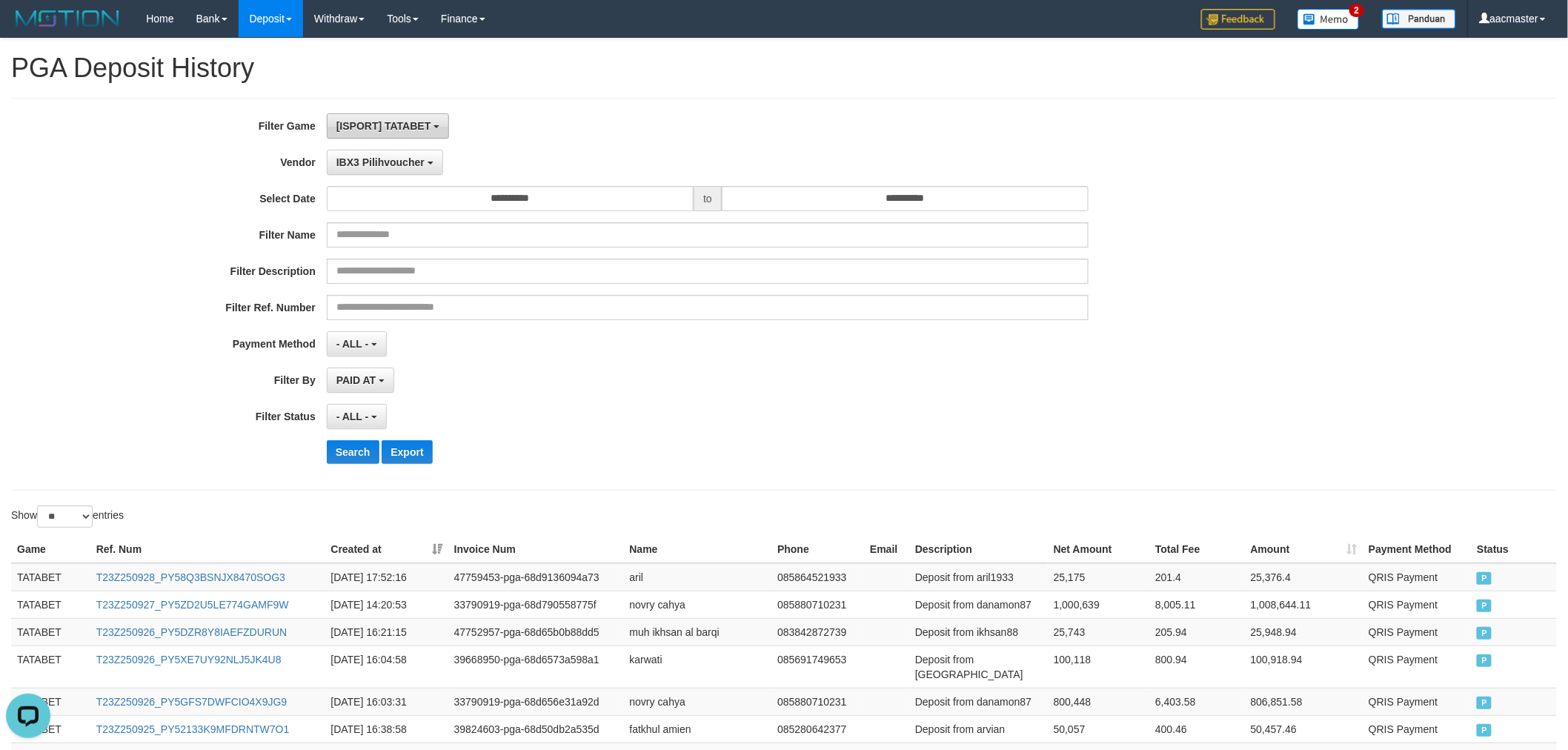
click at [396, 116] on button "[ISPORT] TATABET" at bounding box center [387, 126] width 122 height 25
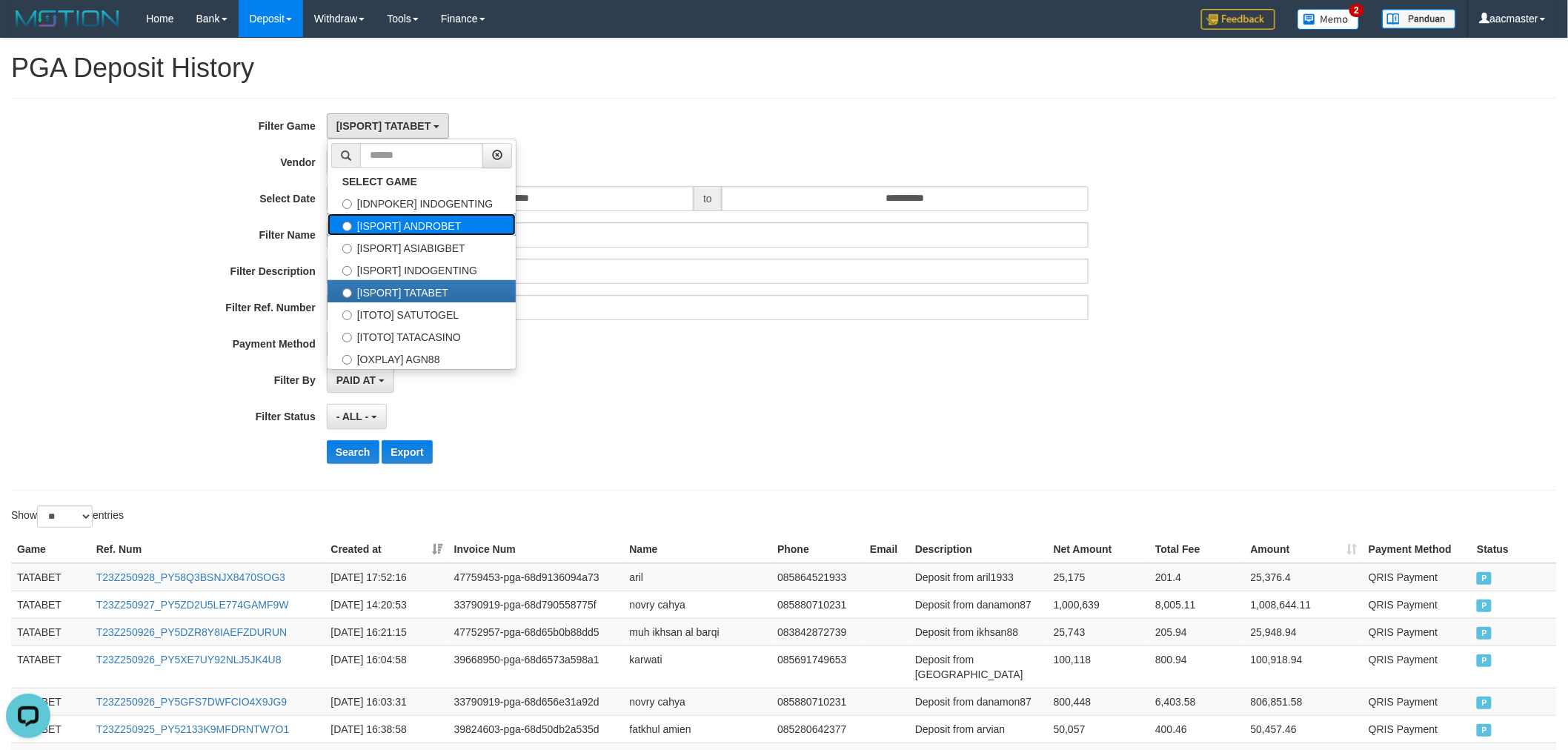
click at [418, 225] on label "[ISPORT] ANDROBET" at bounding box center [421, 224] width 188 height 22
select select "***"
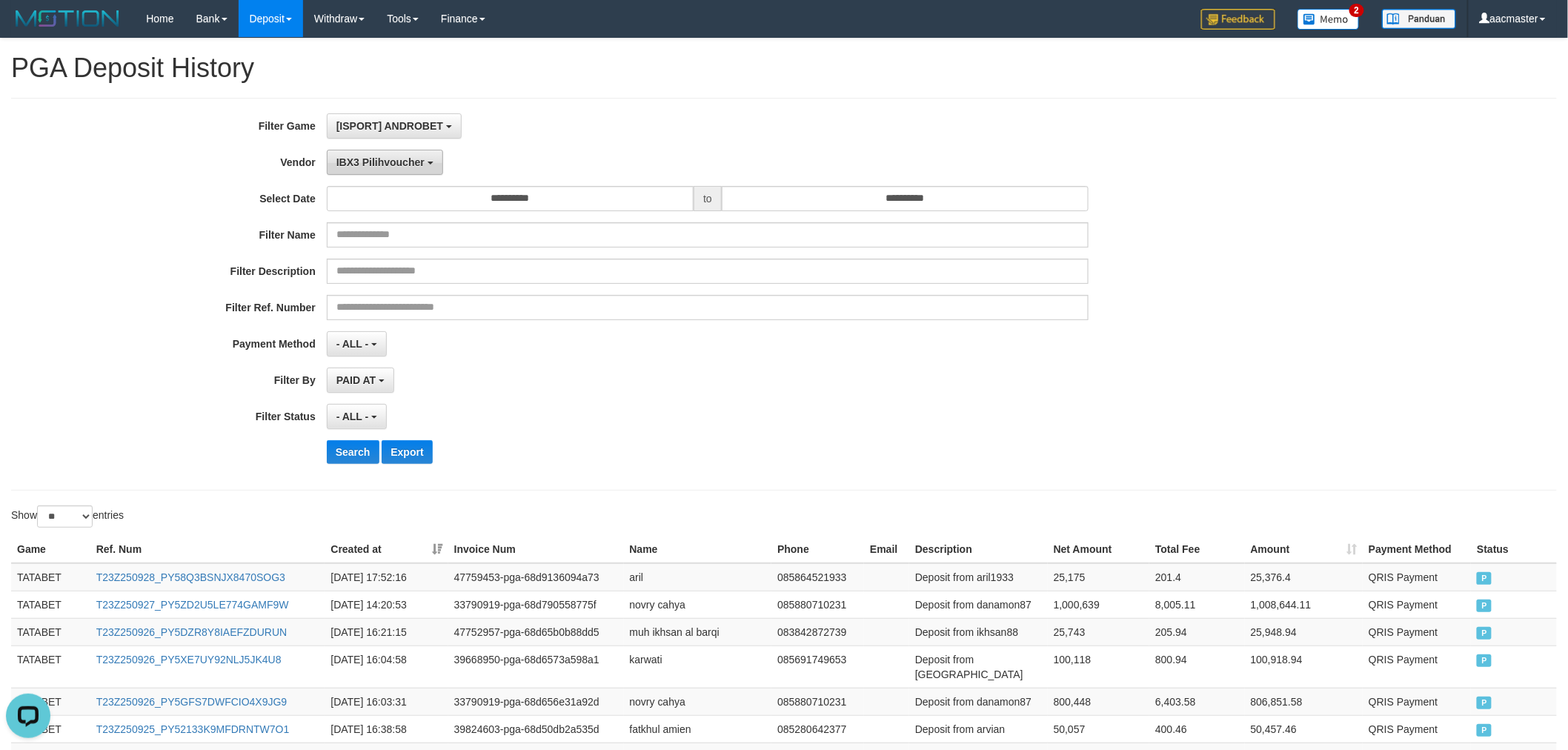
click at [401, 158] on span "IBX3 Pilihvoucher" at bounding box center [380, 162] width 88 height 12
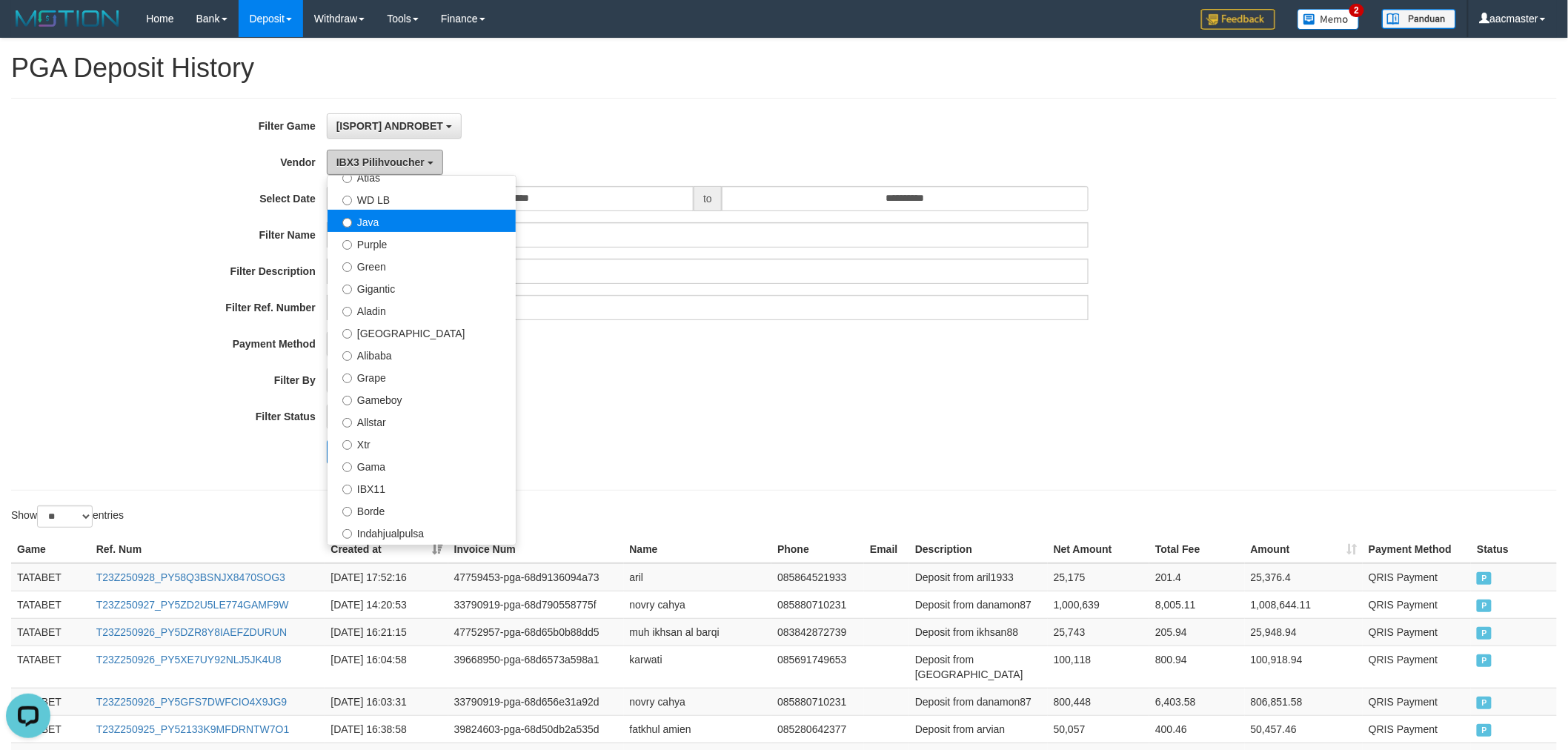
scroll to position [0, 0]
